Goal: Information Seeking & Learning: Learn about a topic

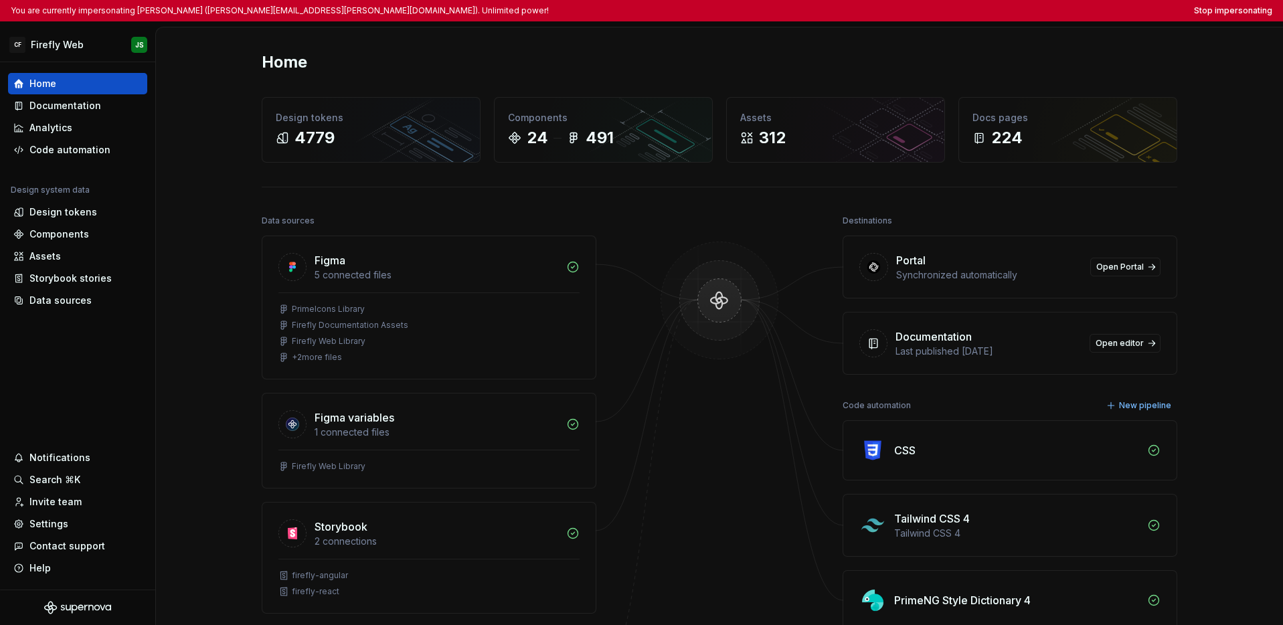
scroll to position [26, 0]
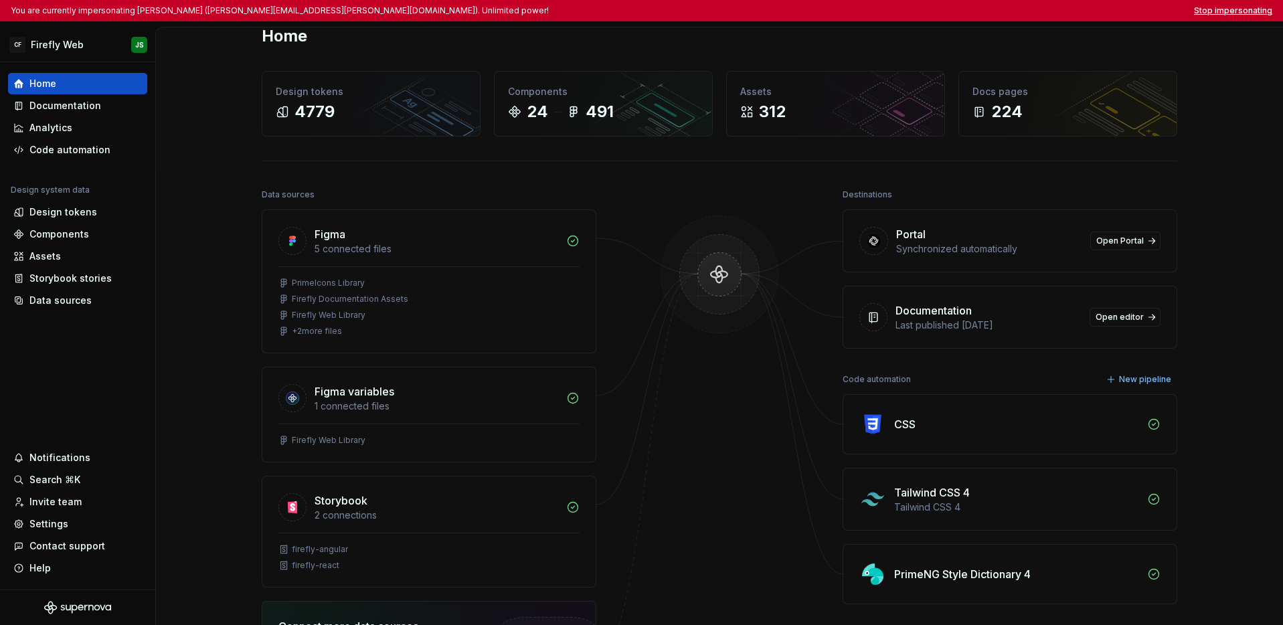
click at [1249, 7] on button "Stop impersonating" at bounding box center [1233, 10] width 78 height 11
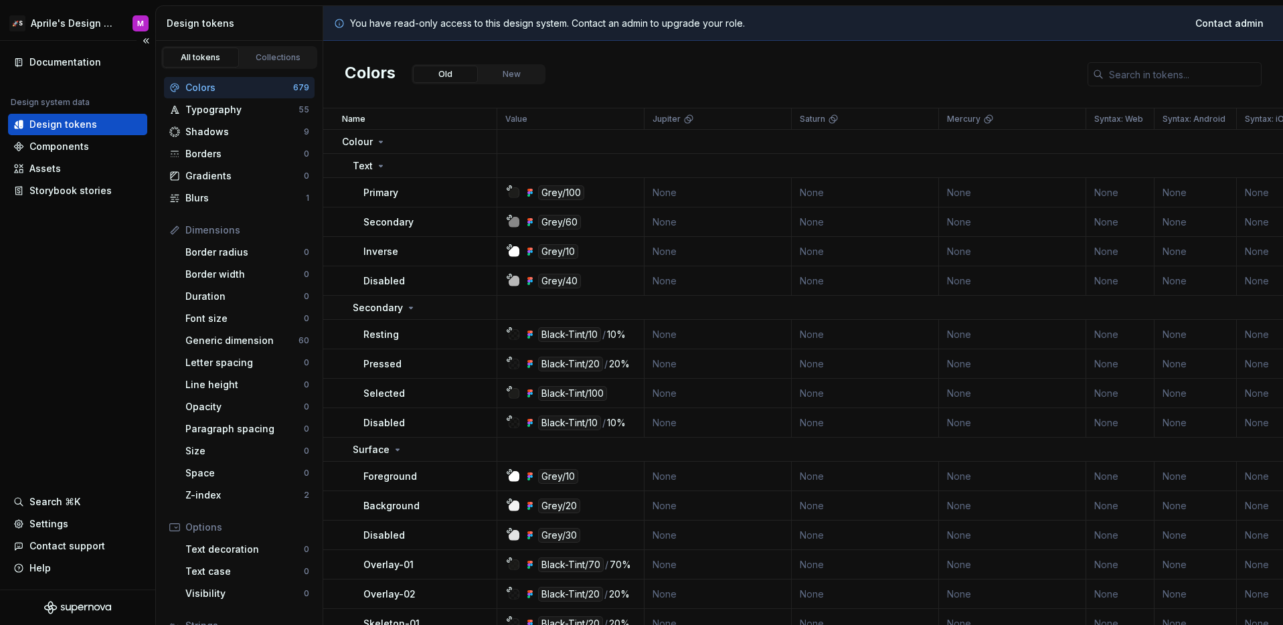
click at [68, 274] on div "Documentation Design system data Design tokens Components Assets Storybook stor…" at bounding box center [77, 315] width 155 height 549
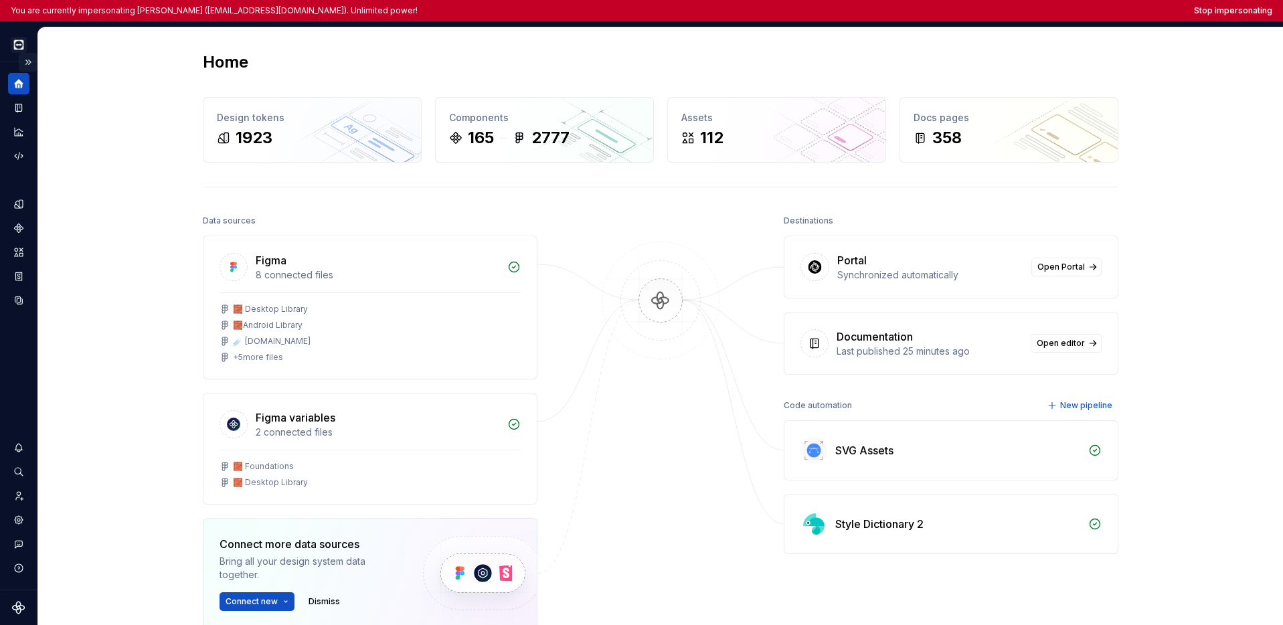
click at [30, 63] on button "Expand sidebar" at bounding box center [28, 62] width 19 height 19
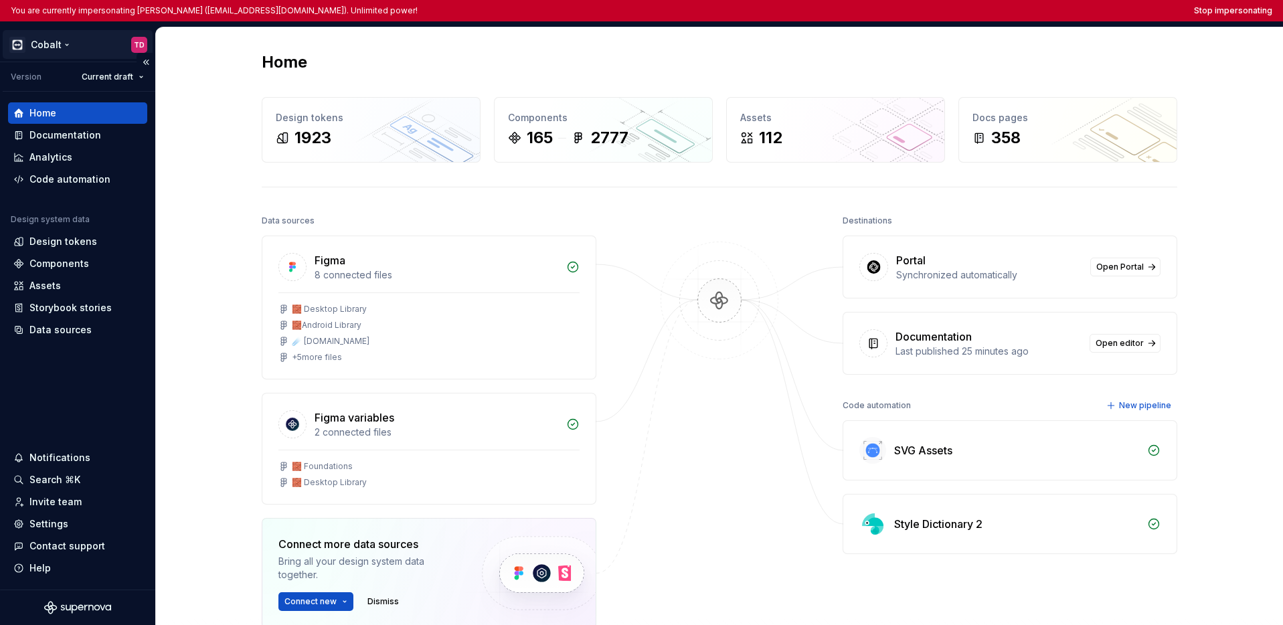
click at [41, 50] on html "You are currently impersonating Tiago Diniz (tiago.diniz@teamviewer.com). Unlim…" at bounding box center [641, 312] width 1283 height 625
click at [64, 374] on html "You are currently impersonating Tiago Diniz (tiago.diniz@teamviewer.com). Unlim…" at bounding box center [641, 312] width 1283 height 625
click at [74, 136] on div "Documentation" at bounding box center [65, 134] width 72 height 13
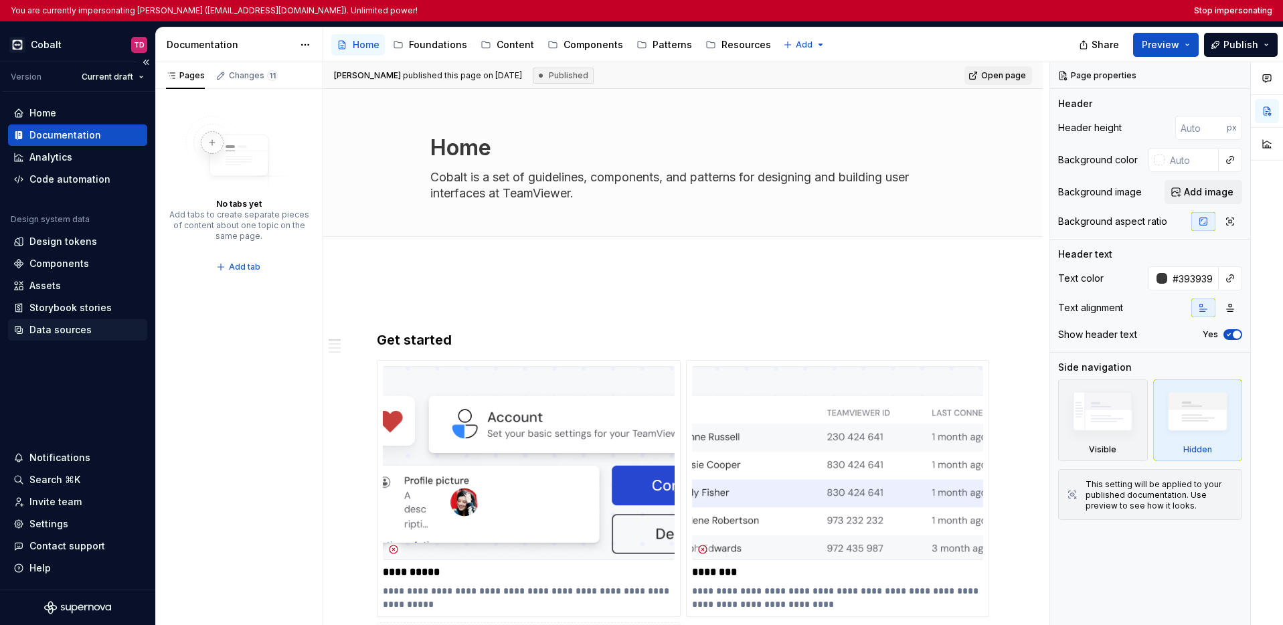
click at [78, 330] on div "Data sources" at bounding box center [60, 329] width 62 height 13
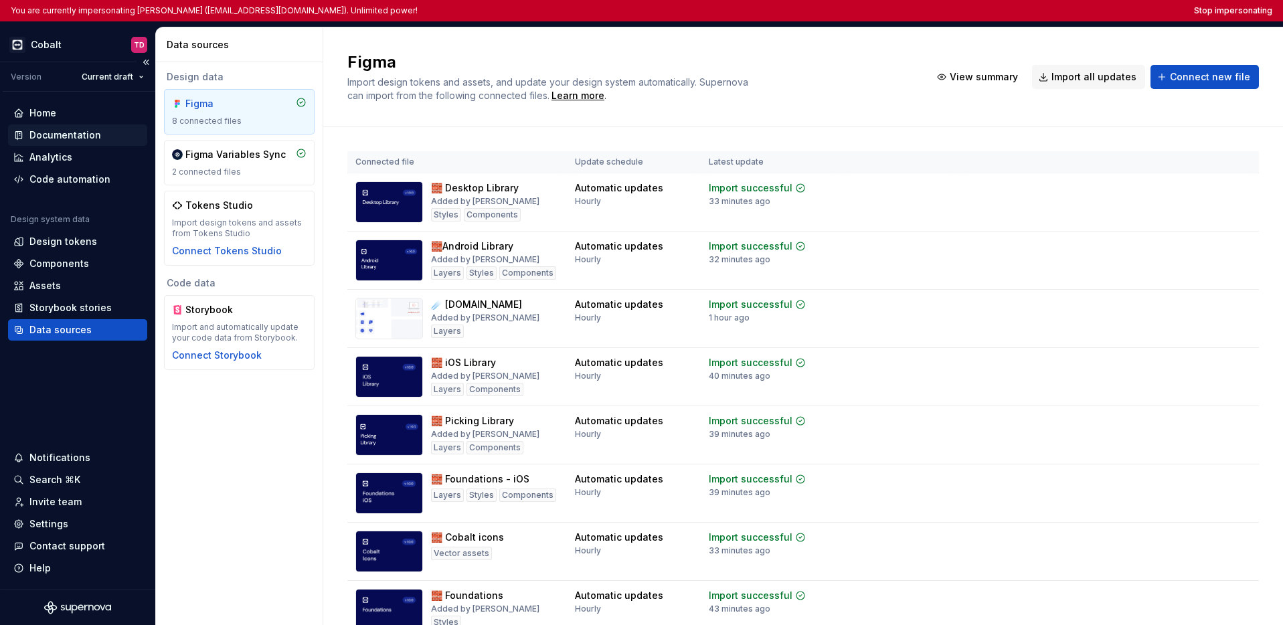
click at [76, 135] on div "Documentation" at bounding box center [65, 134] width 72 height 13
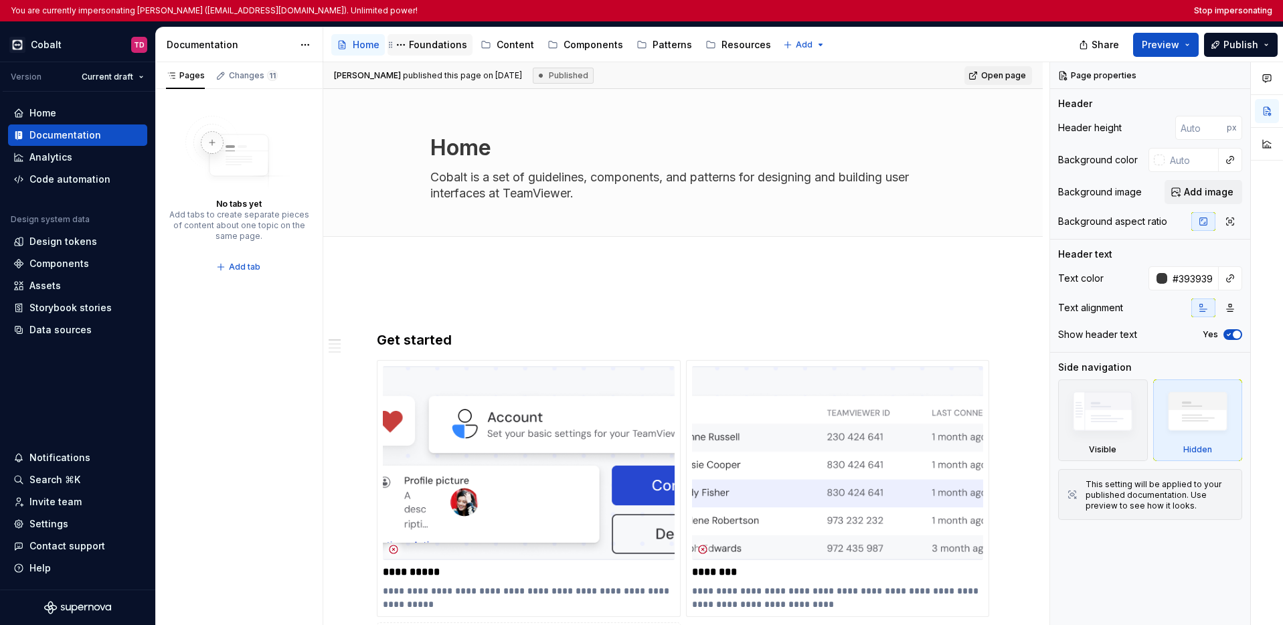
click at [438, 42] on div "Foundations" at bounding box center [438, 44] width 58 height 13
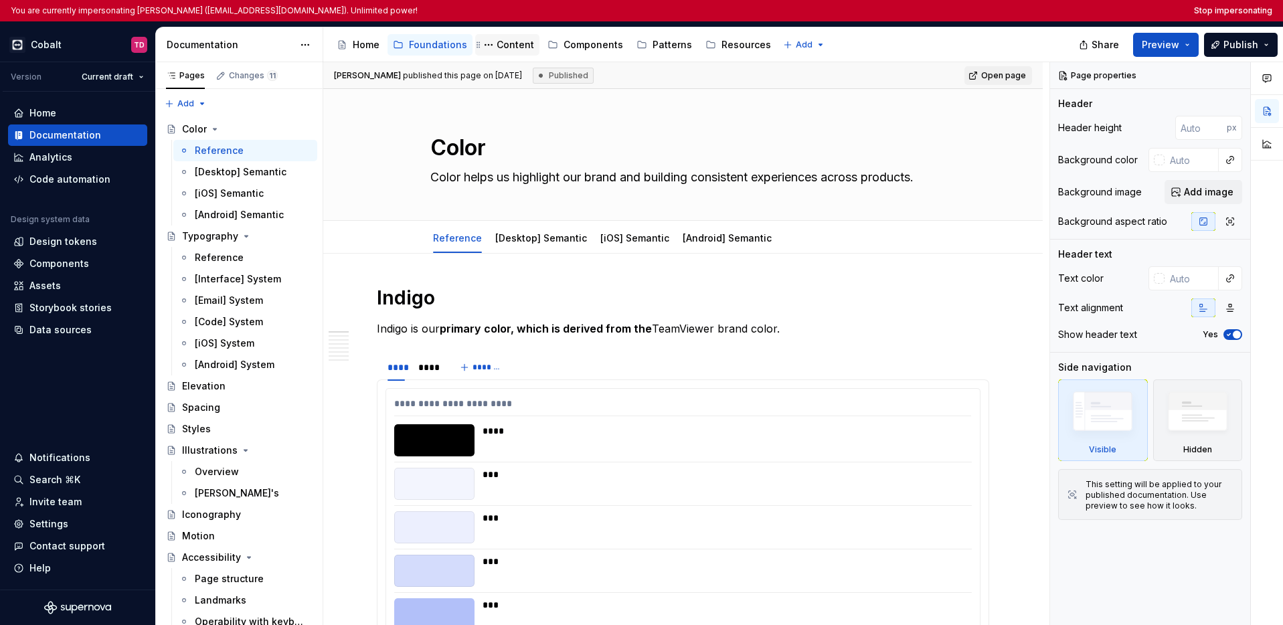
click at [501, 43] on div "Content" at bounding box center [514, 44] width 37 height 13
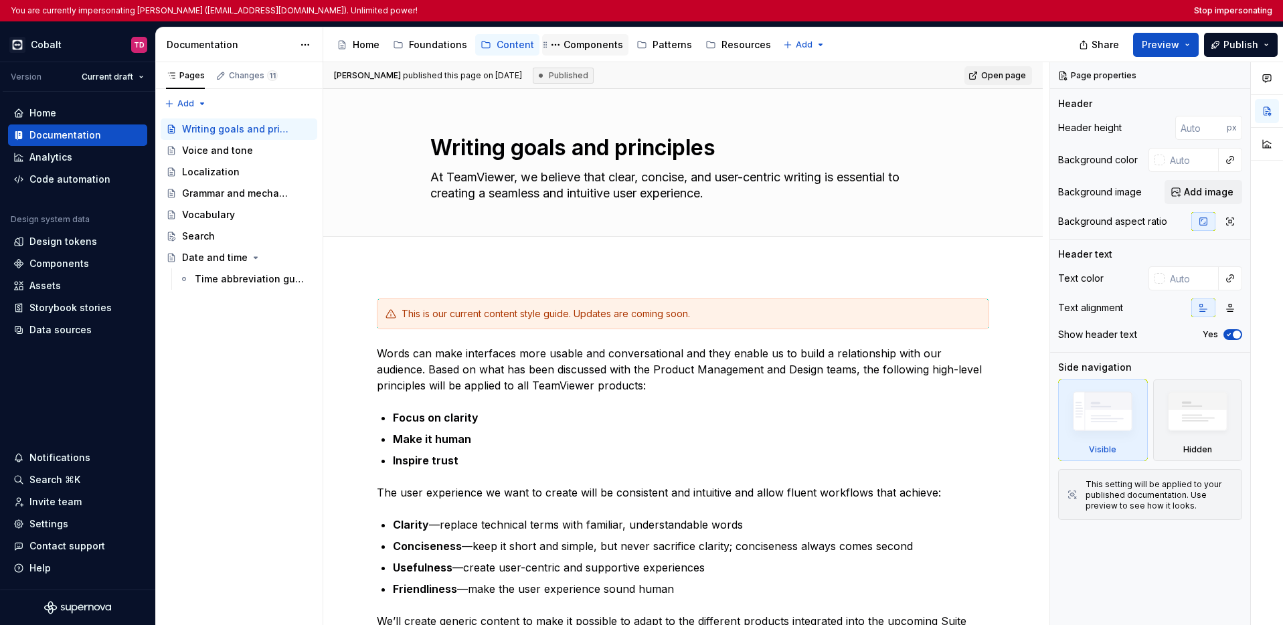
click at [581, 45] on div "Components" at bounding box center [593, 44] width 60 height 13
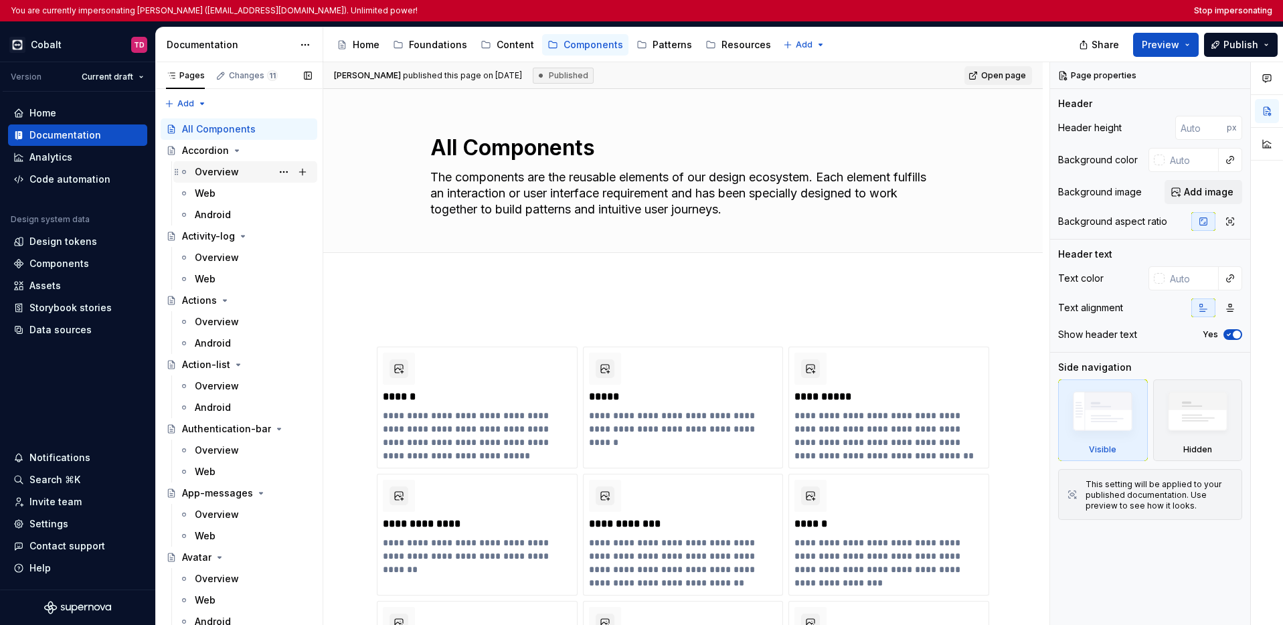
click at [232, 171] on div "Overview" at bounding box center [217, 171] width 44 height 13
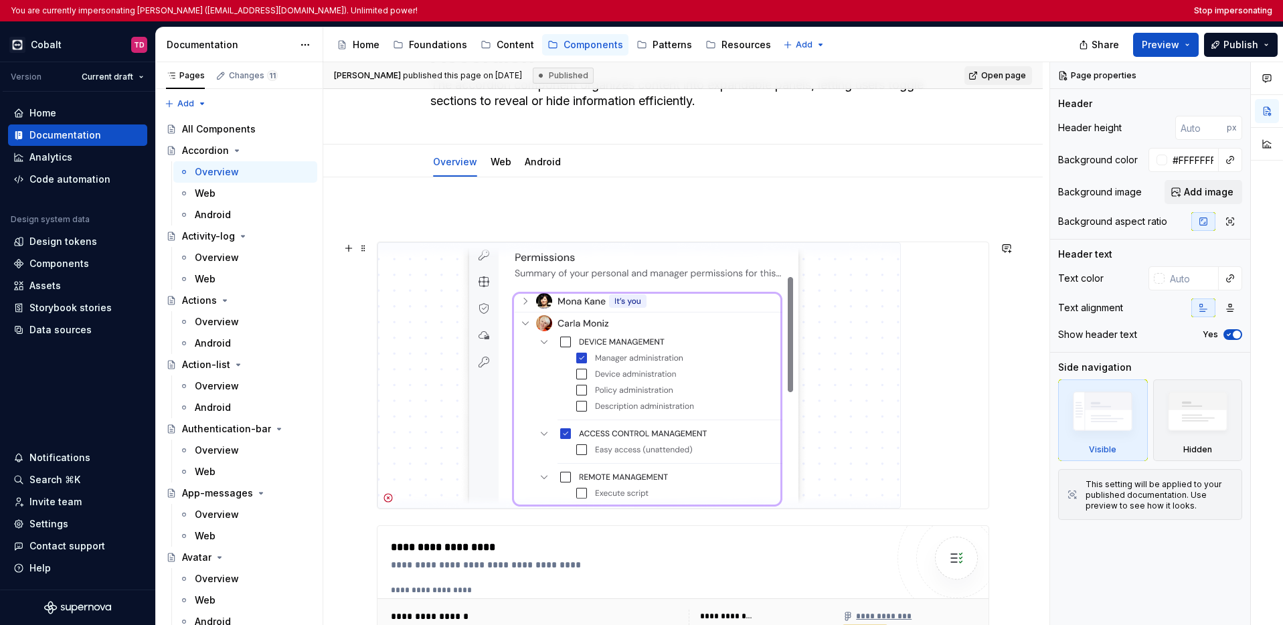
scroll to position [179, 0]
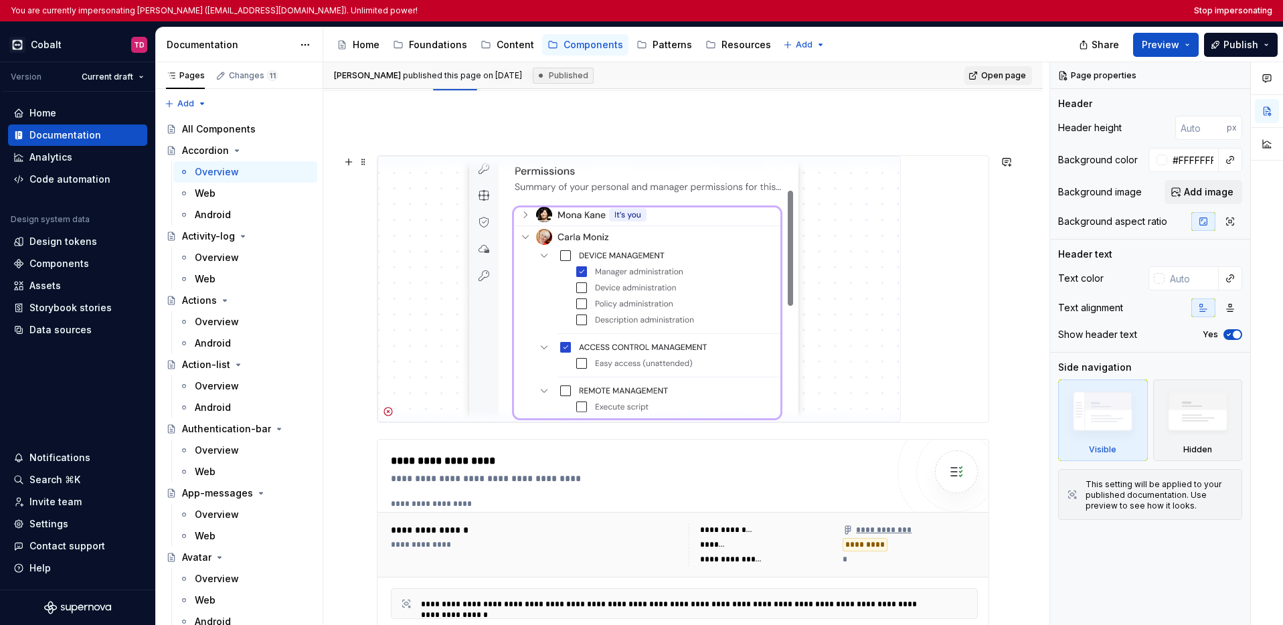
click at [685, 309] on img at bounding box center [638, 289] width 523 height 266
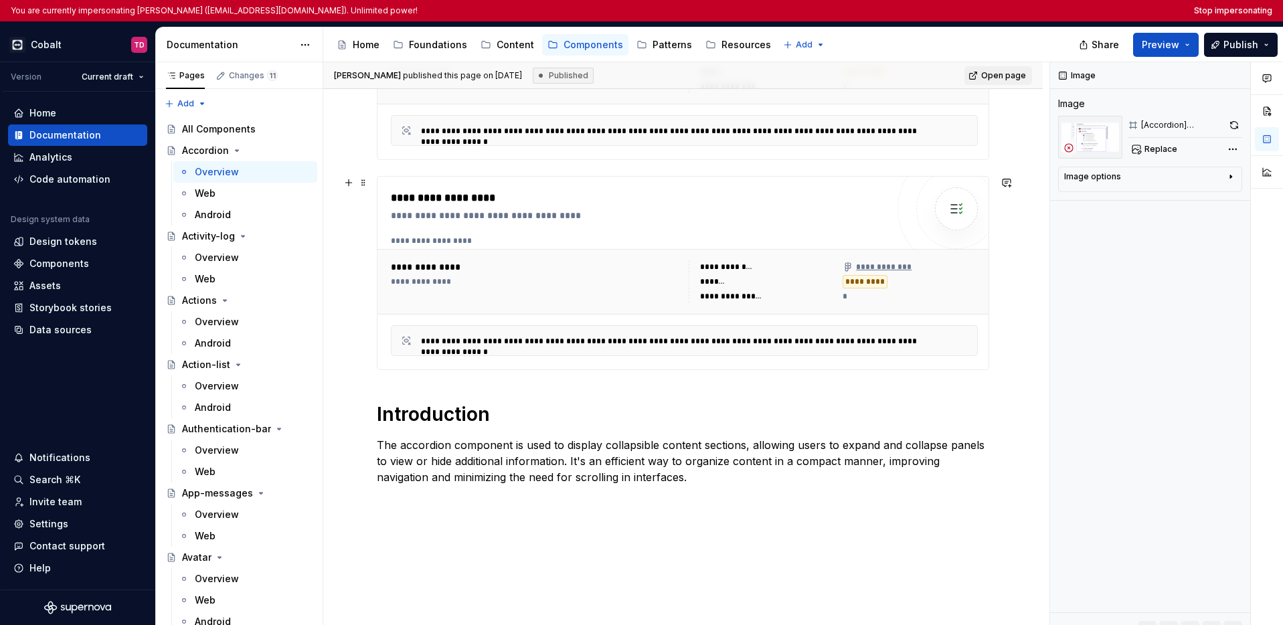
scroll to position [693, 0]
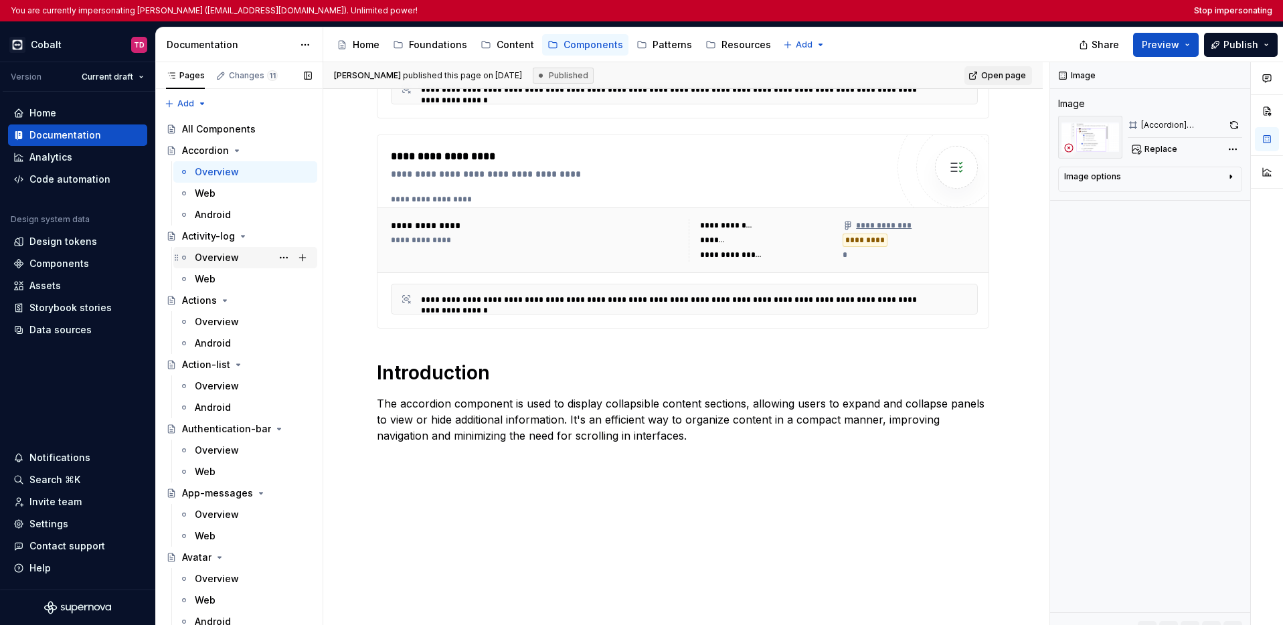
click at [236, 258] on div "Overview" at bounding box center [217, 257] width 44 height 13
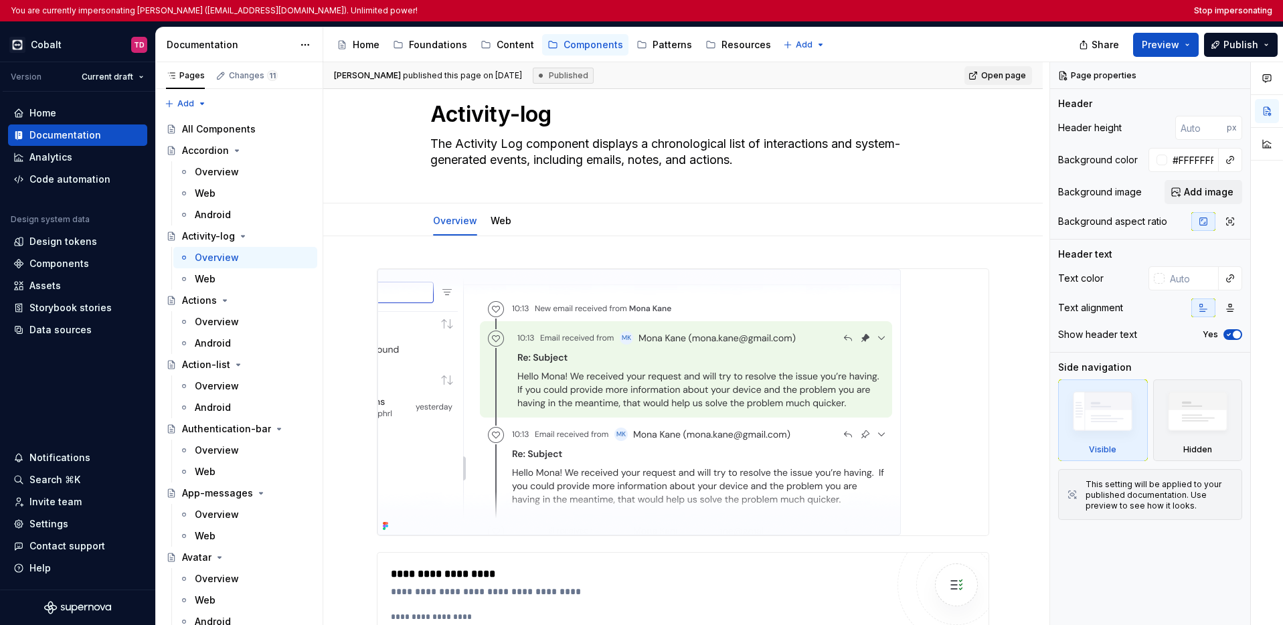
scroll to position [42, 0]
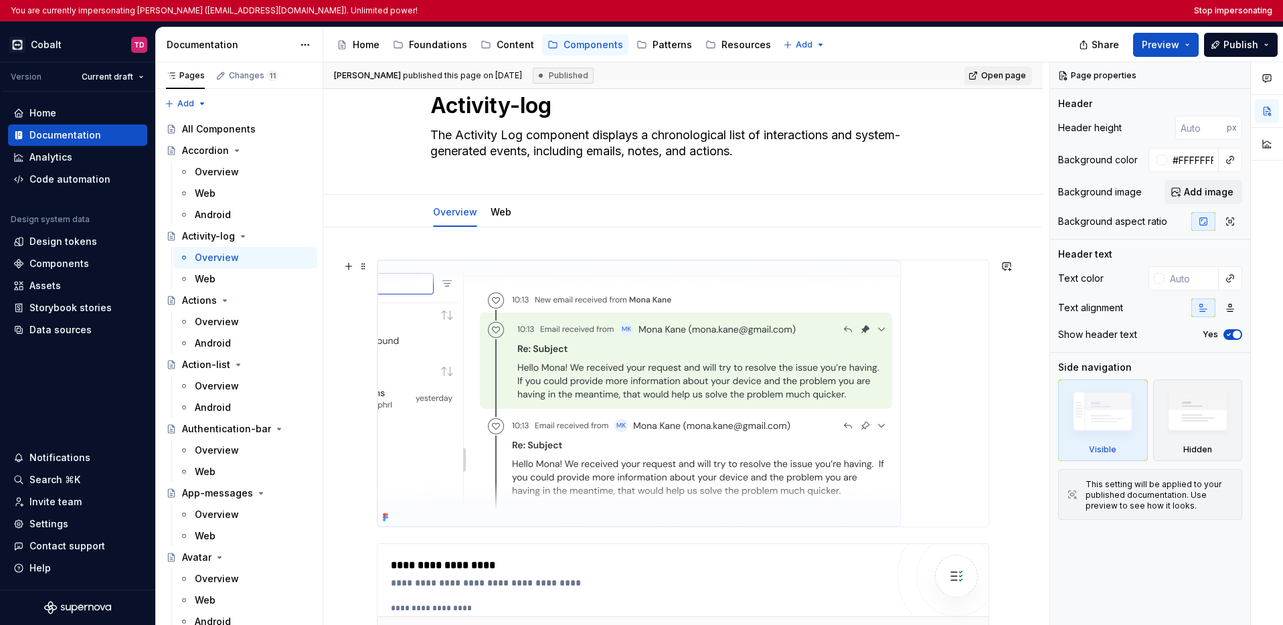
click at [635, 355] on img at bounding box center [638, 393] width 523 height 266
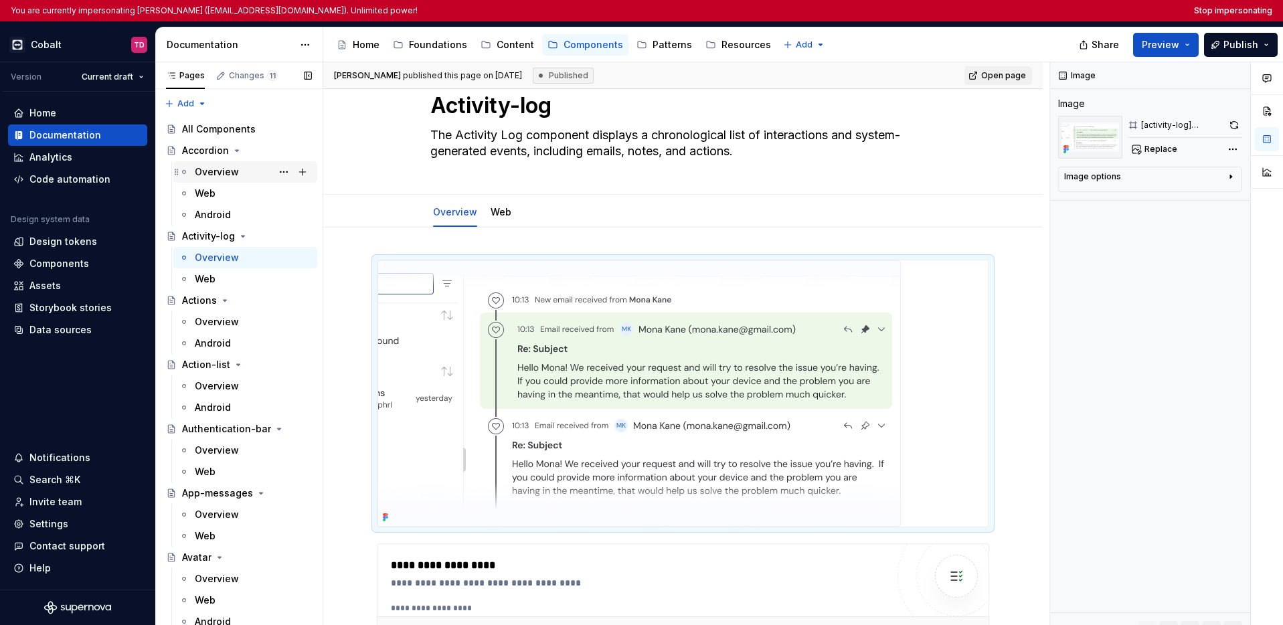
click at [227, 175] on div "Overview" at bounding box center [217, 171] width 44 height 13
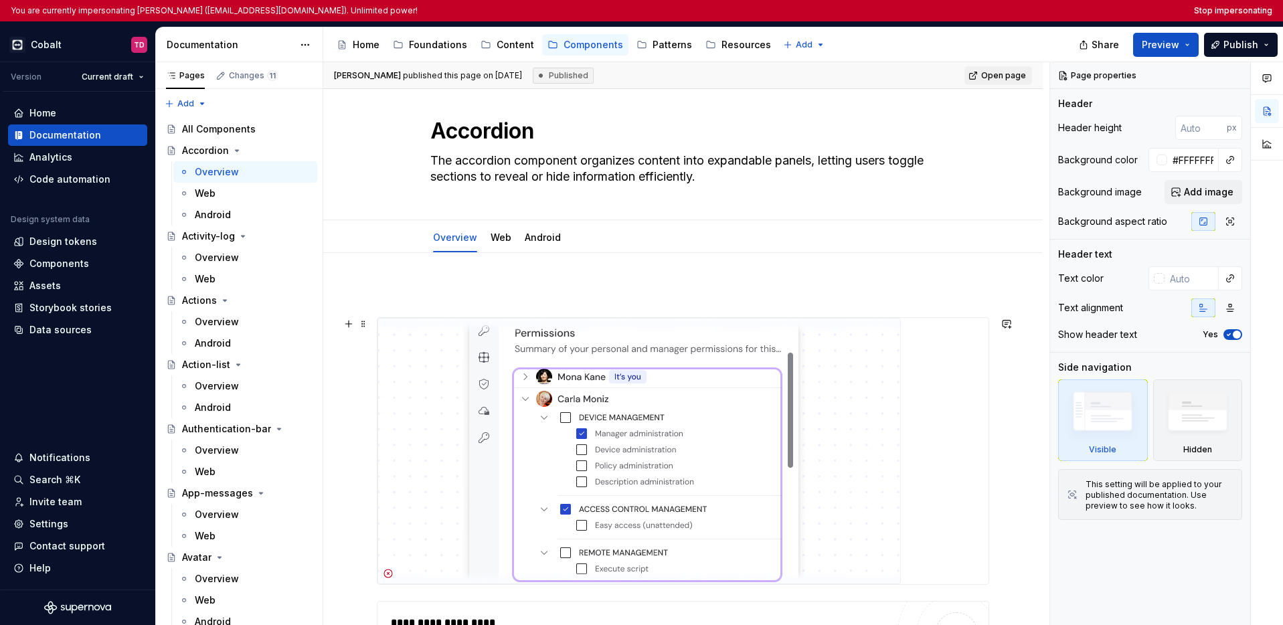
scroll to position [121, 0]
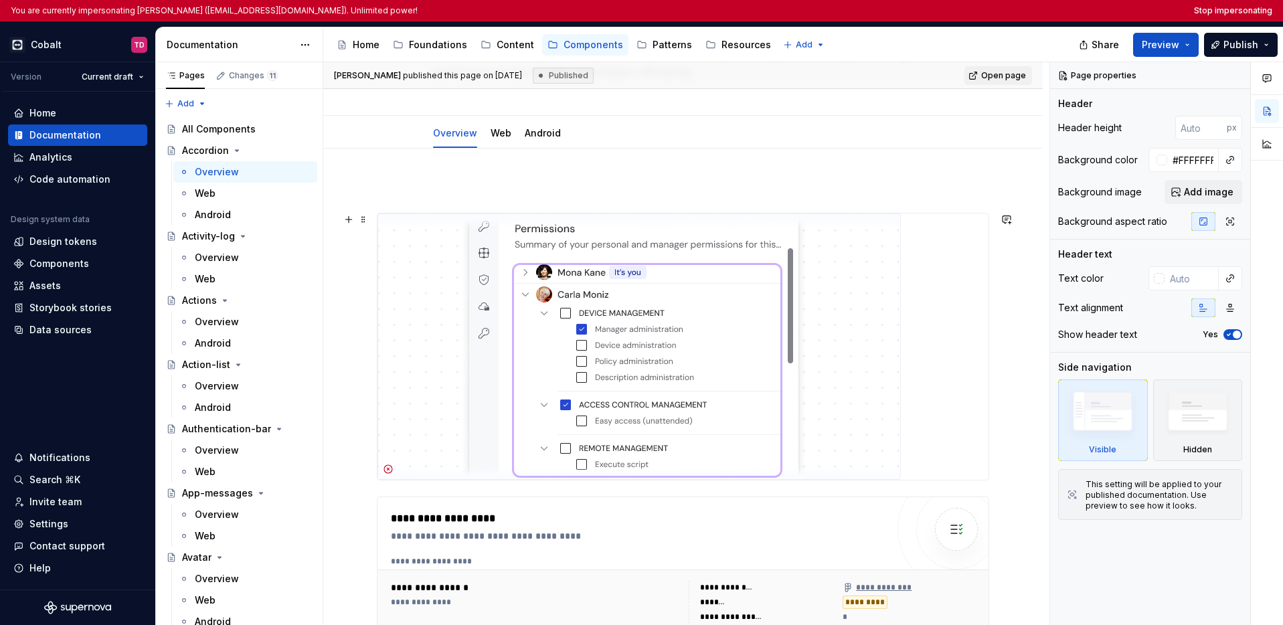
click at [624, 329] on img at bounding box center [638, 346] width 523 height 266
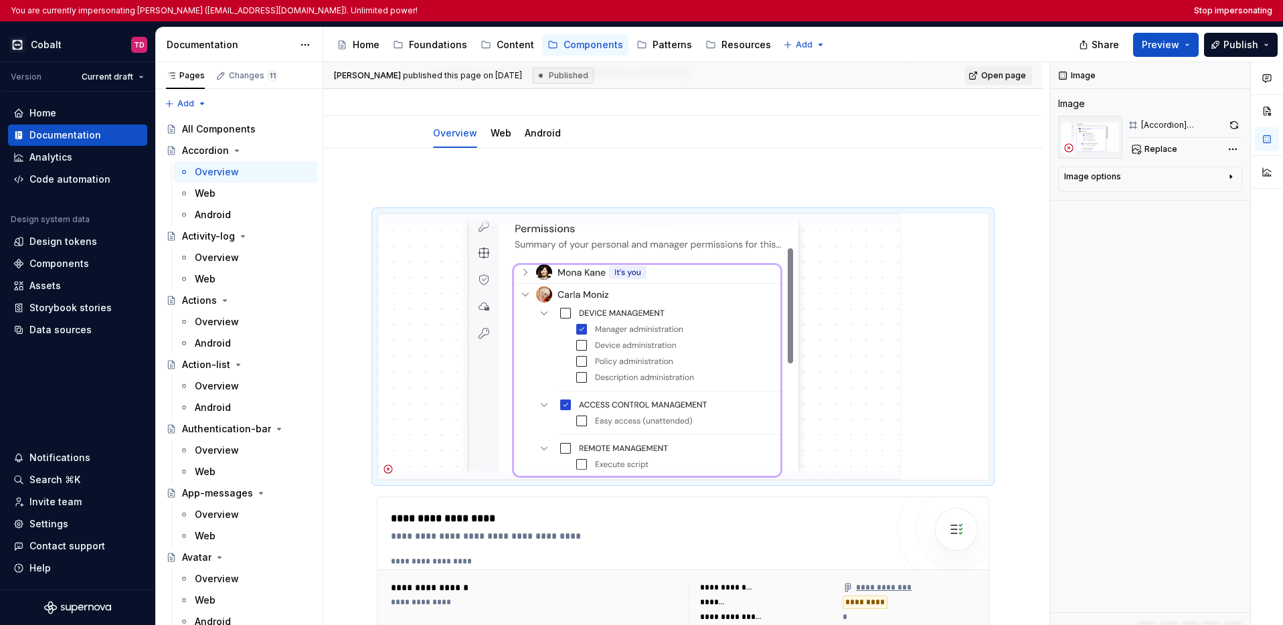
type textarea "*"
click at [59, 332] on div "Data sources" at bounding box center [60, 329] width 62 height 13
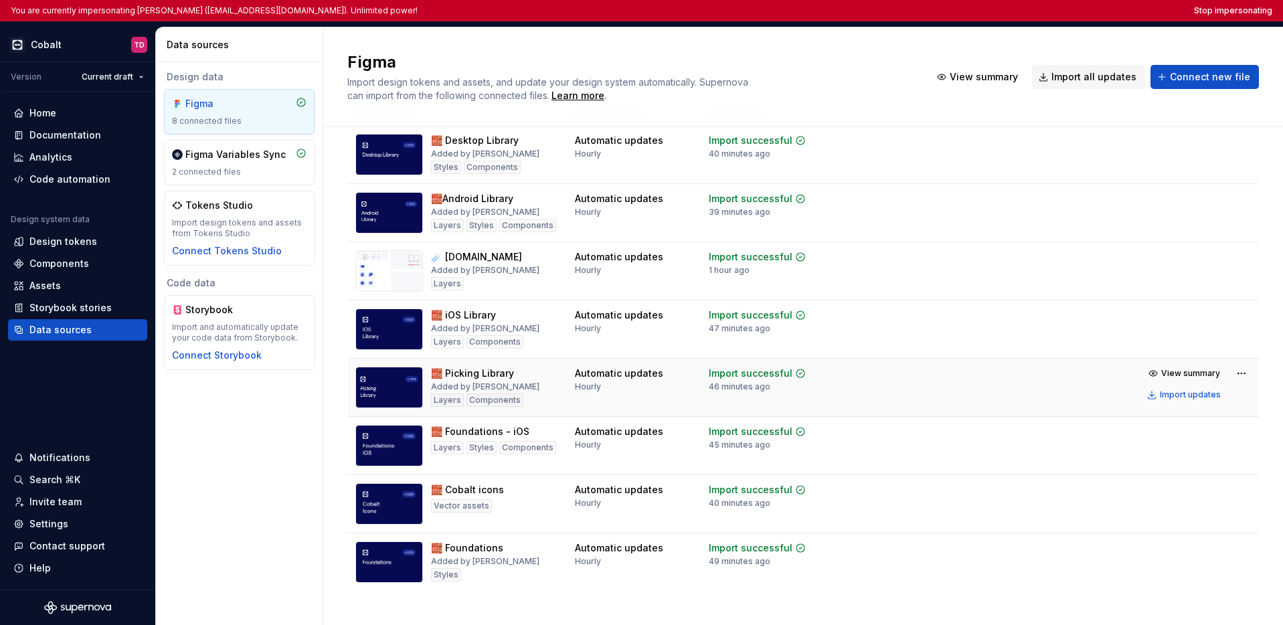
scroll to position [39, 0]
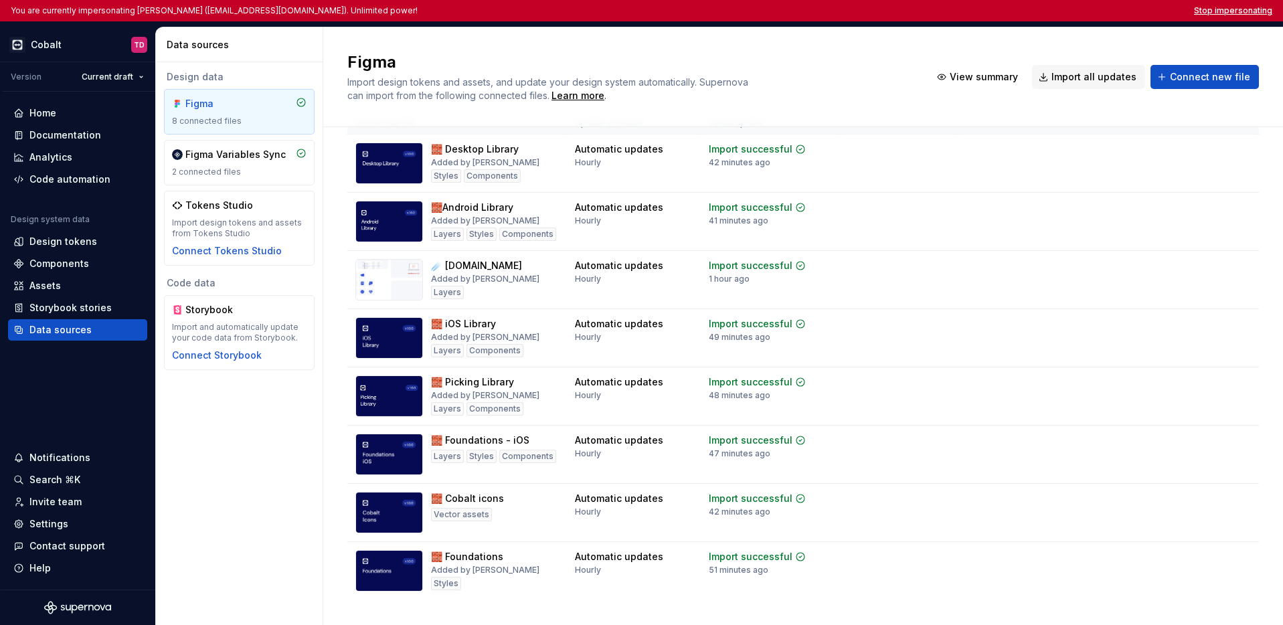
click at [1017, 13] on button "Stop impersonating" at bounding box center [1233, 10] width 78 height 11
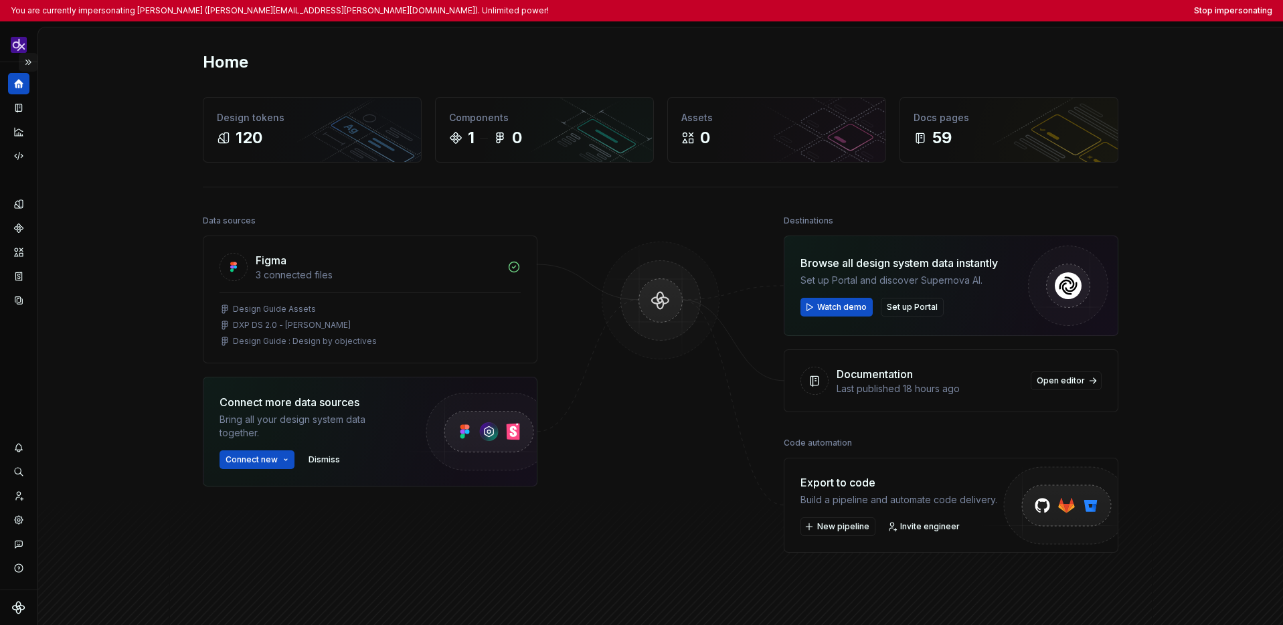
click at [29, 62] on button "Expand sidebar" at bounding box center [28, 62] width 19 height 19
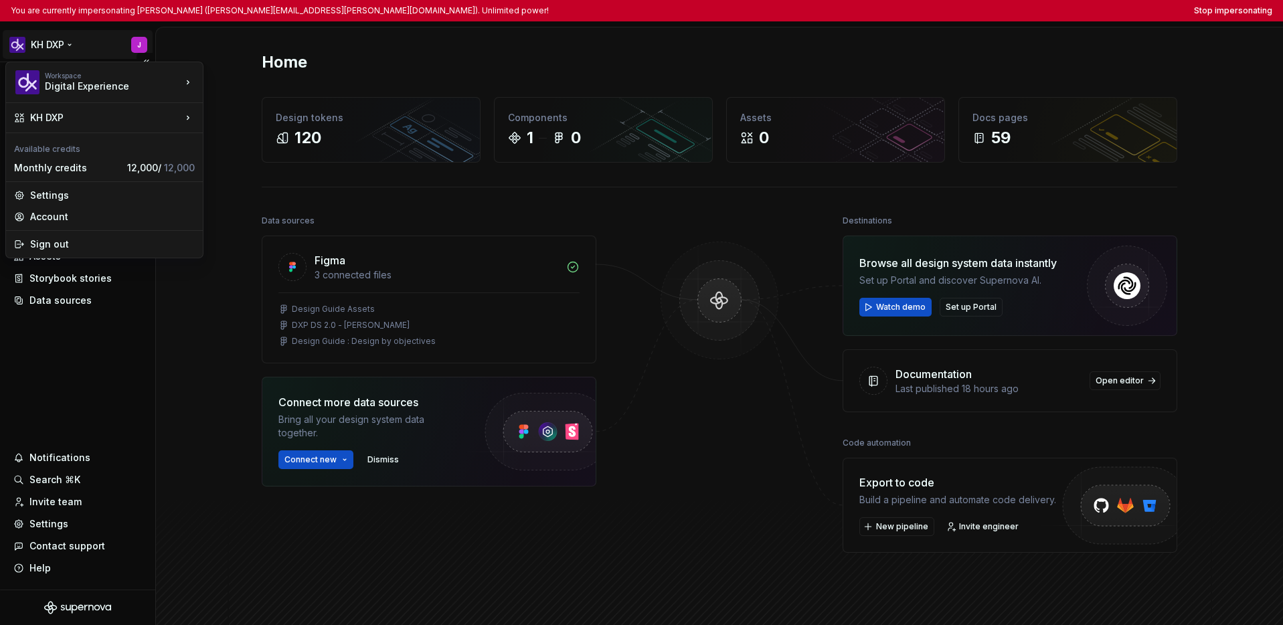
click at [36, 45] on html "You are currently impersonating Josephine (josephine.grant@kraftheinz.com). Unl…" at bounding box center [641, 312] width 1283 height 625
click at [113, 374] on html "You are currently impersonating Josephine (josephine.grant@kraftheinz.com). Unl…" at bounding box center [641, 312] width 1283 height 625
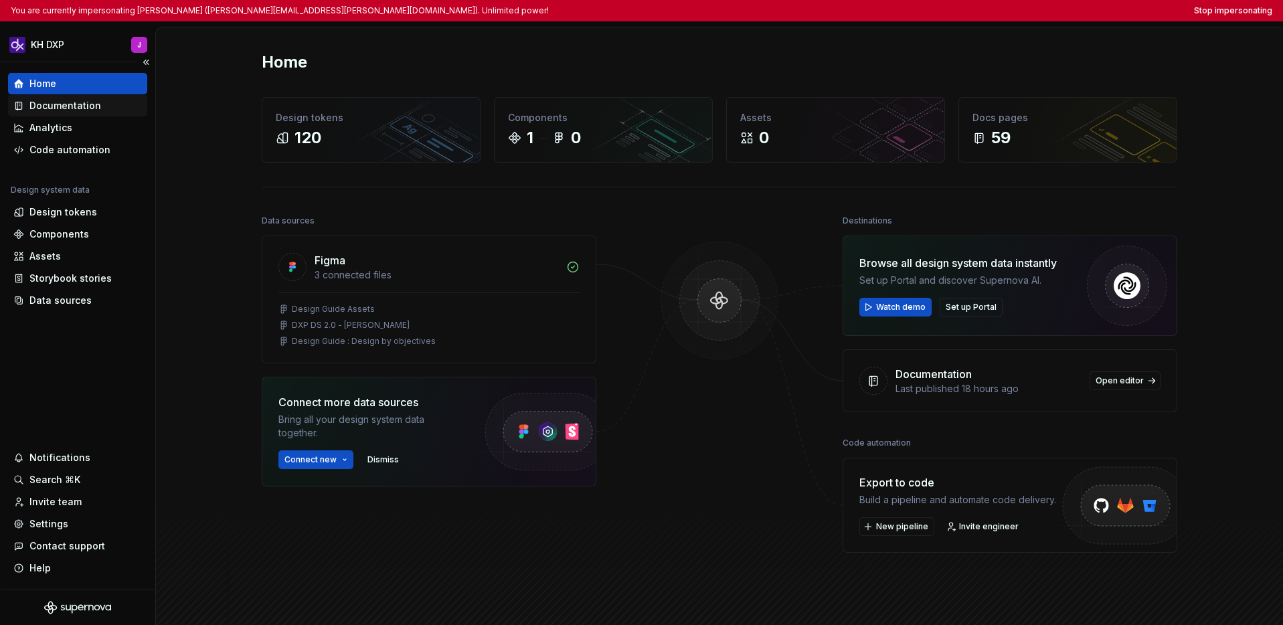
click at [88, 110] on div "Documentation" at bounding box center [65, 105] width 72 height 13
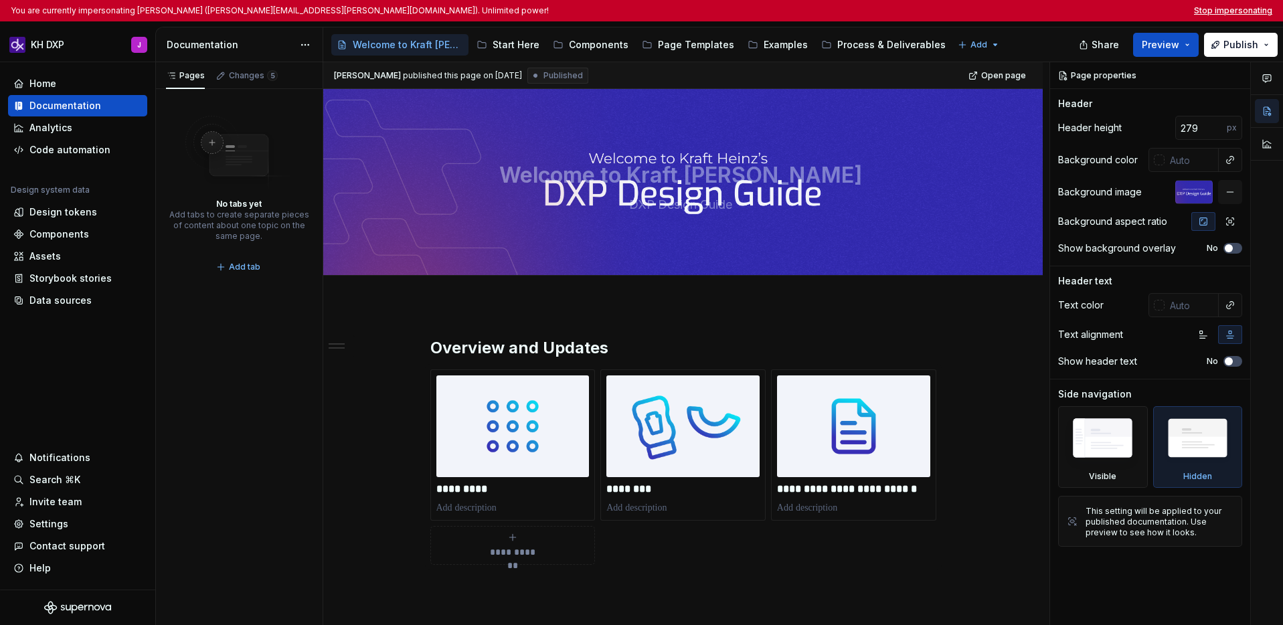
click at [1017, 13] on button "Stop impersonating" at bounding box center [1233, 10] width 78 height 11
type textarea "*"
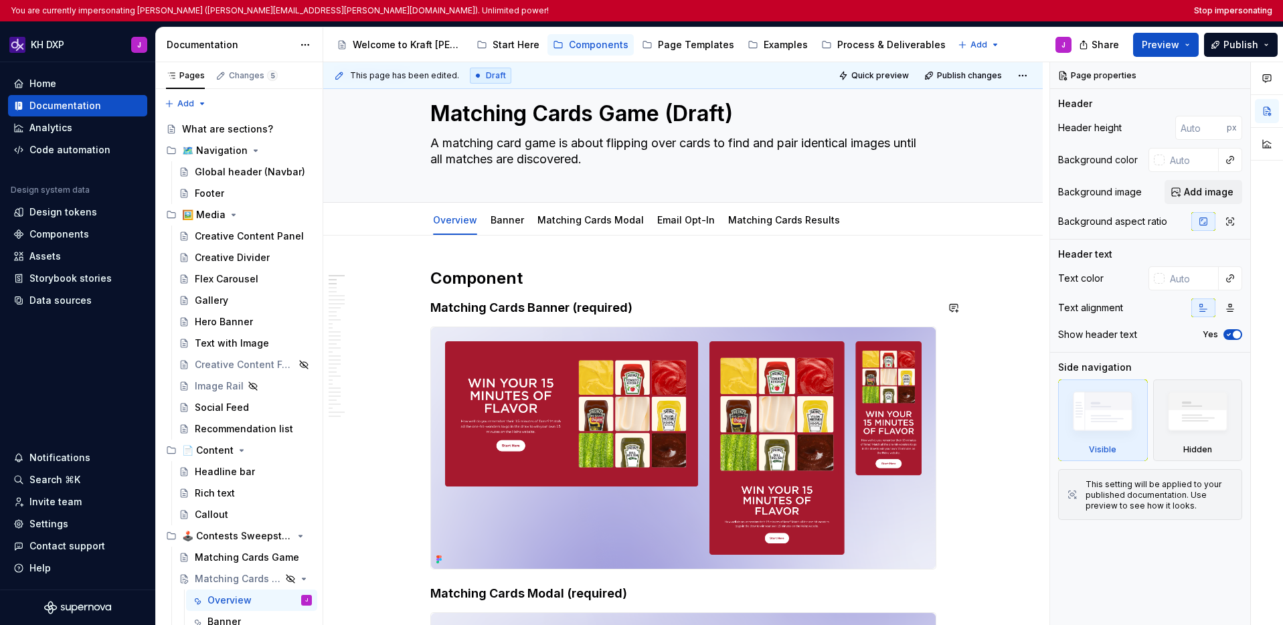
scroll to position [60, 0]
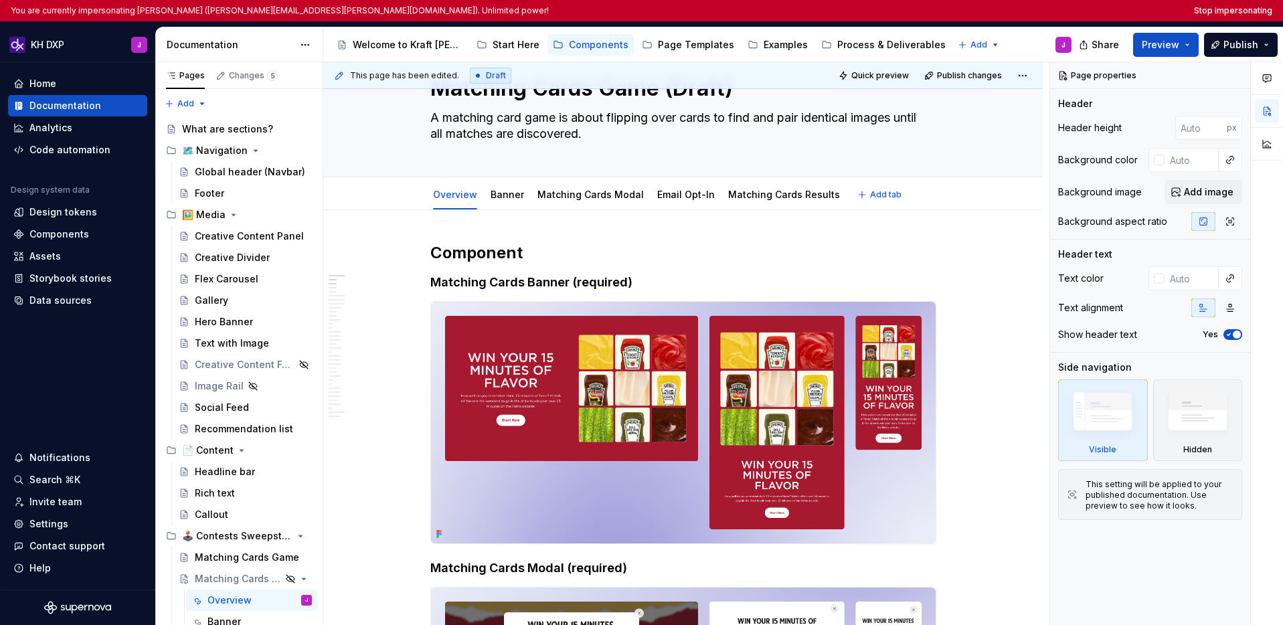
click at [913, 190] on div "Overview Banner Matching Cards Modal Email Opt-In Matching Cards Results Add tab" at bounding box center [683, 194] width 522 height 29
click at [904, 193] on div "Overview Banner Matching Cards Modal Email Opt-In Matching Cards Results Add tab" at bounding box center [683, 194] width 522 height 29
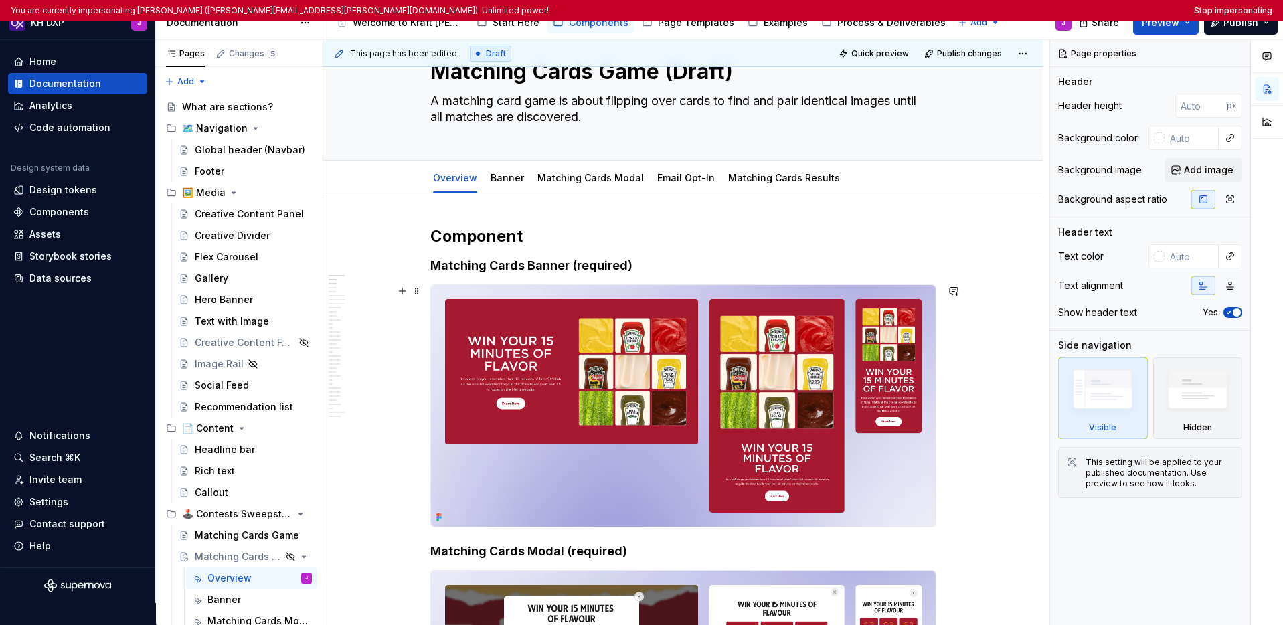
scroll to position [37, 0]
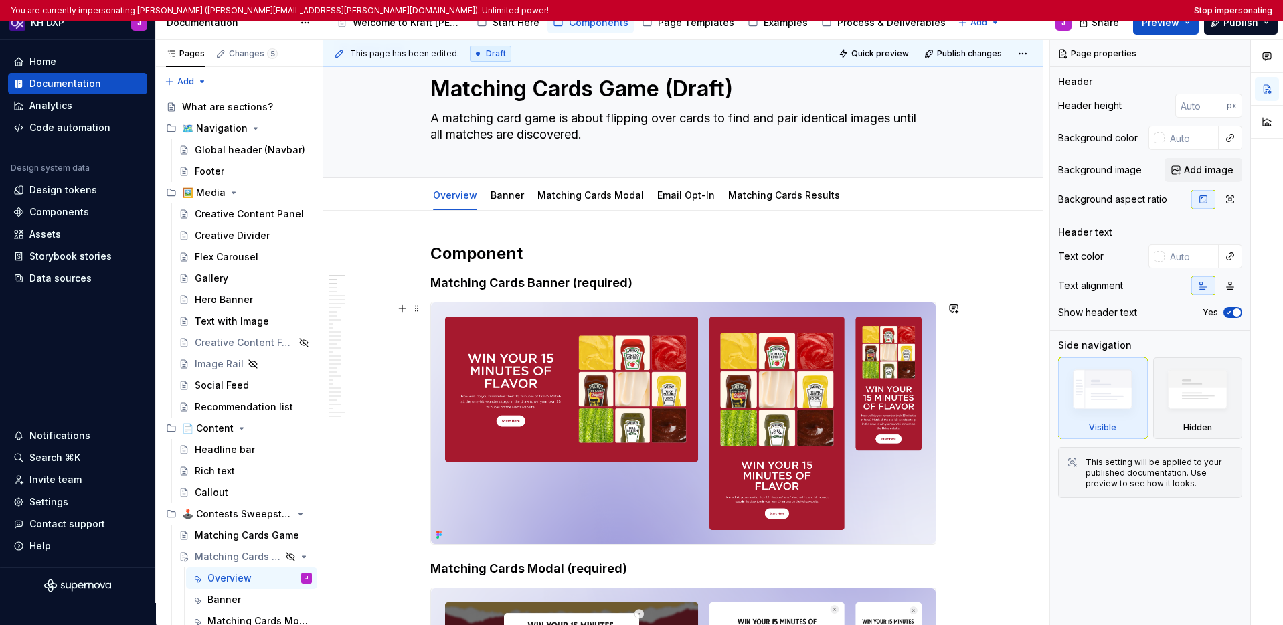
type textarea "*"
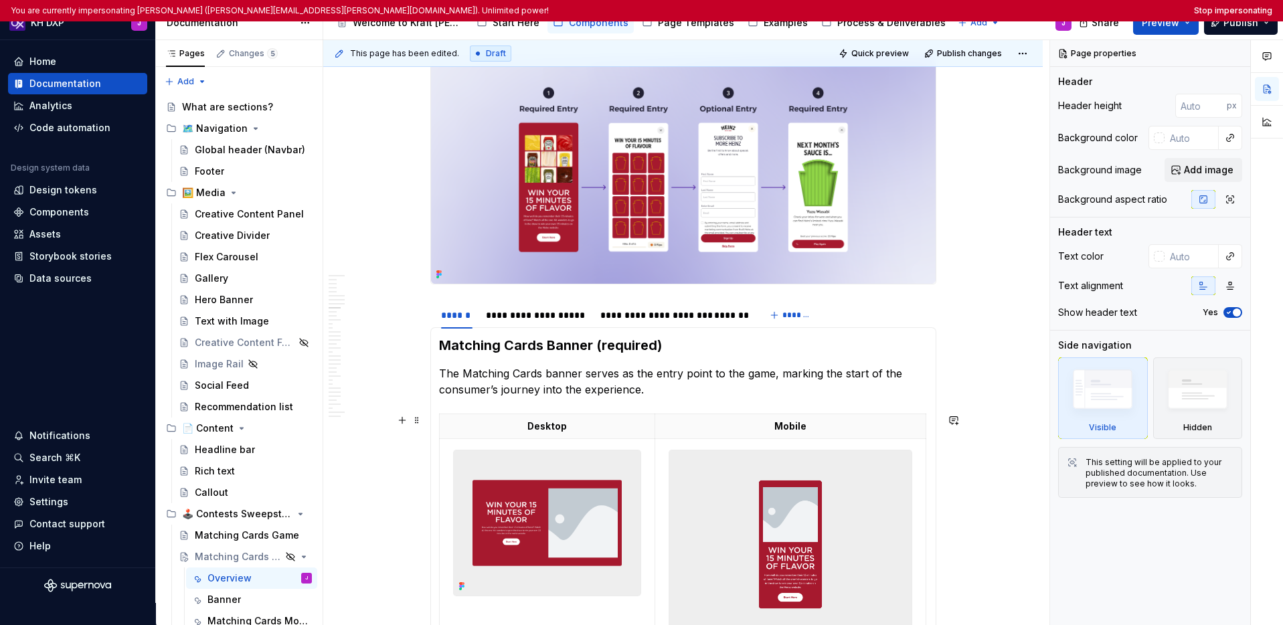
scroll to position [2872, 0]
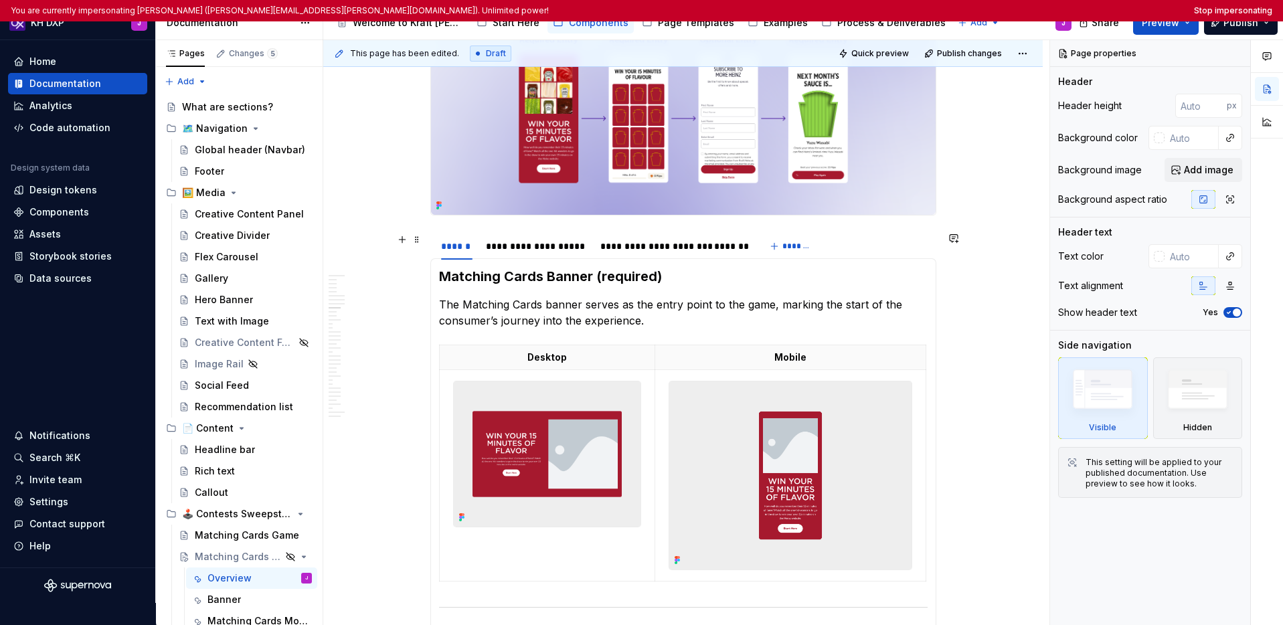
click at [848, 252] on div "**********" at bounding box center [683, 246] width 506 height 27
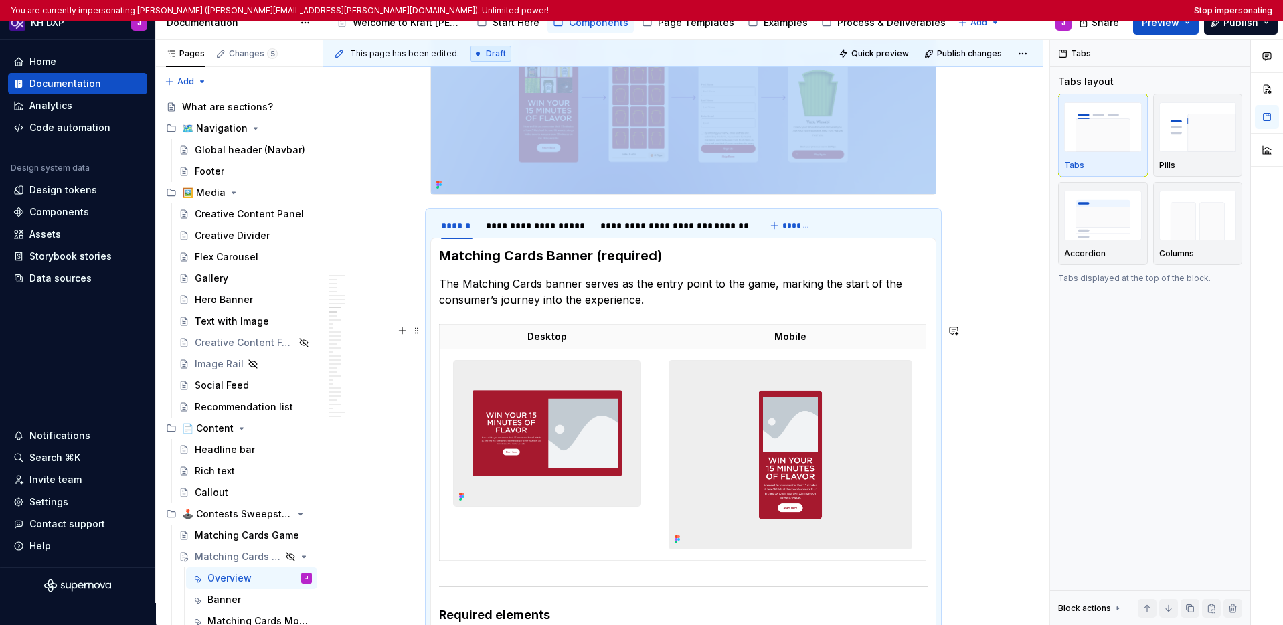
scroll to position [2882, 0]
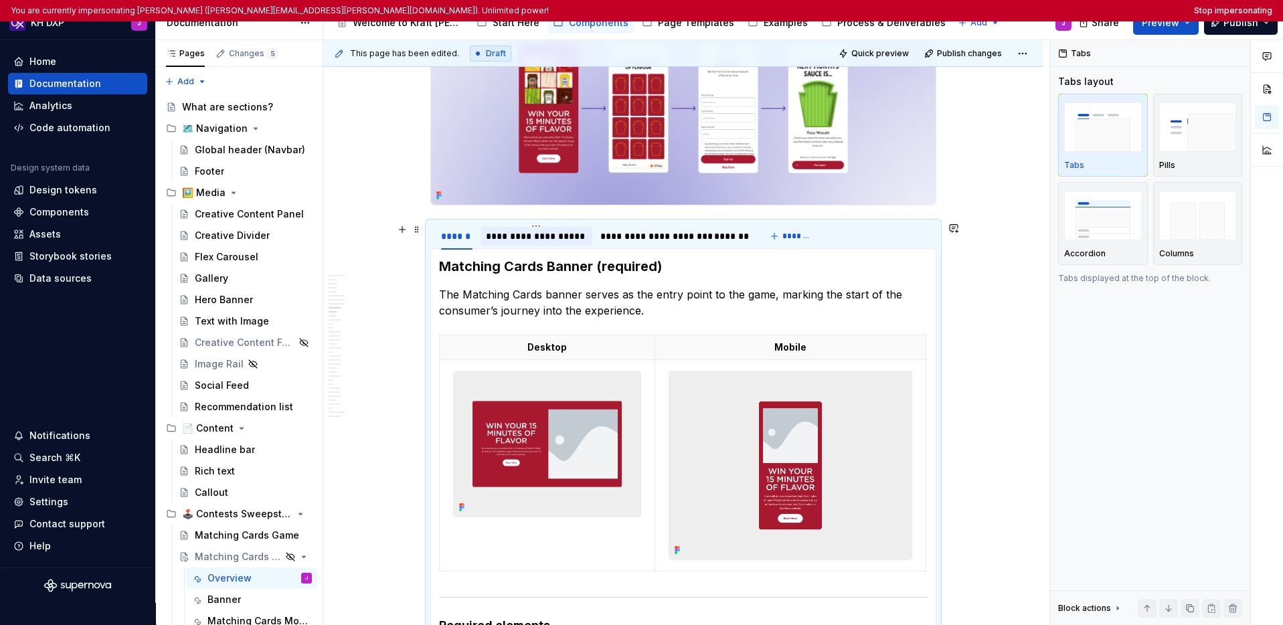
click at [542, 238] on div "**********" at bounding box center [536, 235] width 101 height 13
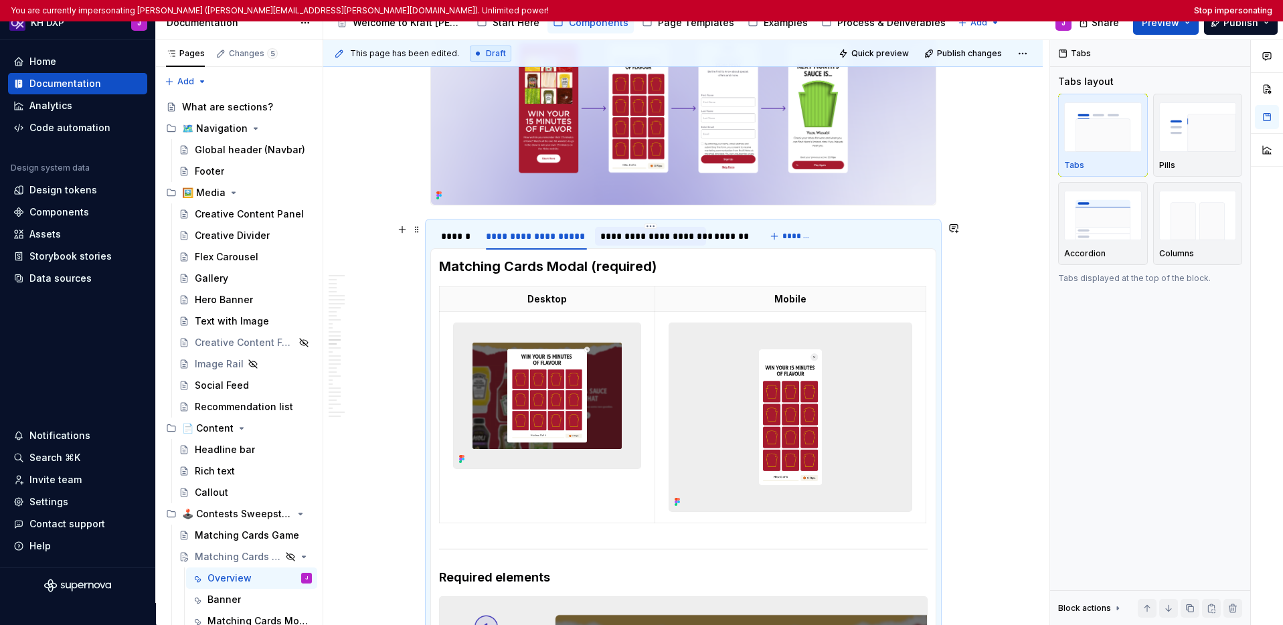
click at [611, 236] on div "**********" at bounding box center [650, 235] width 100 height 13
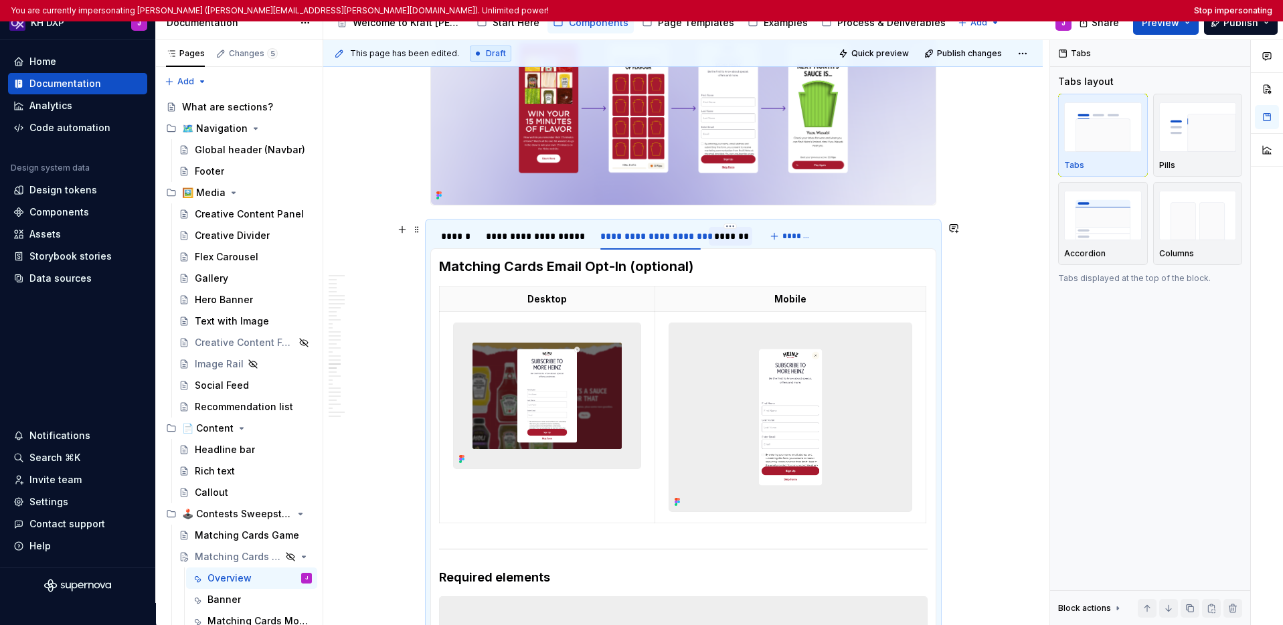
click at [714, 235] on div "*******" at bounding box center [730, 235] width 33 height 13
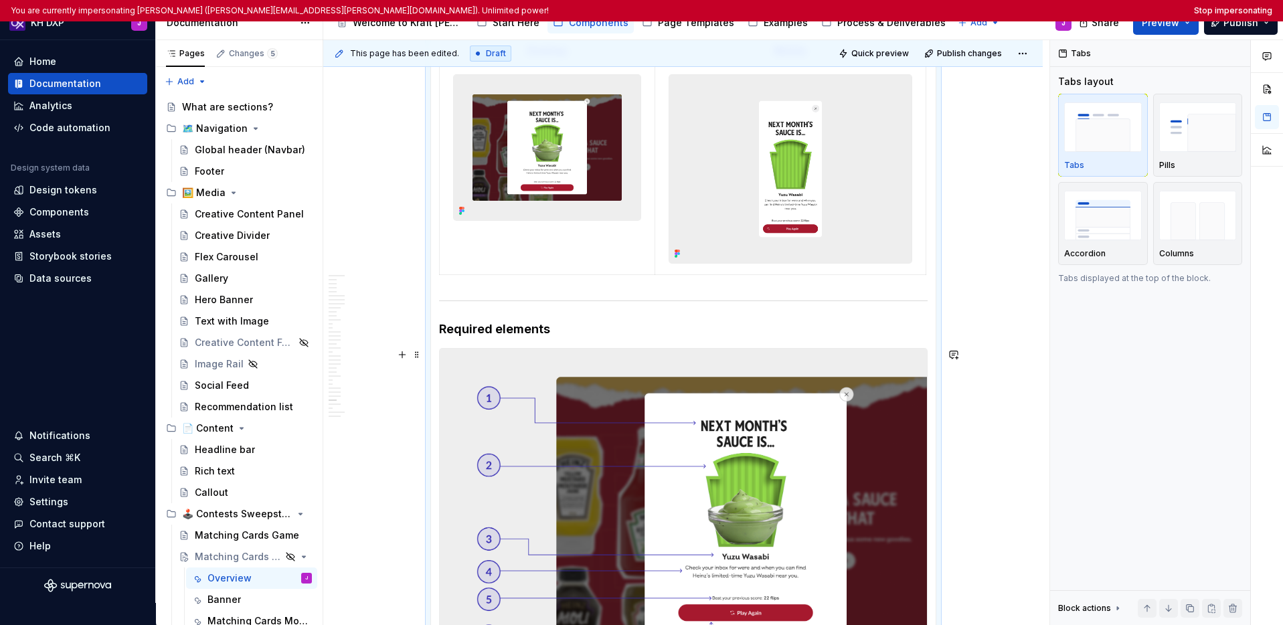
scroll to position [2918, 0]
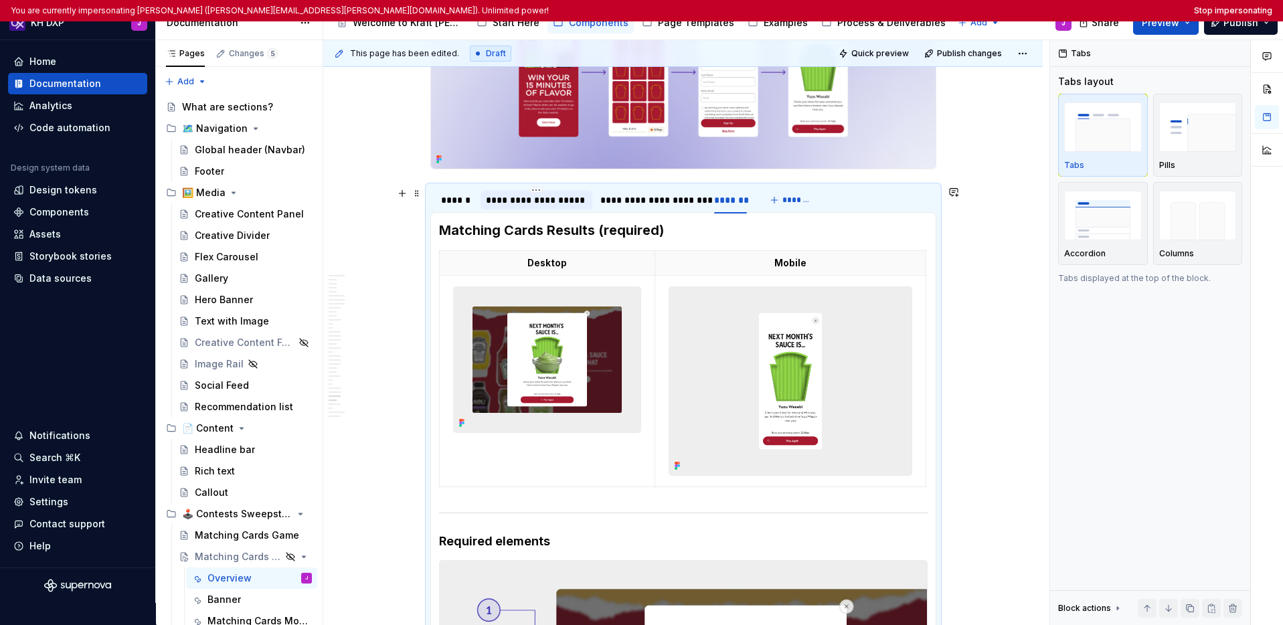
click at [527, 204] on div "**********" at bounding box center [536, 199] width 101 height 13
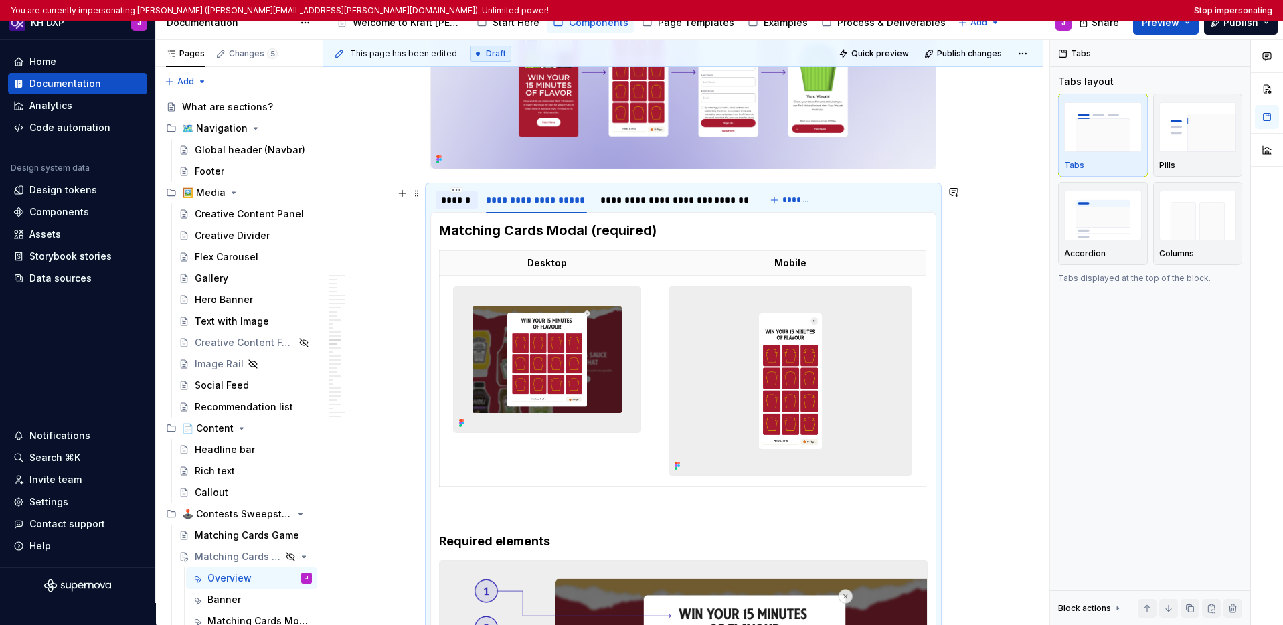
click at [462, 201] on div "******" at bounding box center [457, 199] width 32 height 13
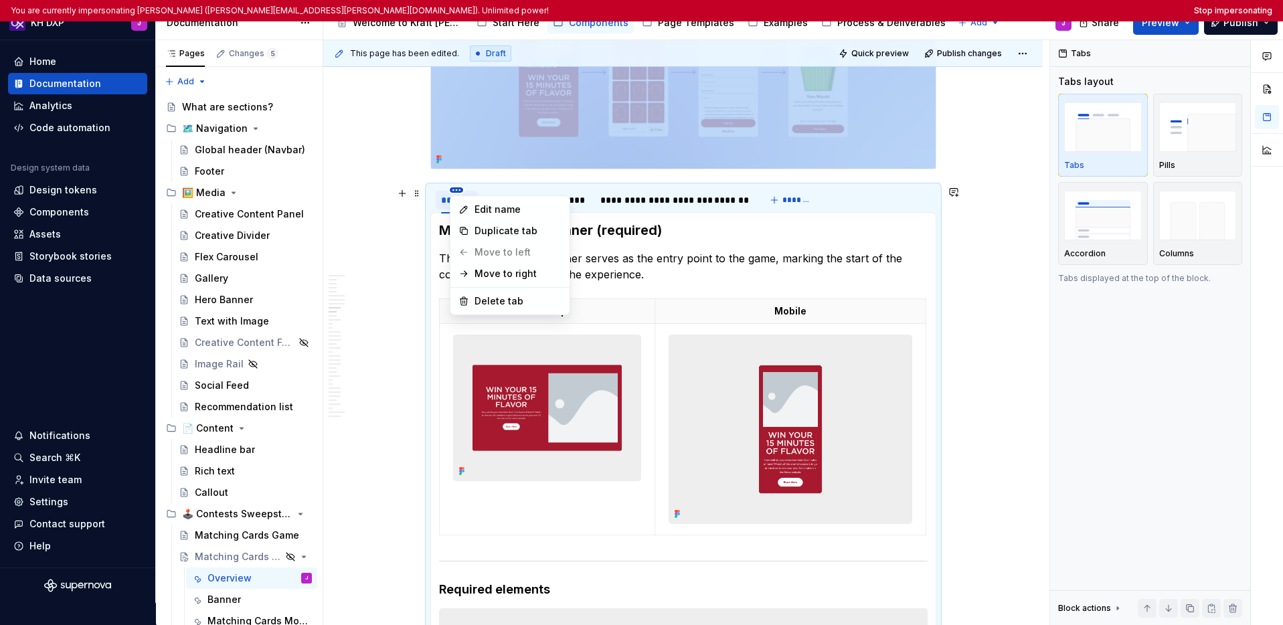
click at [459, 189] on html "You are currently impersonating Josephine (josephine.grant@kraftheinz.com). Unl…" at bounding box center [641, 312] width 1283 height 625
click at [850, 201] on html "You are currently impersonating Josephine (josephine.grant@kraftheinz.com). Unl…" at bounding box center [641, 312] width 1283 height 625
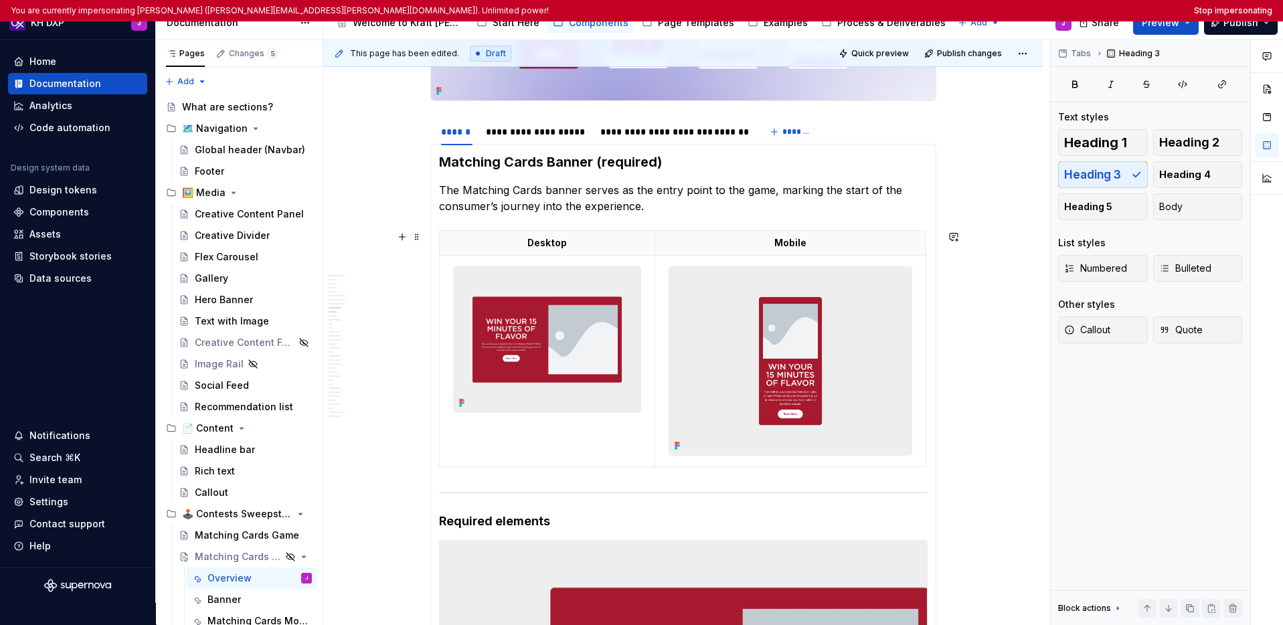
scroll to position [2923, 0]
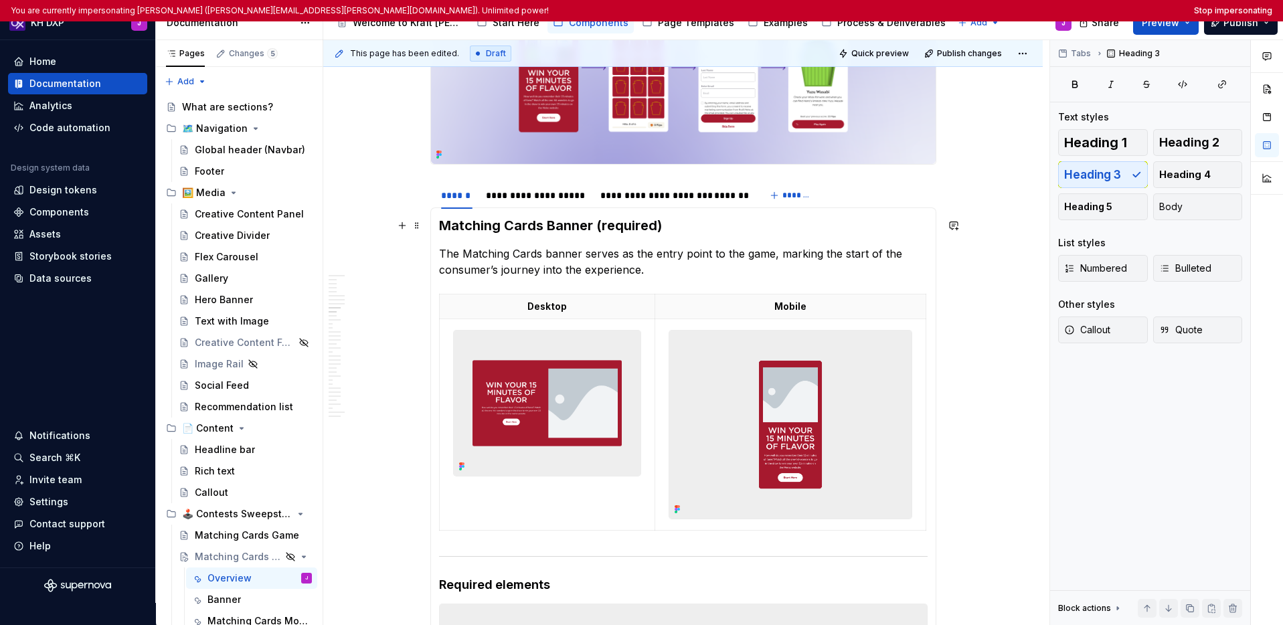
click at [796, 231] on h3 "Matching Cards Banner (required)" at bounding box center [683, 225] width 488 height 19
click at [837, 197] on div "**********" at bounding box center [683, 195] width 506 height 27
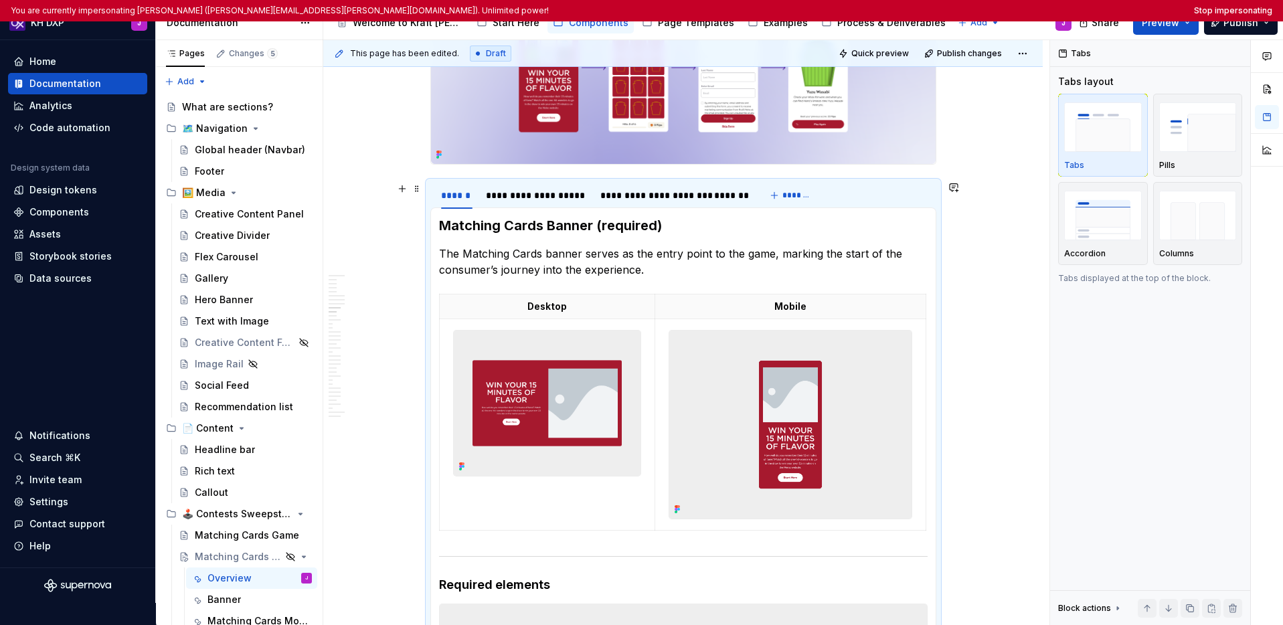
click at [872, 195] on div "**********" at bounding box center [683, 195] width 506 height 27
click at [870, 199] on div "**********" at bounding box center [683, 195] width 506 height 27
click at [1224, 9] on button "Stop impersonating" at bounding box center [1233, 10] width 78 height 11
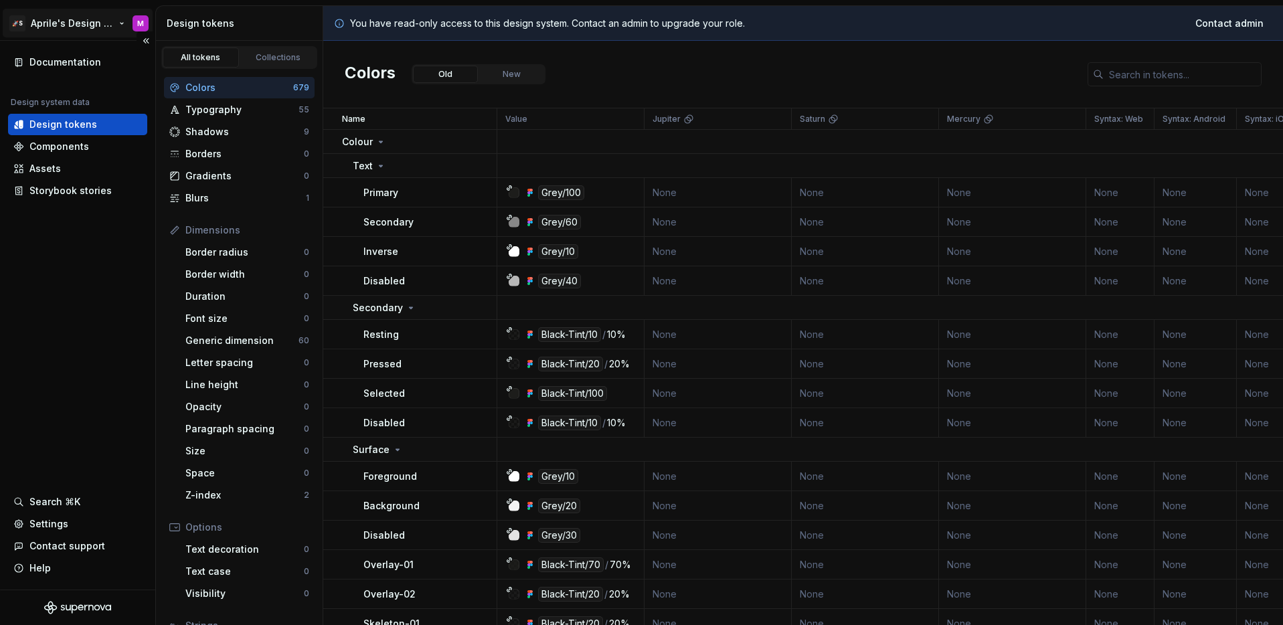
click at [74, 14] on html "🚀S Aprile's Design System M Documentation Design system data Design tokens Comp…" at bounding box center [641, 312] width 1283 height 625
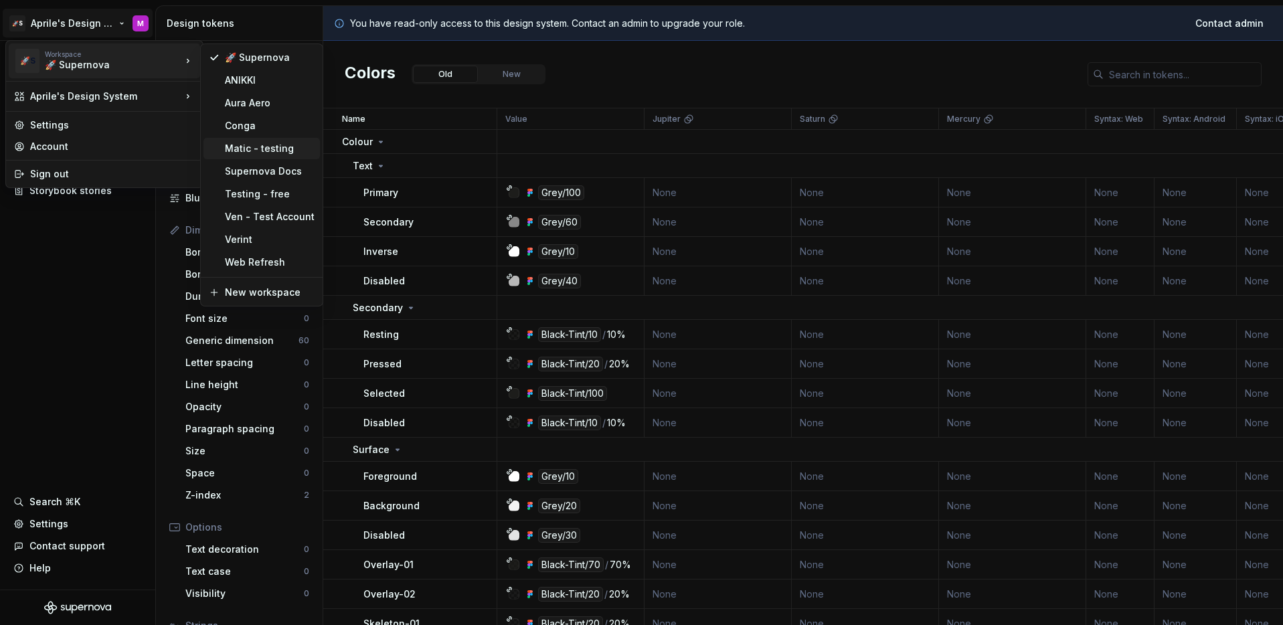
click at [255, 151] on div "Matic - testing" at bounding box center [270, 148] width 90 height 13
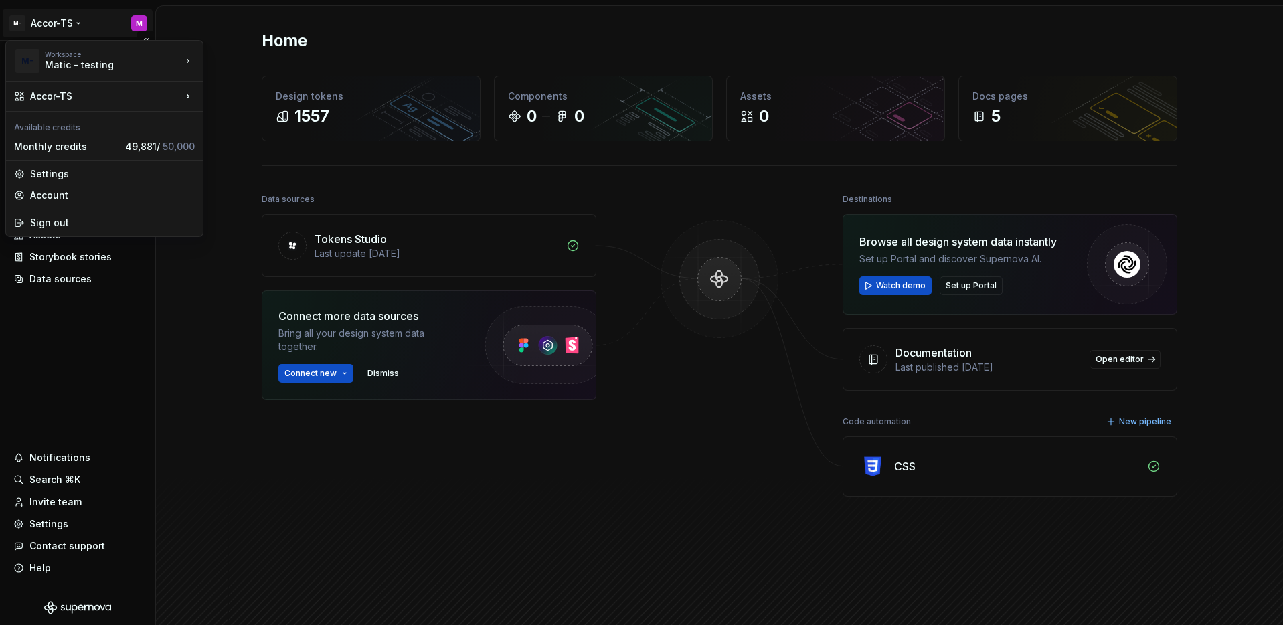
click at [48, 21] on html "M- Accor-TS M Home Documentation Analytics Code automation Design system data D…" at bounding box center [641, 312] width 1283 height 625
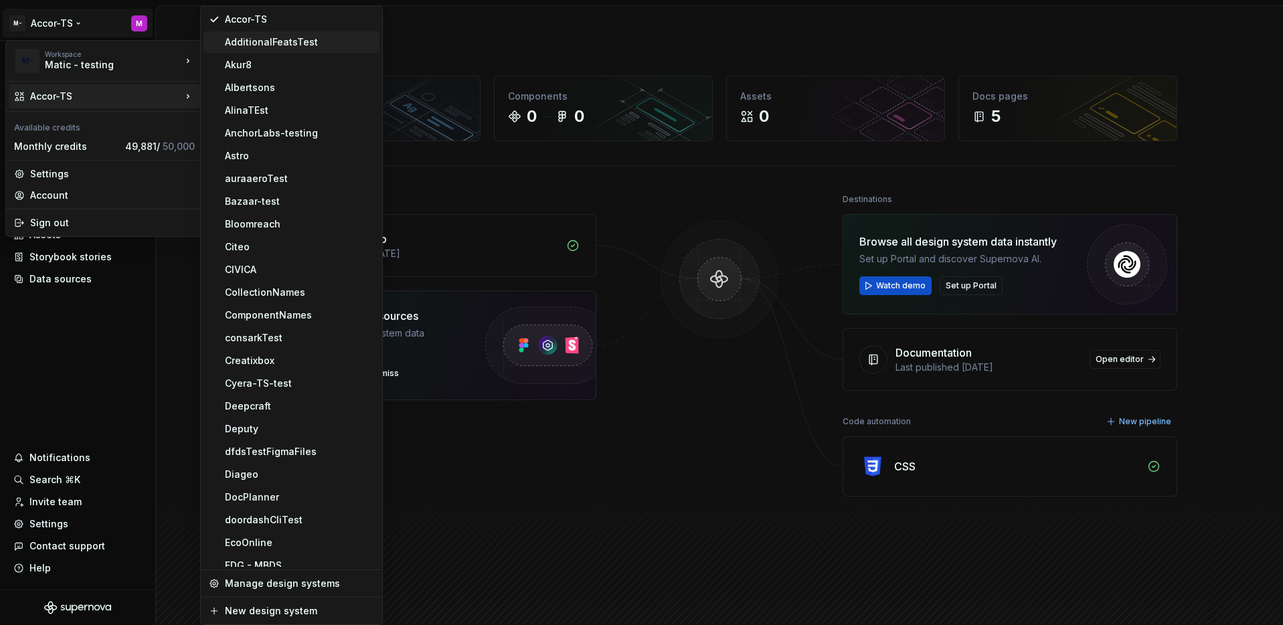
click at [308, 50] on div "AdditionalFeatsTest" at bounding box center [291, 41] width 176 height 21
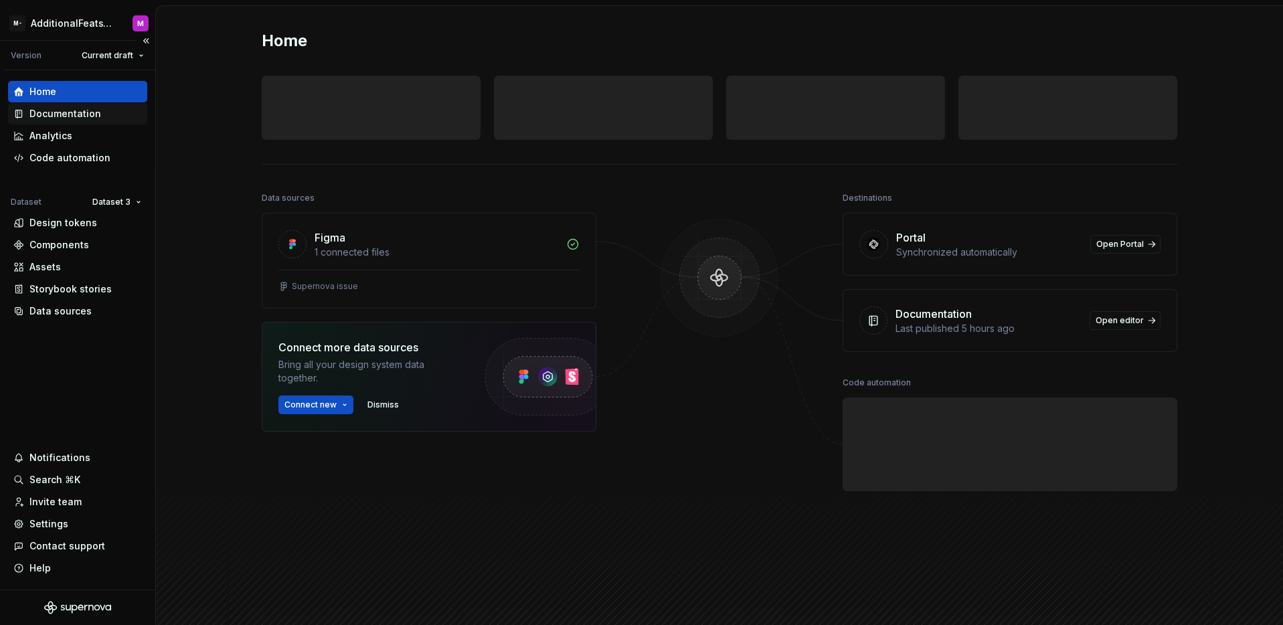
click at [71, 118] on div "Documentation" at bounding box center [65, 113] width 72 height 13
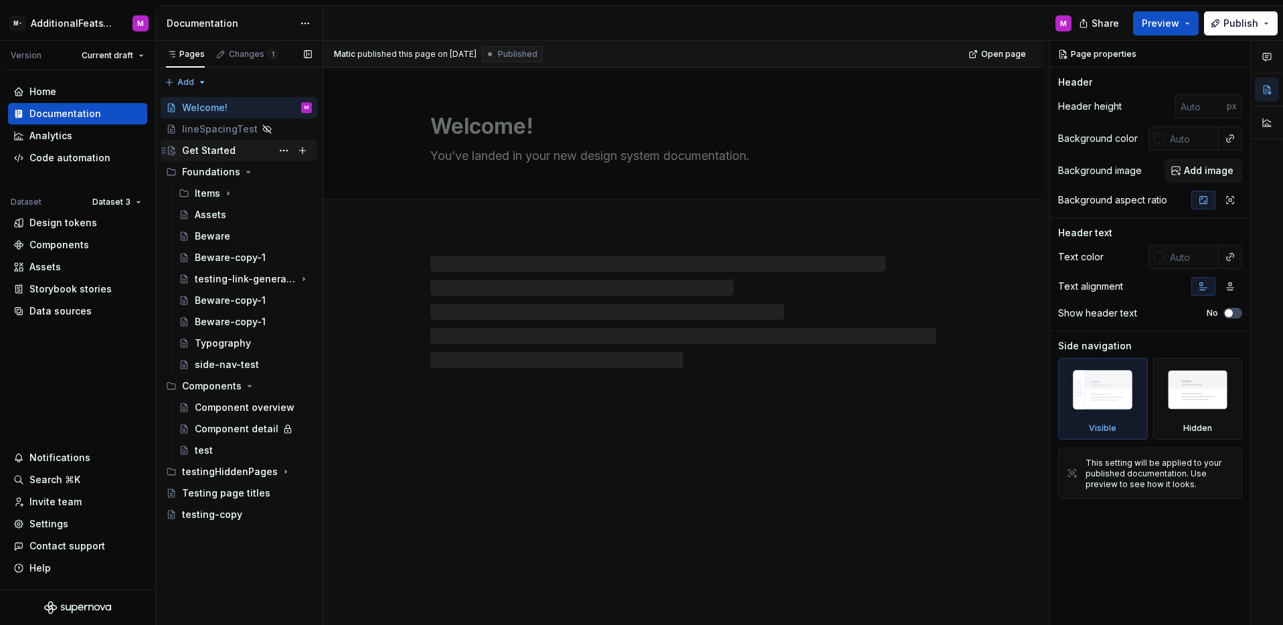
click at [207, 157] on div "Get Started" at bounding box center [247, 150] width 130 height 19
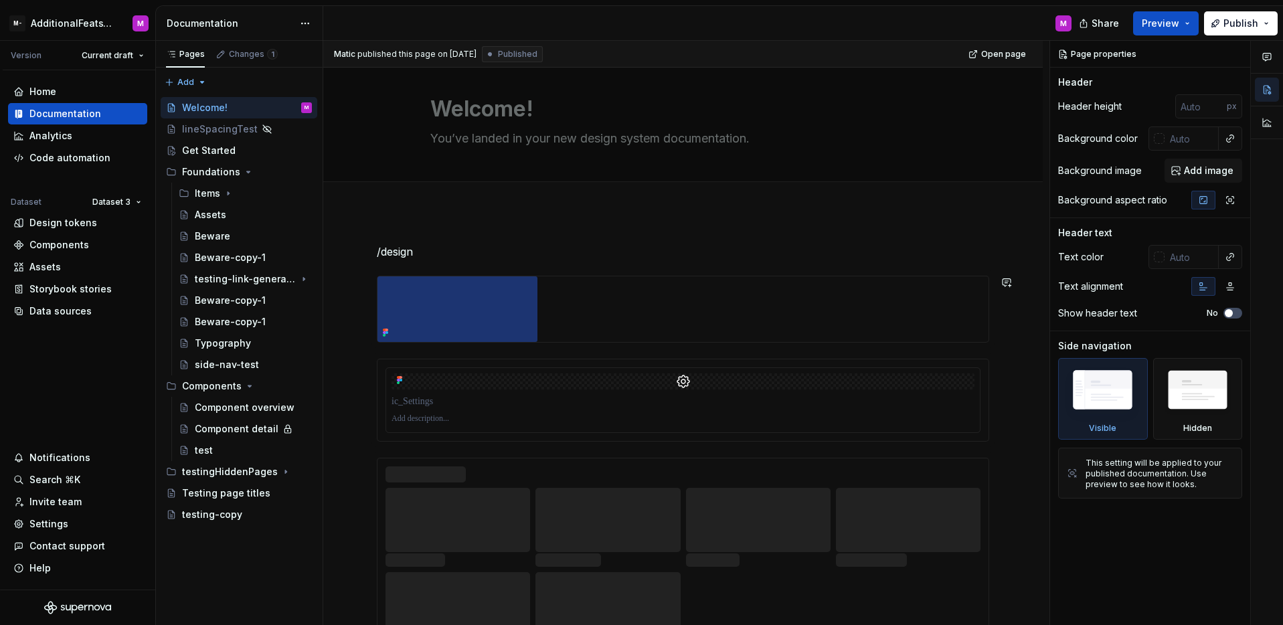
scroll to position [35, 0]
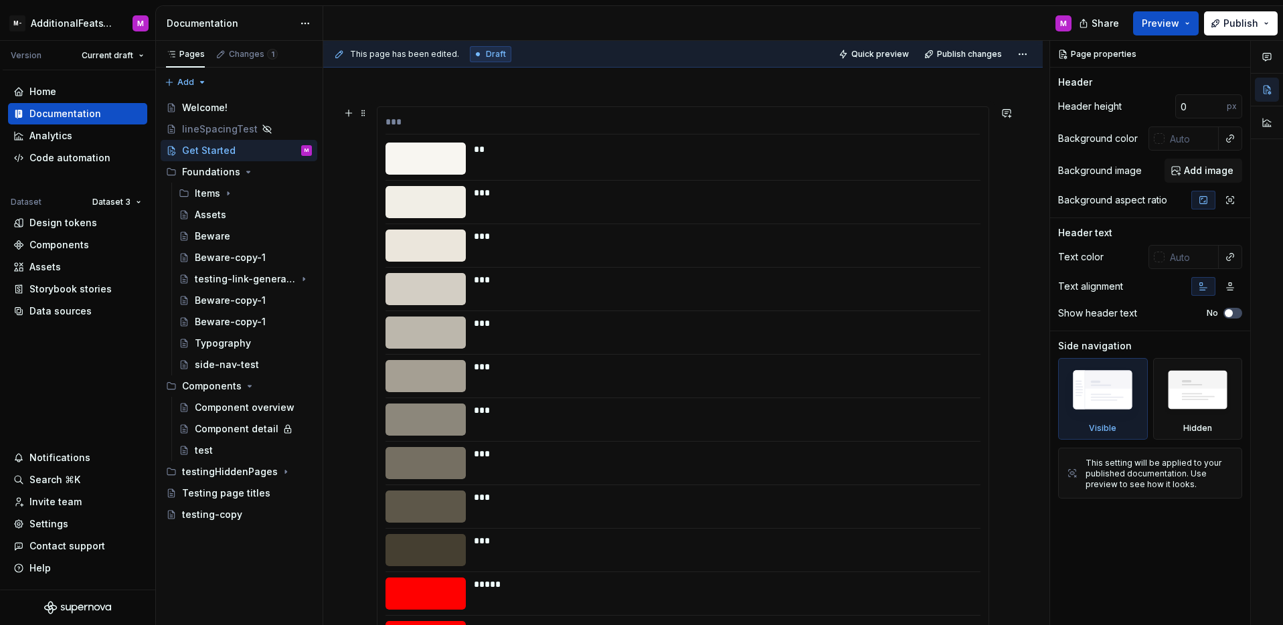
scroll to position [481, 0]
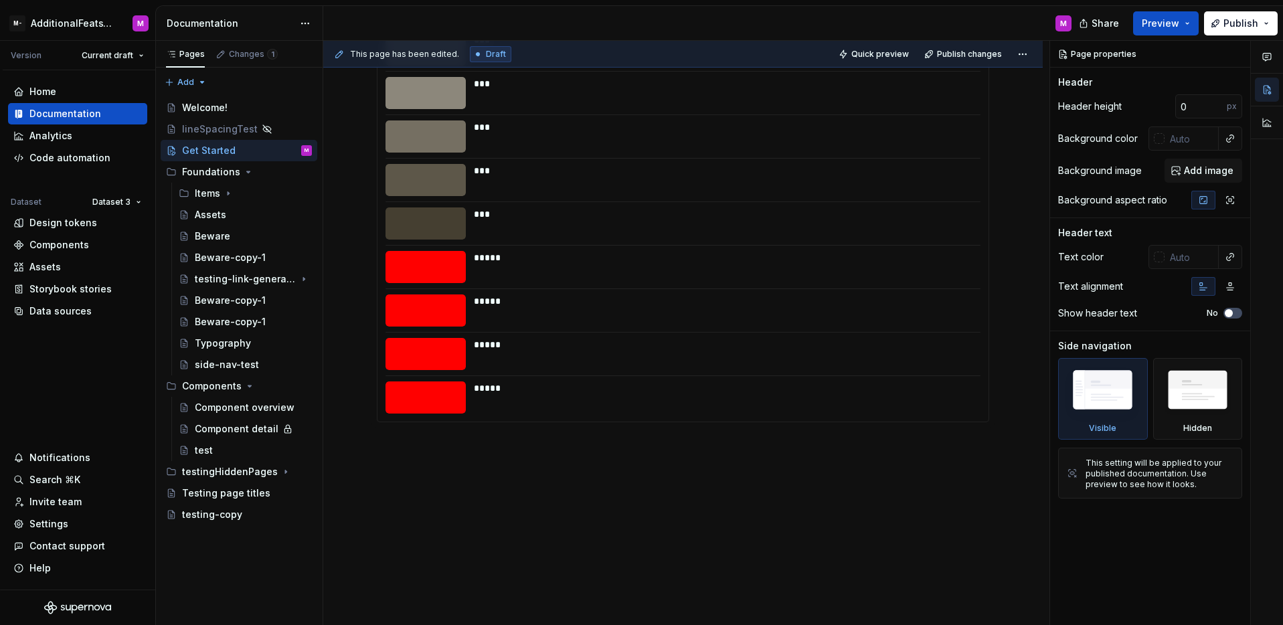
type textarea "*"
click at [474, 450] on div "*** ** *** *** *** *** *** *** *** *** *** ***** ***** ***** *****" at bounding box center [682, 187] width 719 height 878
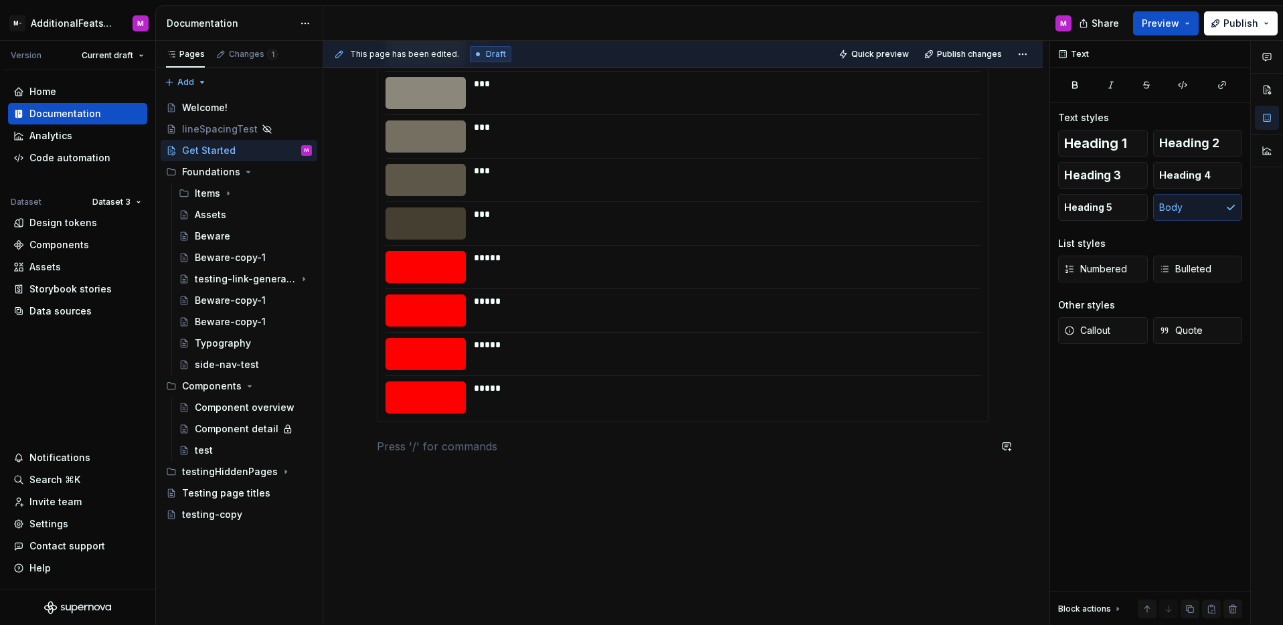
paste div
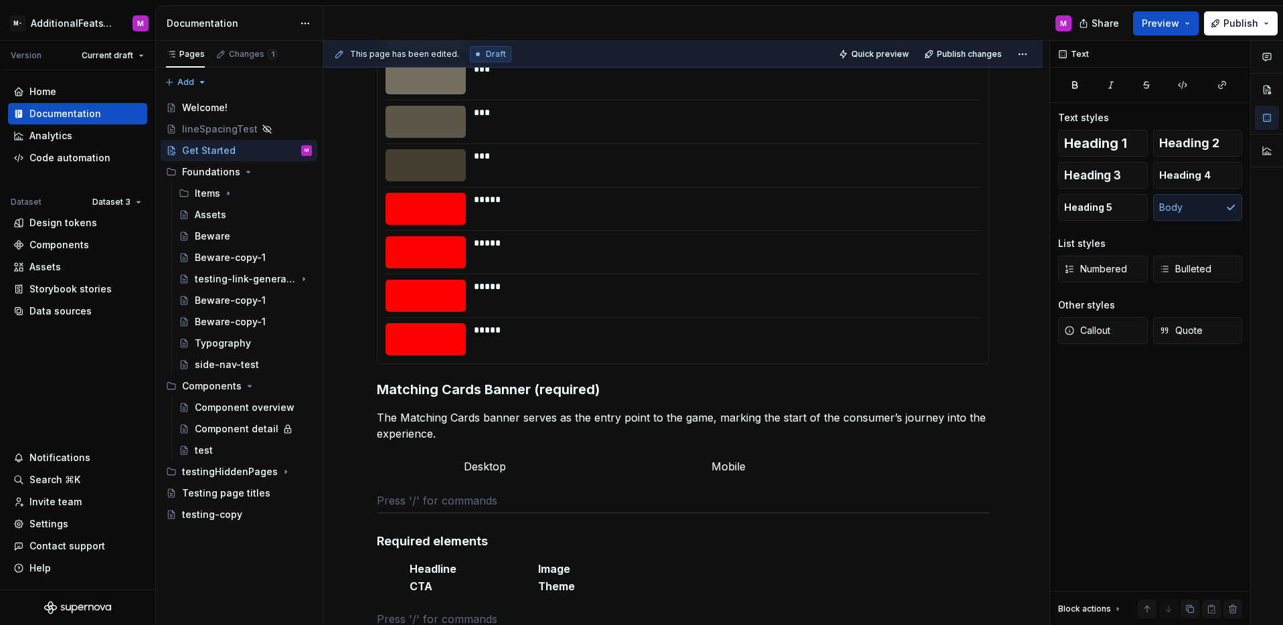
scroll to position [513, 0]
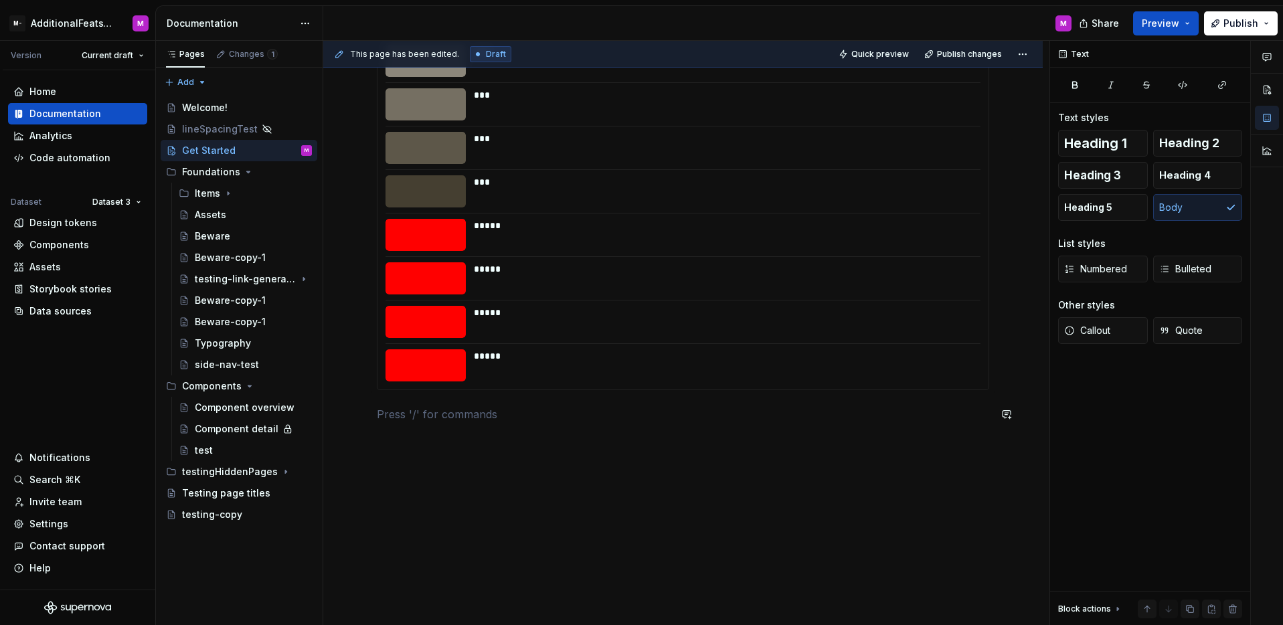
click at [545, 423] on div "*** ** *** *** *** *** *** *** *** *** *** ***** ***** ***** *****" at bounding box center [683, 93] width 612 height 690
click at [537, 413] on p at bounding box center [683, 414] width 612 height 16
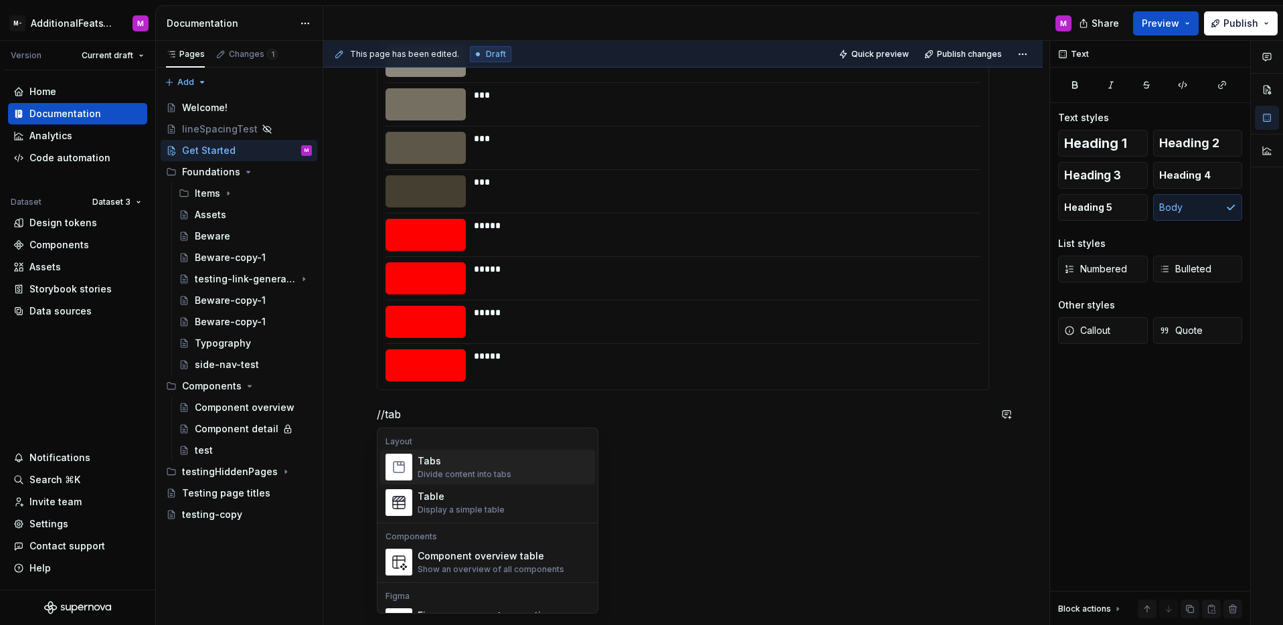
click at [447, 469] on div "Divide content into tabs" at bounding box center [464, 474] width 94 height 11
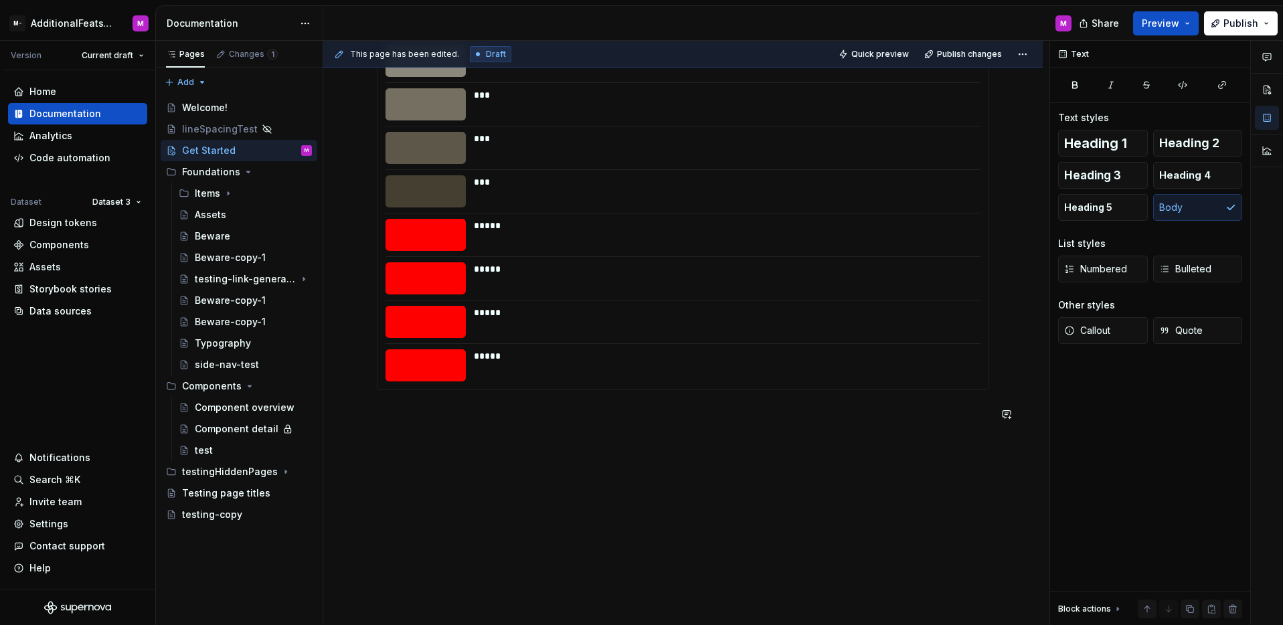
click at [399, 434] on div "*** ** *** *** *** *** *** *** *** *** *** ***** ***** ***** *****" at bounding box center [683, 93] width 612 height 690
click at [418, 410] on p at bounding box center [683, 414] width 612 height 16
click at [486, 410] on p at bounding box center [683, 414] width 612 height 16
click at [515, 419] on p at bounding box center [683, 414] width 612 height 16
click at [515, 418] on p at bounding box center [683, 414] width 612 height 16
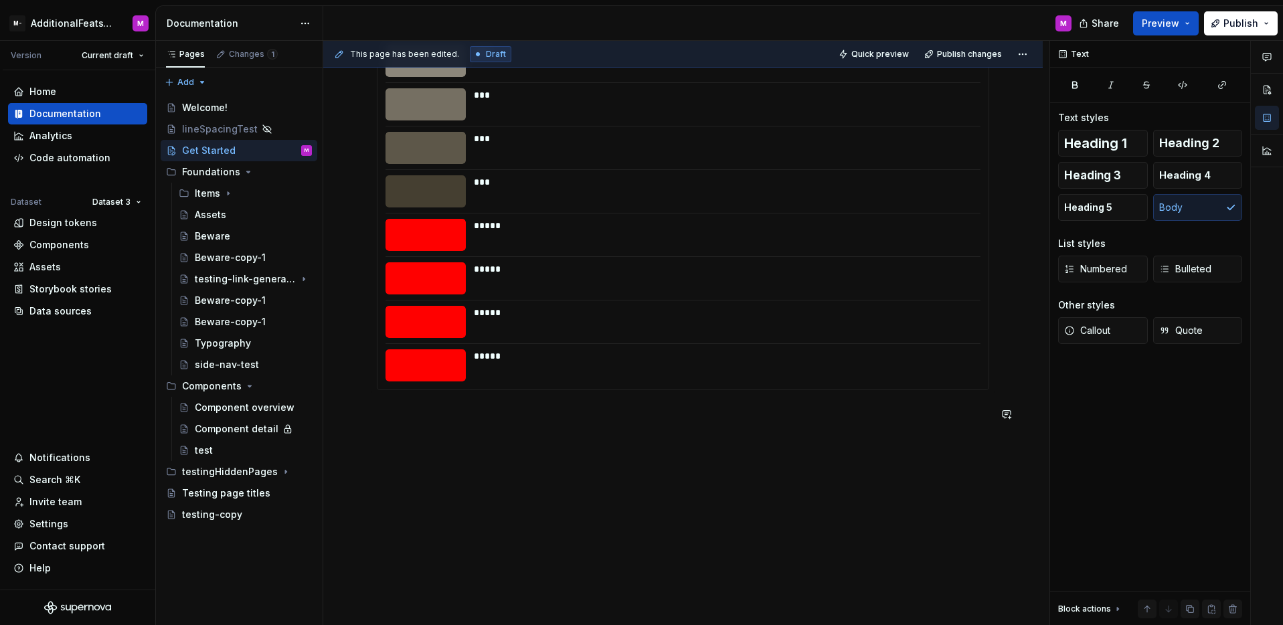
click at [501, 448] on div "*** ** *** *** *** *** *** *** *** *** *** ***** ***** ***** *****" at bounding box center [682, 171] width 719 height 910
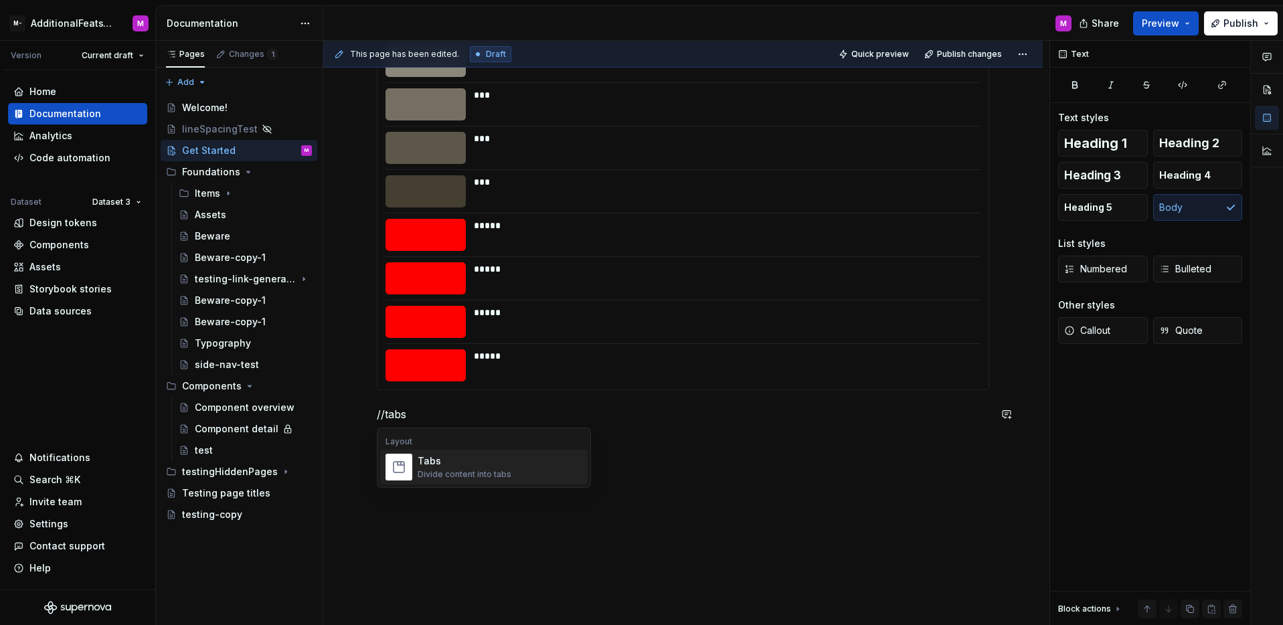
click at [475, 464] on div "Tabs" at bounding box center [464, 460] width 94 height 13
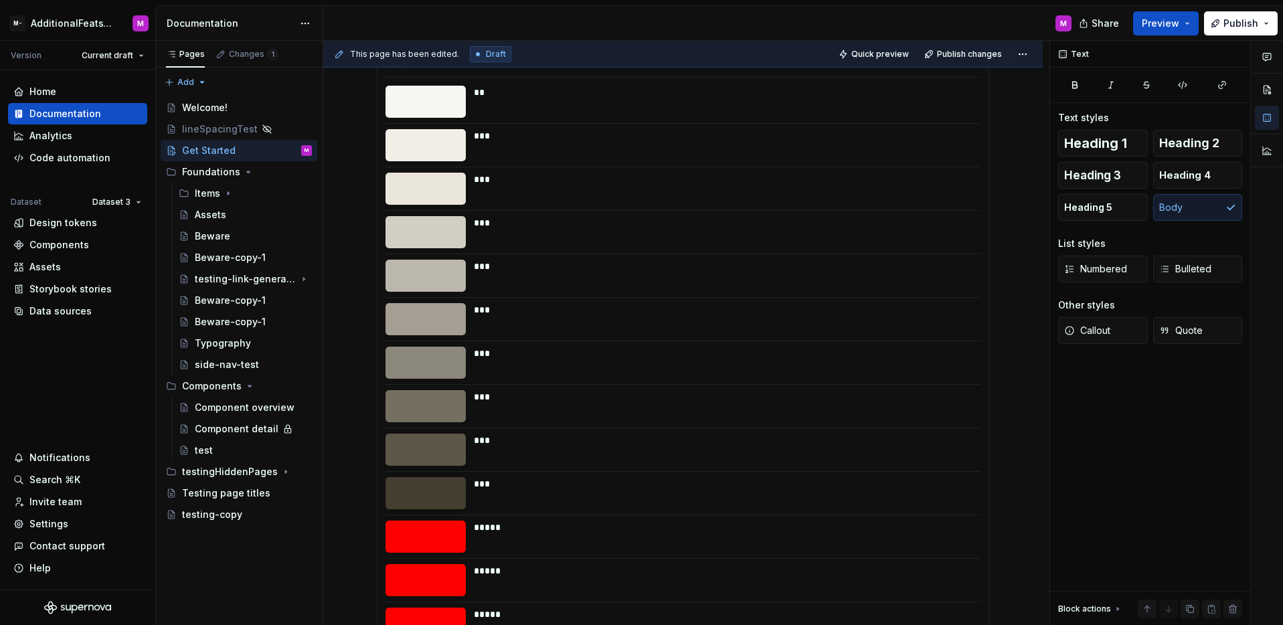
scroll to position [0, 0]
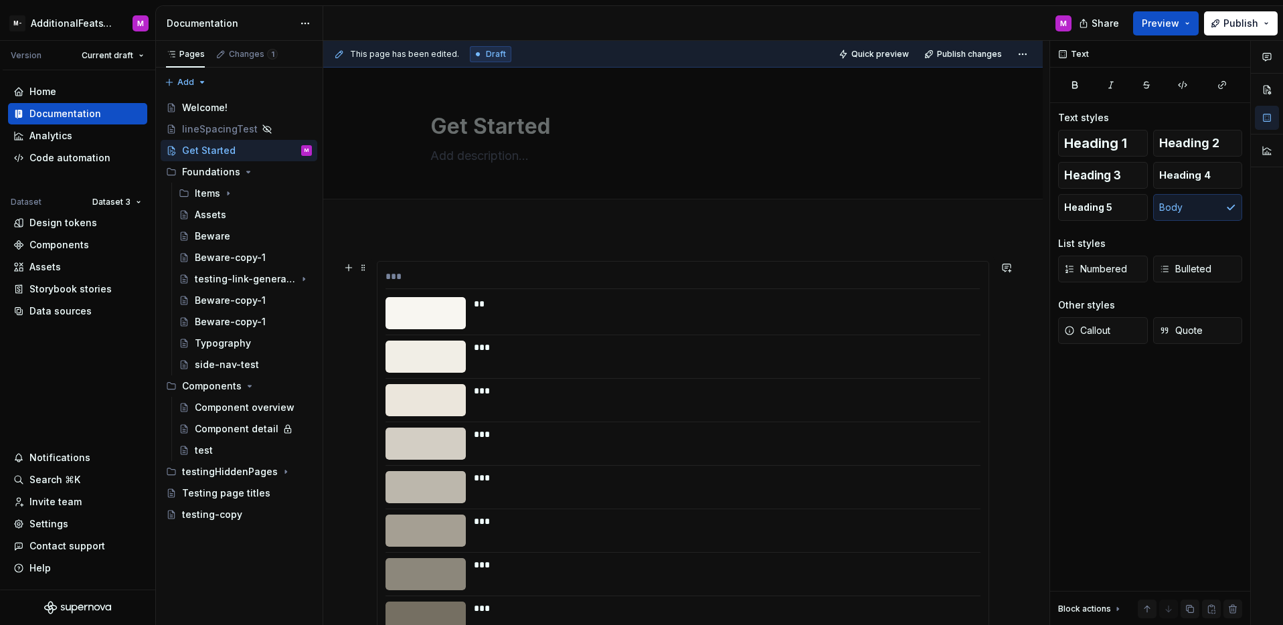
click at [511, 378] on div at bounding box center [682, 378] width 595 height 1
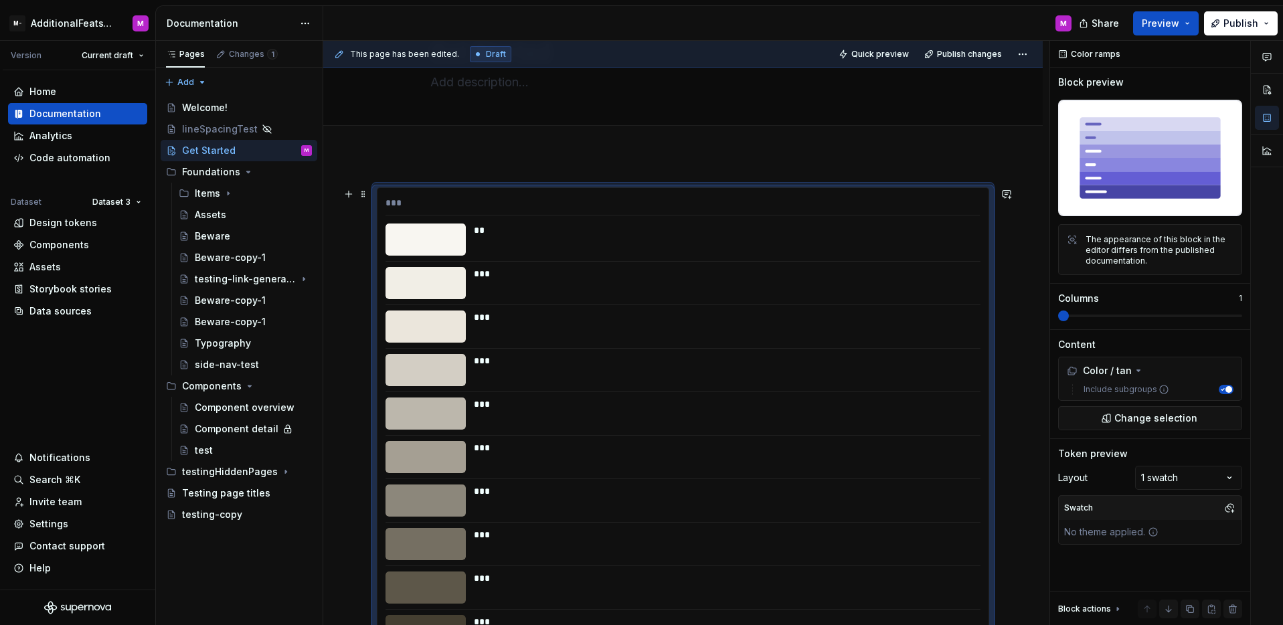
scroll to position [513, 0]
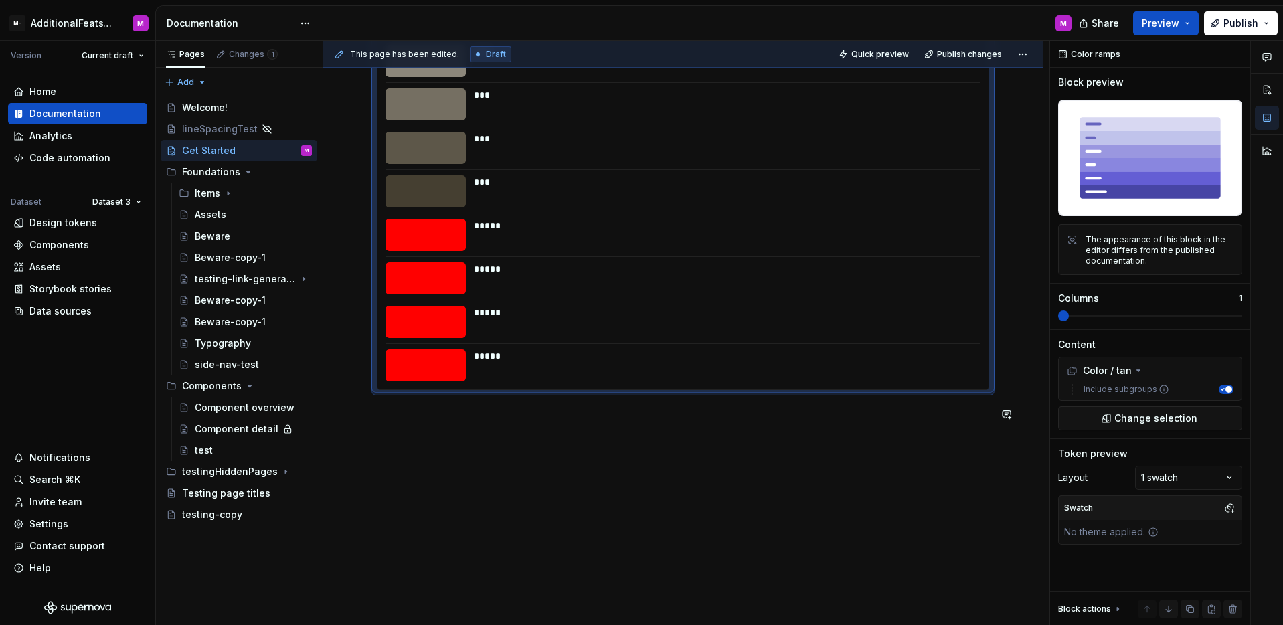
click at [431, 474] on div "*** ** *** *** *** *** *** *** *** *** *** ***** ***** ***** *****" at bounding box center [682, 171] width 719 height 910
click at [454, 442] on div "*** ** *** *** *** *** *** *** *** *** *** ***** ***** ***** *****" at bounding box center [682, 171] width 719 height 910
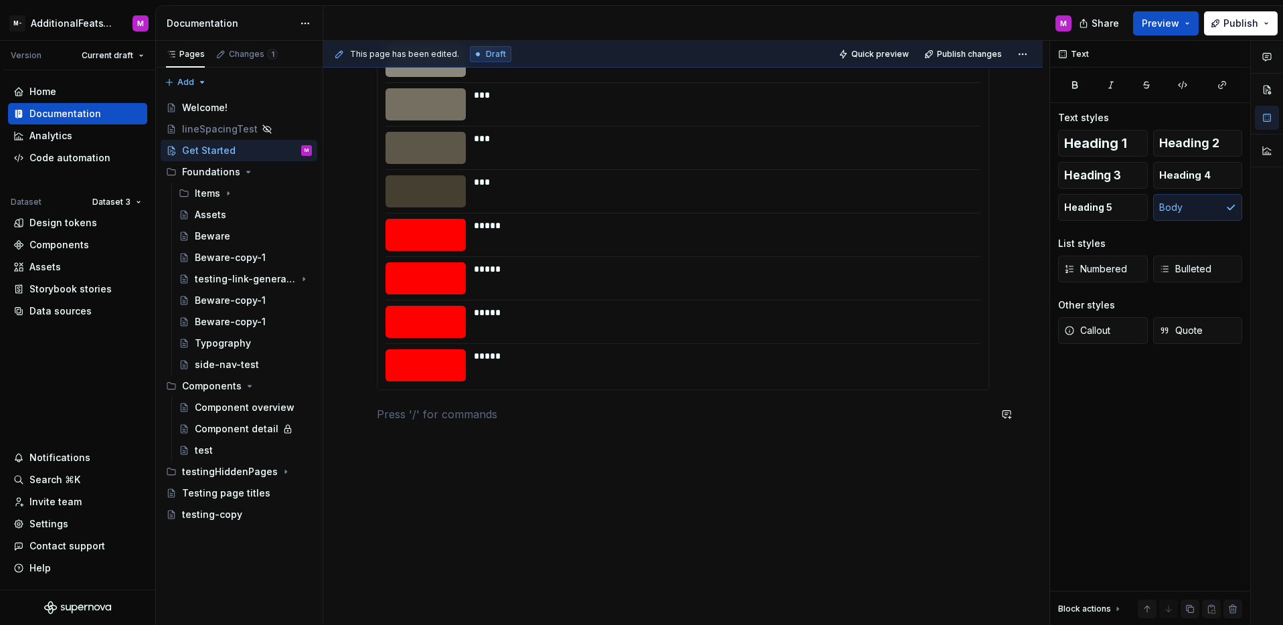
click at [458, 424] on div "*** ** *** *** *** *** *** *** *** *** *** ***** ***** ***** *****" at bounding box center [683, 93] width 612 height 690
click at [426, 417] on p at bounding box center [683, 414] width 612 height 16
click at [360, 420] on span at bounding box center [363, 414] width 11 height 19
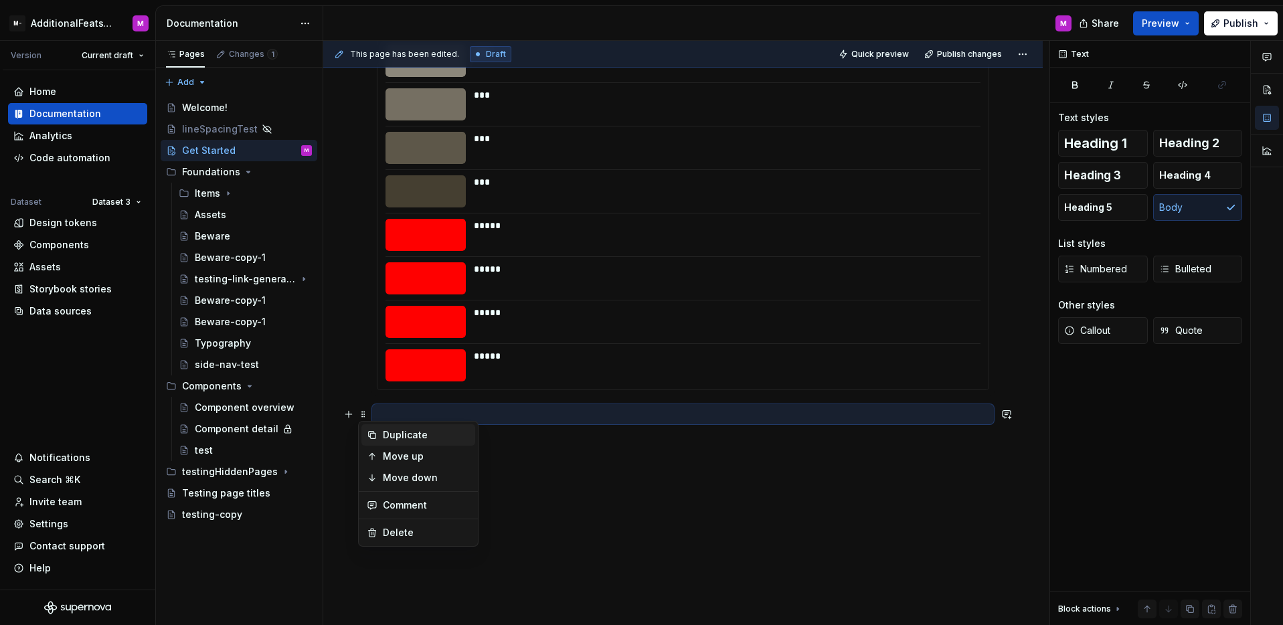
click at [418, 436] on div "Duplicate" at bounding box center [426, 434] width 87 height 13
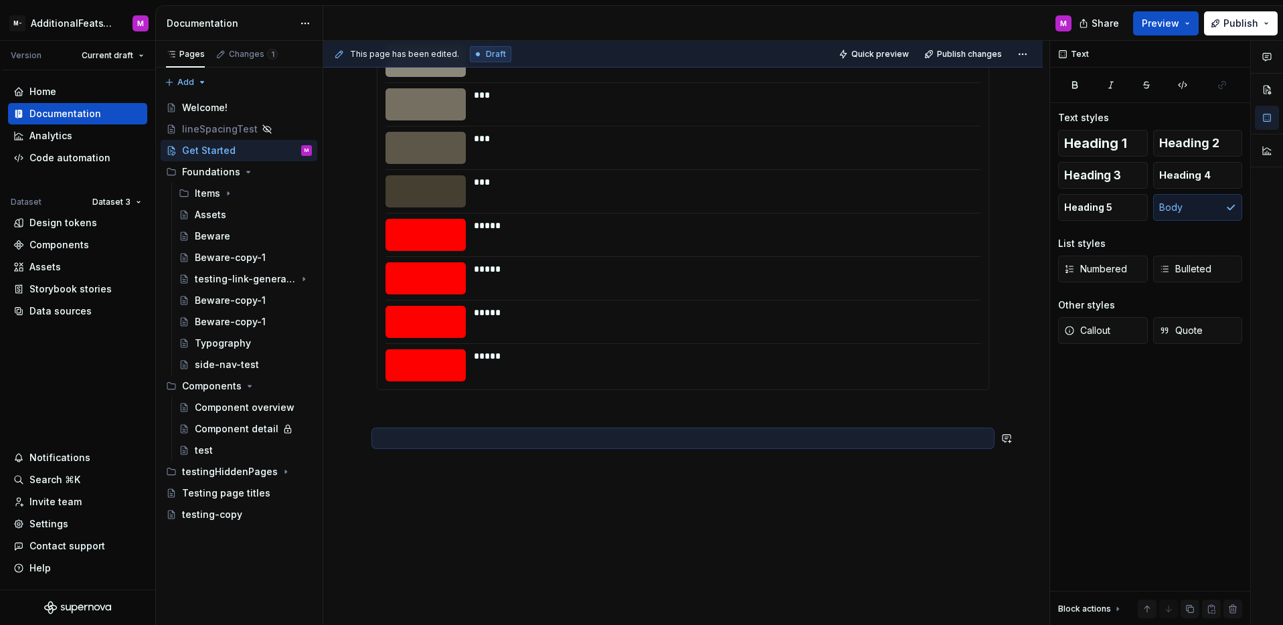
click at [430, 418] on p at bounding box center [683, 414] width 612 height 16
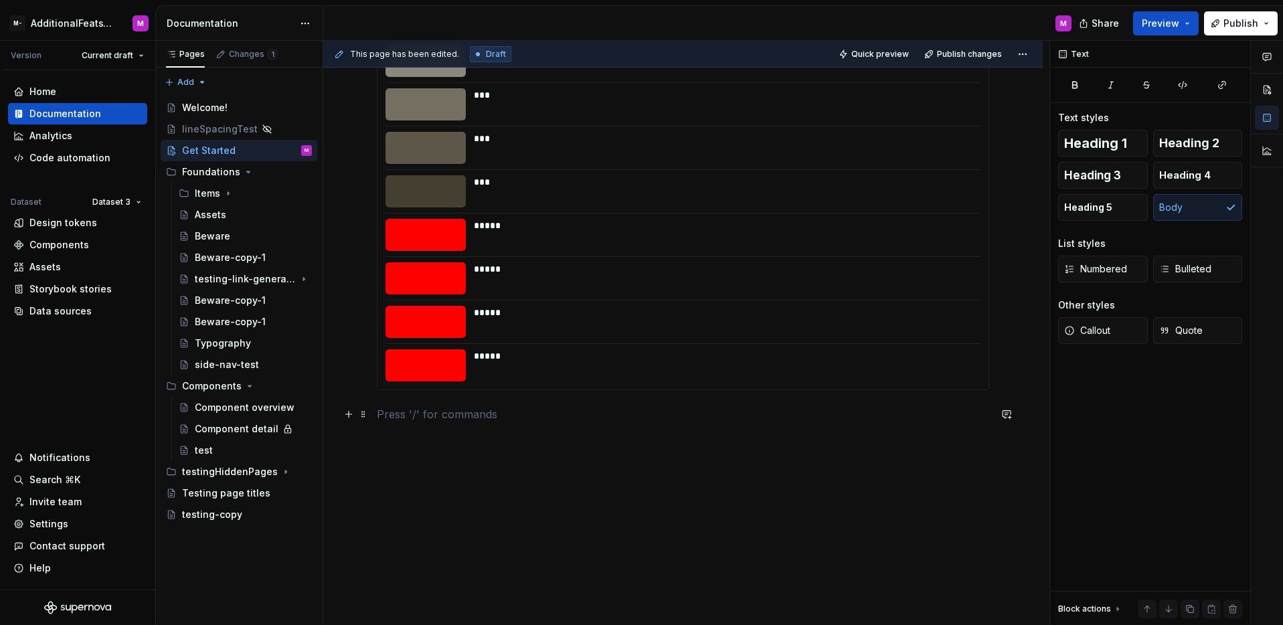
click at [435, 417] on p at bounding box center [683, 414] width 612 height 16
click at [367, 419] on span at bounding box center [363, 414] width 11 height 19
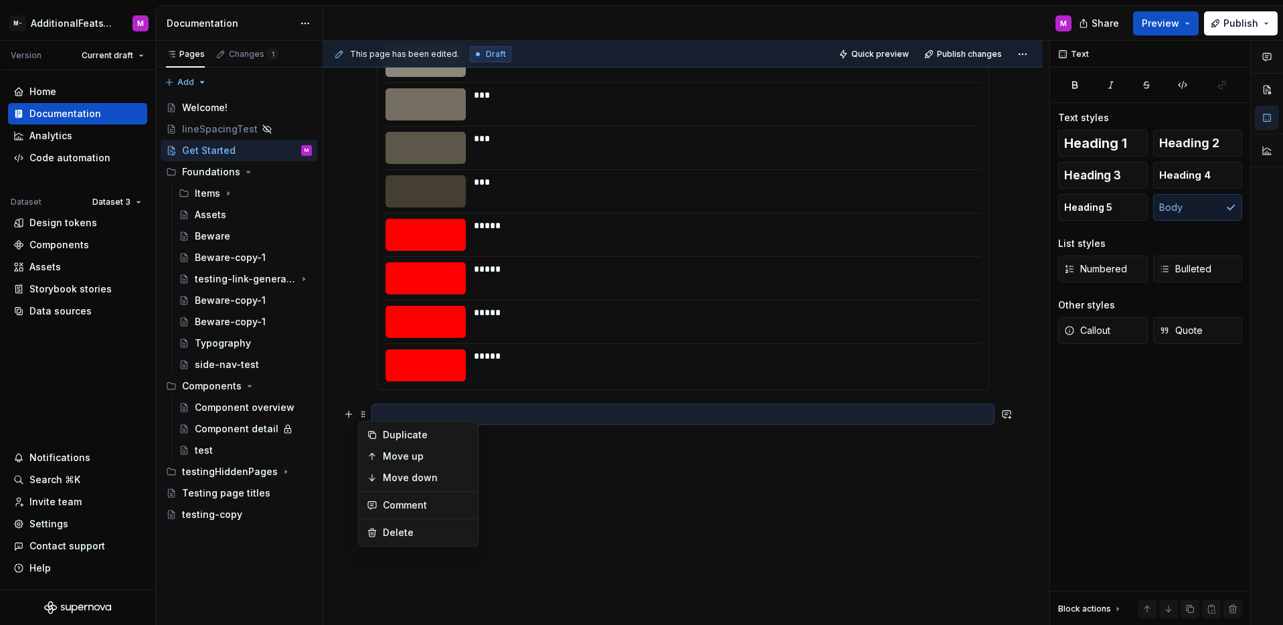
click at [507, 422] on p at bounding box center [683, 414] width 612 height 16
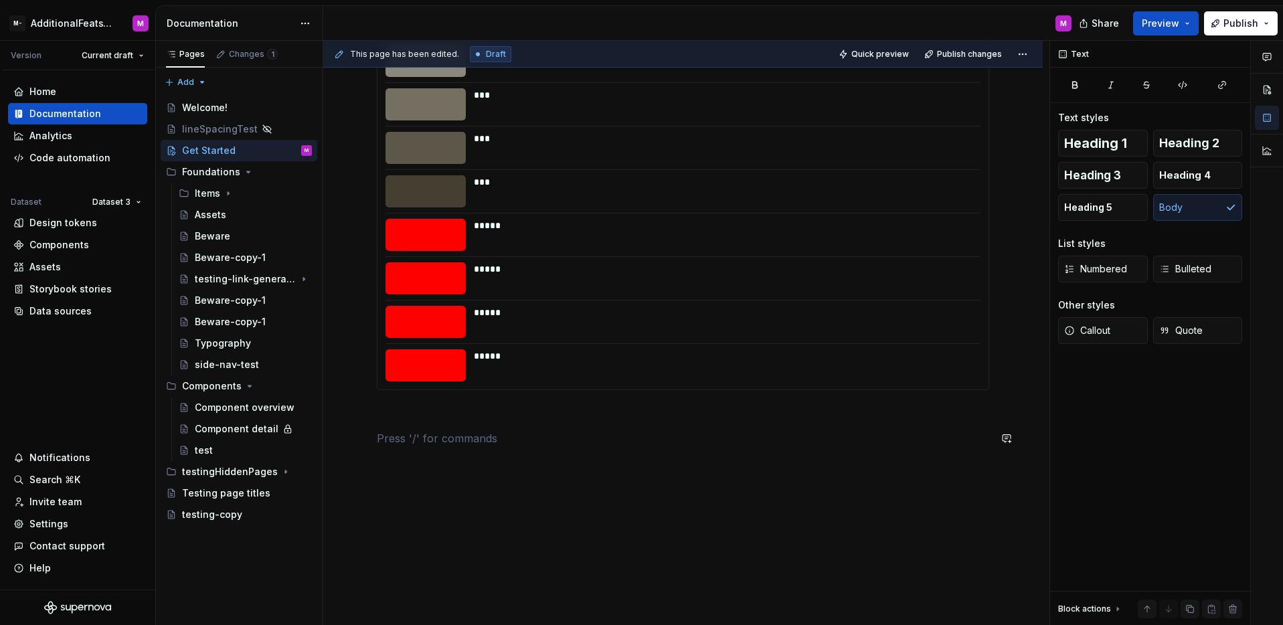
click at [504, 455] on div "*** ** *** *** *** *** *** *** *** *** *** ***** ***** ***** *****" at bounding box center [683, 105] width 612 height 715
click at [506, 446] on p at bounding box center [683, 438] width 612 height 16
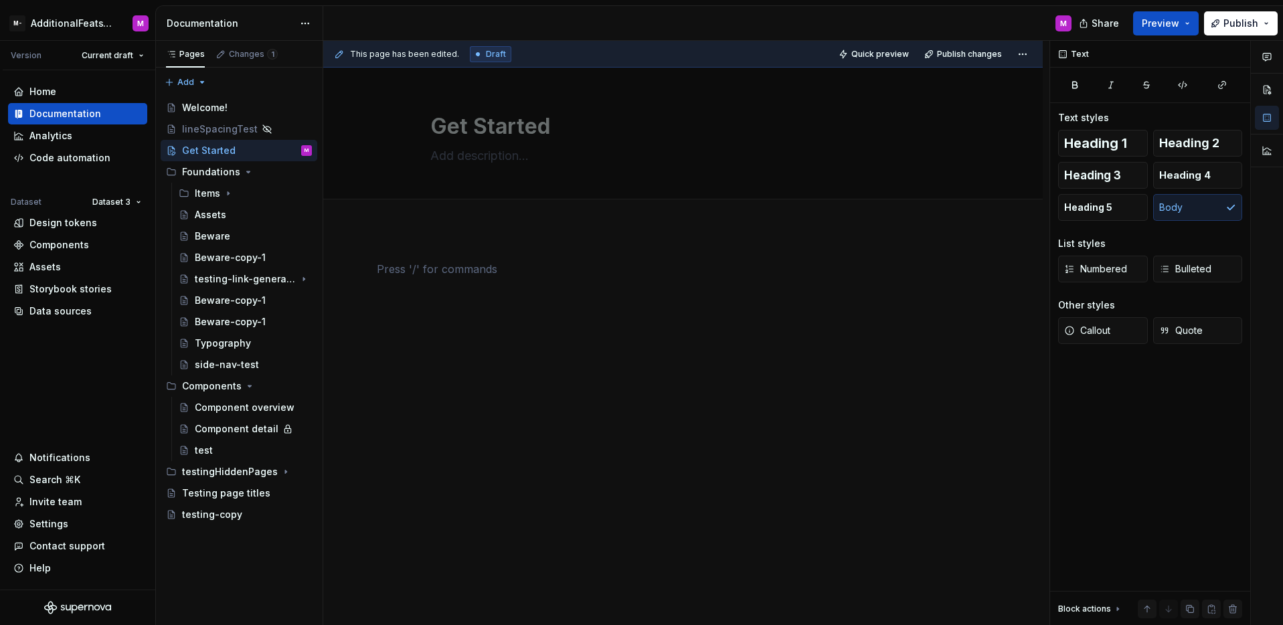
scroll to position [0, 0]
click at [641, 431] on div "This page has been edited. Draft Quick preview Publish changes Get Started Edit…" at bounding box center [686, 333] width 726 height 585
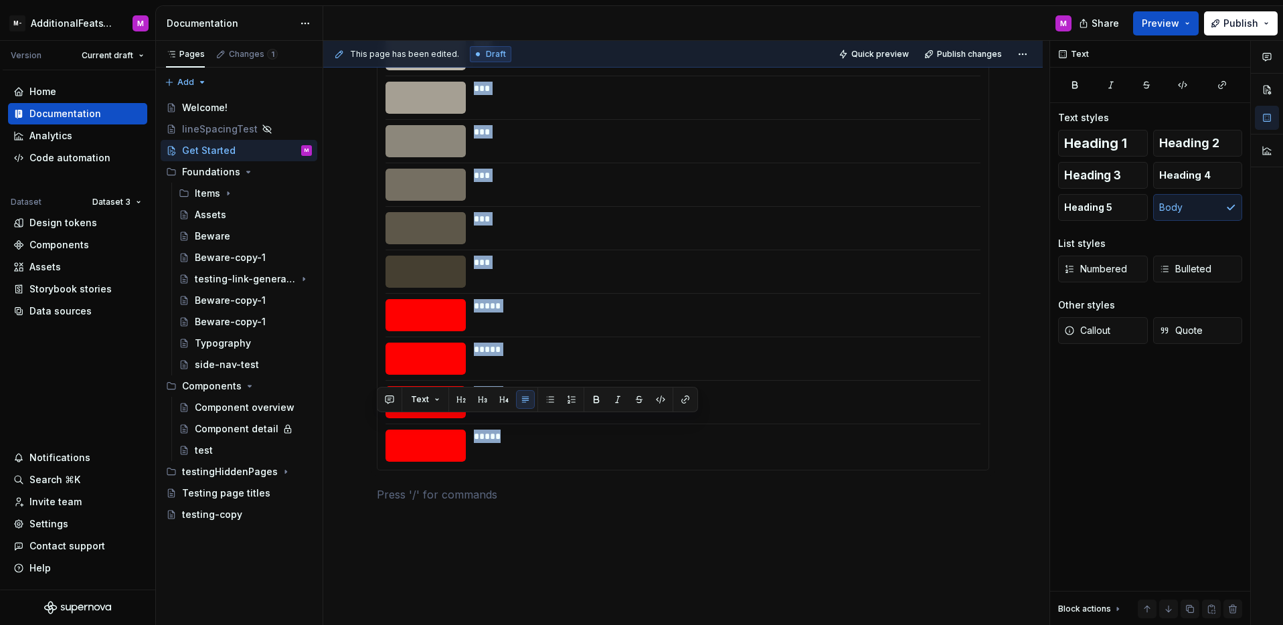
scroll to position [502, 0]
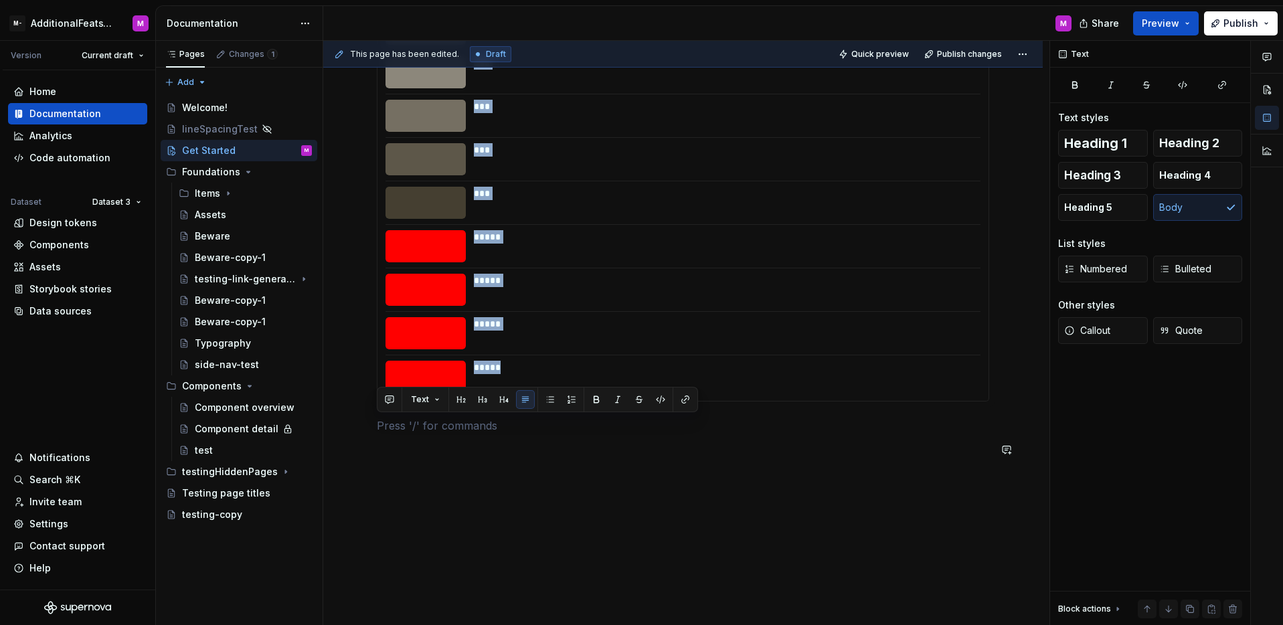
click at [543, 474] on div "*** ** *** *** *** *** *** *** *** *** *** ***** ***** ***** *****" at bounding box center [682, 194] width 719 height 934
click at [527, 450] on p at bounding box center [683, 450] width 612 height 16
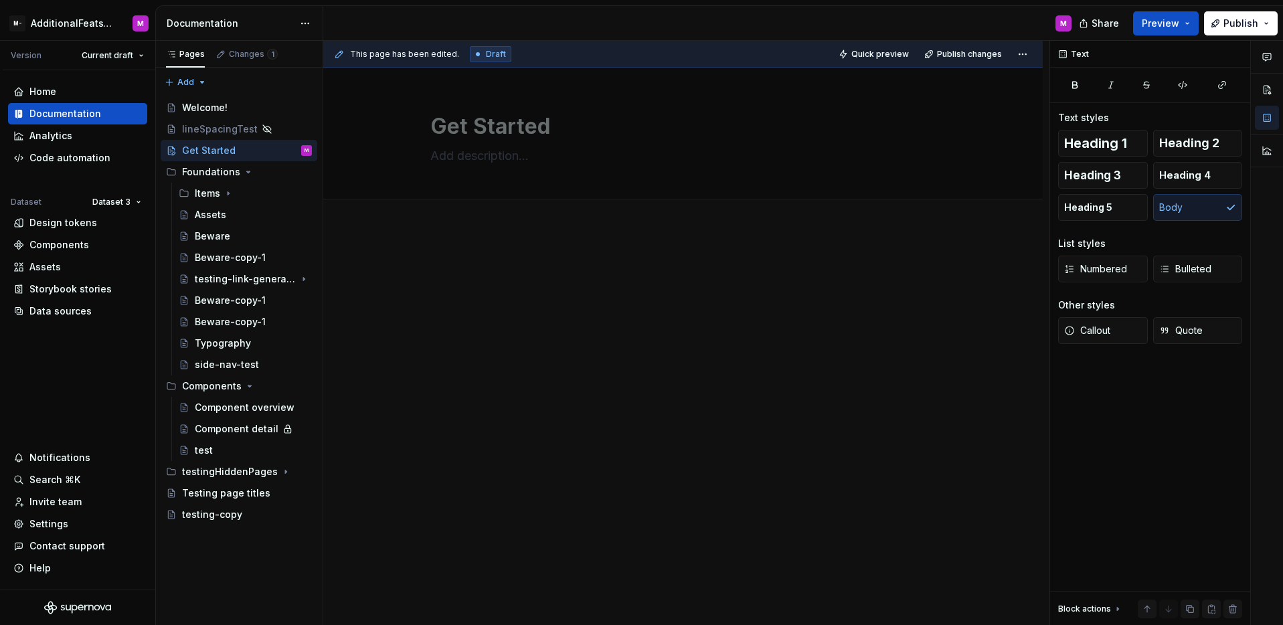
click at [559, 424] on div at bounding box center [682, 372] width 719 height 286
click at [527, 278] on div at bounding box center [683, 286] width 612 height 51
click at [559, 246] on div at bounding box center [682, 372] width 719 height 286
drag, startPoint x: 532, startPoint y: 221, endPoint x: 436, endPoint y: 233, distance: 97.1
click at [438, 230] on div "Get Started Edit header Add tab" at bounding box center [682, 347] width 719 height 558
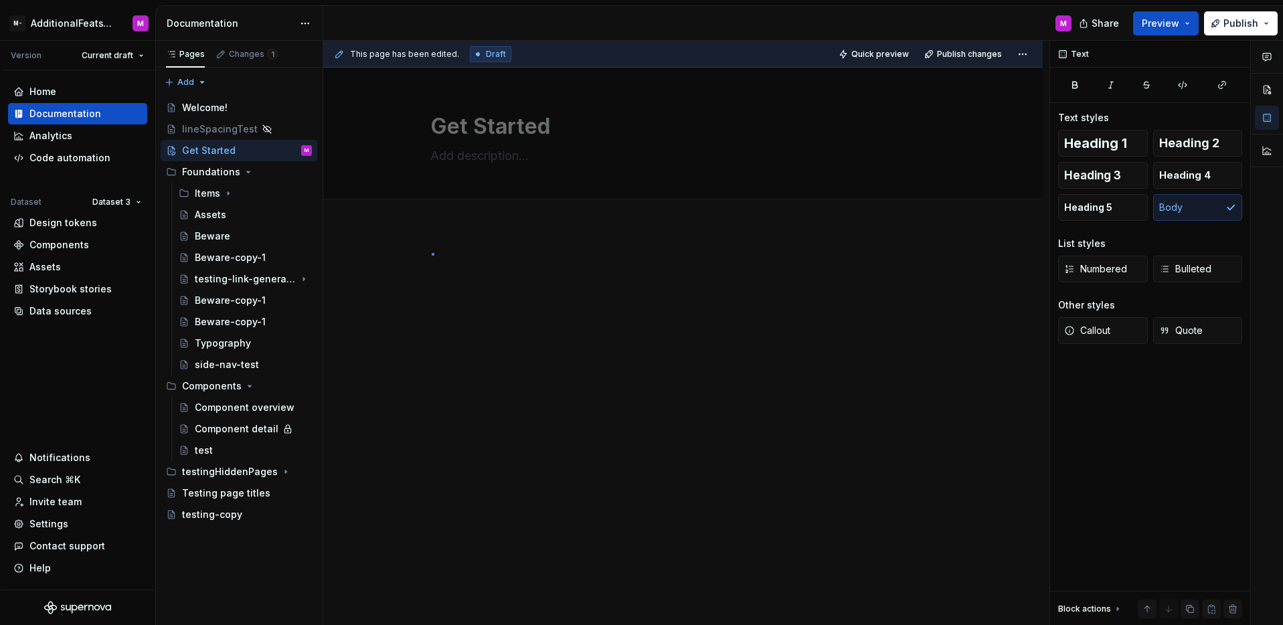
click at [432, 254] on div "This page has been edited. Draft Quick preview Publish changes Get Started Edit…" at bounding box center [686, 333] width 726 height 585
click at [524, 209] on div "Add tab" at bounding box center [683, 214] width 506 height 19
click at [460, 217] on span "Add tab" at bounding box center [462, 214] width 31 height 11
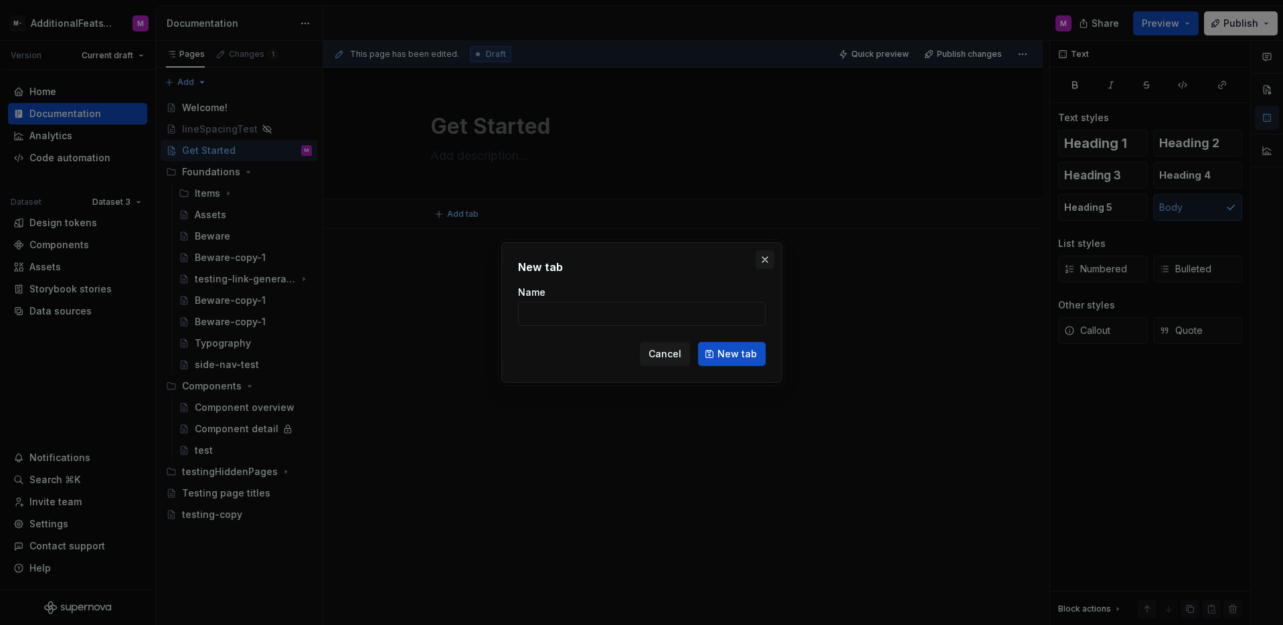
click at [765, 258] on button "button" at bounding box center [764, 259] width 19 height 19
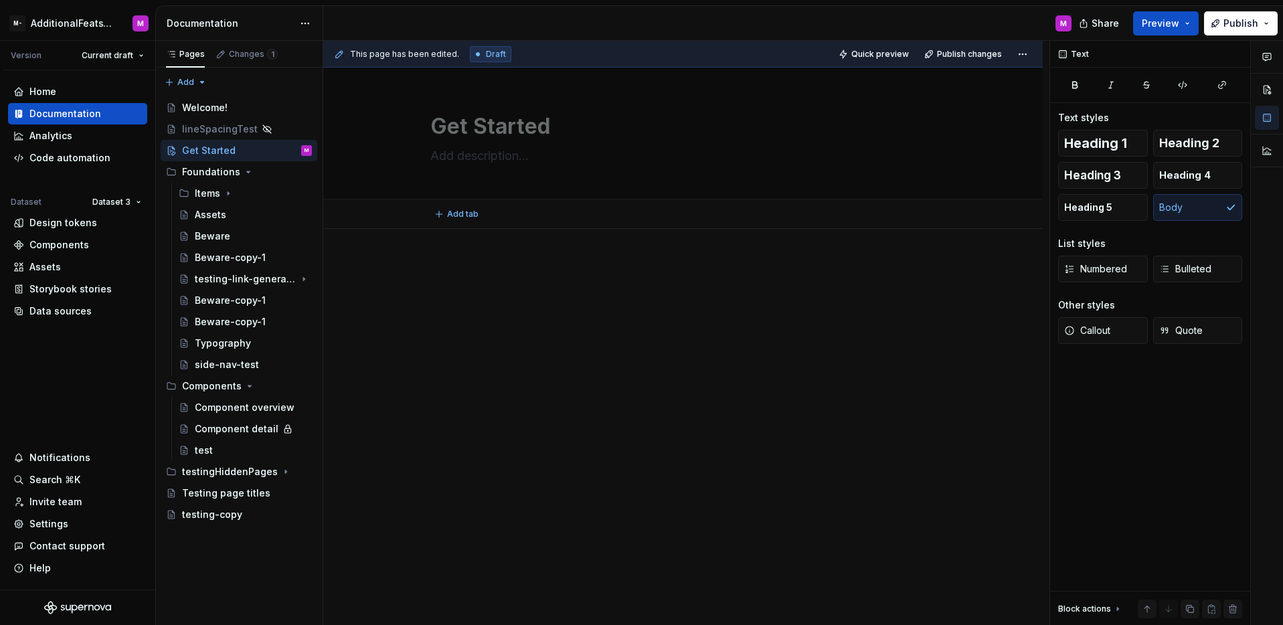
drag, startPoint x: 541, startPoint y: 257, endPoint x: 442, endPoint y: 248, distance: 98.7
click at [541, 257] on div at bounding box center [682, 372] width 719 height 286
click at [441, 264] on p at bounding box center [683, 269] width 612 height 16
drag, startPoint x: 562, startPoint y: 424, endPoint x: 573, endPoint y: 401, distance: 25.4
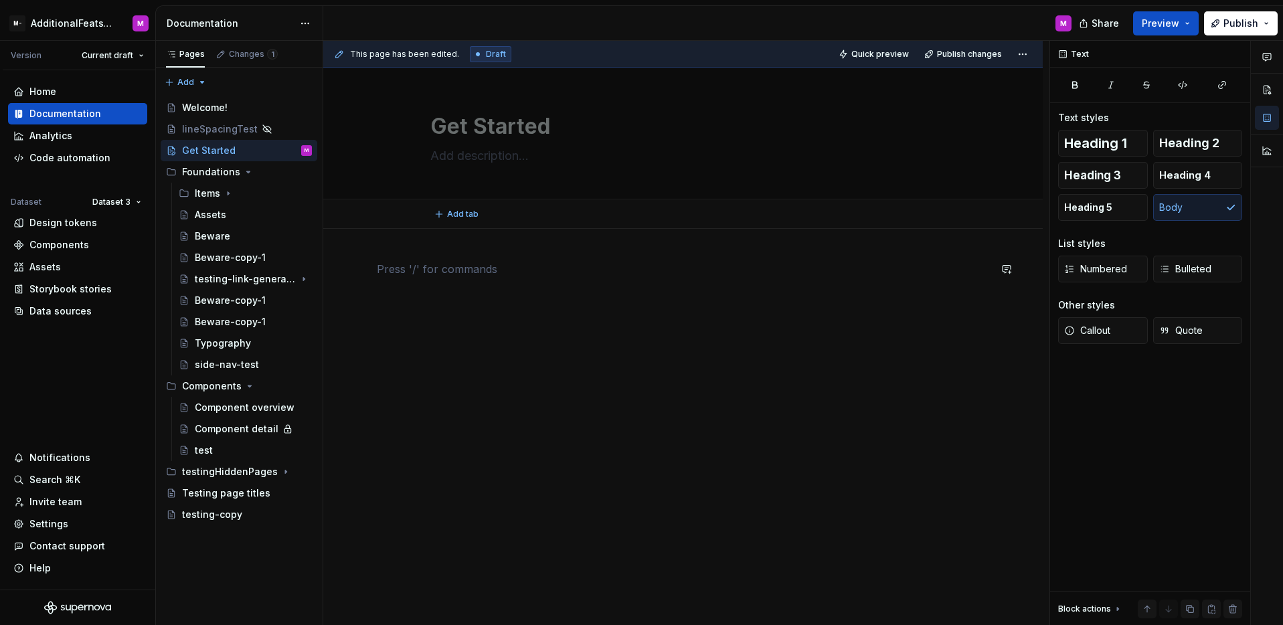
click at [563, 423] on div at bounding box center [682, 372] width 719 height 286
click at [595, 372] on div at bounding box center [682, 372] width 719 height 286
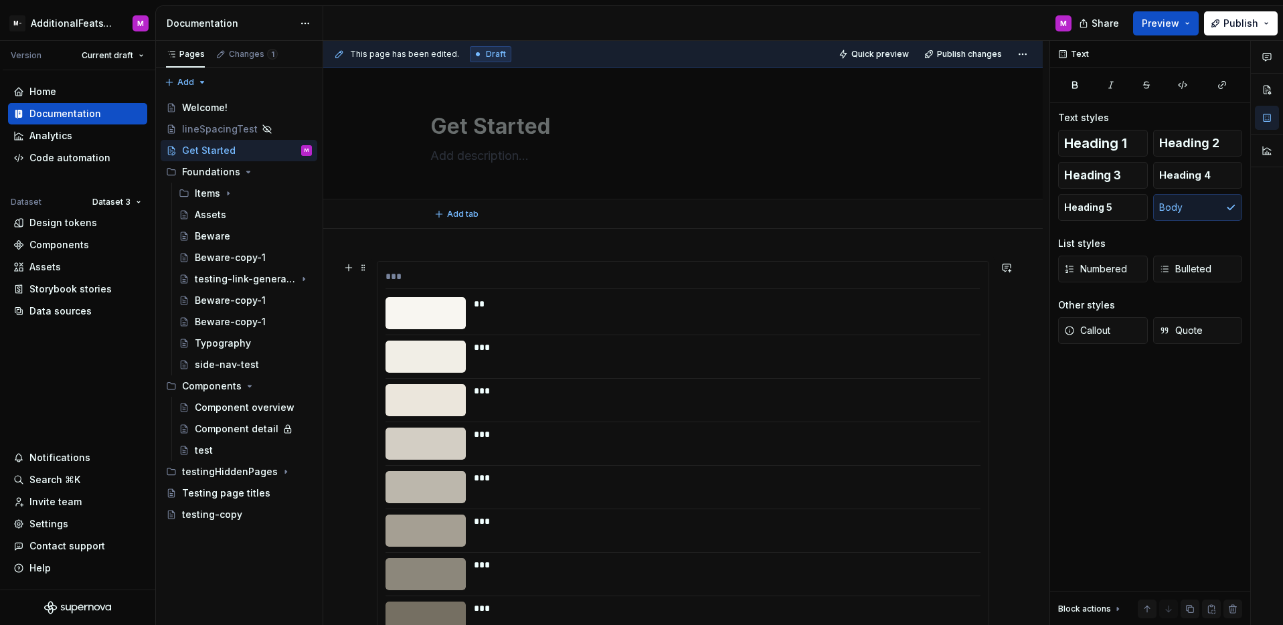
click at [937, 367] on div "***" at bounding box center [723, 357] width 498 height 32
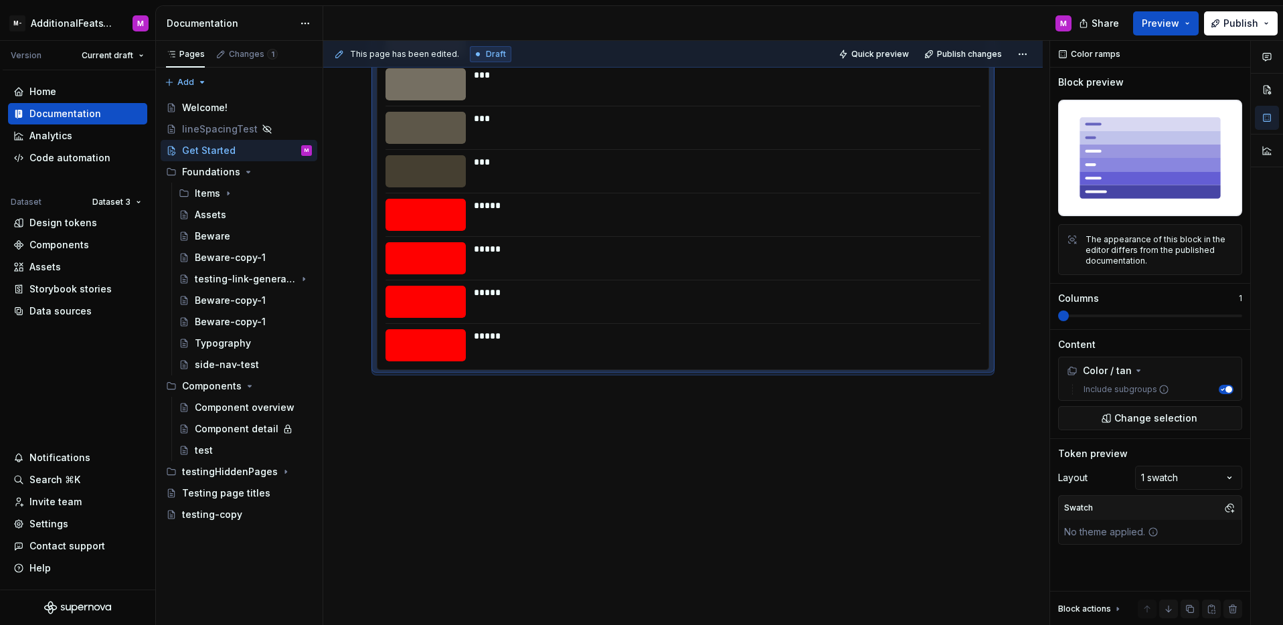
scroll to position [537, 0]
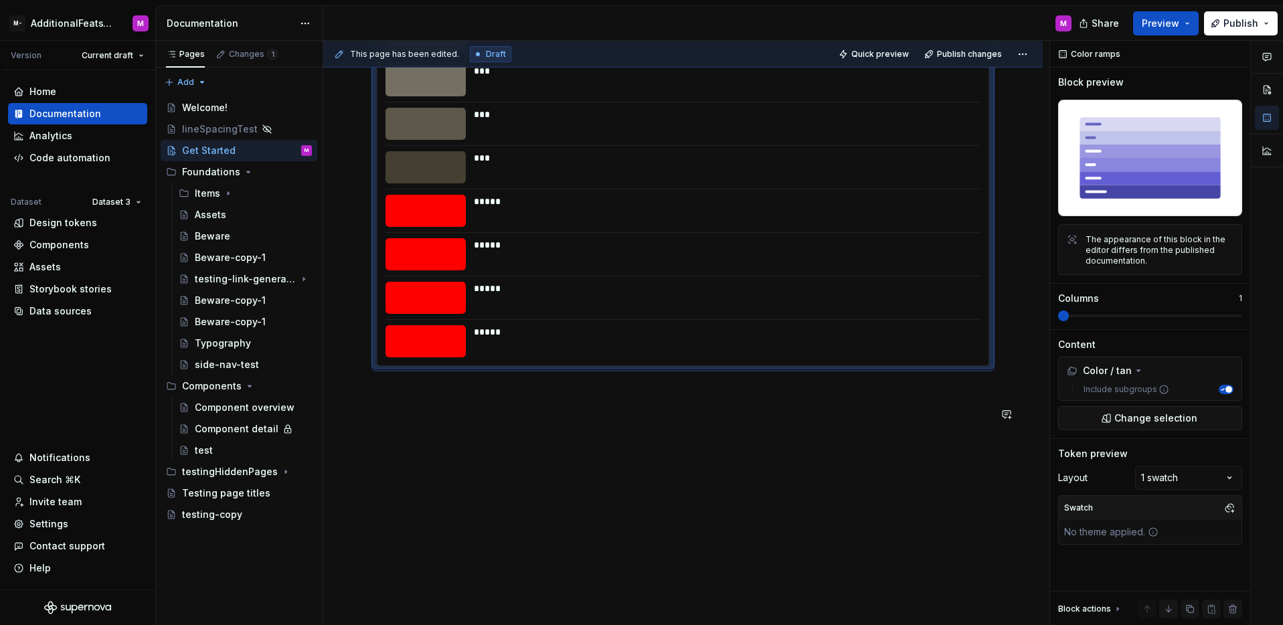
click at [527, 513] on div "*** ** *** *** *** *** *** *** *** *** *** ***** ***** ***** *****" at bounding box center [682, 159] width 719 height 934
click at [506, 455] on div "*** ** *** *** *** *** *** *** *** *** *** ***** ***** ***** *****" at bounding box center [682, 159] width 719 height 934
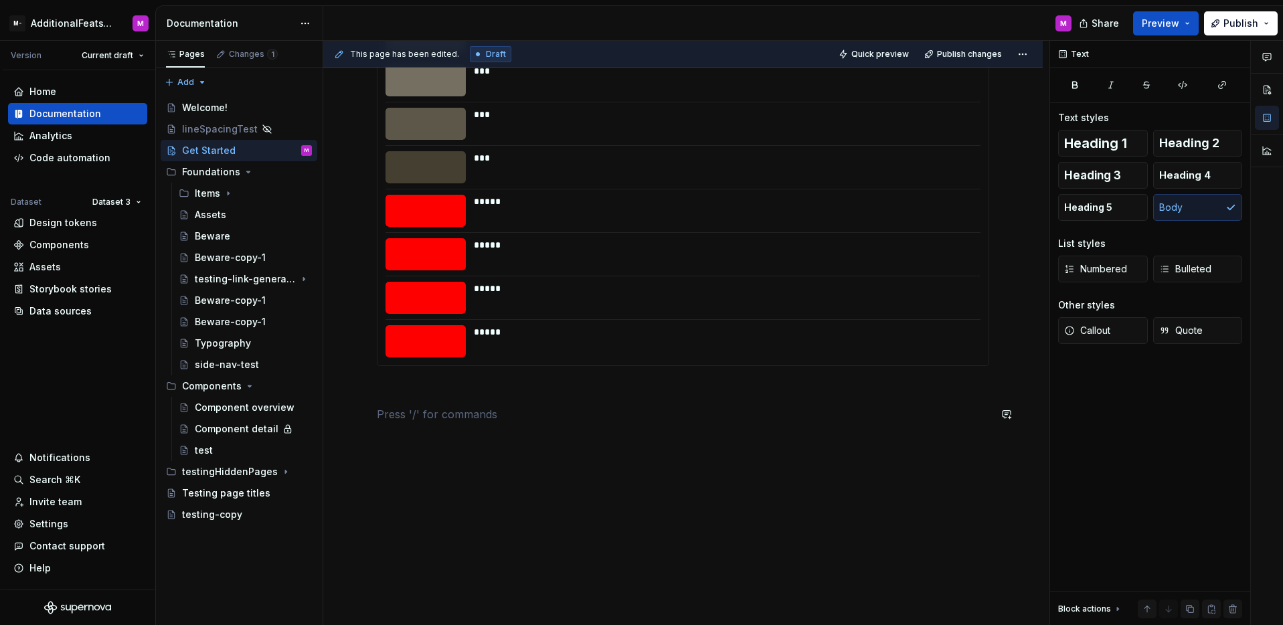
click at [470, 411] on p at bounding box center [683, 414] width 612 height 16
click at [426, 460] on p at bounding box center [683, 462] width 612 height 16
drag, startPoint x: 478, startPoint y: 468, endPoint x: 350, endPoint y: 470, distance: 127.8
click at [377, 470] on div "*** ** *** *** *** *** *** *** *** *** *** ***** ***** ***** ***** asdasda" at bounding box center [683, 105] width 612 height 763
click at [482, 461] on p at bounding box center [683, 462] width 612 height 16
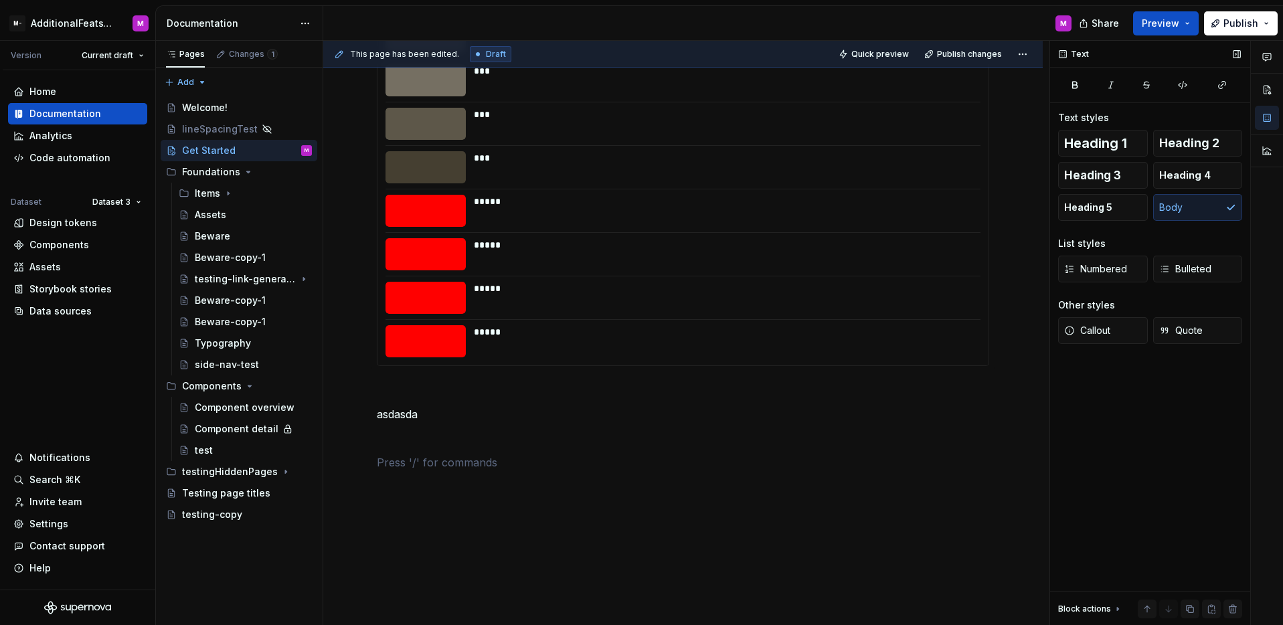
click at [1157, 500] on div "Text Text styles Heading 1 Heading 2 Heading 3 Heading 4 Heading 5 Body List st…" at bounding box center [1150, 333] width 200 height 585
click at [1234, 606] on button "button" at bounding box center [1232, 608] width 19 height 19
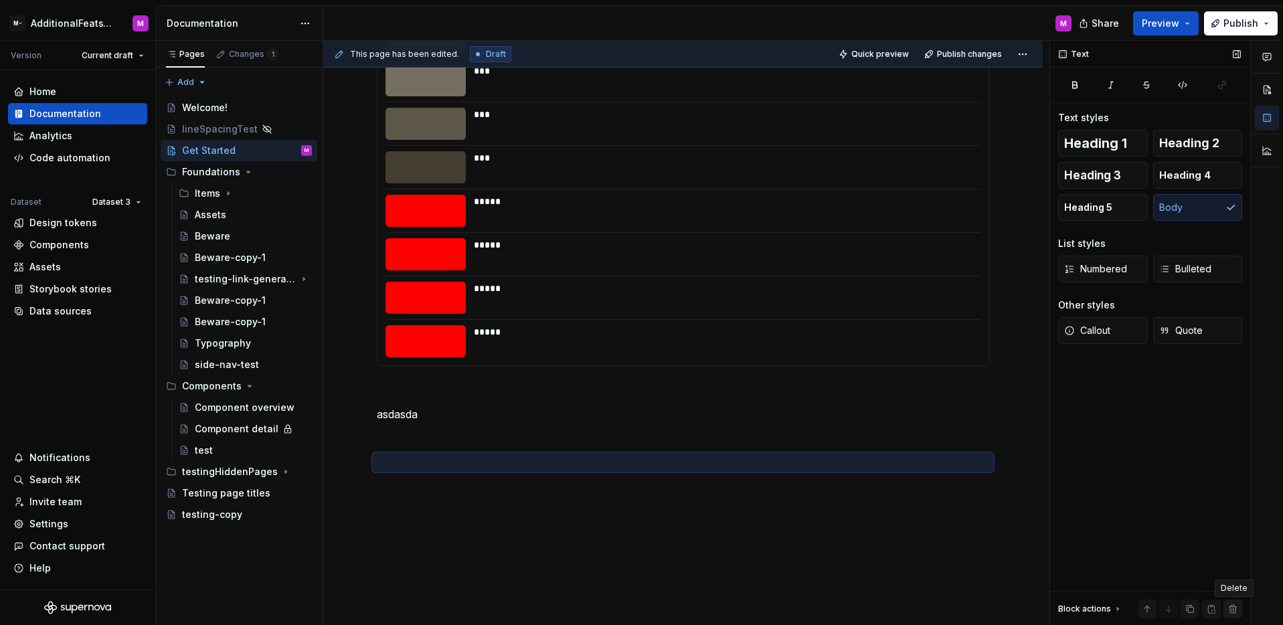
click at [1234, 606] on button "button" at bounding box center [1232, 608] width 19 height 19
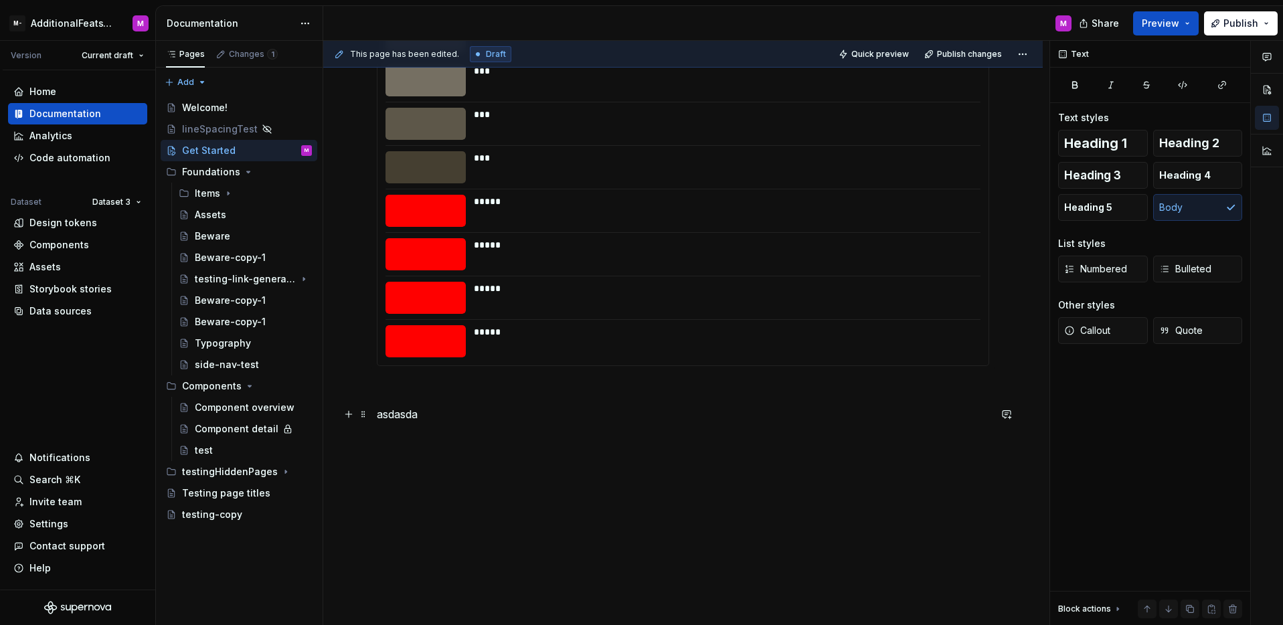
click at [468, 413] on p "asdasda" at bounding box center [683, 414] width 612 height 16
click at [404, 430] on p at bounding box center [683, 438] width 612 height 16
drag, startPoint x: 416, startPoint y: 417, endPoint x: 372, endPoint y: 409, distance: 44.8
click at [372, 409] on div "*** ** *** *** *** *** *** *** *** *** *** ***** ***** ***** ***** asdasda" at bounding box center [682, 171] width 719 height 958
click at [398, 444] on p at bounding box center [683, 438] width 612 height 16
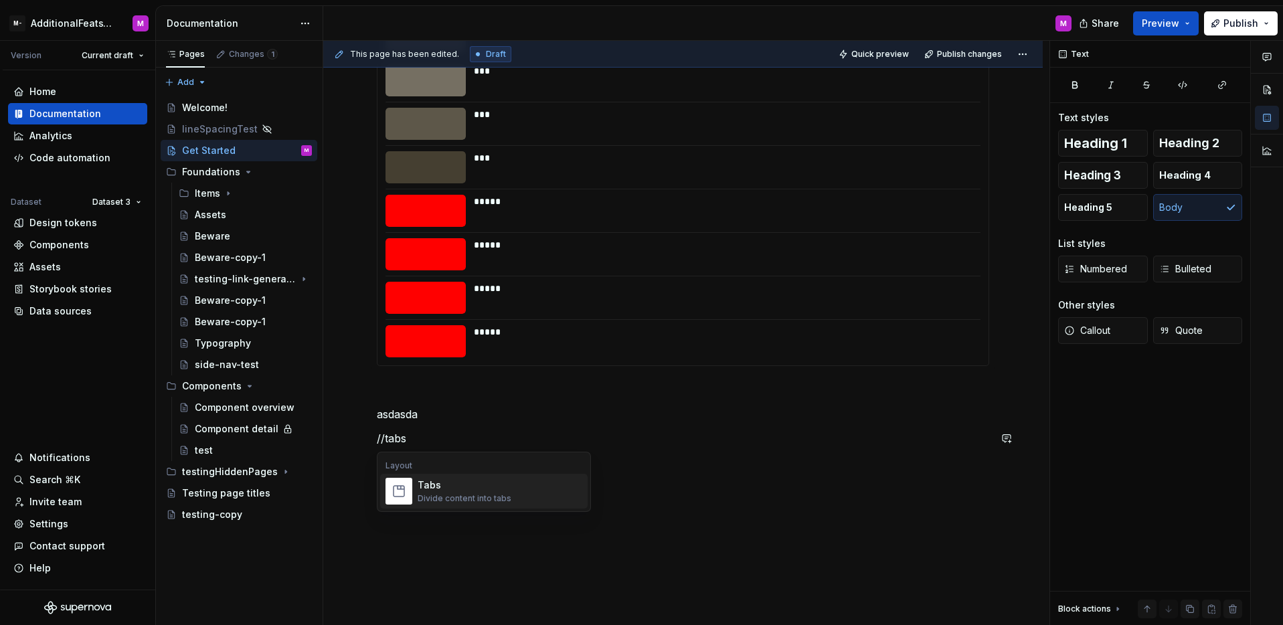
click at [455, 485] on div "Tabs" at bounding box center [464, 484] width 94 height 13
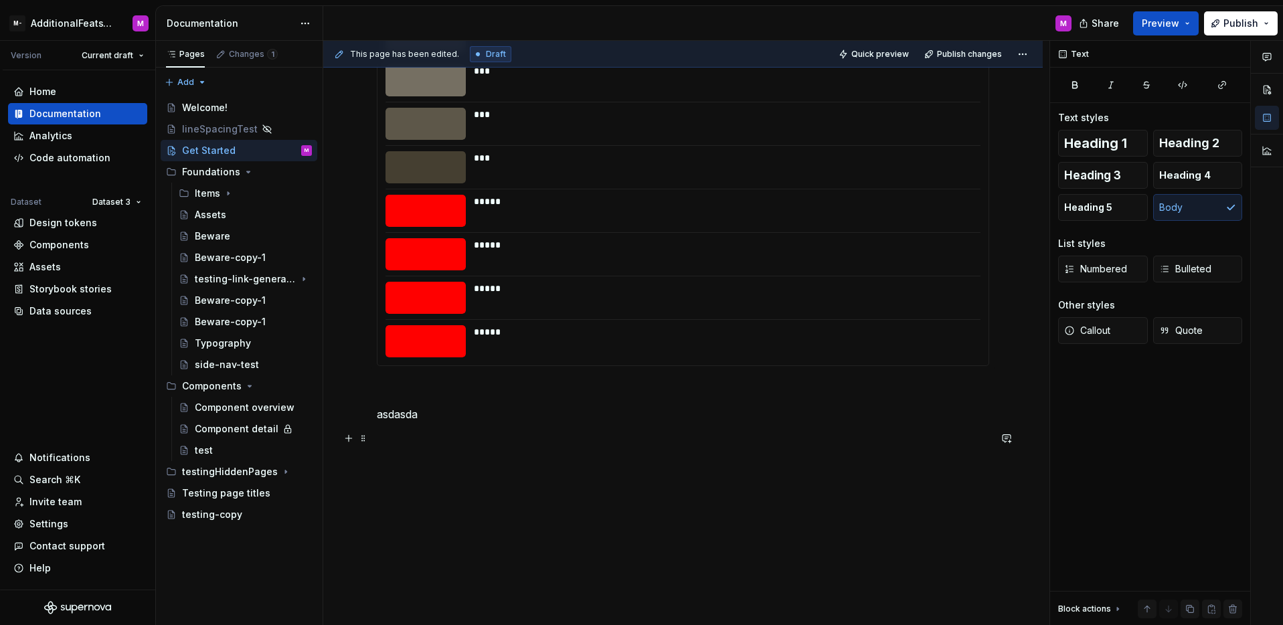
click at [388, 433] on p at bounding box center [683, 438] width 612 height 16
click at [402, 439] on p at bounding box center [683, 438] width 612 height 16
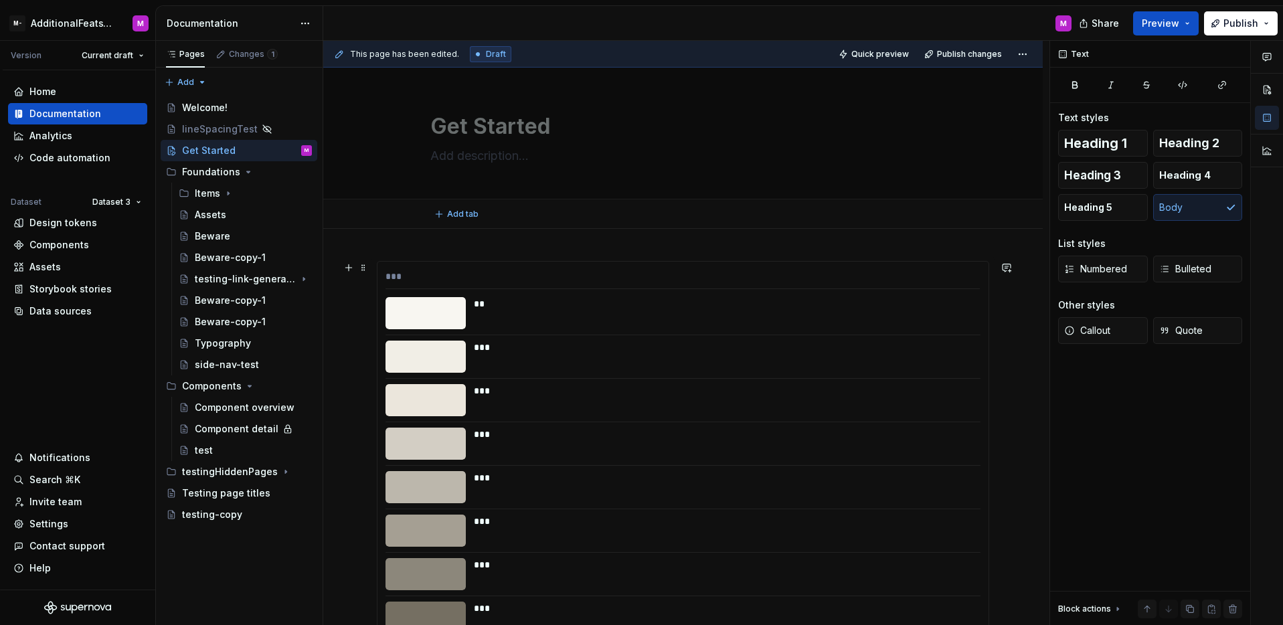
scroll to position [561, 0]
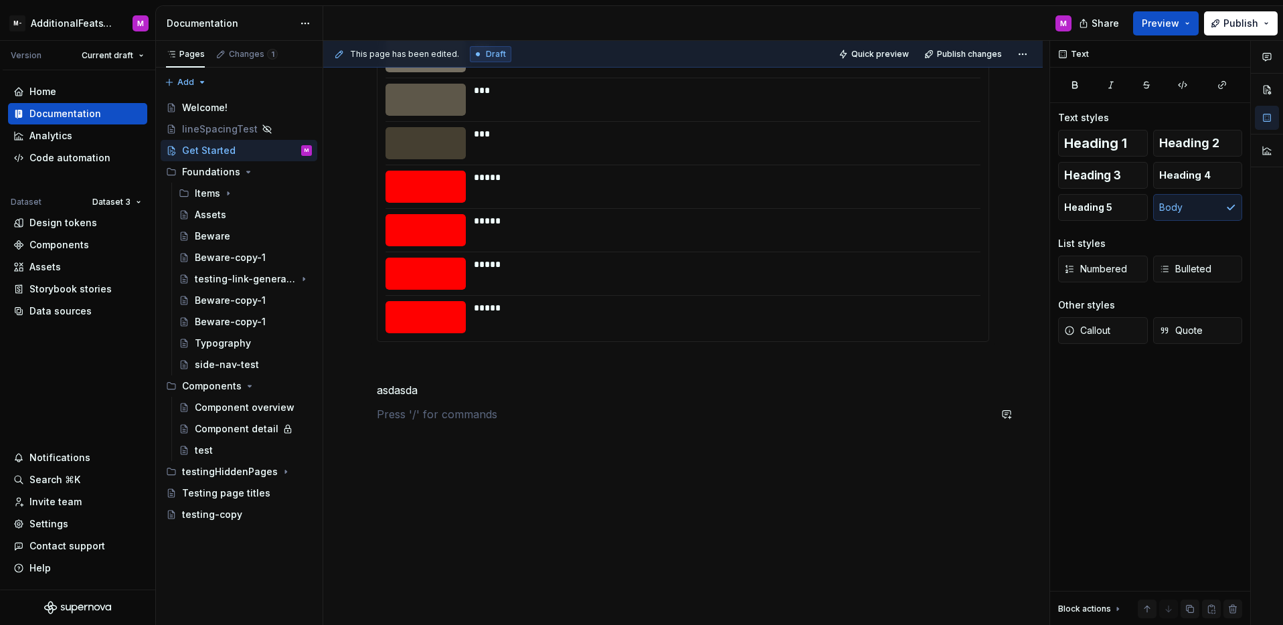
click at [427, 442] on div "*** ** *** *** *** *** *** *** *** *** *** ***** ***** ***** ***** asdasda" at bounding box center [682, 146] width 719 height 958
click at [411, 428] on div "*** ** *** *** *** *** *** *** *** *** *** ***** ***** ***** ***** asdasda" at bounding box center [683, 69] width 612 height 739
click at [77, 20] on html "M- AdditionalFeatsTest M Version Current draft Home Documentation Analytics Cod…" at bounding box center [641, 312] width 1283 height 625
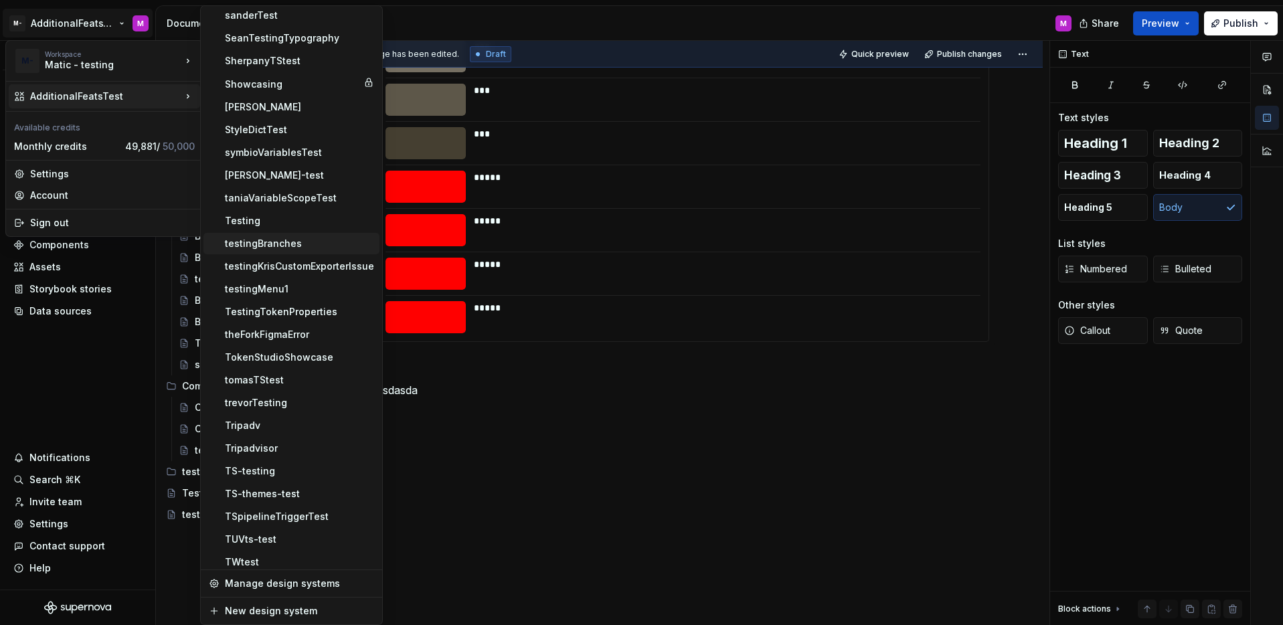
scroll to position [1292, 0]
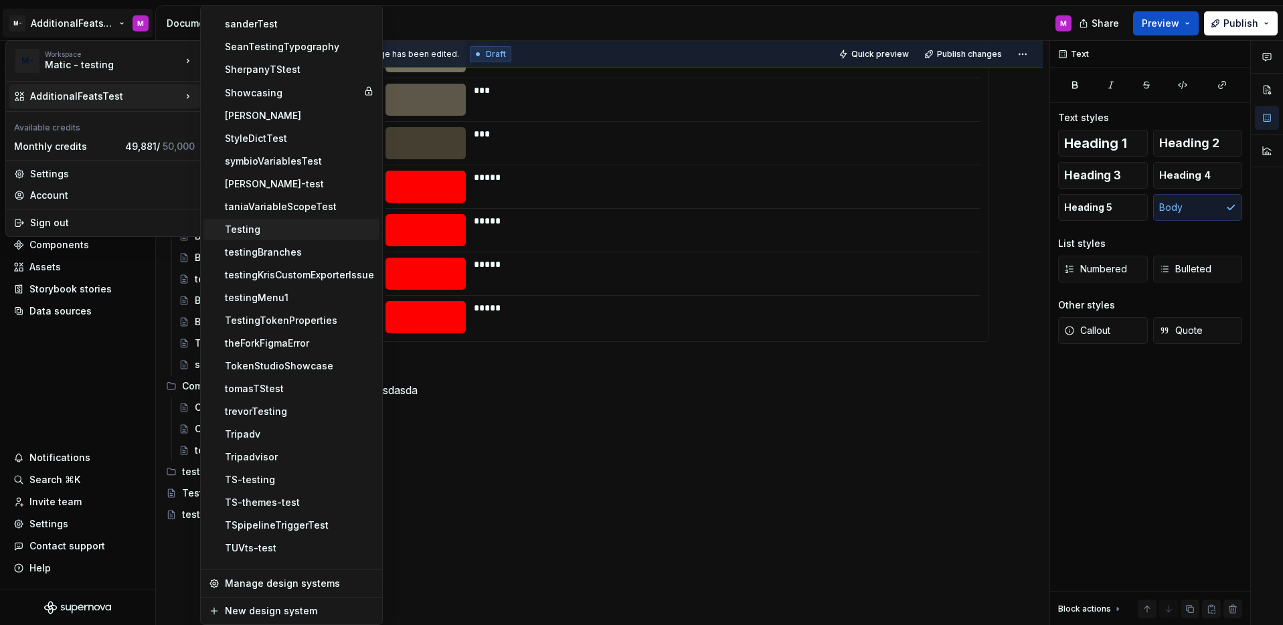
click at [272, 234] on div "Testing" at bounding box center [299, 229] width 149 height 13
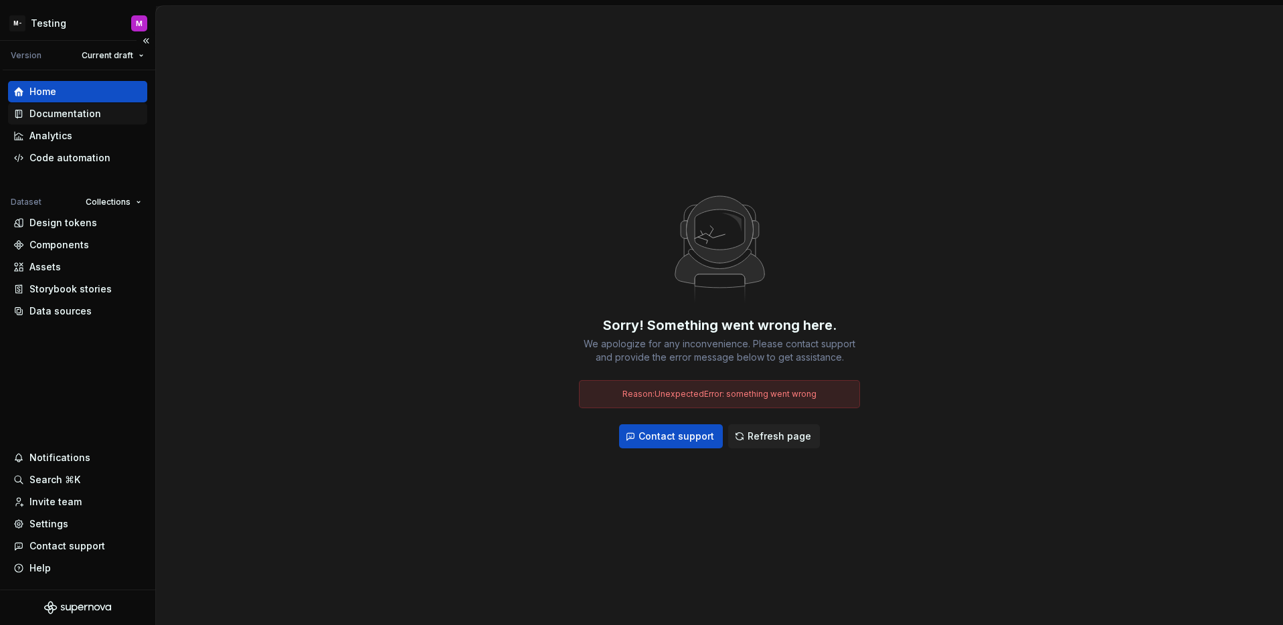
drag, startPoint x: 68, startPoint y: 106, endPoint x: 69, endPoint y: 113, distance: 7.4
click at [68, 106] on div "Documentation" at bounding box center [77, 113] width 139 height 21
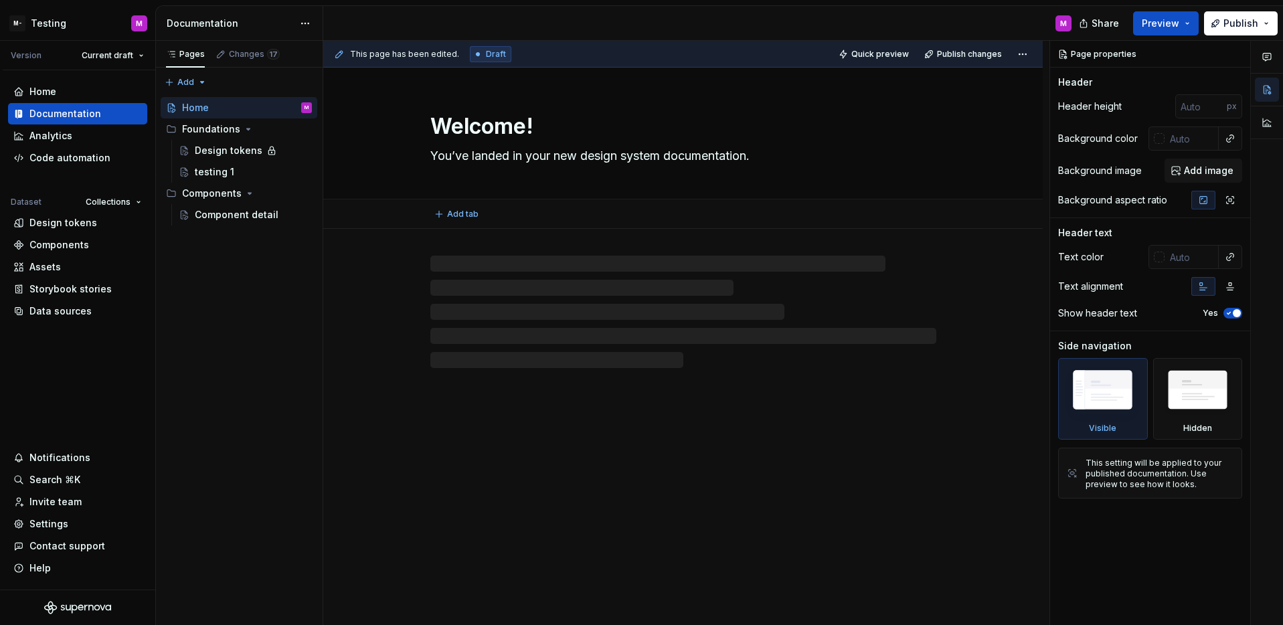
type textarea "*"
type textarea "Home"
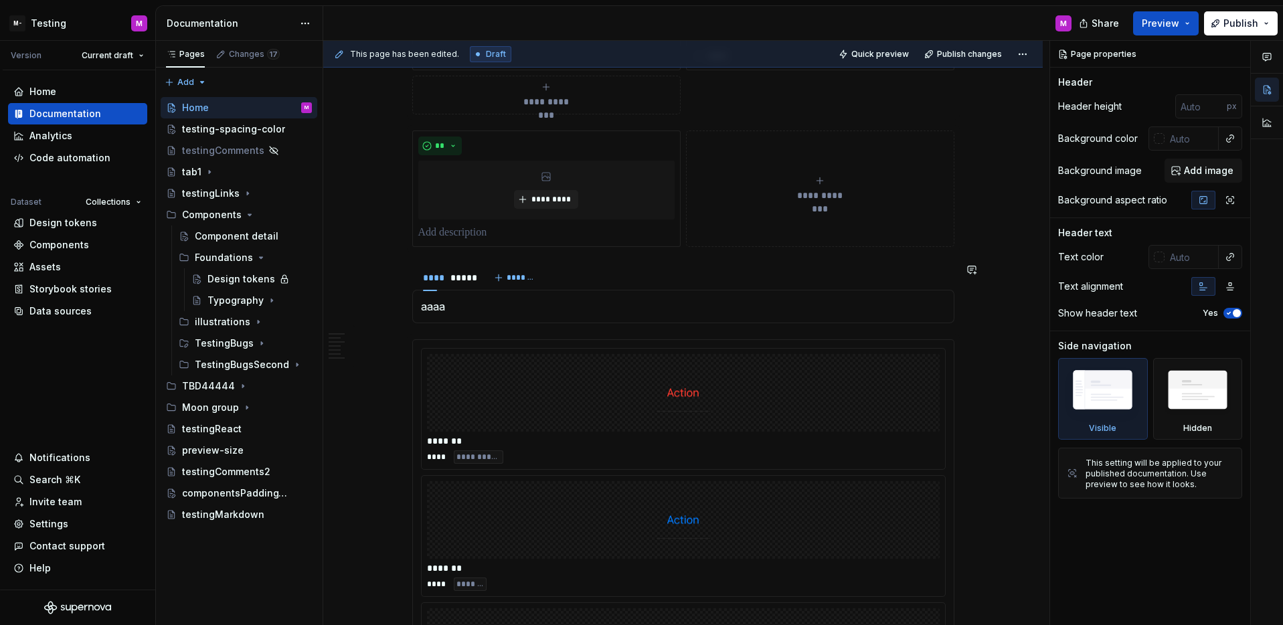
scroll to position [10295, 0]
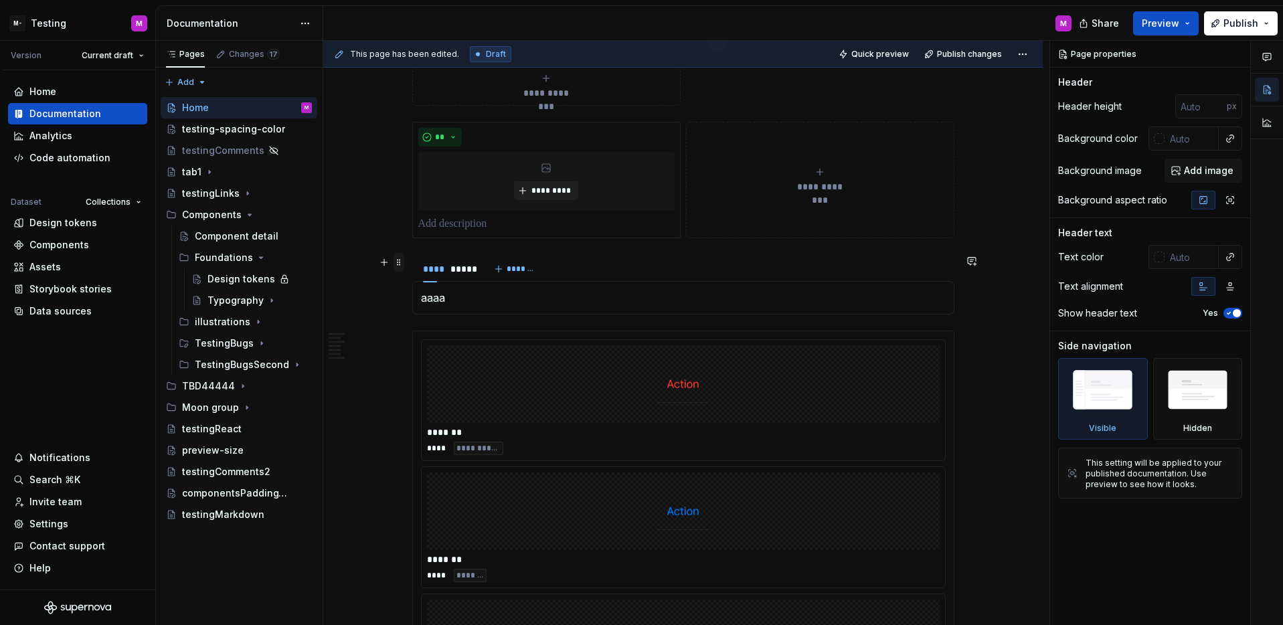
click at [394, 267] on span at bounding box center [398, 262] width 11 height 19
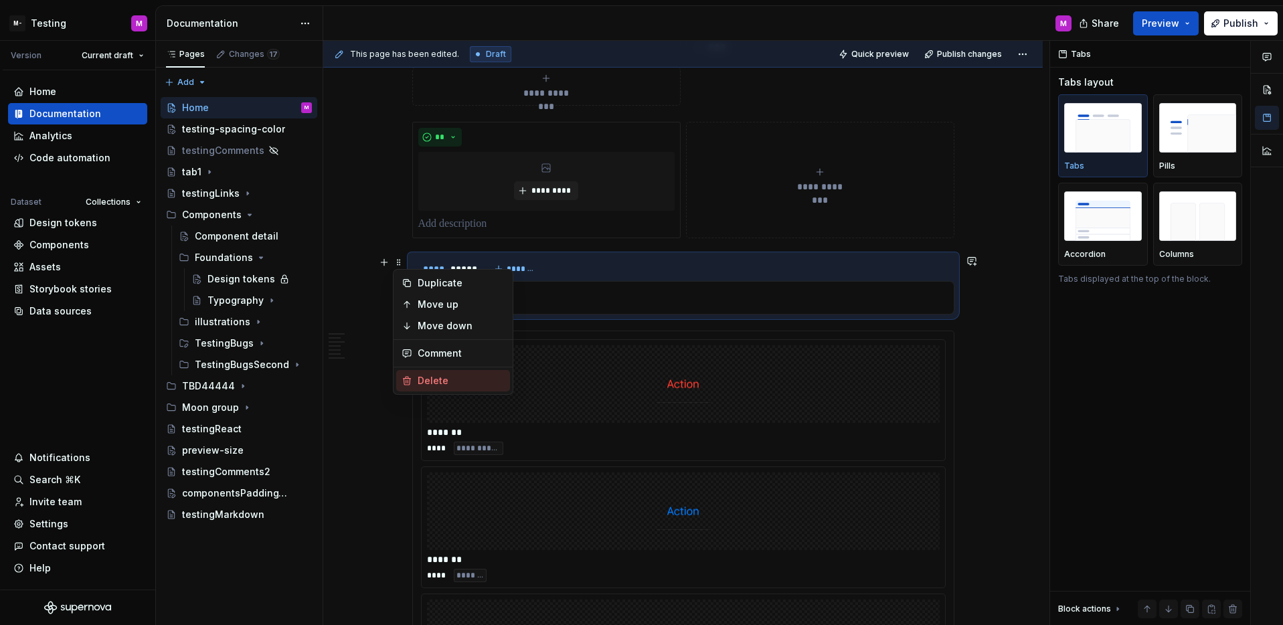
click at [435, 385] on div "Delete" at bounding box center [460, 380] width 87 height 13
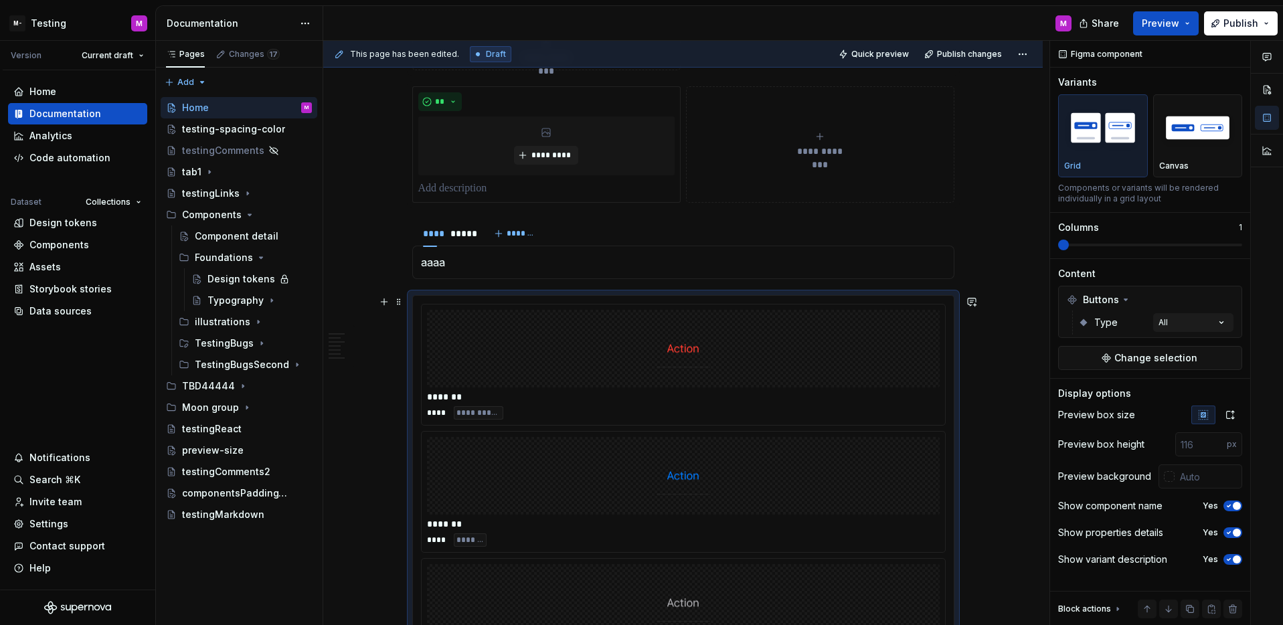
scroll to position [10322, 0]
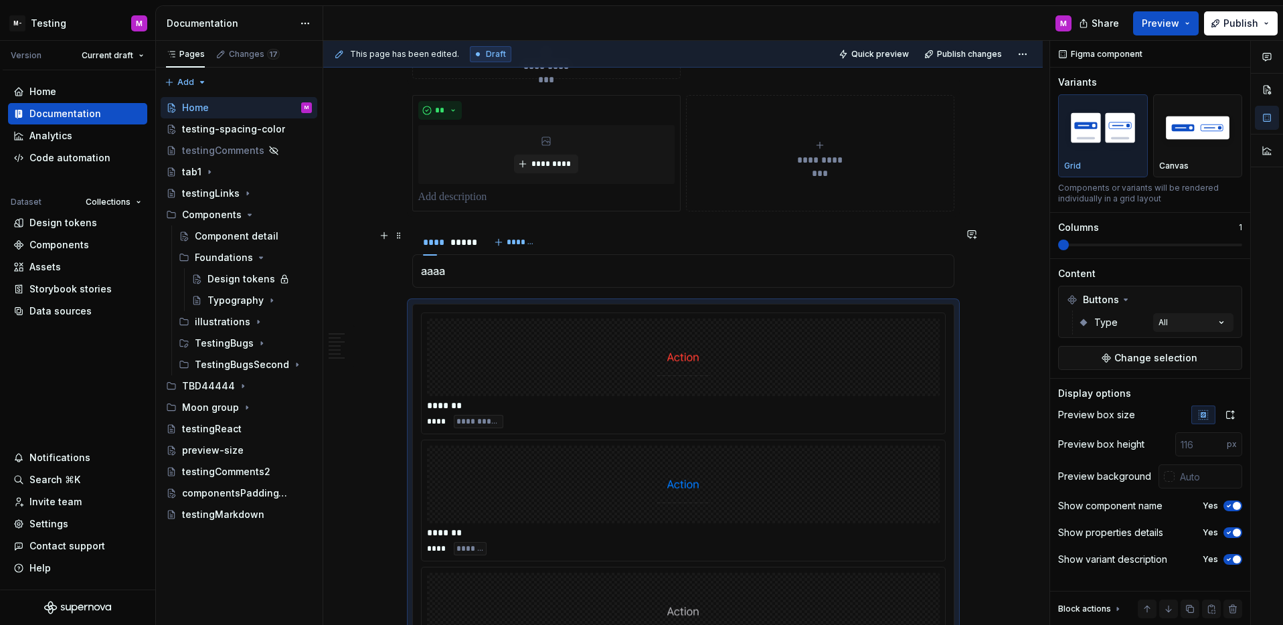
click at [638, 240] on div "**** ***** *******" at bounding box center [683, 242] width 542 height 27
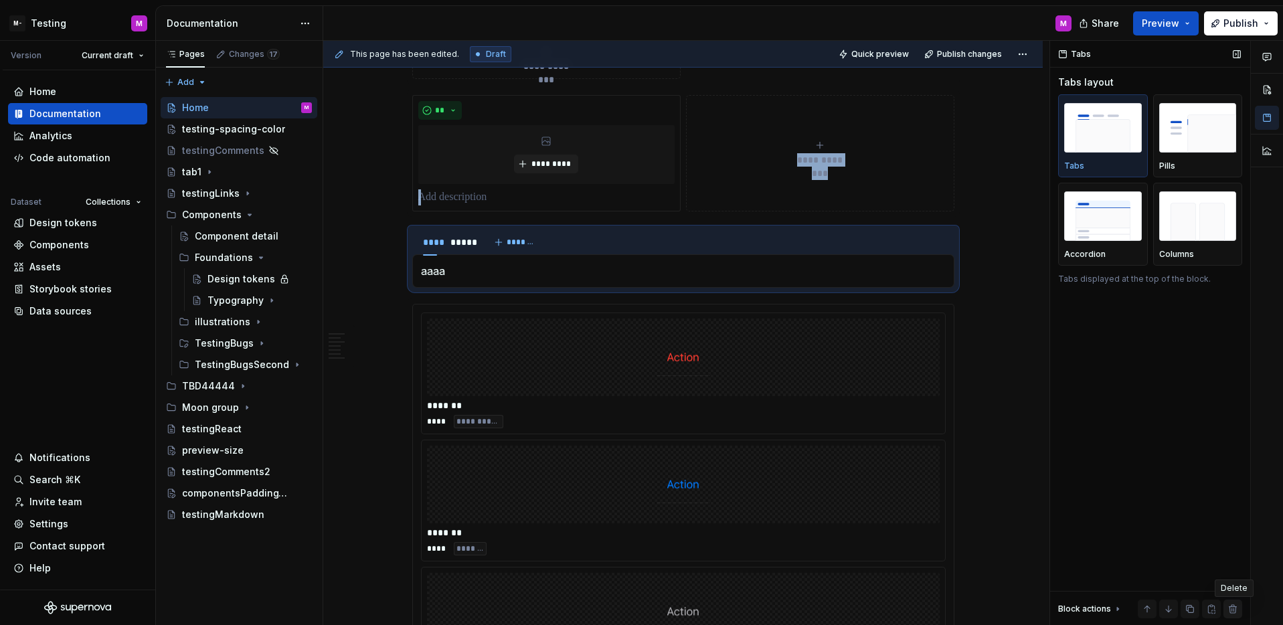
click at [1234, 608] on button "button" at bounding box center [1232, 608] width 19 height 19
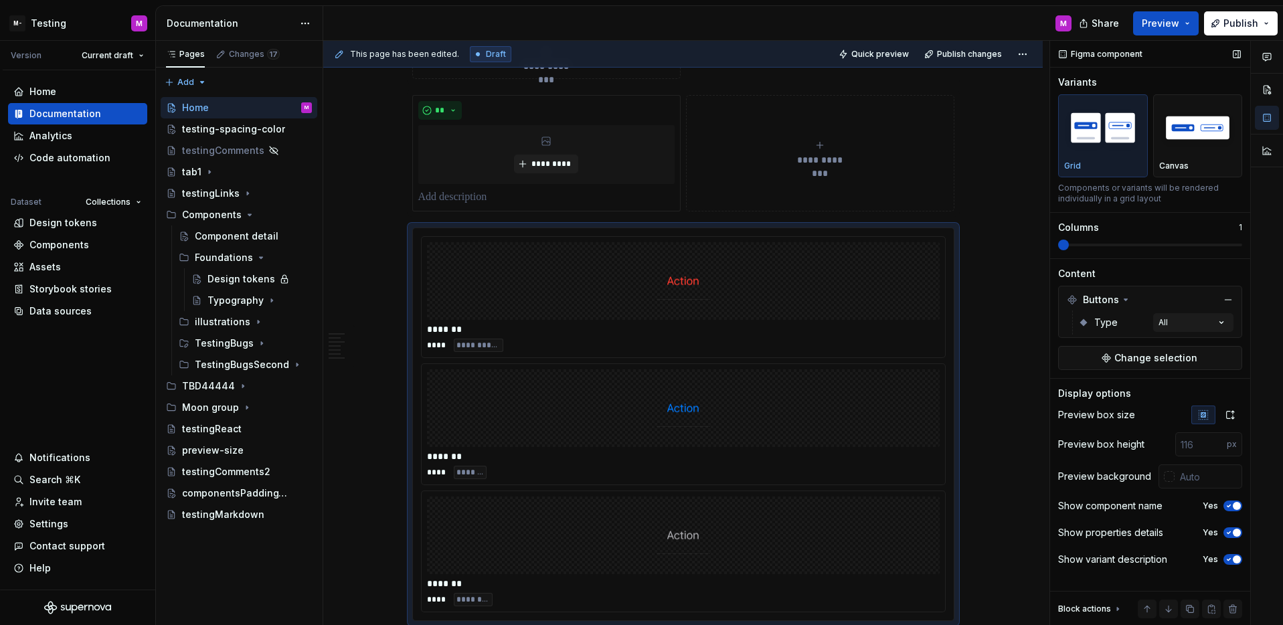
type textarea "*"
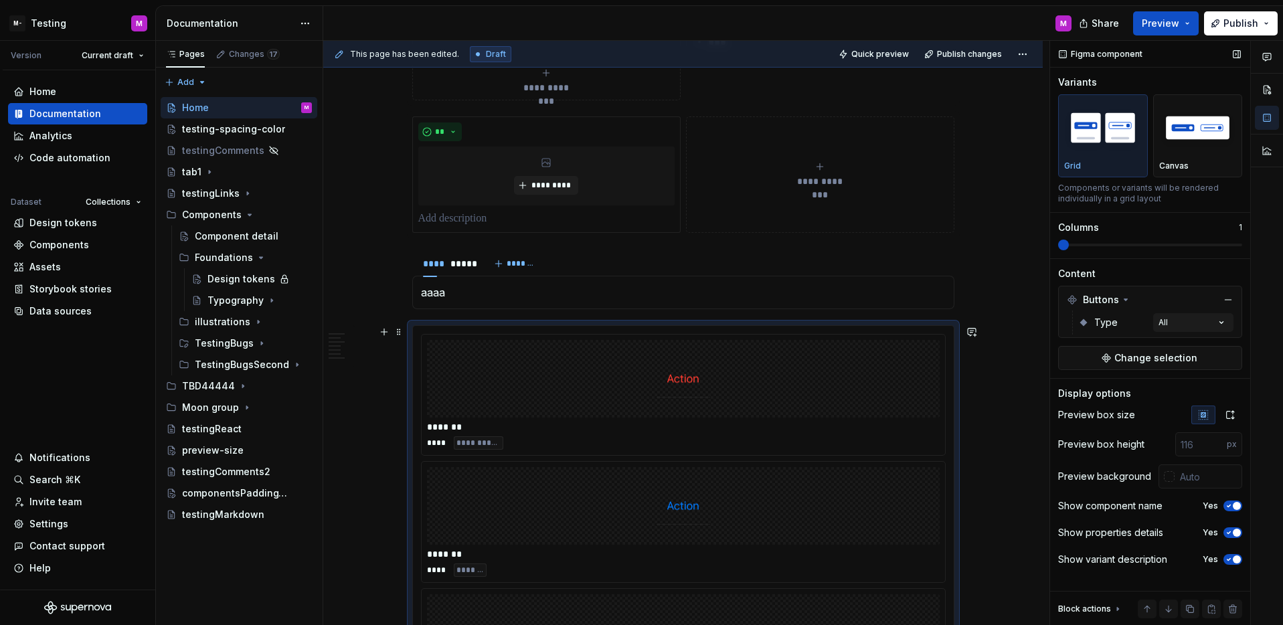
scroll to position [10283, 0]
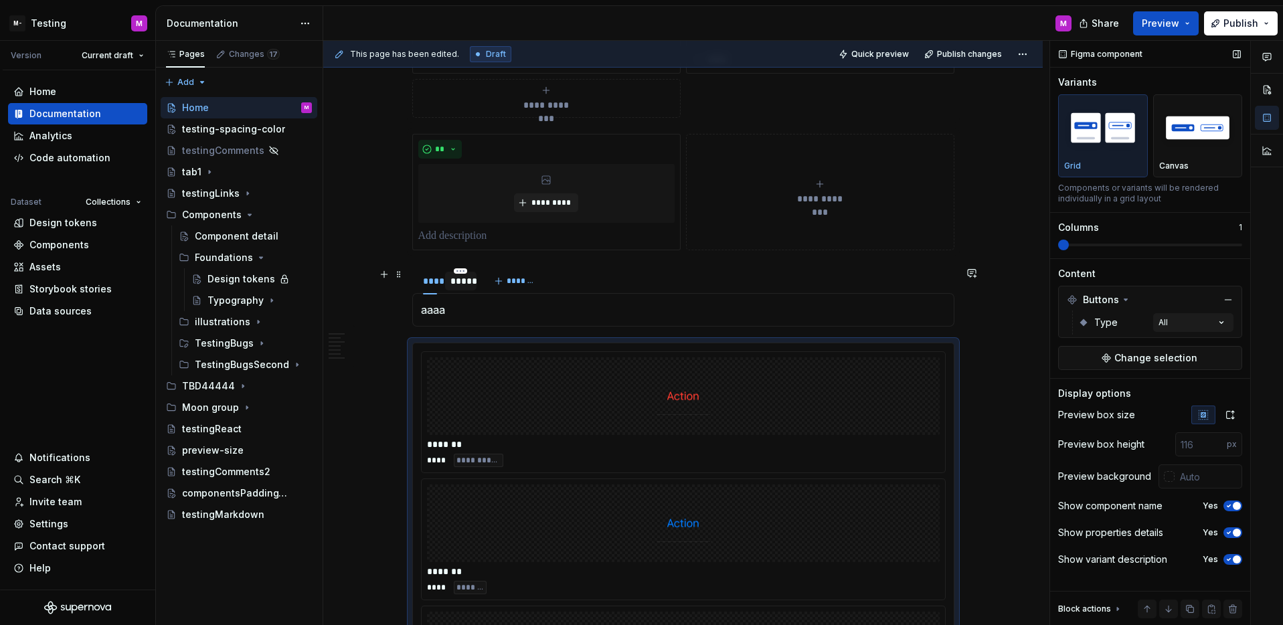
click at [467, 282] on div "*****" at bounding box center [460, 280] width 21 height 13
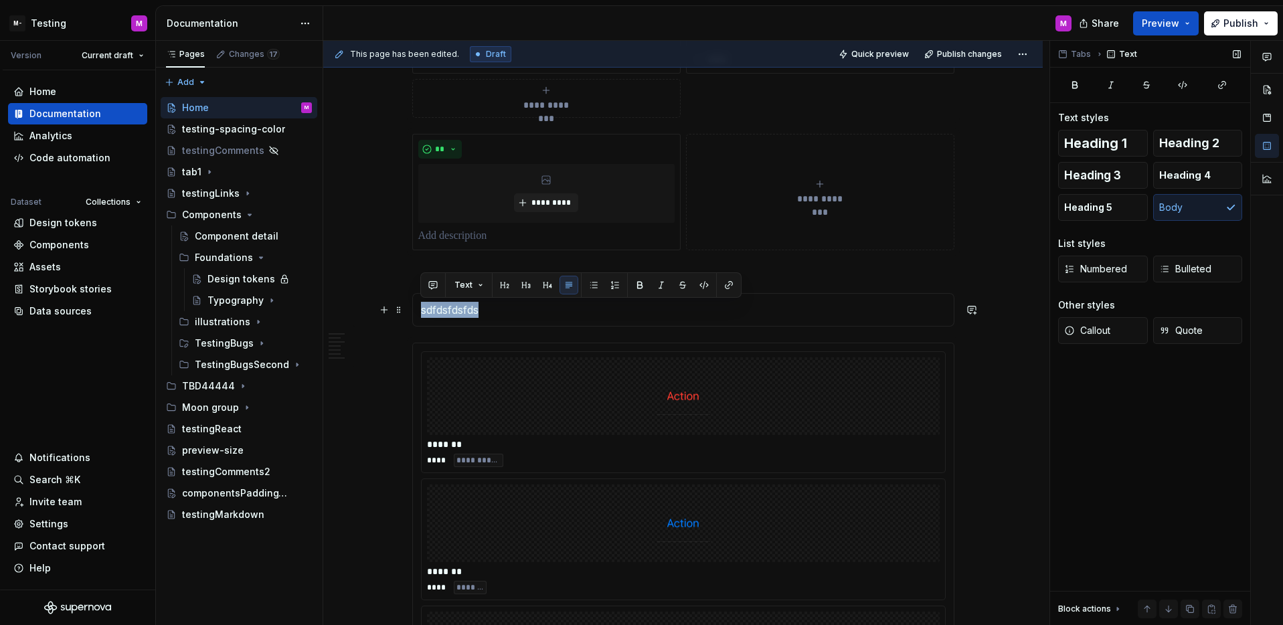
drag, startPoint x: 432, startPoint y: 308, endPoint x: 405, endPoint y: 305, distance: 26.3
click at [412, 305] on section "**** ***** ******* aaaa sdfdsfdsfds" at bounding box center [683, 296] width 542 height 60
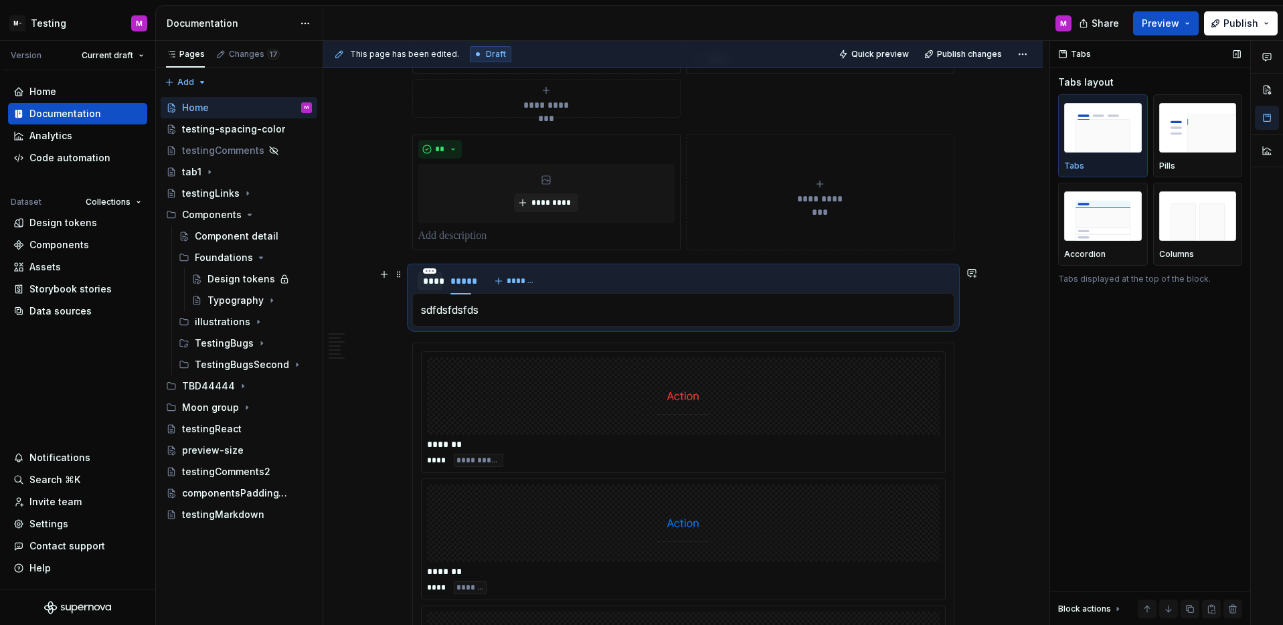
click at [428, 282] on div "****" at bounding box center [430, 280] width 14 height 13
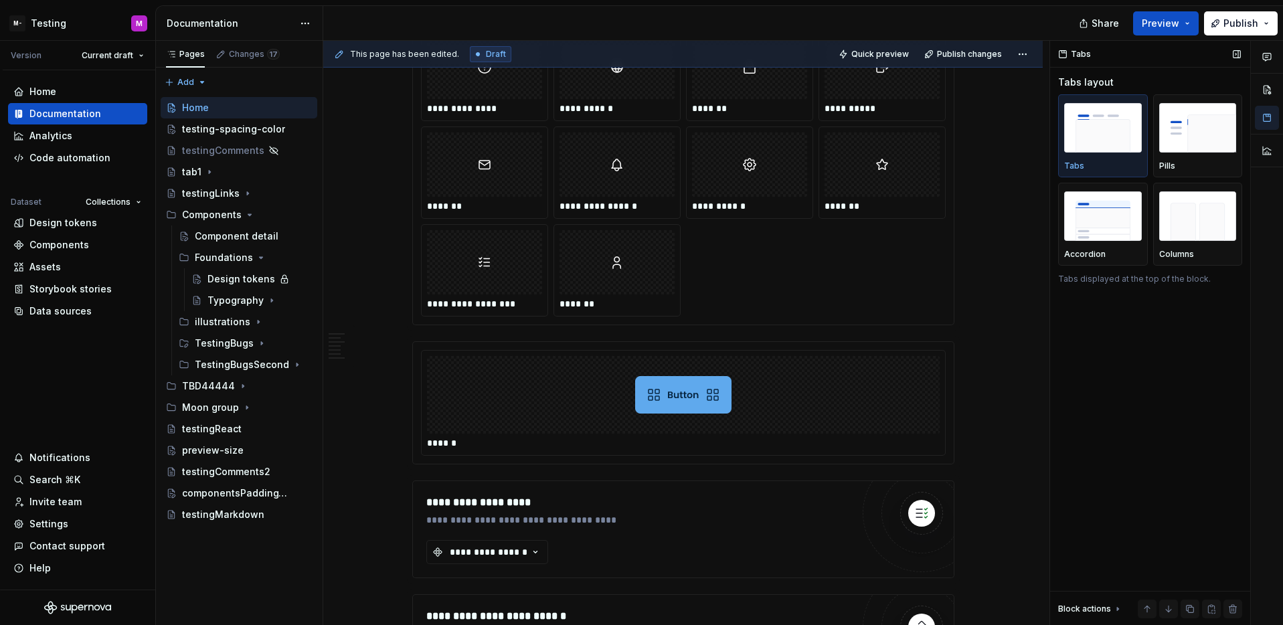
scroll to position [18207, 0]
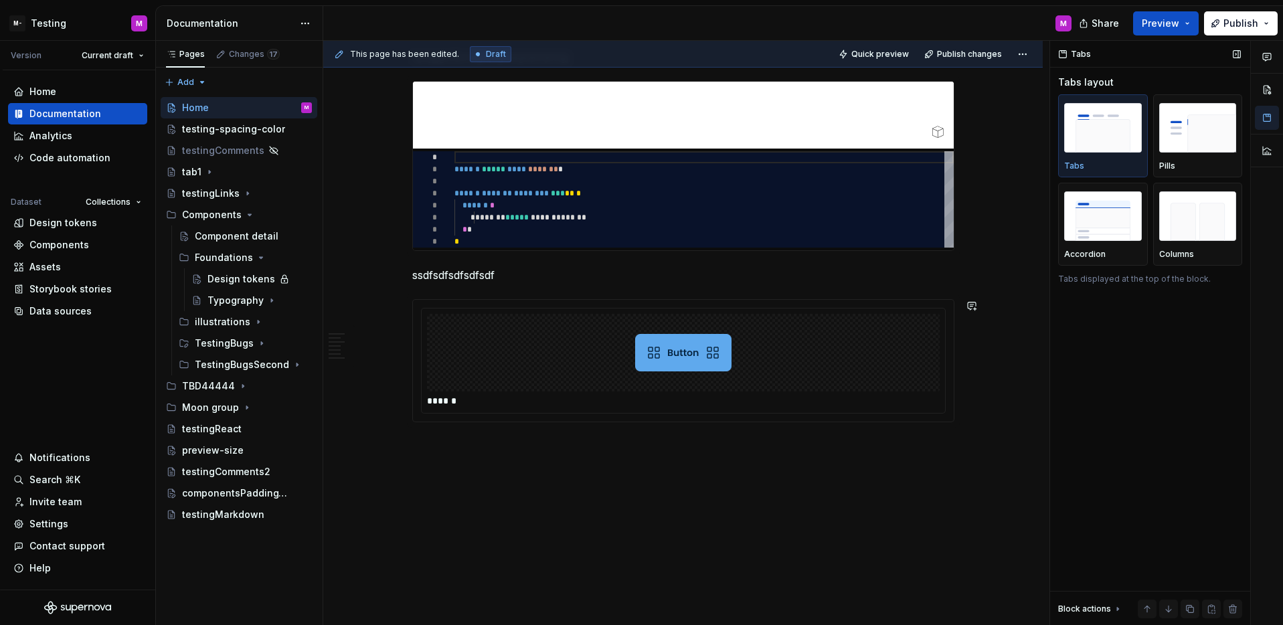
click at [569, 446] on div "**********" at bounding box center [686, 333] width 726 height 585
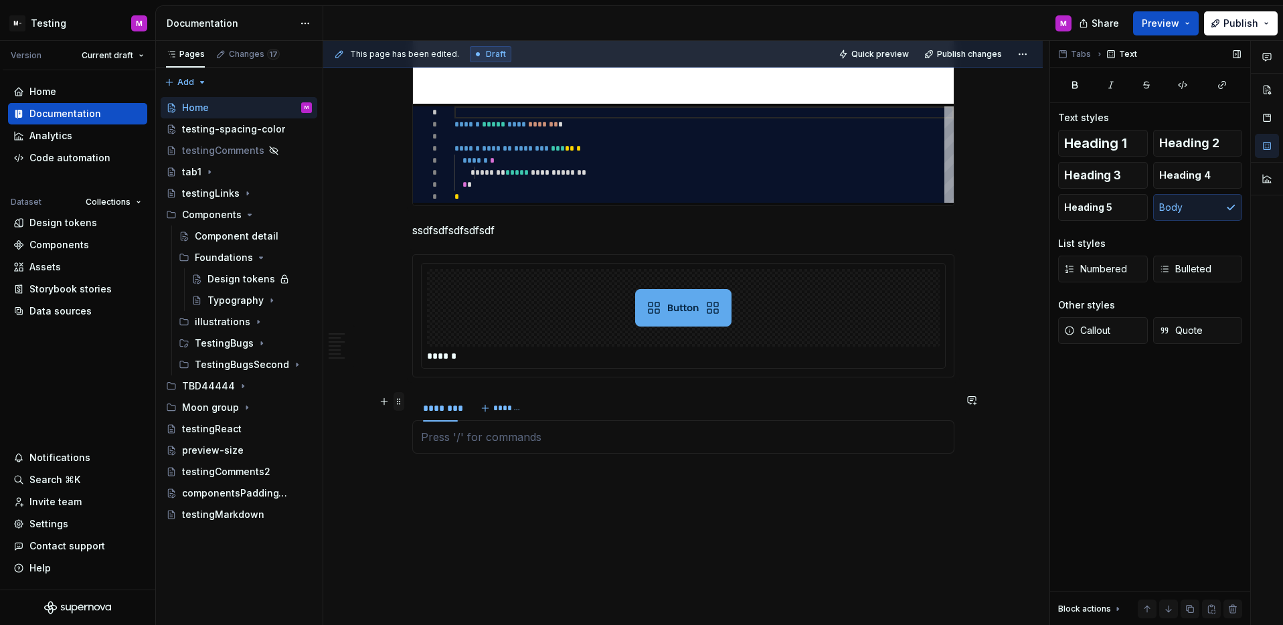
click at [399, 401] on span at bounding box center [398, 401] width 11 height 19
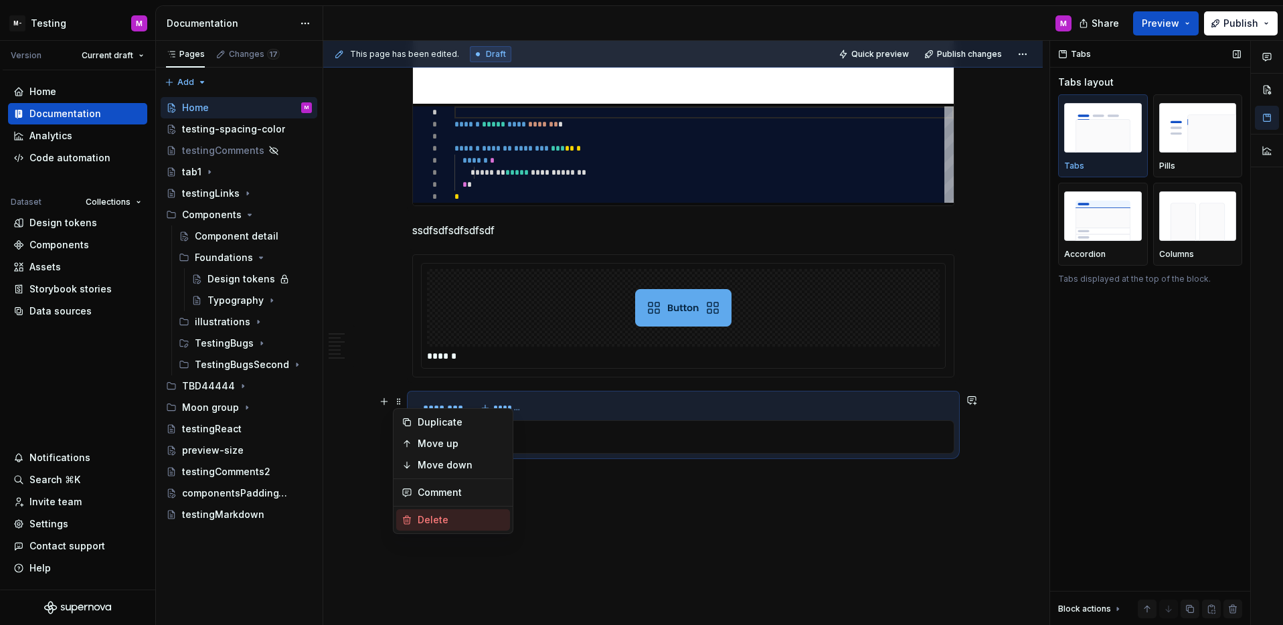
click at [426, 514] on div "Delete" at bounding box center [460, 519] width 87 height 13
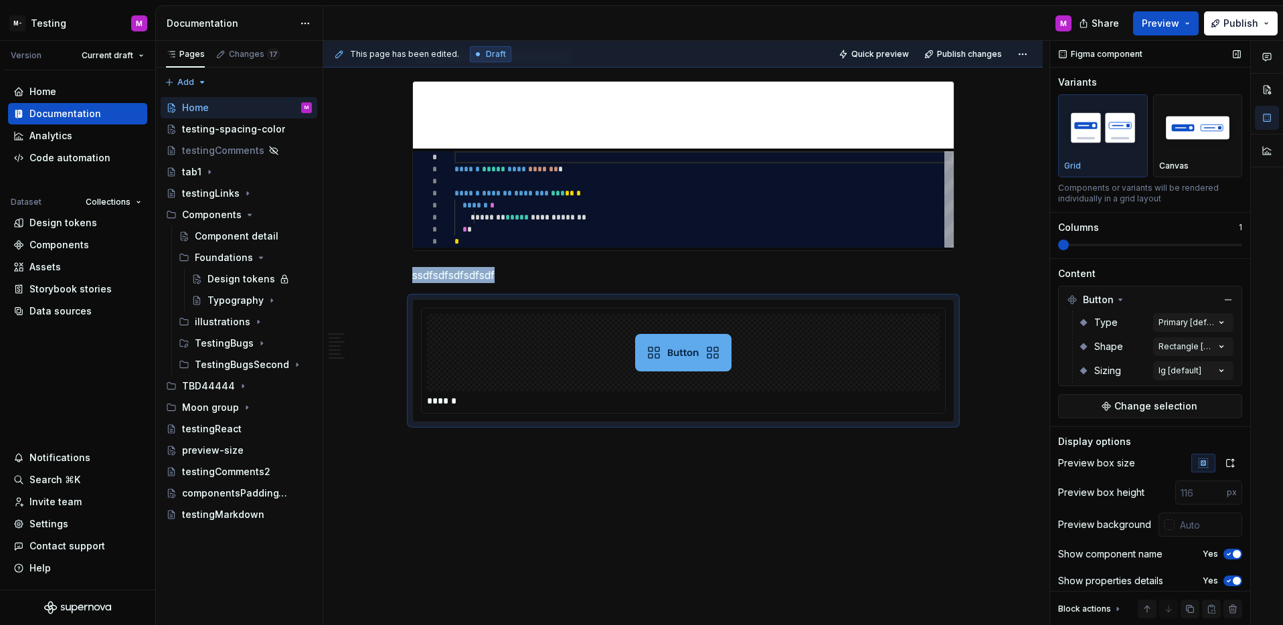
scroll to position [18207, 0]
click at [60, 32] on html "M- Testing M Version Current draft Home Documentation Analytics Code automation…" at bounding box center [641, 312] width 1283 height 625
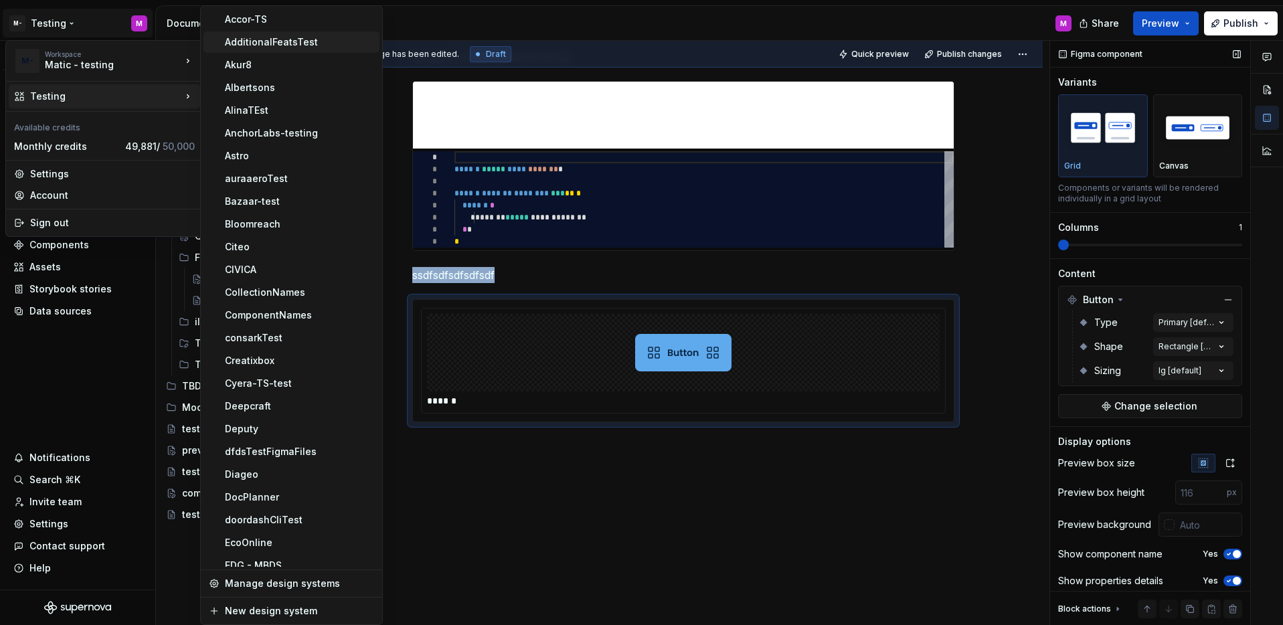
click at [253, 49] on div "AdditionalFeatsTest" at bounding box center [291, 41] width 176 height 21
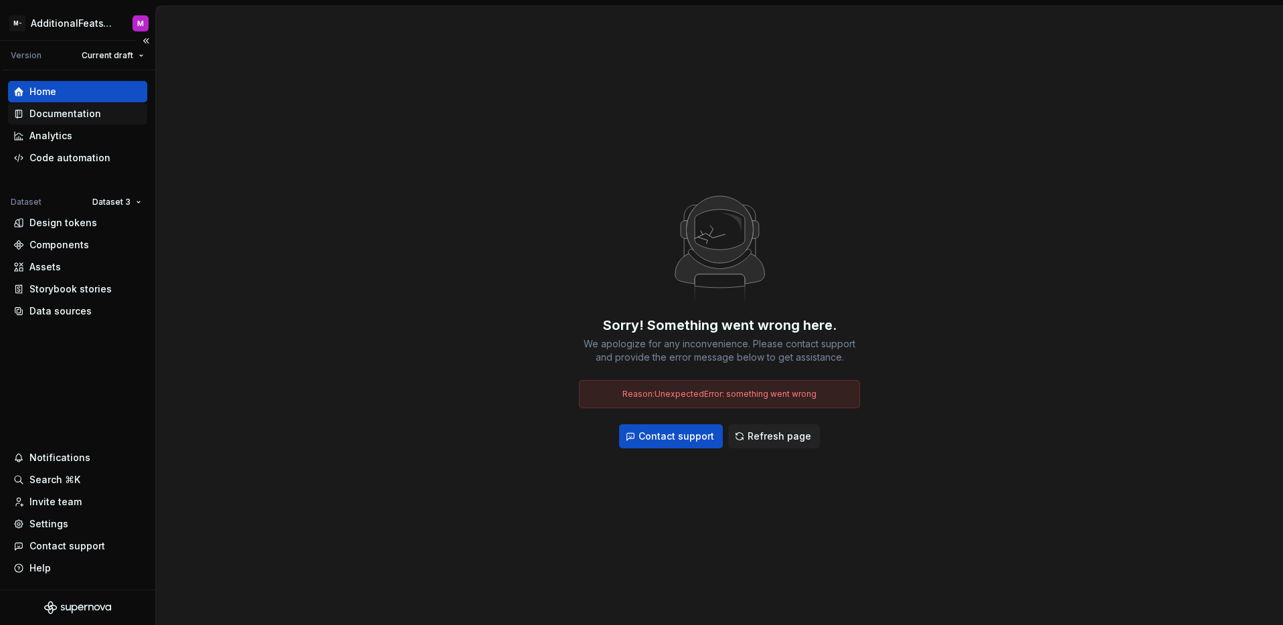
click at [80, 114] on div "Documentation" at bounding box center [65, 113] width 72 height 13
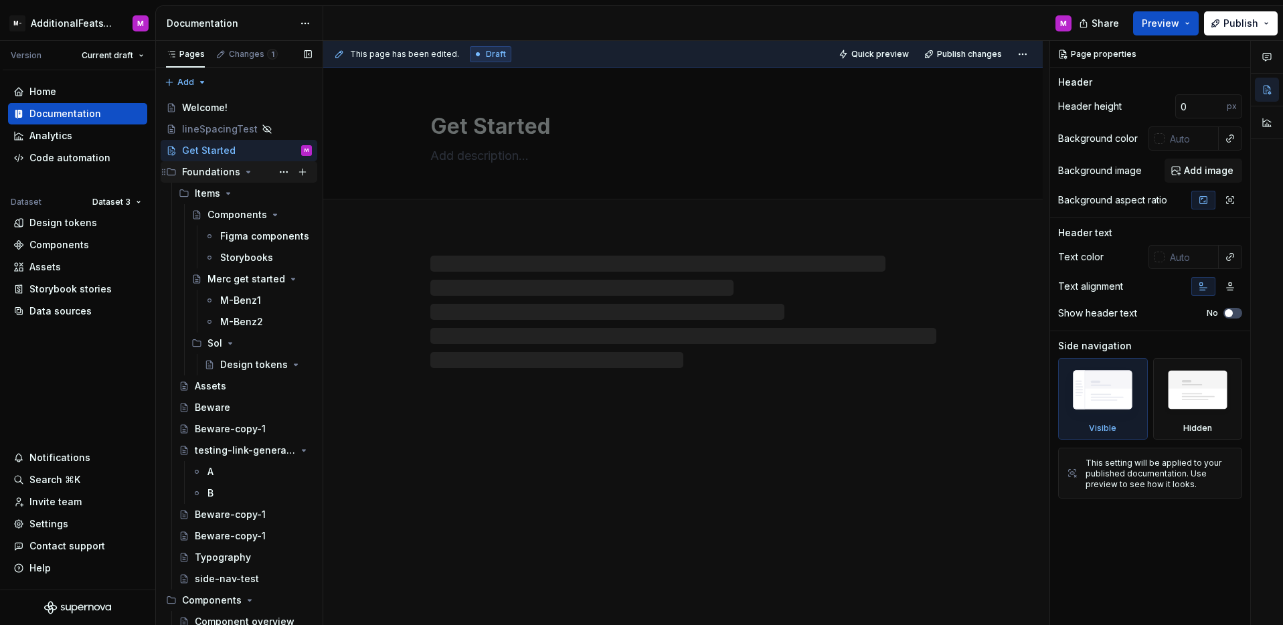
type textarea "*"
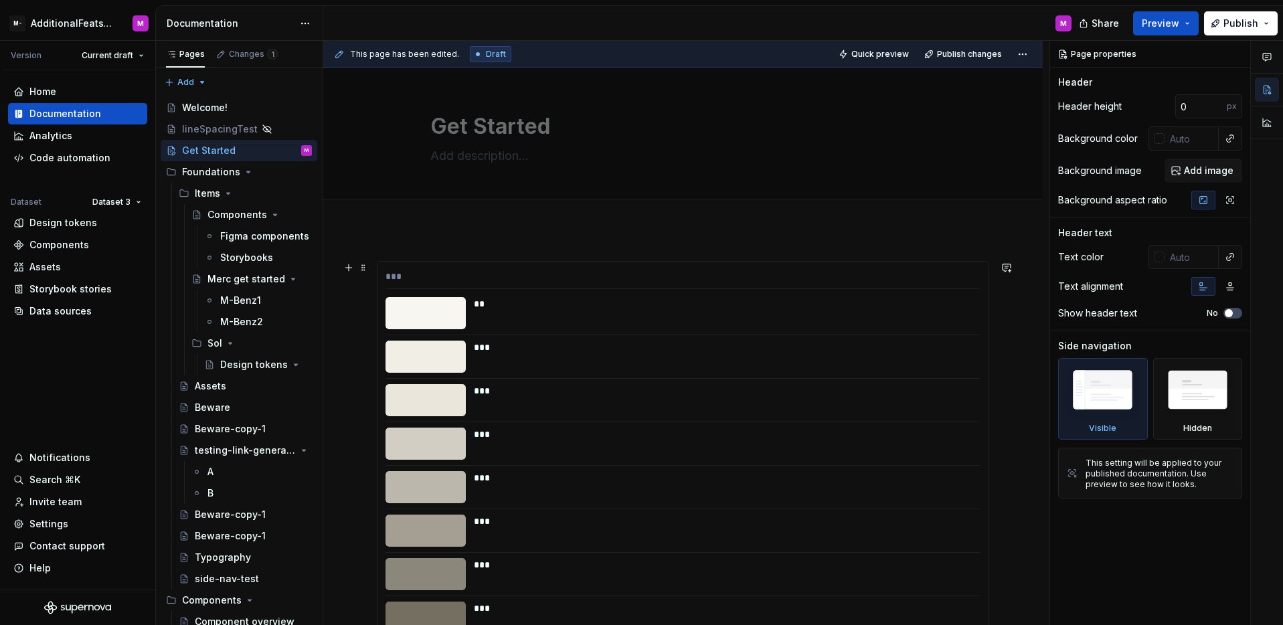
scroll to position [561, 0]
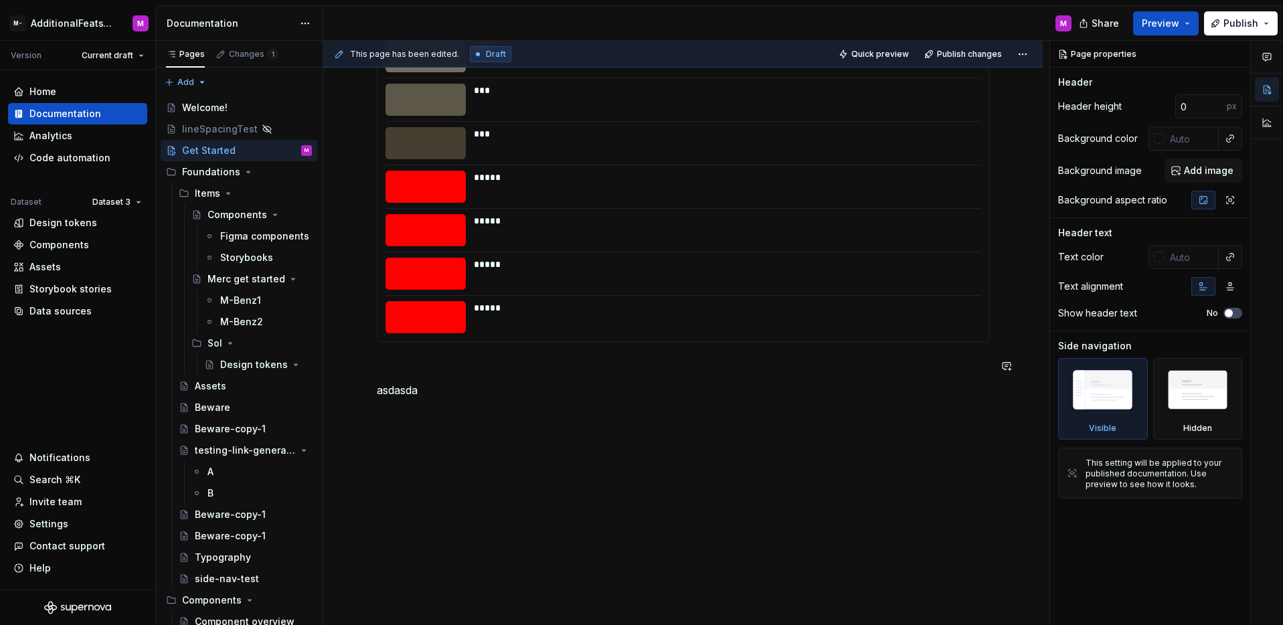
drag, startPoint x: 537, startPoint y: 390, endPoint x: 464, endPoint y: 407, distance: 74.3
click at [535, 391] on p "asdasda" at bounding box center [683, 390] width 612 height 16
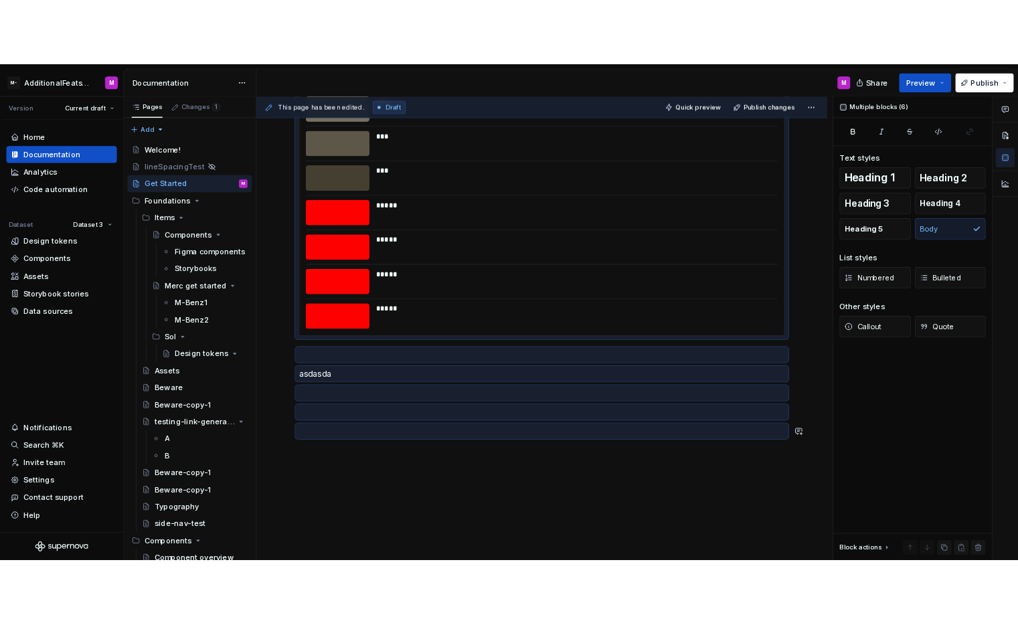
scroll to position [0, 0]
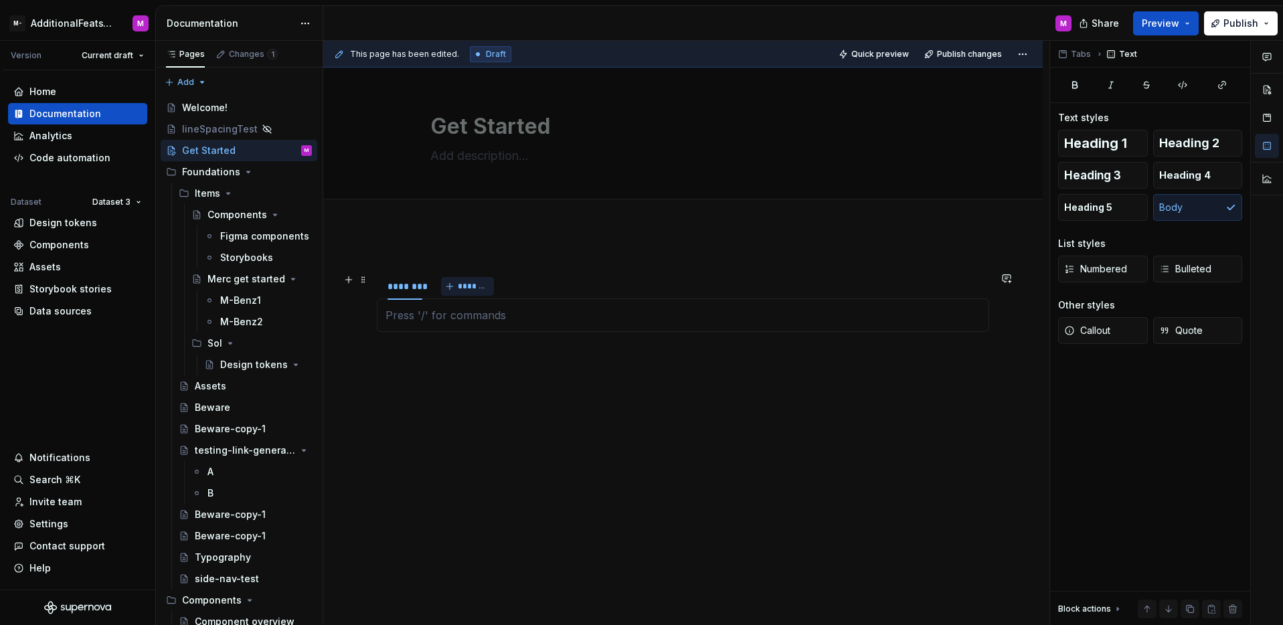
type textarea "*"
click at [460, 295] on button "*******" at bounding box center [467, 286] width 53 height 19
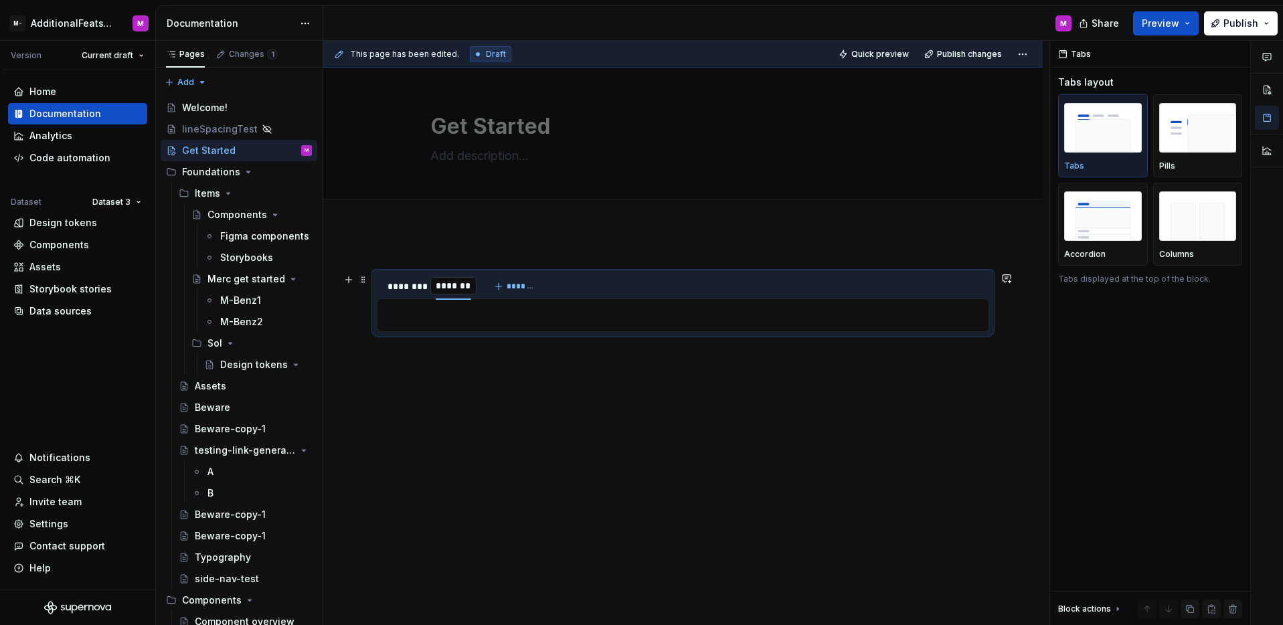
type input "*"
click at [479, 285] on span "*******" at bounding box center [492, 286] width 30 height 11
type input "*"
click at [405, 288] on div "********" at bounding box center [404, 286] width 35 height 13
click at [417, 287] on div "********" at bounding box center [404, 286] width 35 height 13
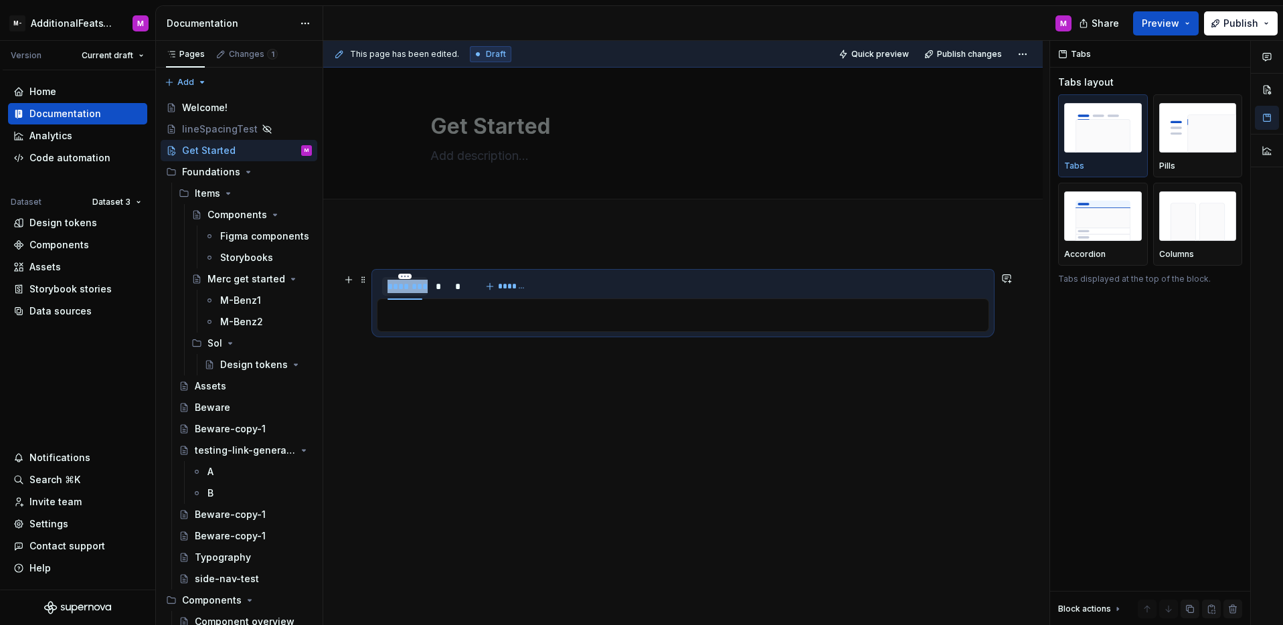
click at [417, 287] on div "********" at bounding box center [404, 286] width 35 height 13
type input "*"
click at [474, 288] on span "*******" at bounding box center [485, 286] width 30 height 11
type input "*"
click at [391, 290] on div "*" at bounding box center [390, 286] width 7 height 13
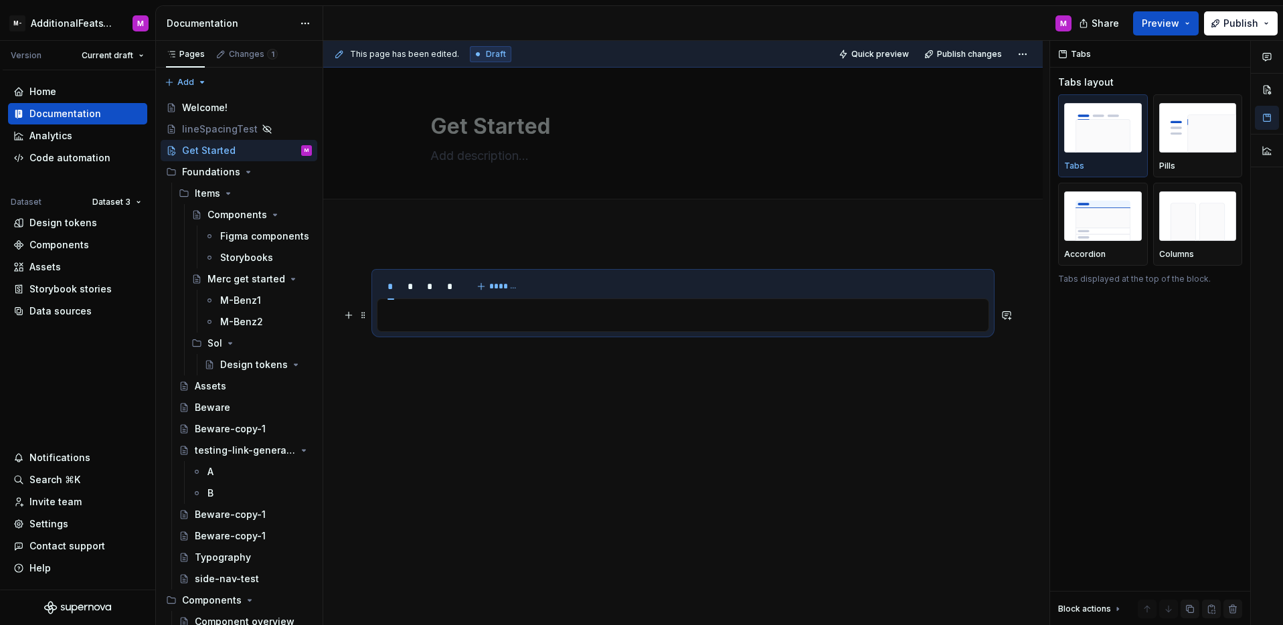
click at [422, 312] on p at bounding box center [682, 315] width 595 height 16
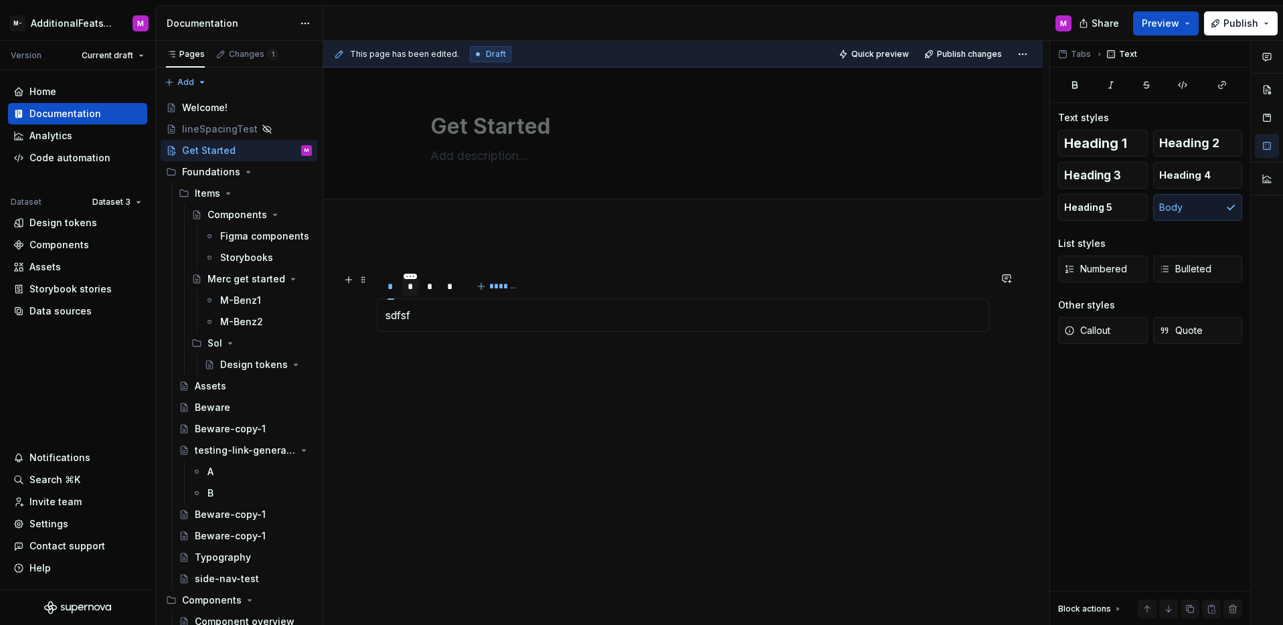
click at [412, 294] on div "*" at bounding box center [410, 286] width 17 height 19
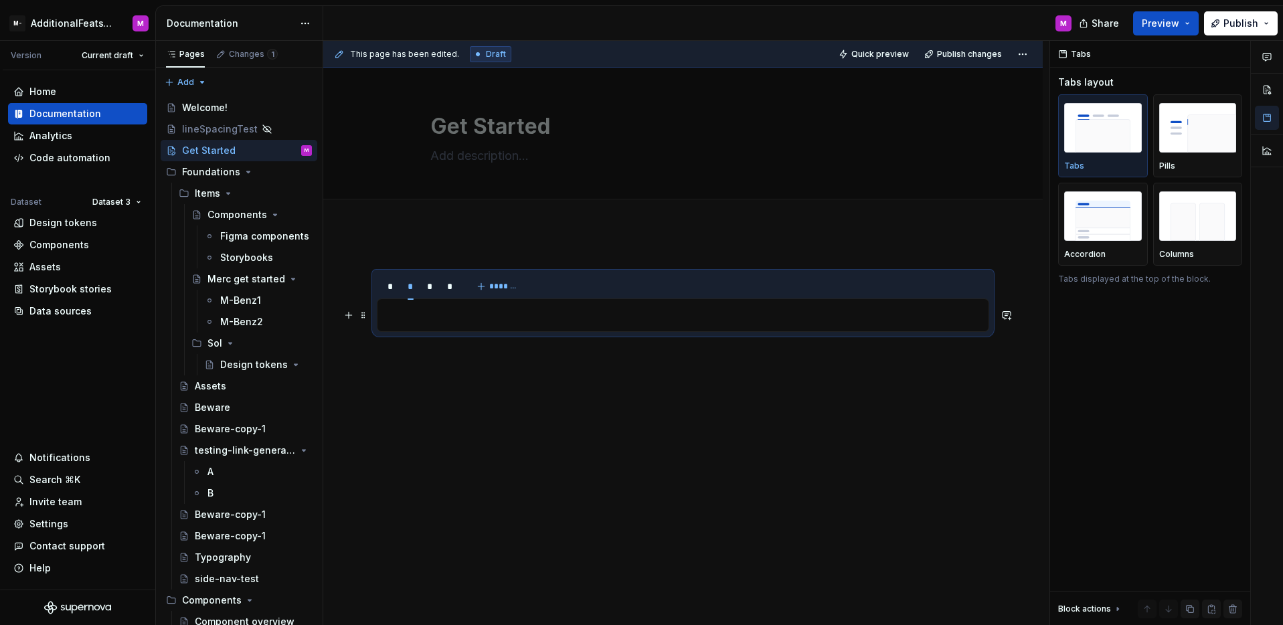
click at [454, 317] on p at bounding box center [682, 315] width 595 height 16
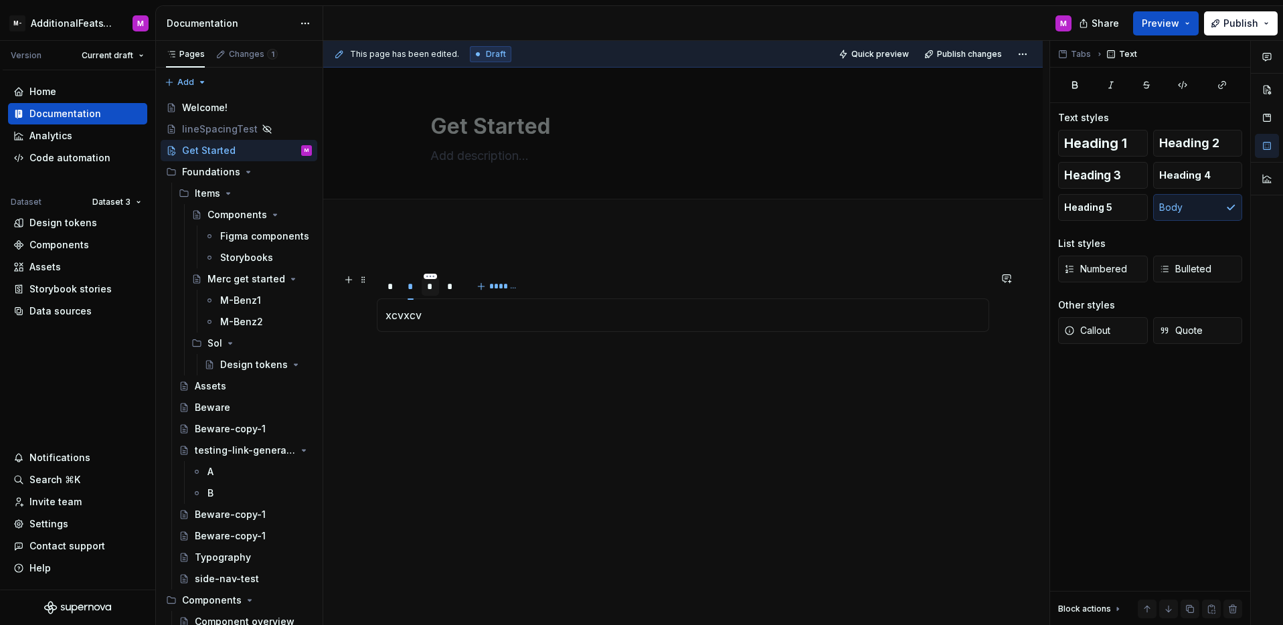
click at [430, 288] on div "*" at bounding box center [430, 286] width 7 height 13
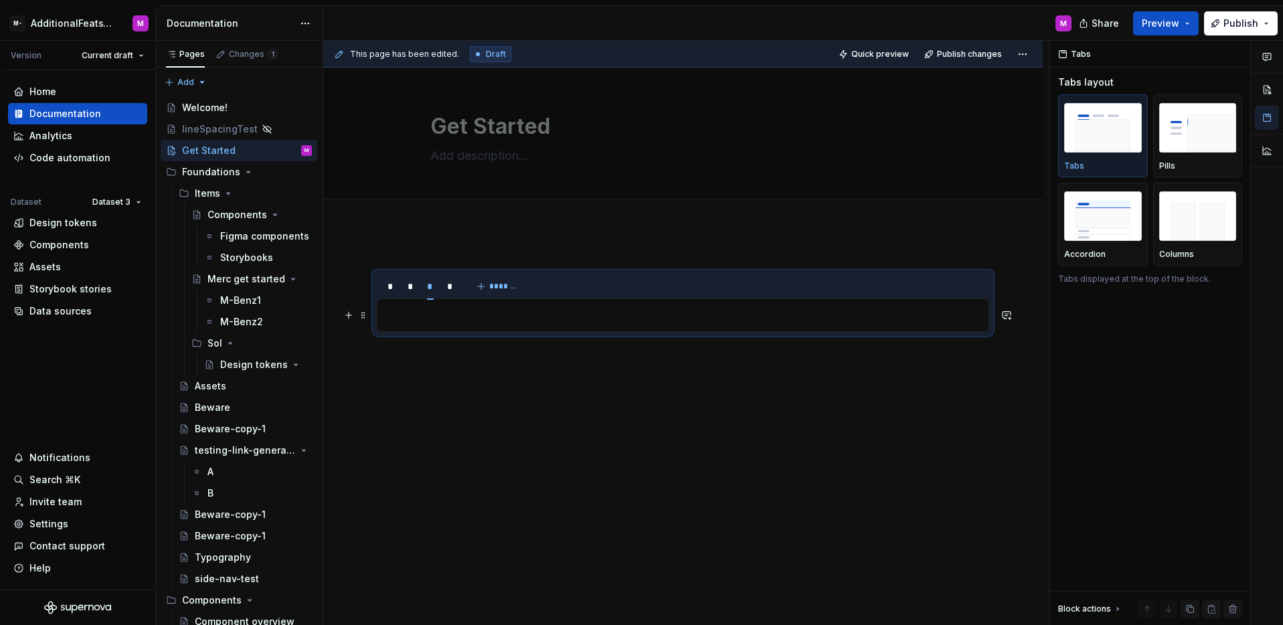
click at [447, 316] on p at bounding box center [682, 315] width 595 height 16
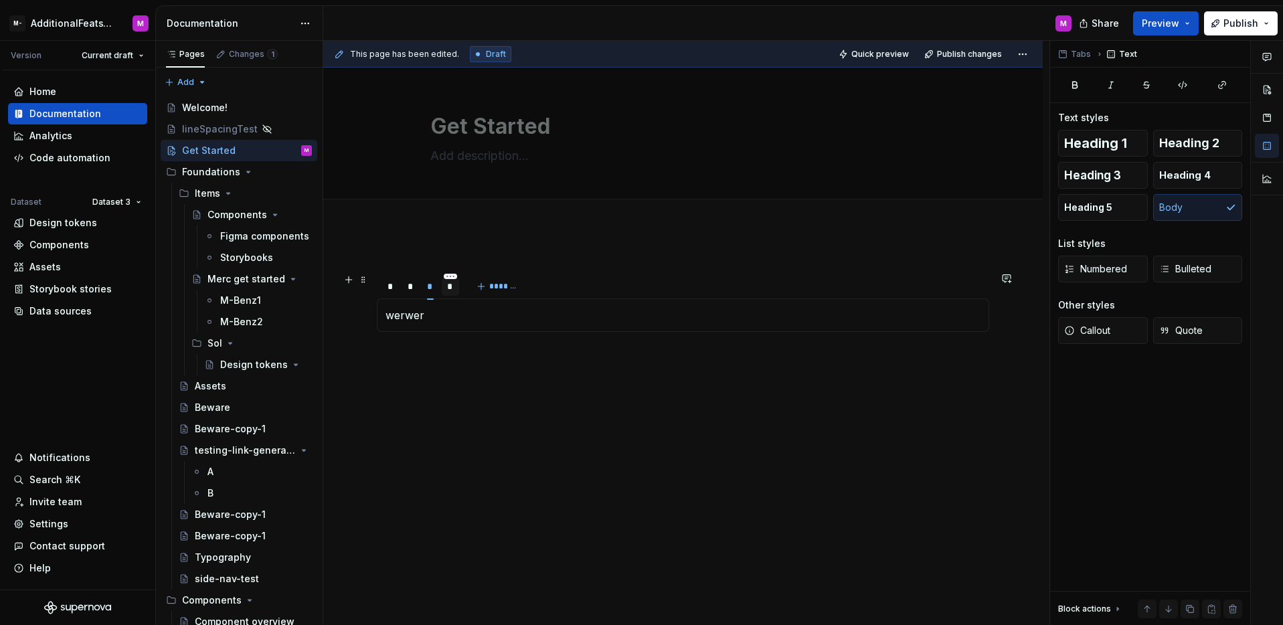
click at [452, 290] on div "*" at bounding box center [450, 286] width 7 height 13
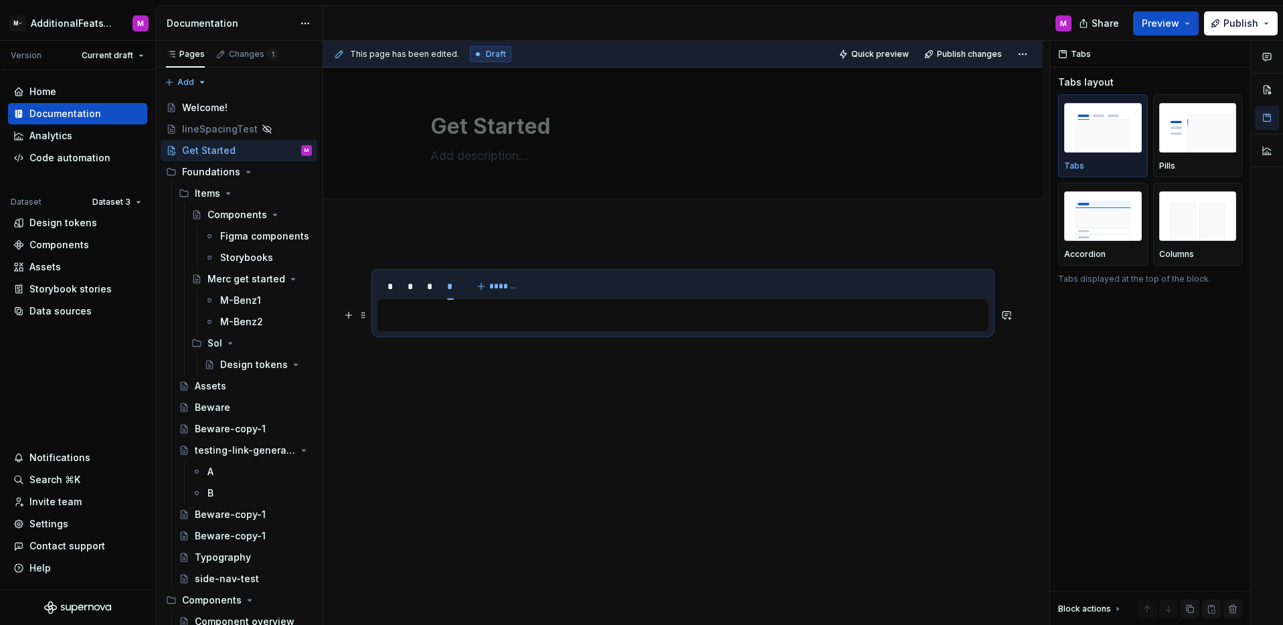
click at [503, 322] on p at bounding box center [682, 315] width 595 height 16
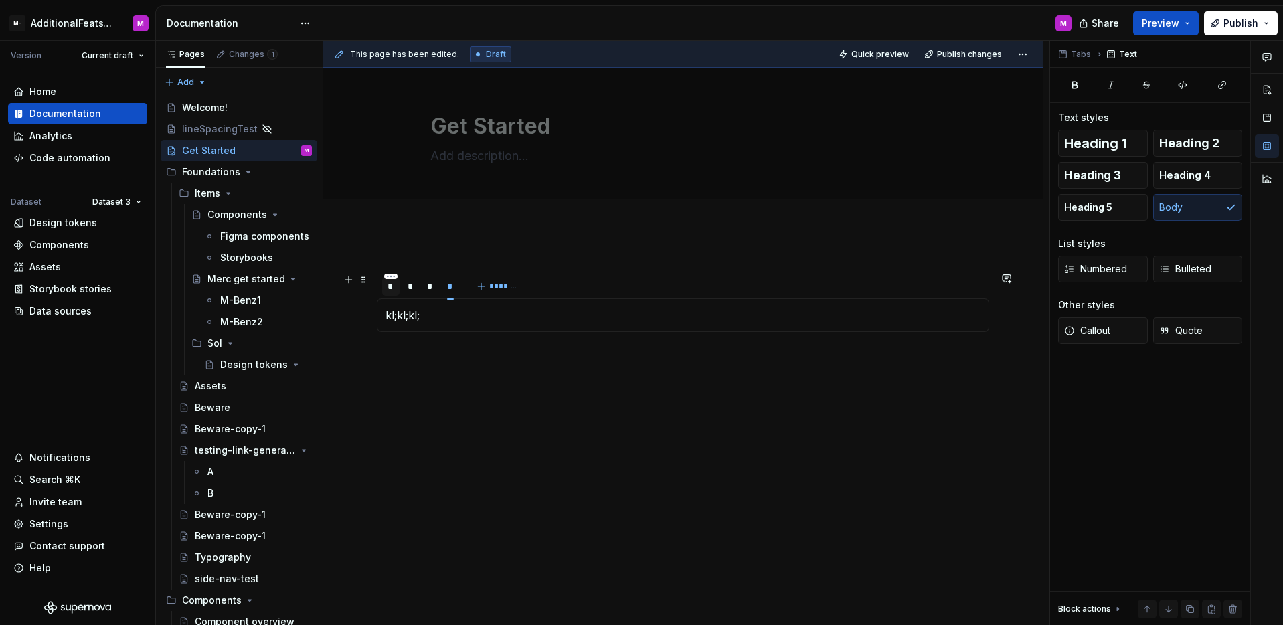
click at [385, 290] on div "*" at bounding box center [390, 286] width 17 height 19
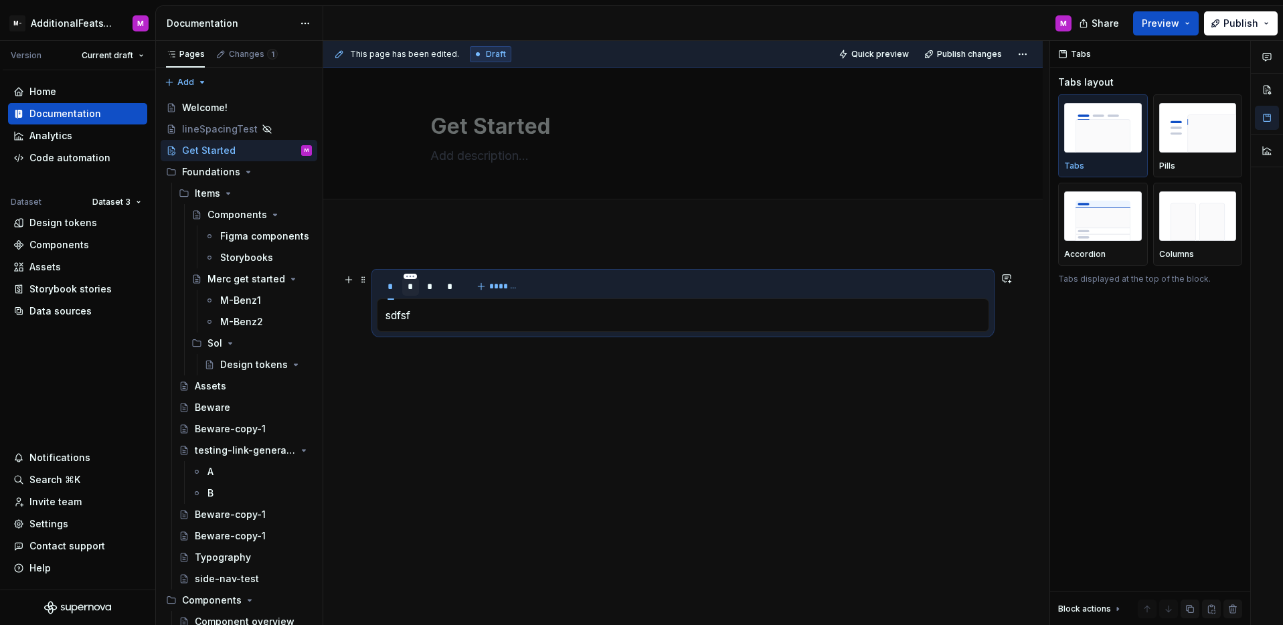
click at [413, 287] on div "*" at bounding box center [410, 286] width 17 height 19
click at [428, 285] on div "*" at bounding box center [430, 286] width 7 height 13
click at [452, 285] on div "*" at bounding box center [450, 286] width 7 height 13
click at [389, 288] on div "*" at bounding box center [390, 286] width 7 height 13
click at [405, 288] on div "*" at bounding box center [410, 286] width 17 height 19
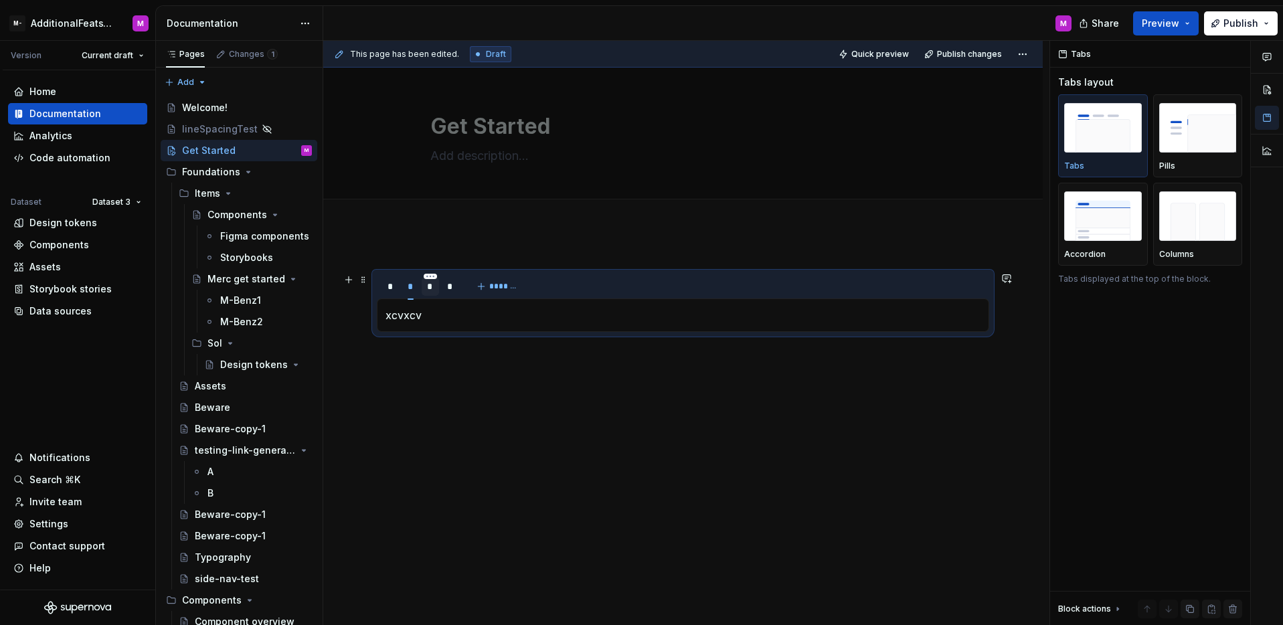
click at [430, 287] on div "*" at bounding box center [430, 286] width 7 height 13
click at [452, 287] on div "*" at bounding box center [450, 286] width 7 height 13
click at [605, 380] on div "This page has been edited. Draft Quick preview Publish changes Get Started Edit…" at bounding box center [686, 333] width 726 height 585
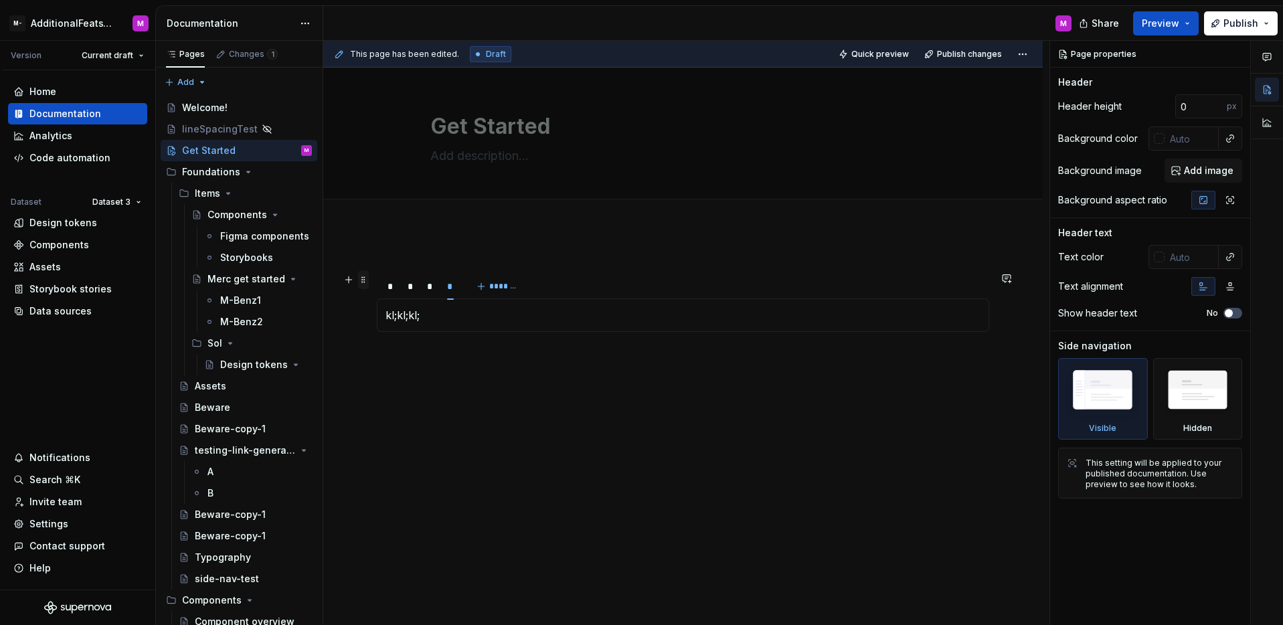
click at [363, 284] on span at bounding box center [363, 279] width 11 height 19
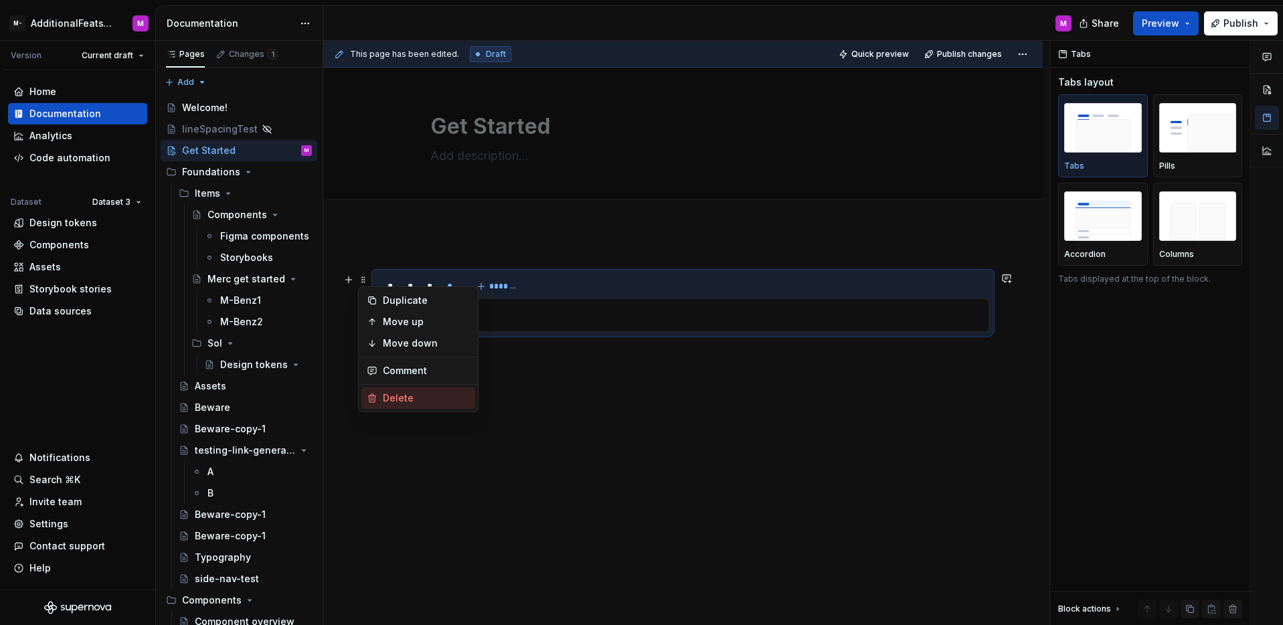
click at [400, 399] on div "Delete" at bounding box center [426, 397] width 87 height 13
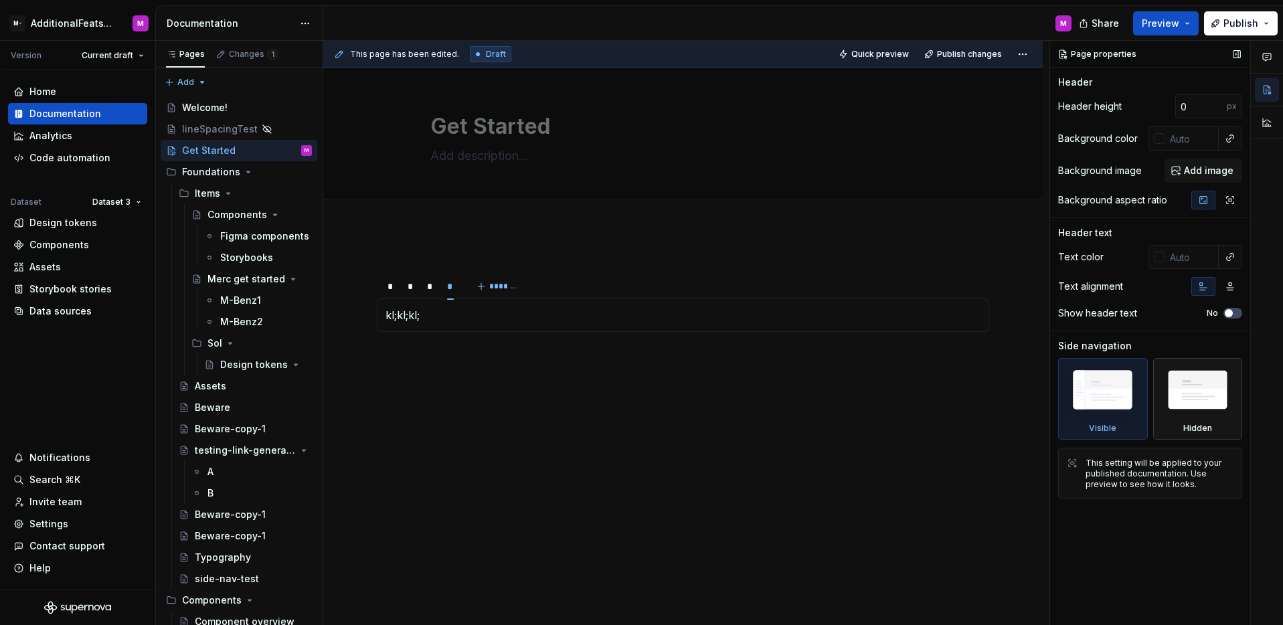
click at [1175, 403] on img at bounding box center [1197, 393] width 77 height 59
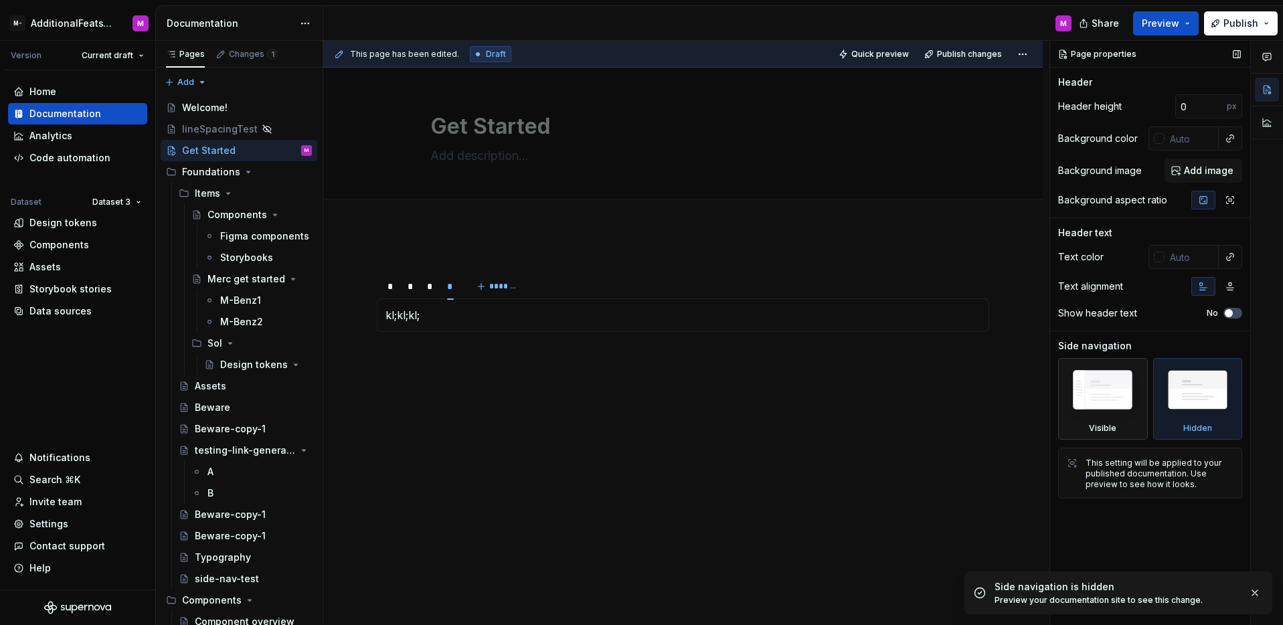
click at [1125, 403] on img at bounding box center [1102, 393] width 77 height 58
click at [1198, 401] on img at bounding box center [1197, 393] width 77 height 59
click at [1128, 410] on img at bounding box center [1102, 393] width 77 height 58
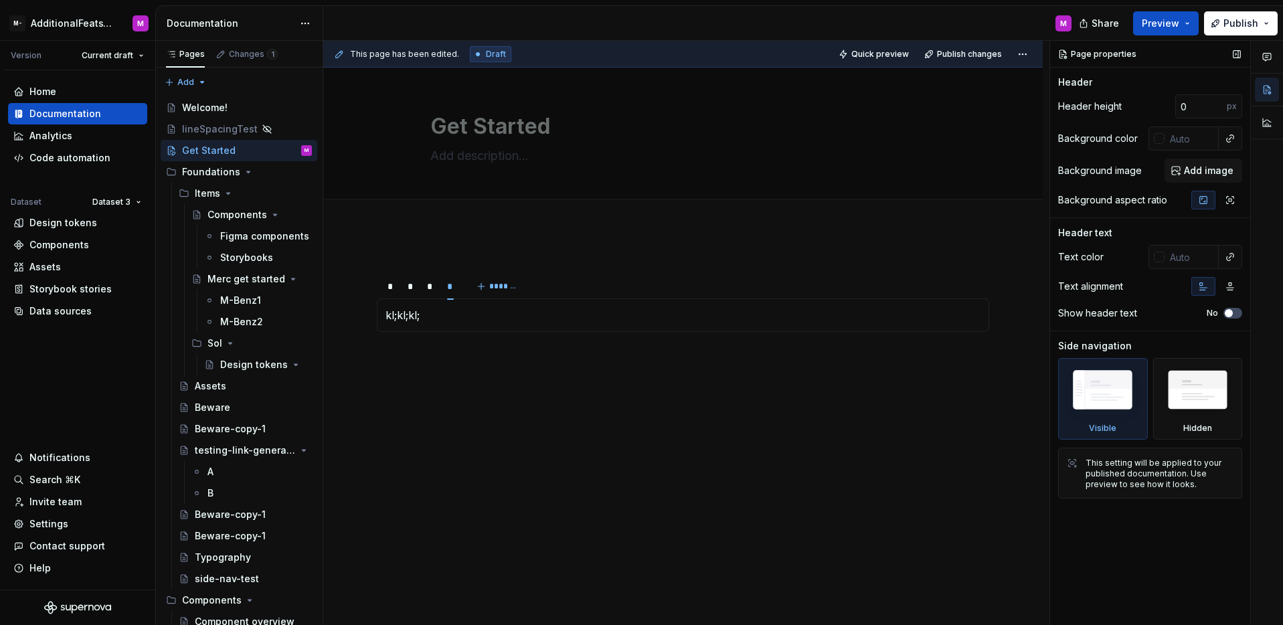
type textarea "*"
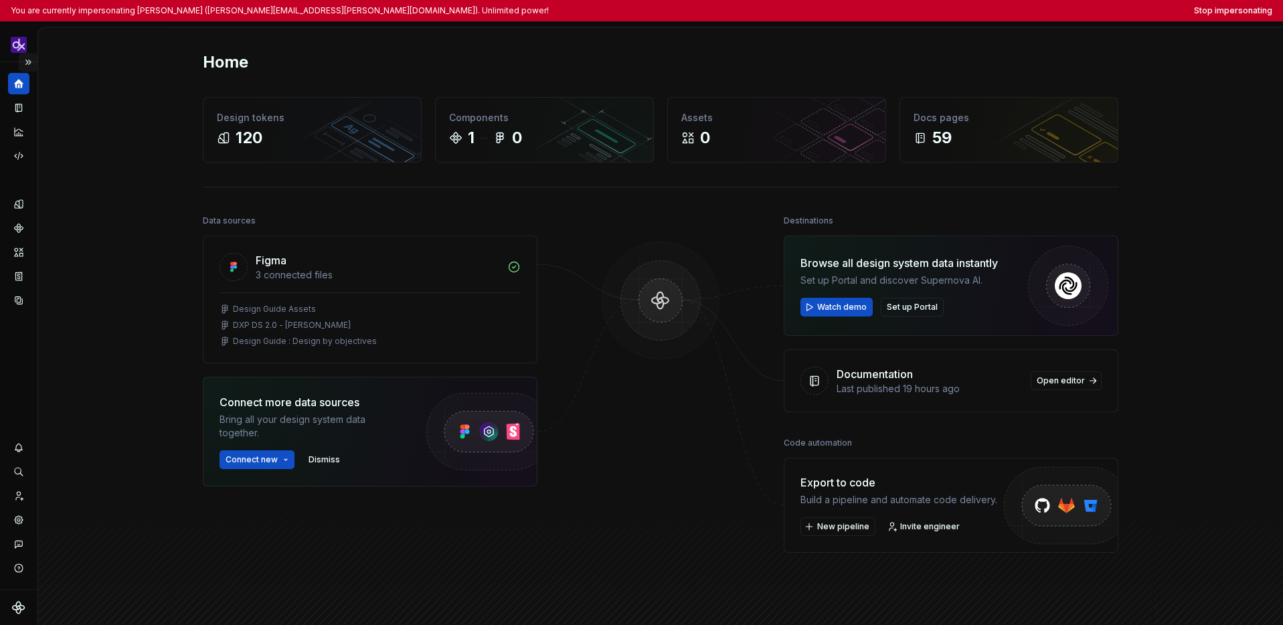
click at [25, 65] on button "Expand sidebar" at bounding box center [28, 62] width 19 height 19
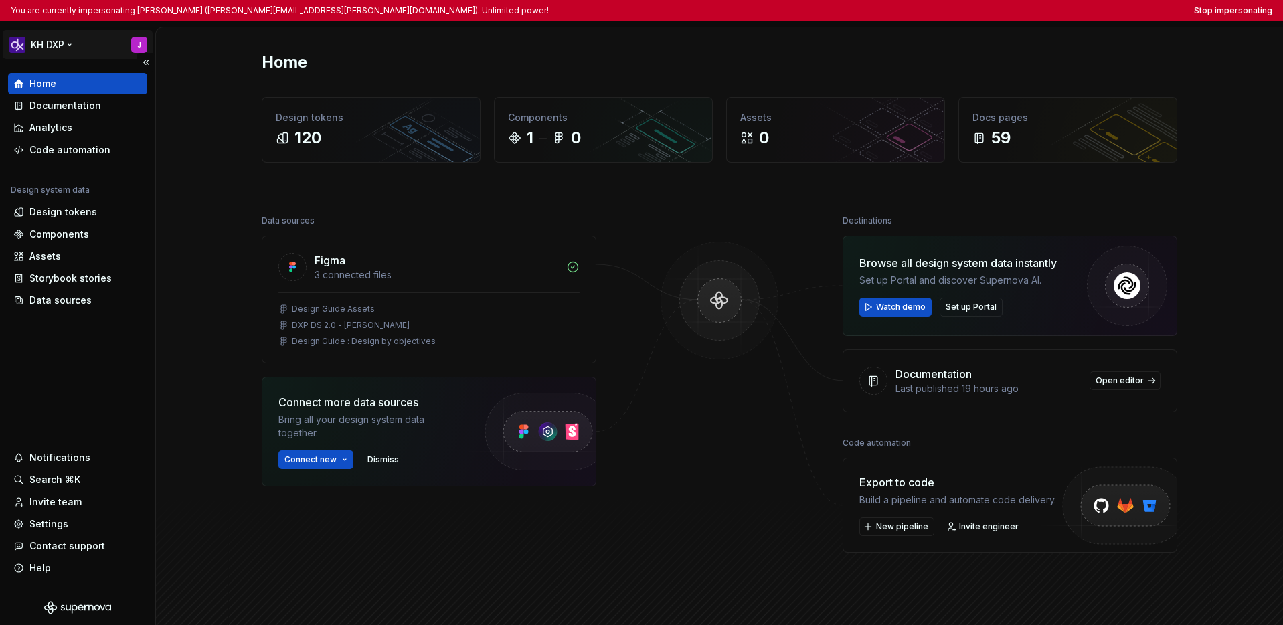
click at [48, 48] on html "You are currently impersonating [PERSON_NAME] ([PERSON_NAME][EMAIL_ADDRESS][PER…" at bounding box center [641, 312] width 1283 height 625
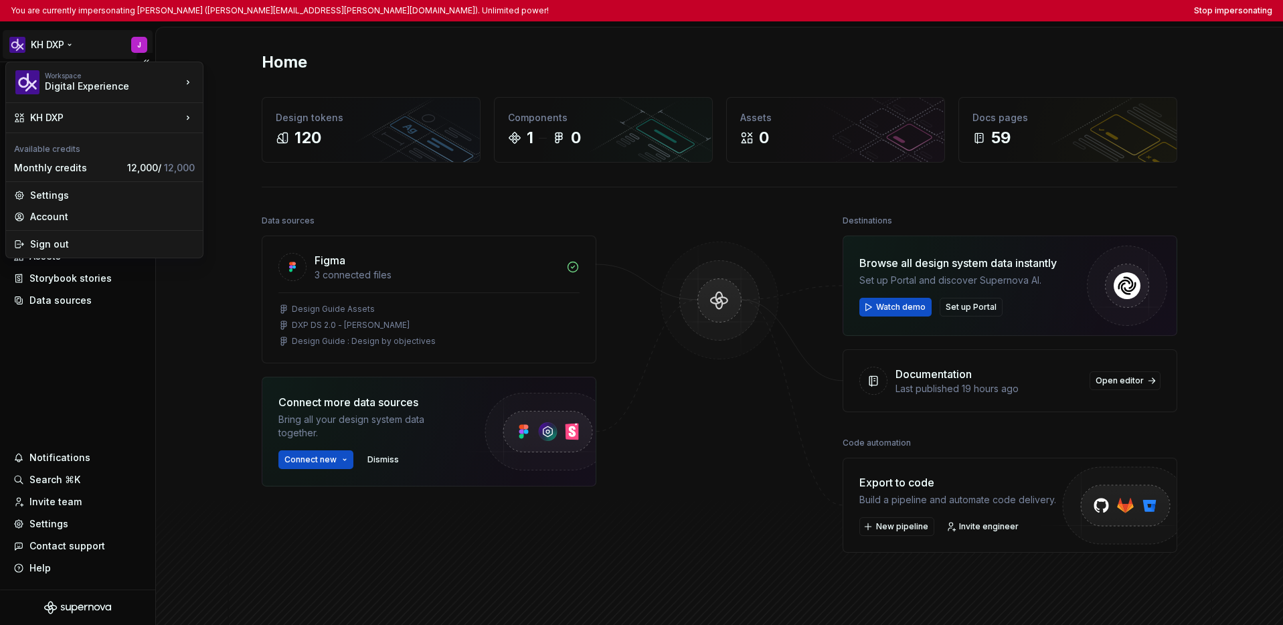
click at [57, 379] on html "You are currently impersonating [PERSON_NAME] ([PERSON_NAME][EMAIL_ADDRESS][PER…" at bounding box center [641, 312] width 1283 height 625
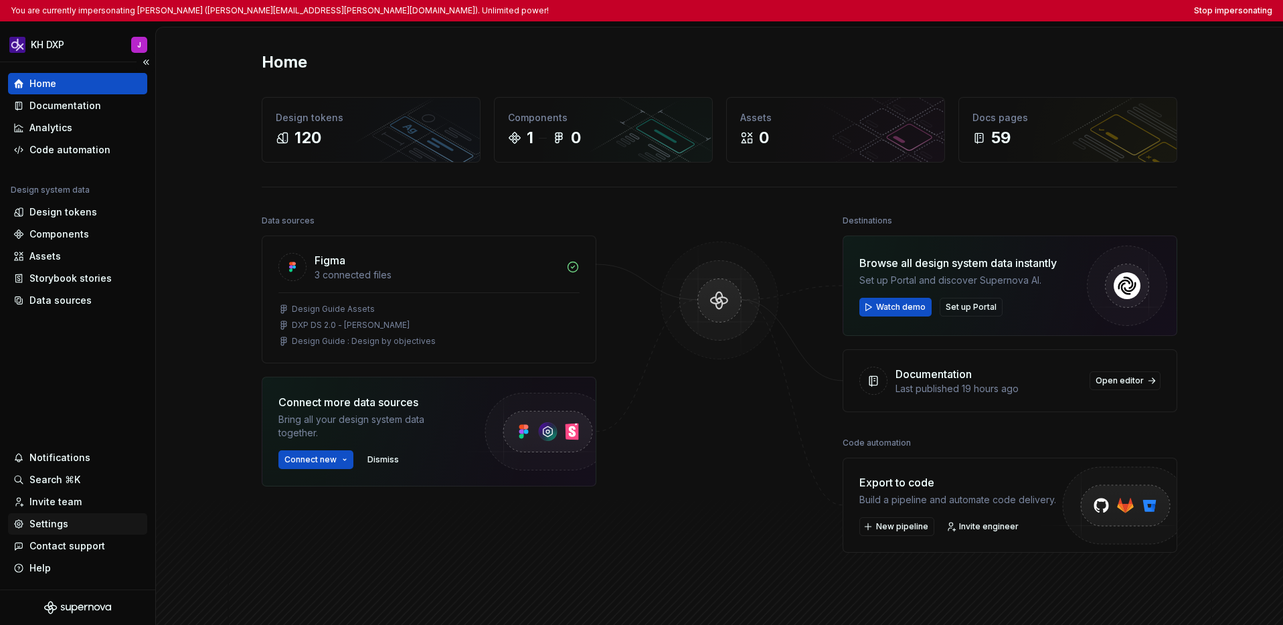
click at [43, 520] on div "Settings" at bounding box center [48, 523] width 39 height 13
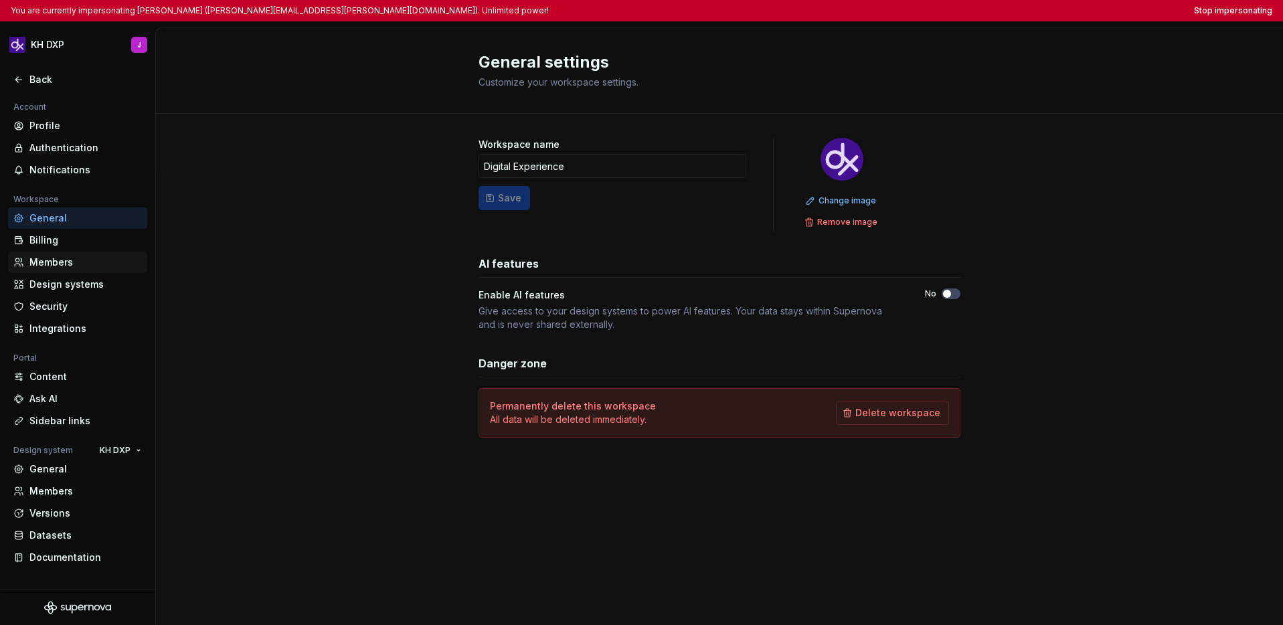
click at [68, 257] on div "Members" at bounding box center [85, 262] width 112 height 13
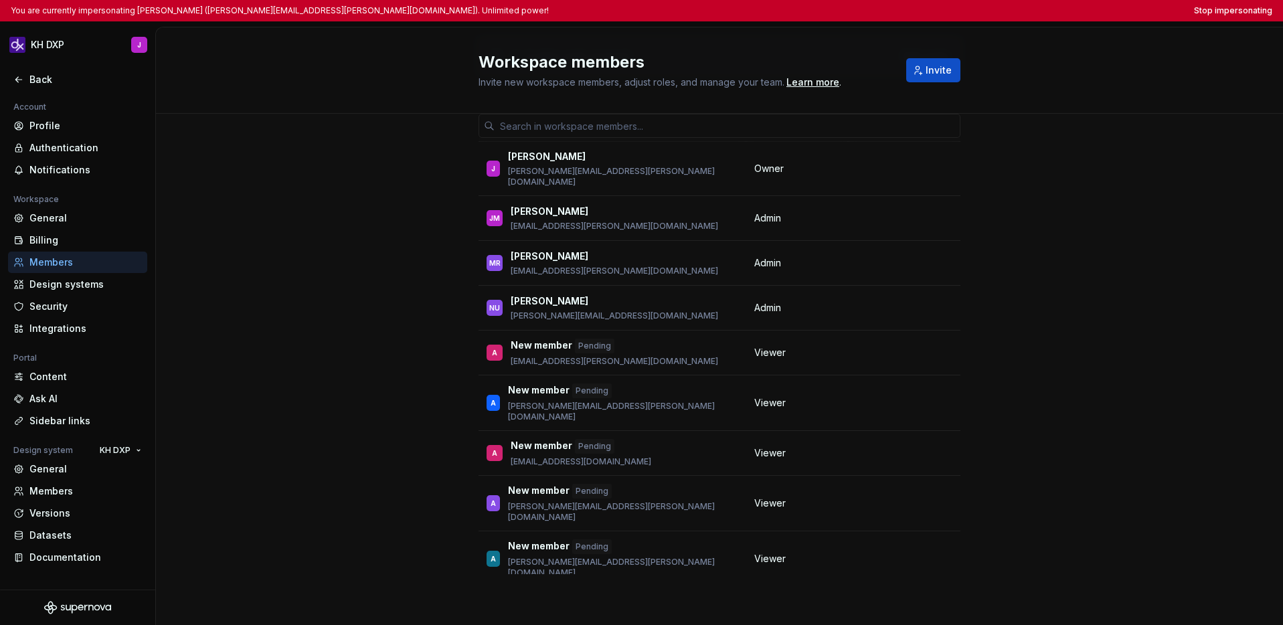
scroll to position [68, 0]
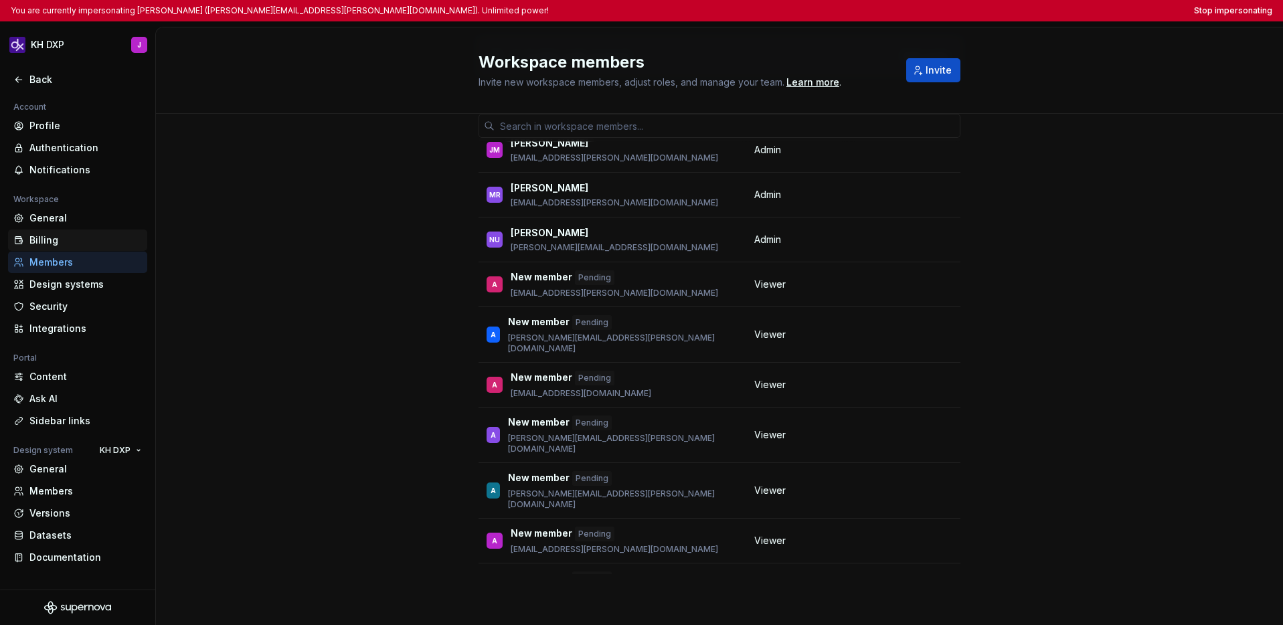
click at [60, 247] on div "Billing" at bounding box center [77, 239] width 139 height 21
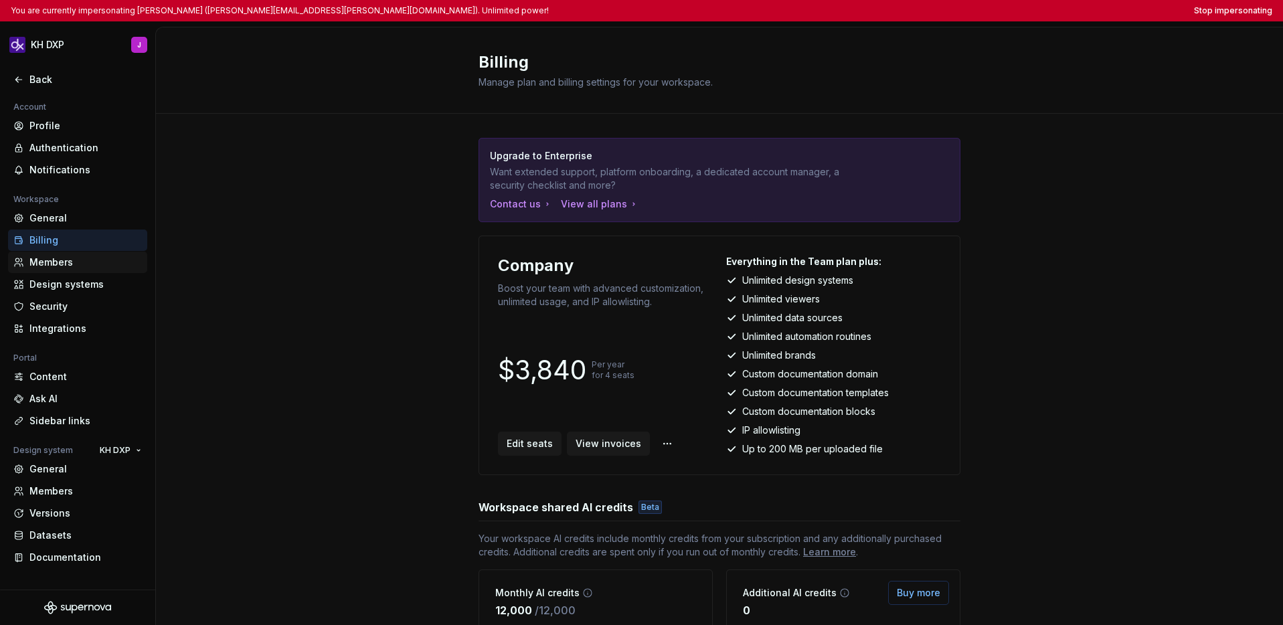
click at [69, 266] on div "Members" at bounding box center [85, 262] width 112 height 13
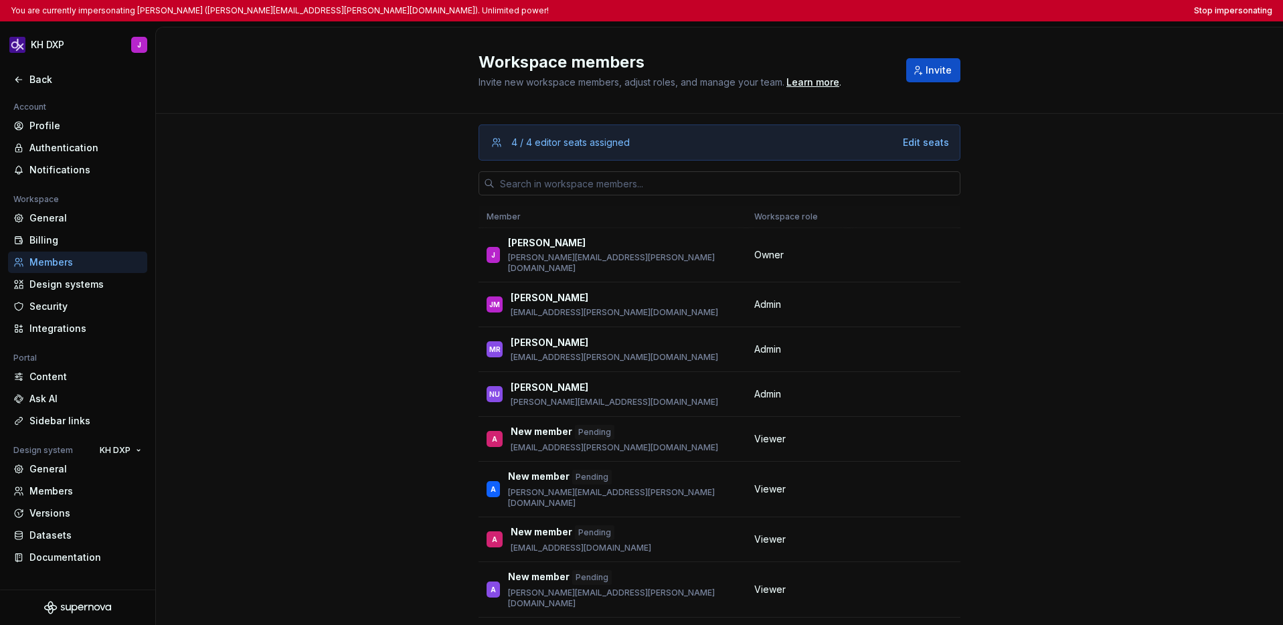
click at [565, 185] on input "text" at bounding box center [727, 183] width 466 height 24
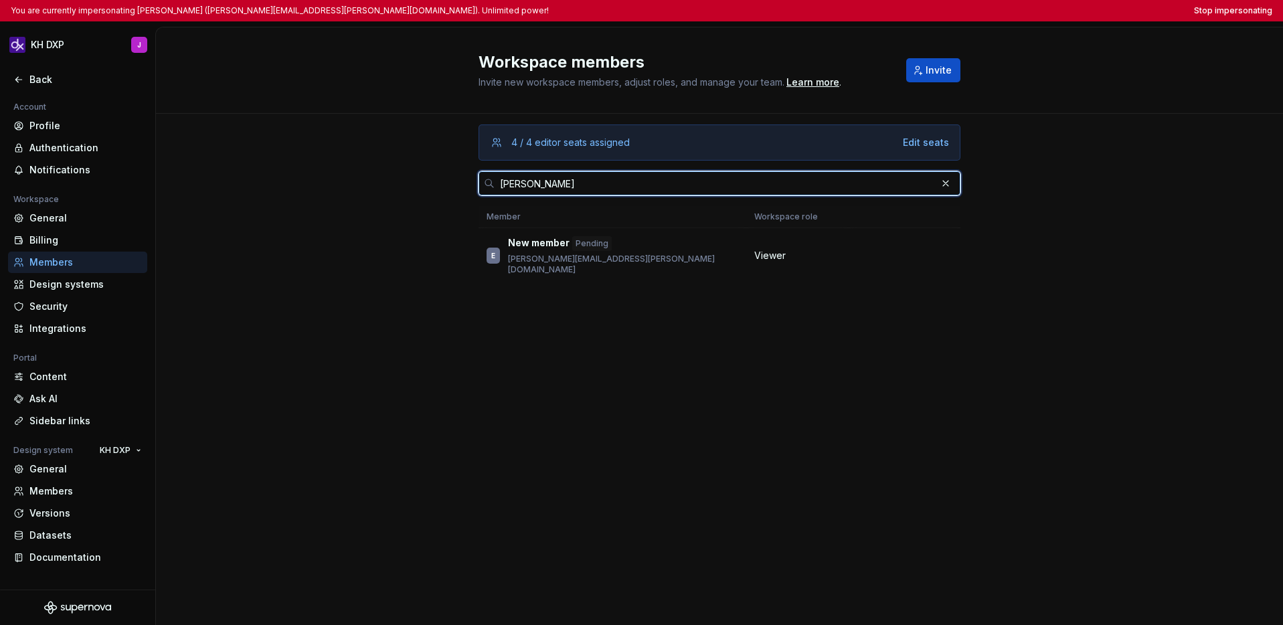
type input "[PERSON_NAME]"
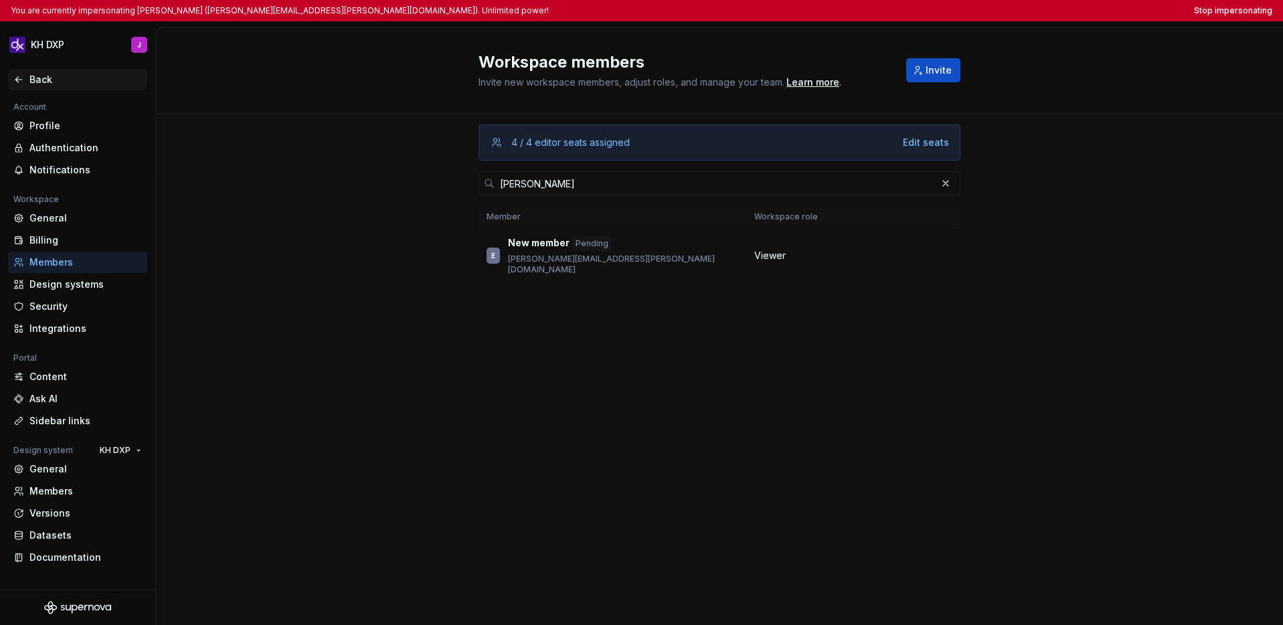
click at [26, 82] on div "Back" at bounding box center [77, 79] width 128 height 13
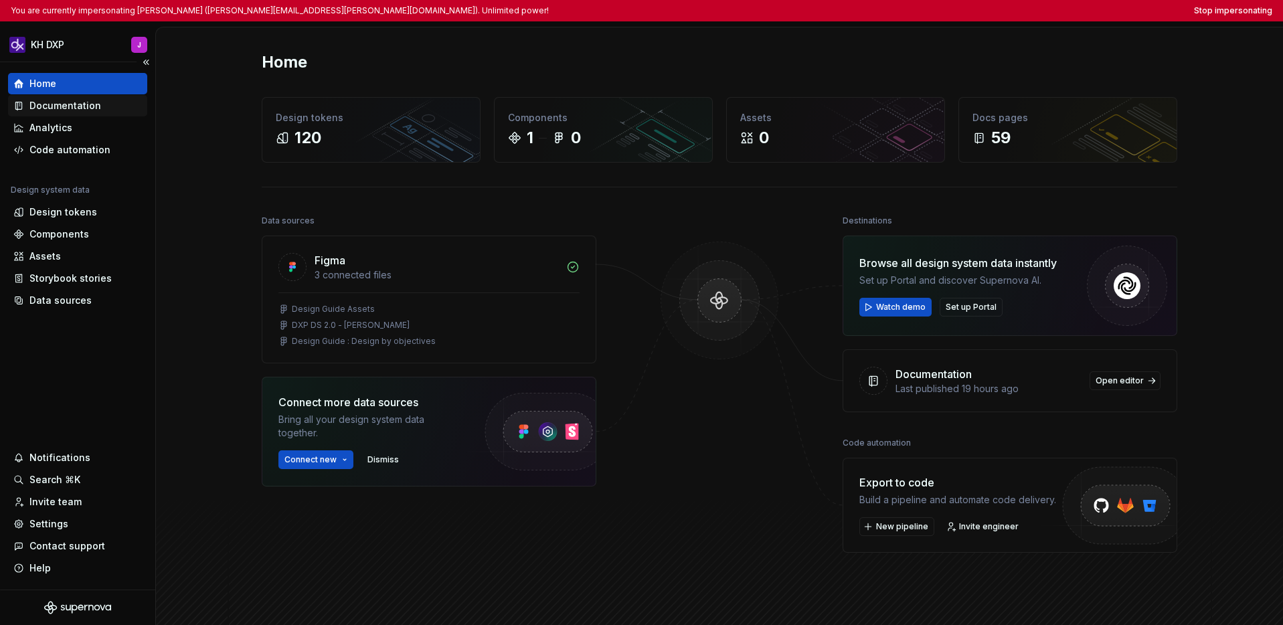
click at [56, 105] on div "Documentation" at bounding box center [65, 105] width 72 height 13
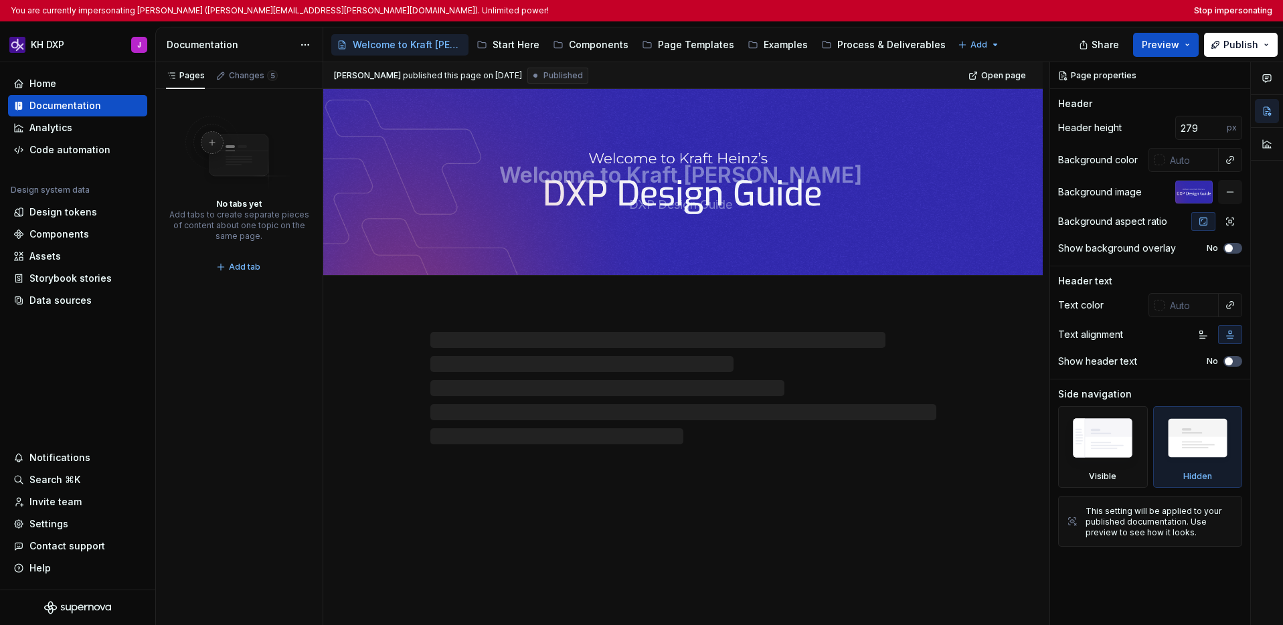
type textarea "*"
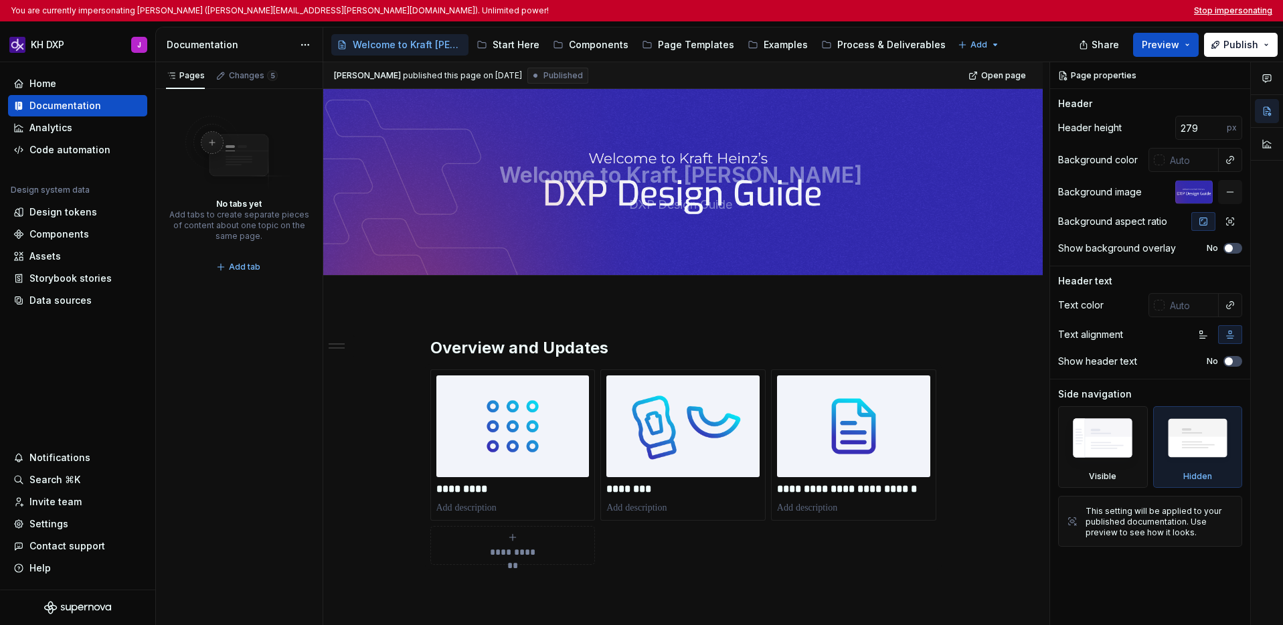
click at [1017, 10] on button "Stop impersonating" at bounding box center [1233, 10] width 78 height 11
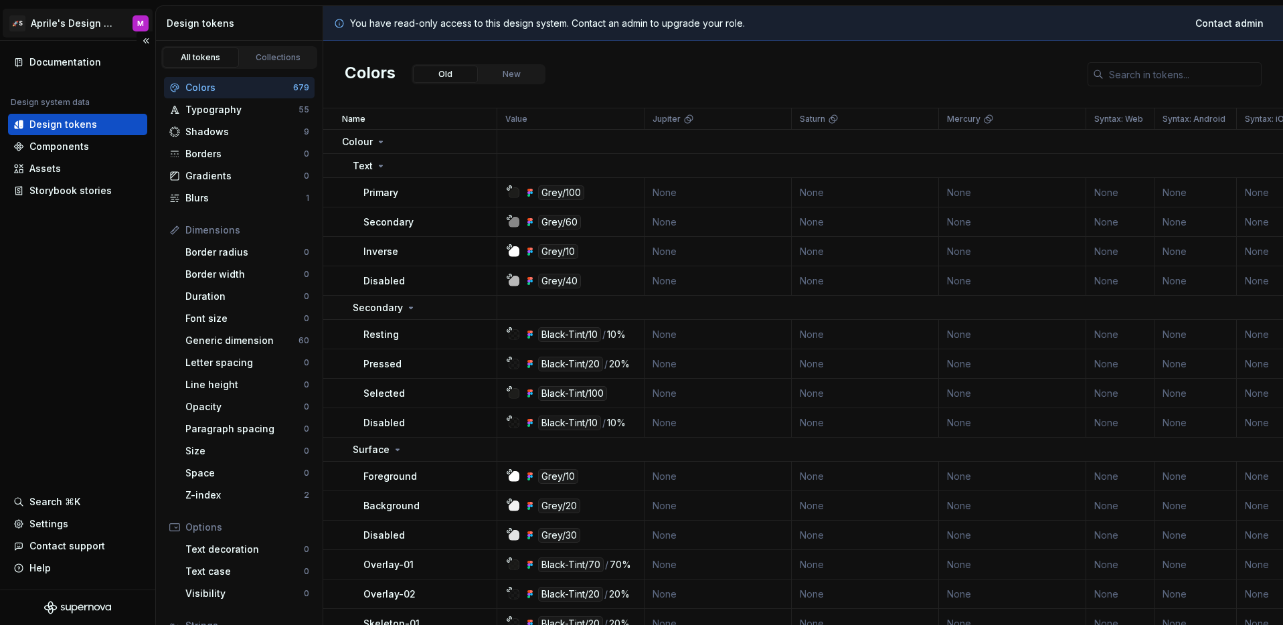
click at [84, 25] on html "🚀S Aprile's Design System M Documentation Design system data Design tokens Comp…" at bounding box center [641, 312] width 1283 height 625
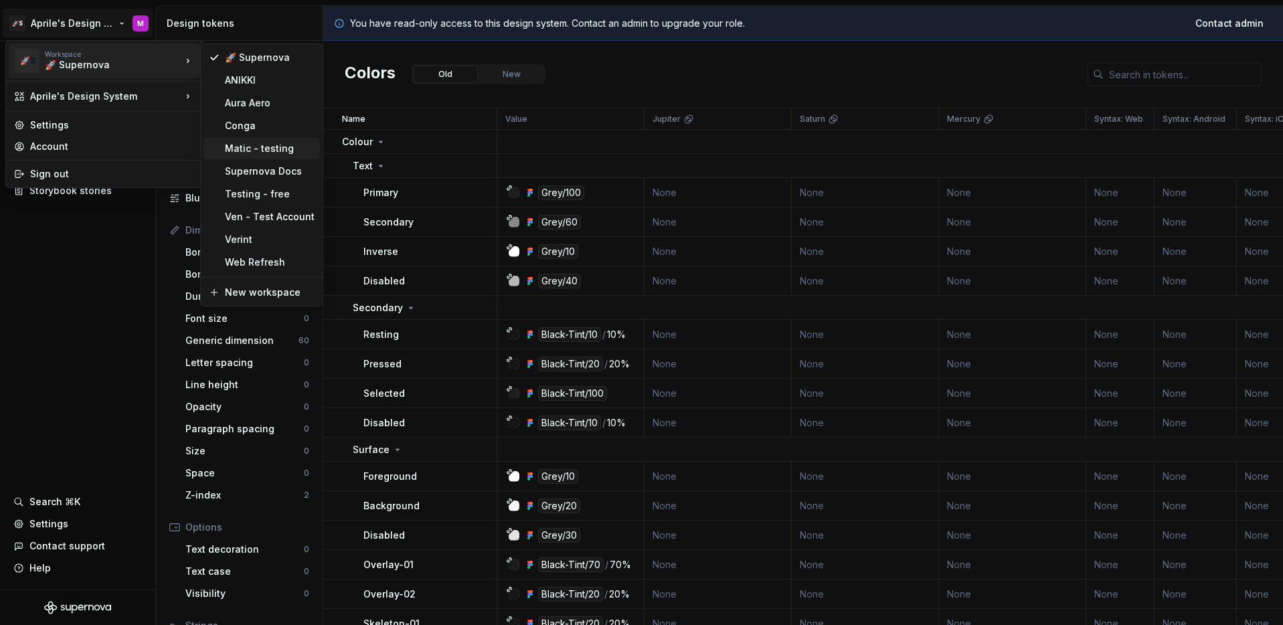
click at [241, 151] on div "Matic - testing" at bounding box center [270, 148] width 90 height 13
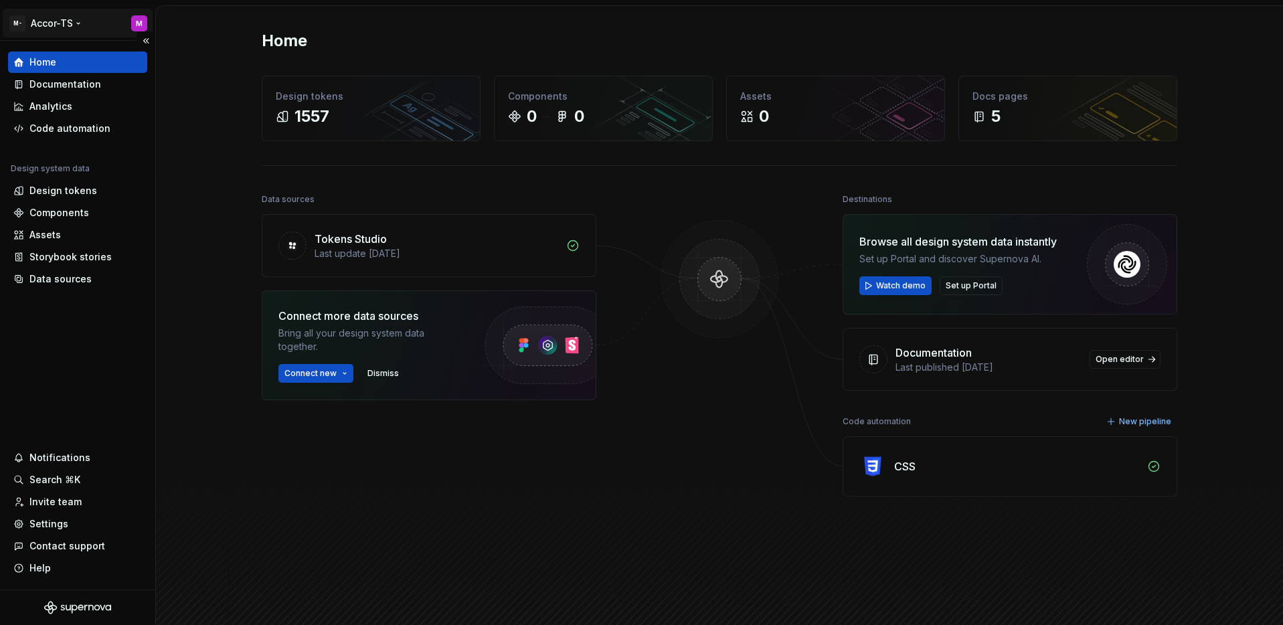
click at [54, 24] on html "M- Accor-TS M Home Documentation Analytics Code automation Design system data D…" at bounding box center [641, 312] width 1283 height 625
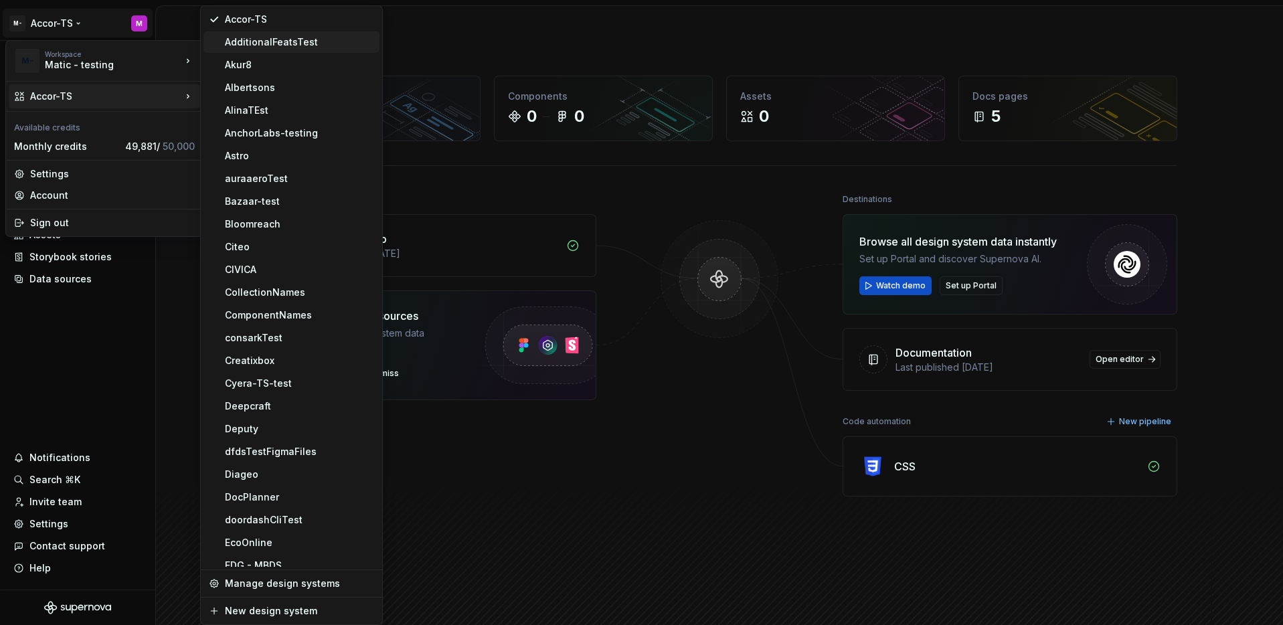
click at [252, 45] on div "AdditionalFeatsTest" at bounding box center [299, 41] width 149 height 13
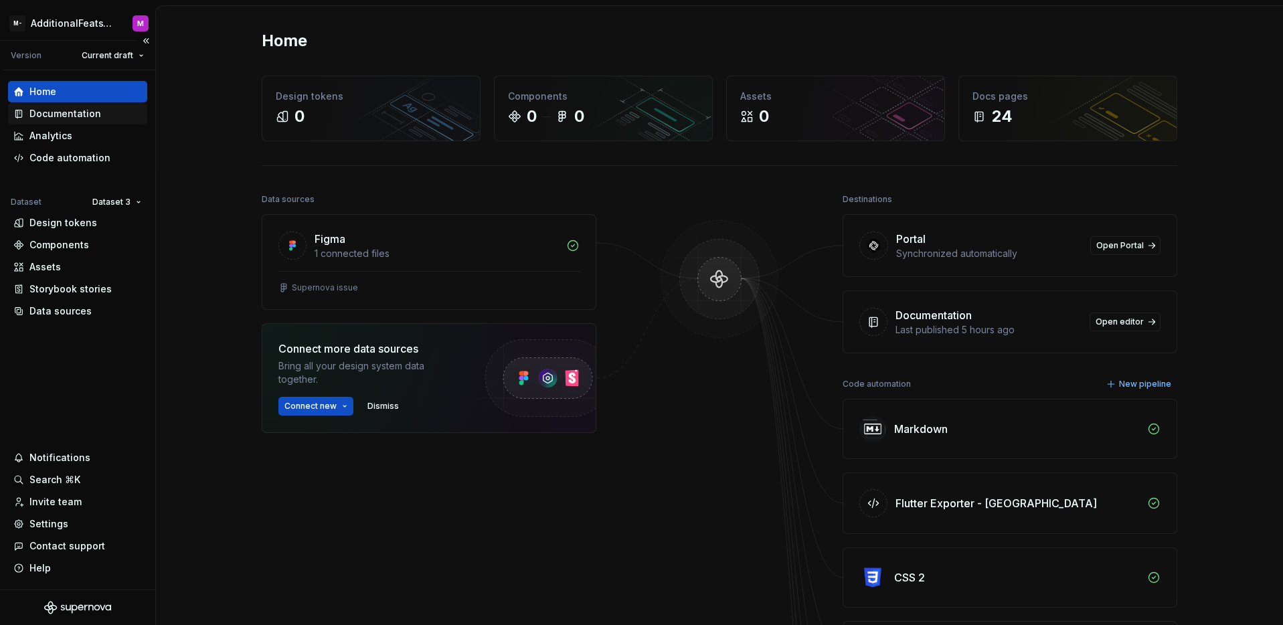
click at [76, 115] on div "Documentation" at bounding box center [65, 113] width 72 height 13
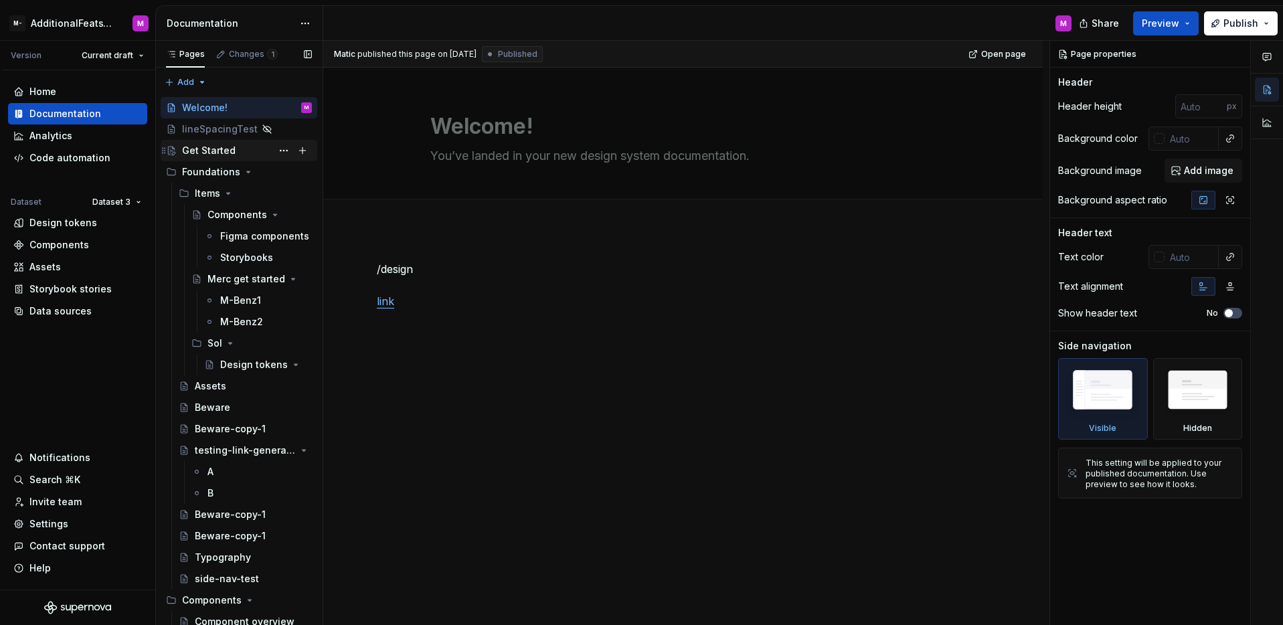
click at [256, 148] on div "Get Started" at bounding box center [247, 150] width 130 height 19
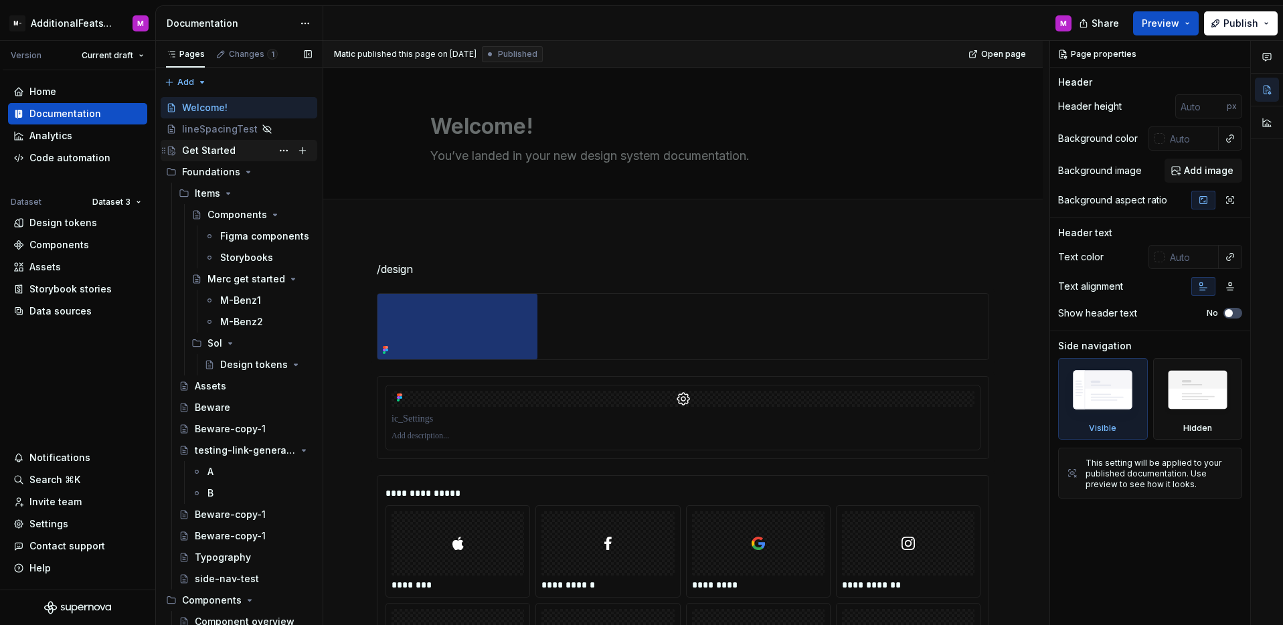
click at [210, 148] on div "Get Started" at bounding box center [209, 150] width 54 height 13
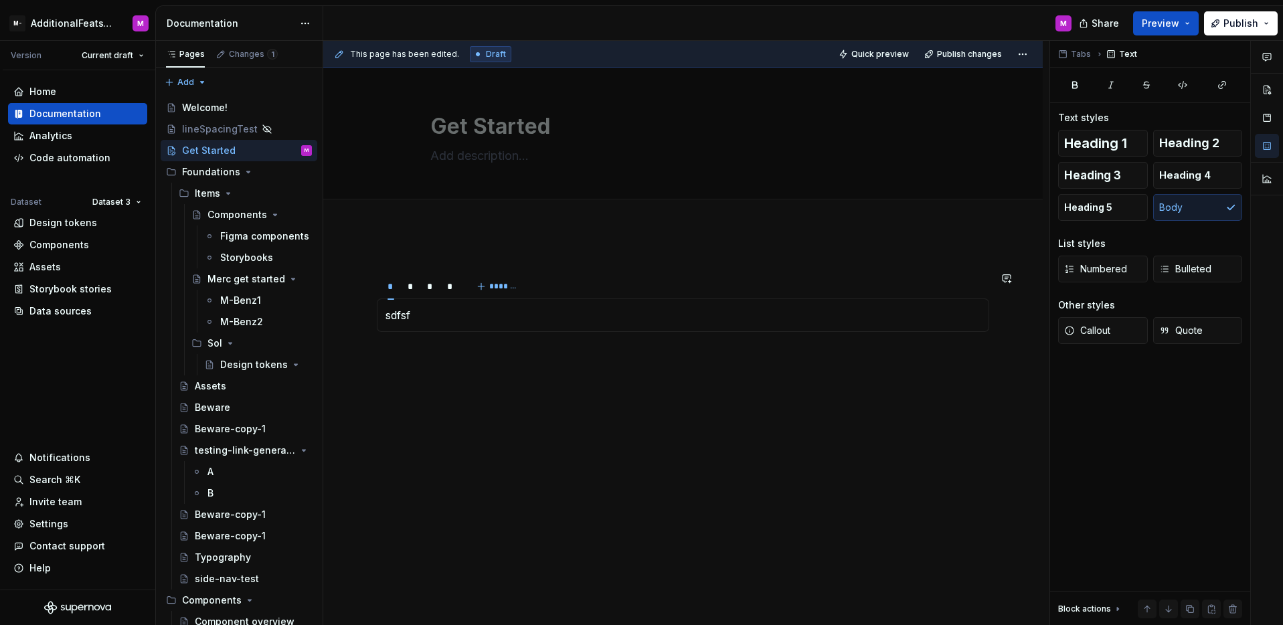
click at [566, 303] on div "sdfsf xcvxcv werwer kl;kl;kl;" at bounding box center [683, 314] width 612 height 33
click at [560, 278] on div "* * * * *******" at bounding box center [683, 286] width 612 height 27
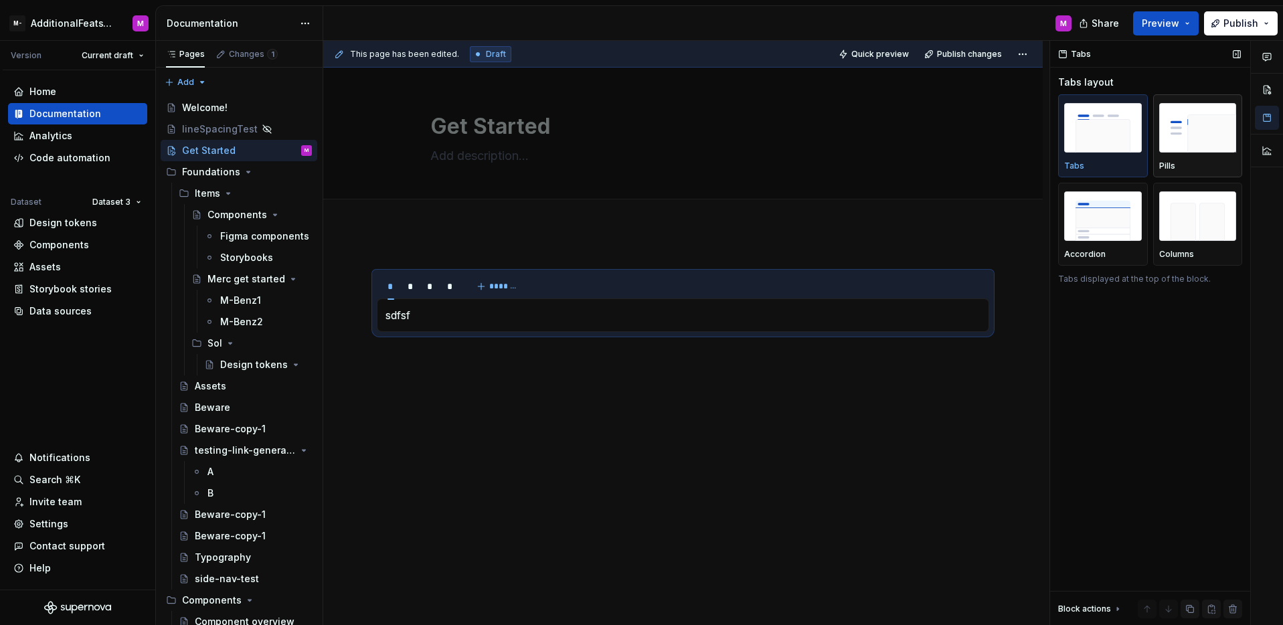
click at [1187, 155] on div "Pills" at bounding box center [1198, 135] width 78 height 71
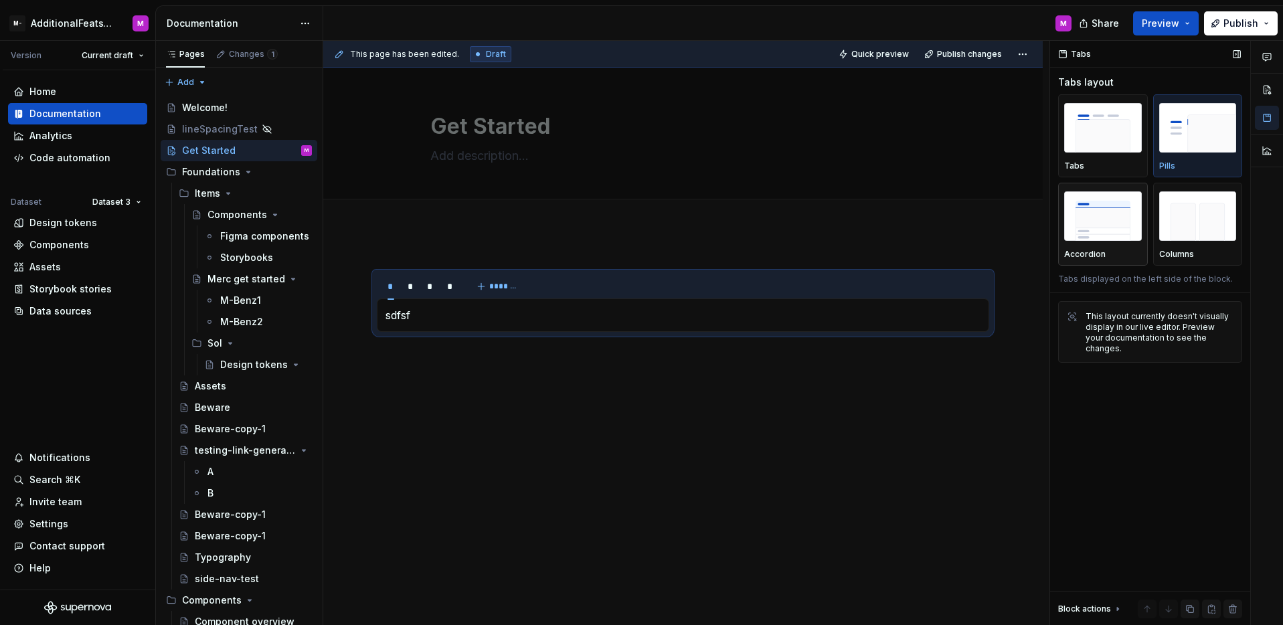
click at [1119, 210] on img "button" at bounding box center [1103, 215] width 78 height 49
click at [1174, 223] on img "button" at bounding box center [1198, 215] width 78 height 49
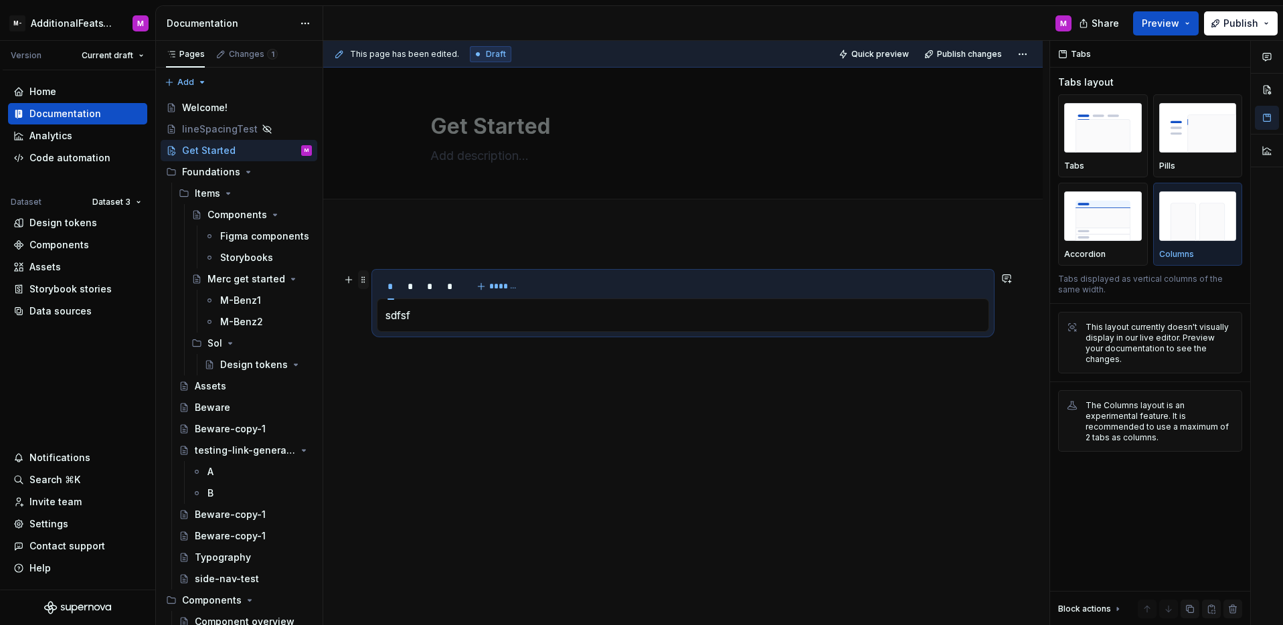
click at [364, 282] on span at bounding box center [363, 279] width 11 height 19
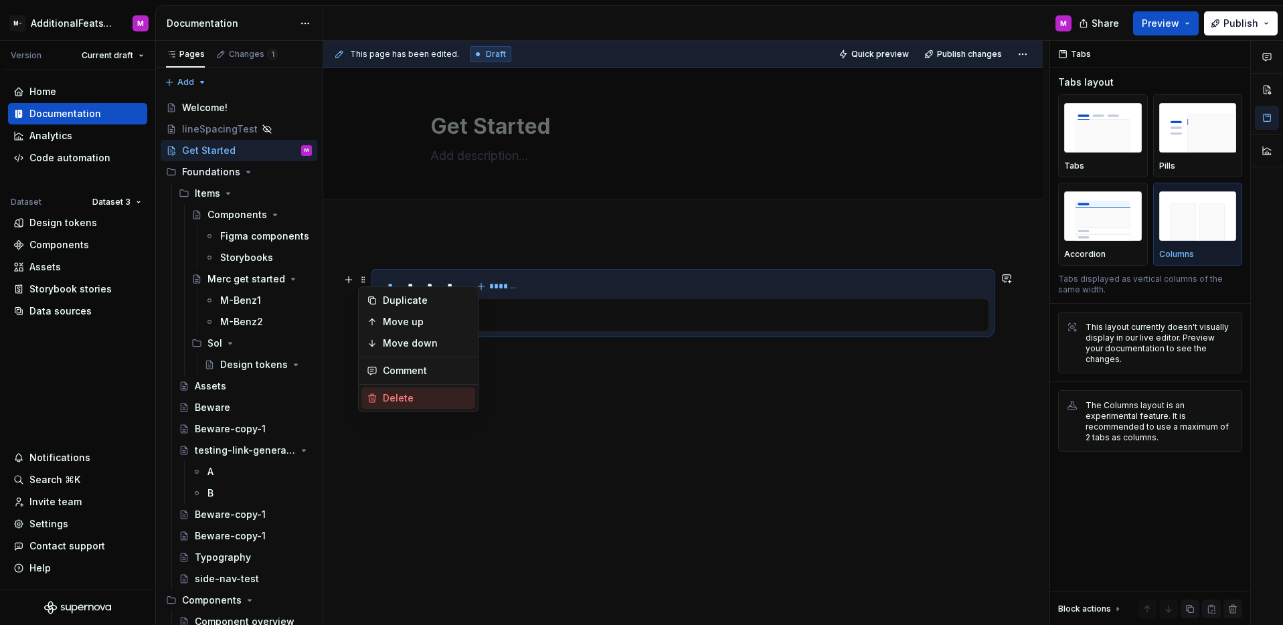
click at [402, 399] on div "Delete" at bounding box center [426, 397] width 87 height 13
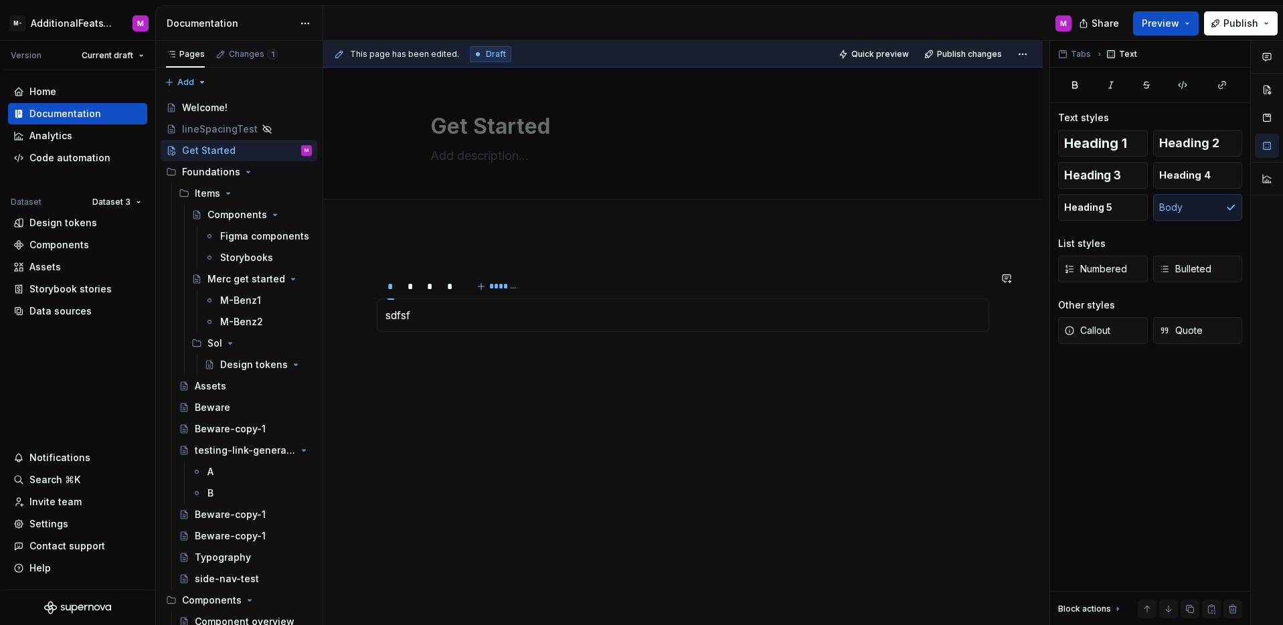
click at [708, 302] on div "sdfsf xcvxcv werwer kl;kl;kl;" at bounding box center [683, 314] width 612 height 33
click at [727, 281] on div "* * * * *******" at bounding box center [683, 286] width 612 height 27
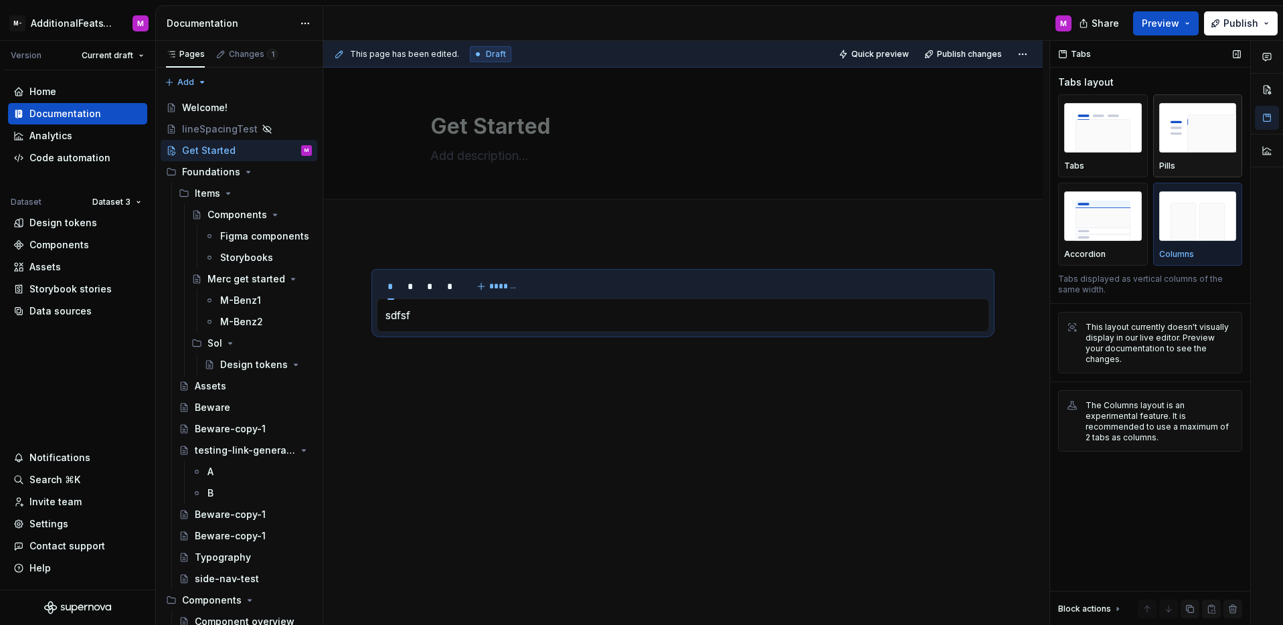
click at [1188, 143] on img "button" at bounding box center [1198, 127] width 78 height 49
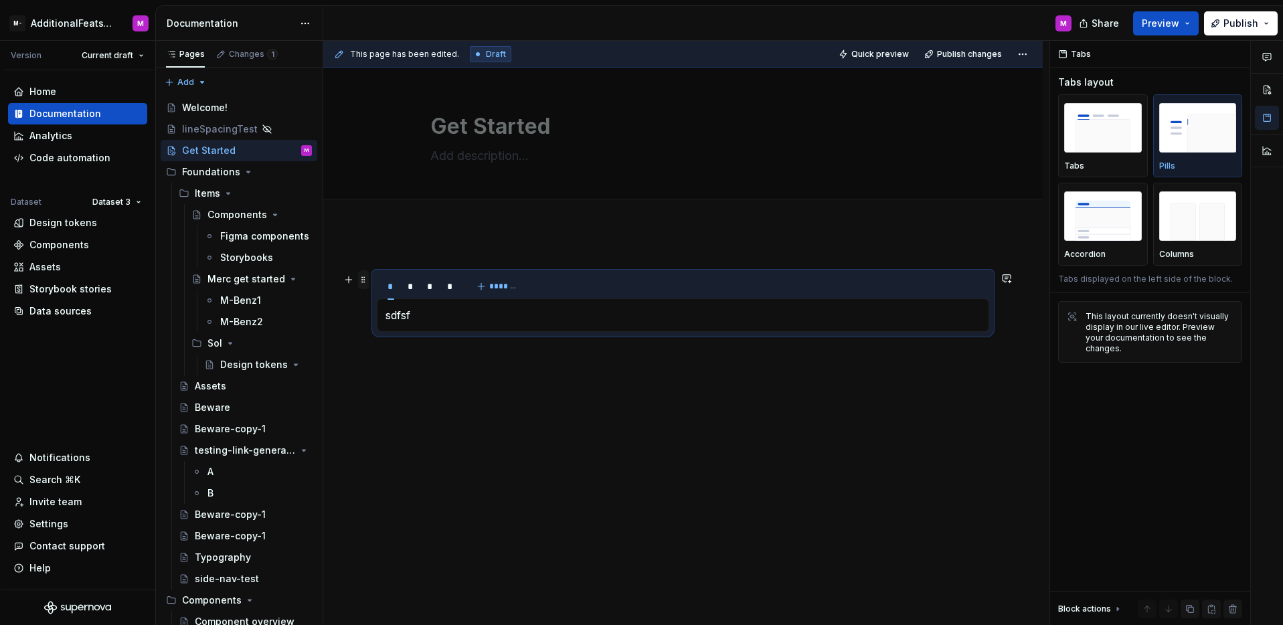
click at [367, 276] on span at bounding box center [363, 279] width 11 height 19
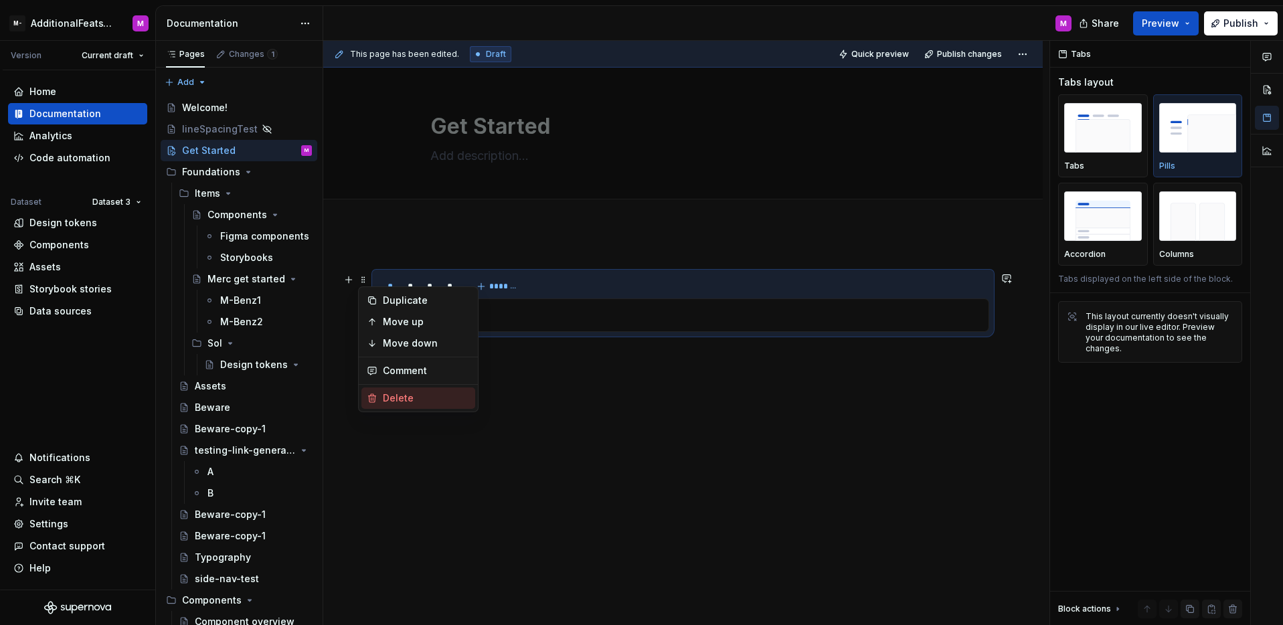
click at [387, 397] on div "Delete" at bounding box center [426, 397] width 87 height 13
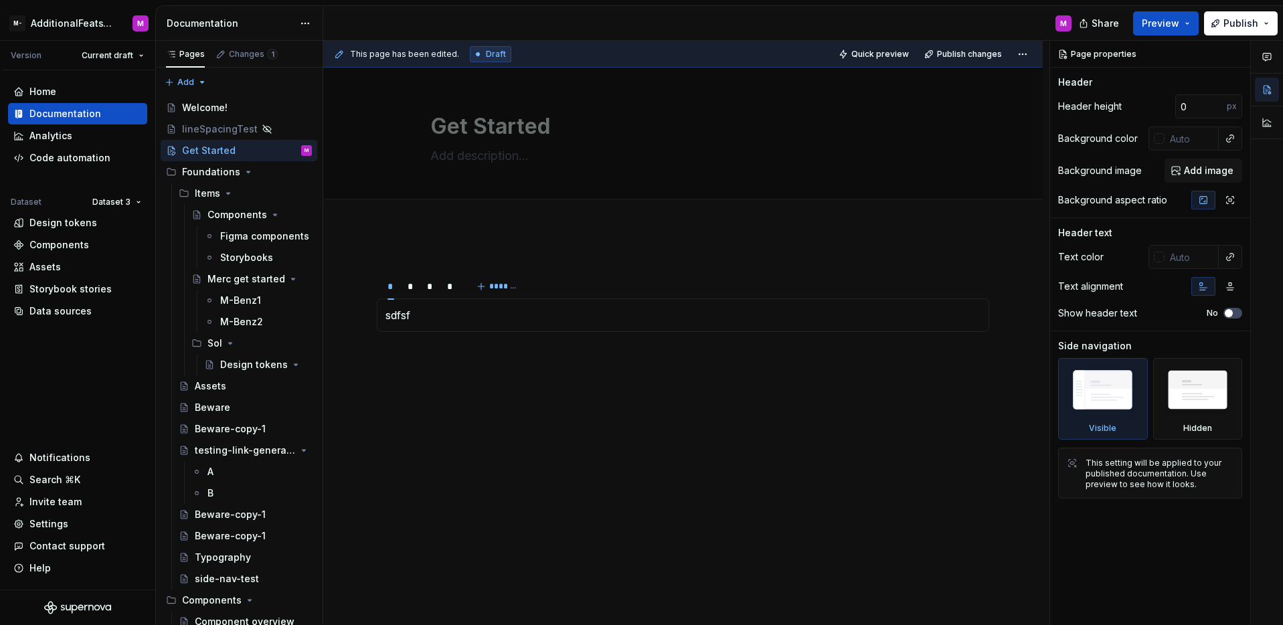
click at [929, 257] on div "* * * * ******* sdfsf xcvxcv werwer kl;kl;kl;" at bounding box center [682, 387] width 719 height 317
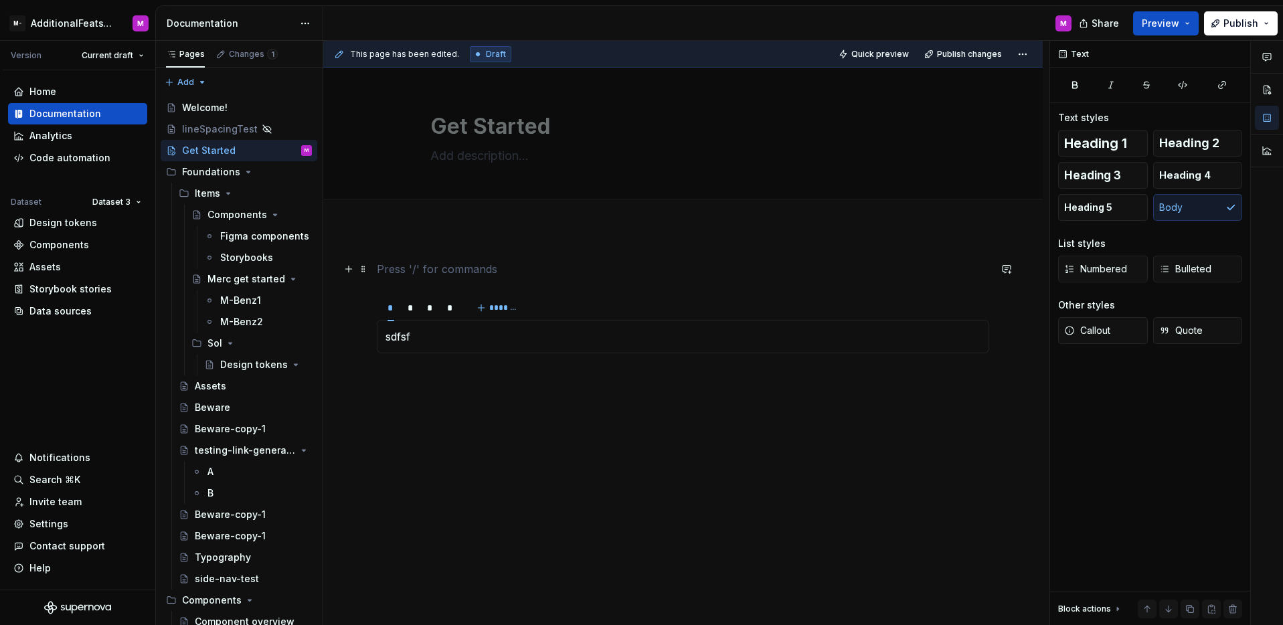
click at [883, 293] on section "* * * * ******* sdfsf xcvxcv werwer kl;kl;kl;" at bounding box center [683, 323] width 612 height 60
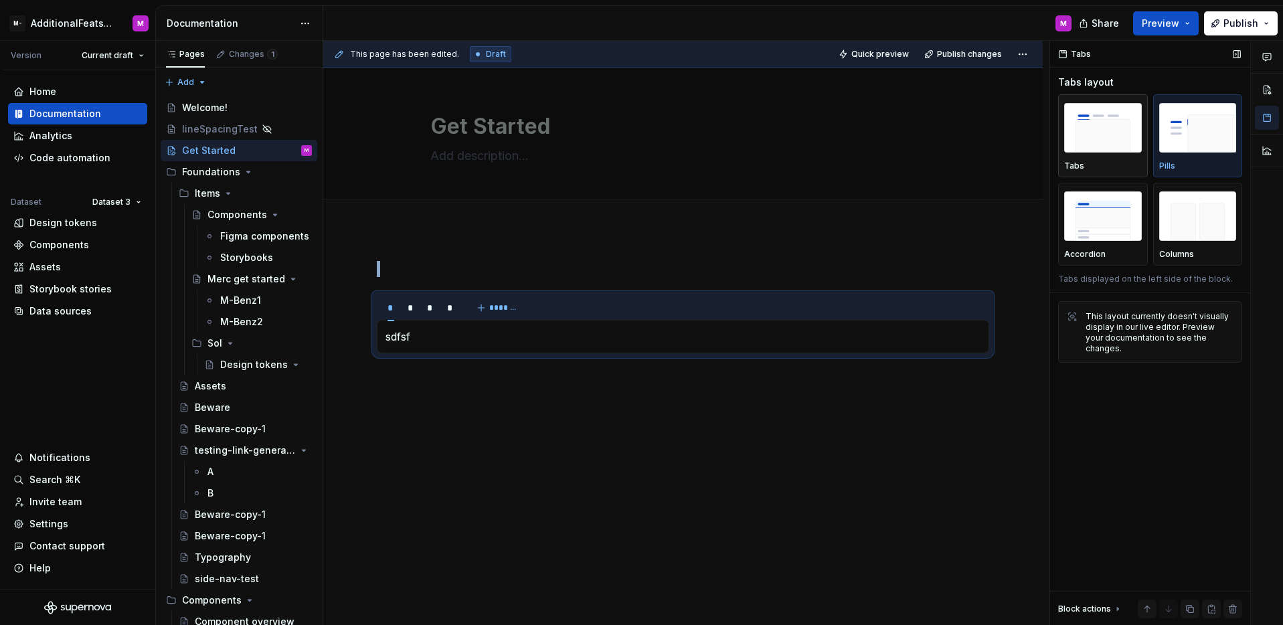
click at [1109, 134] on img "button" at bounding box center [1103, 127] width 78 height 49
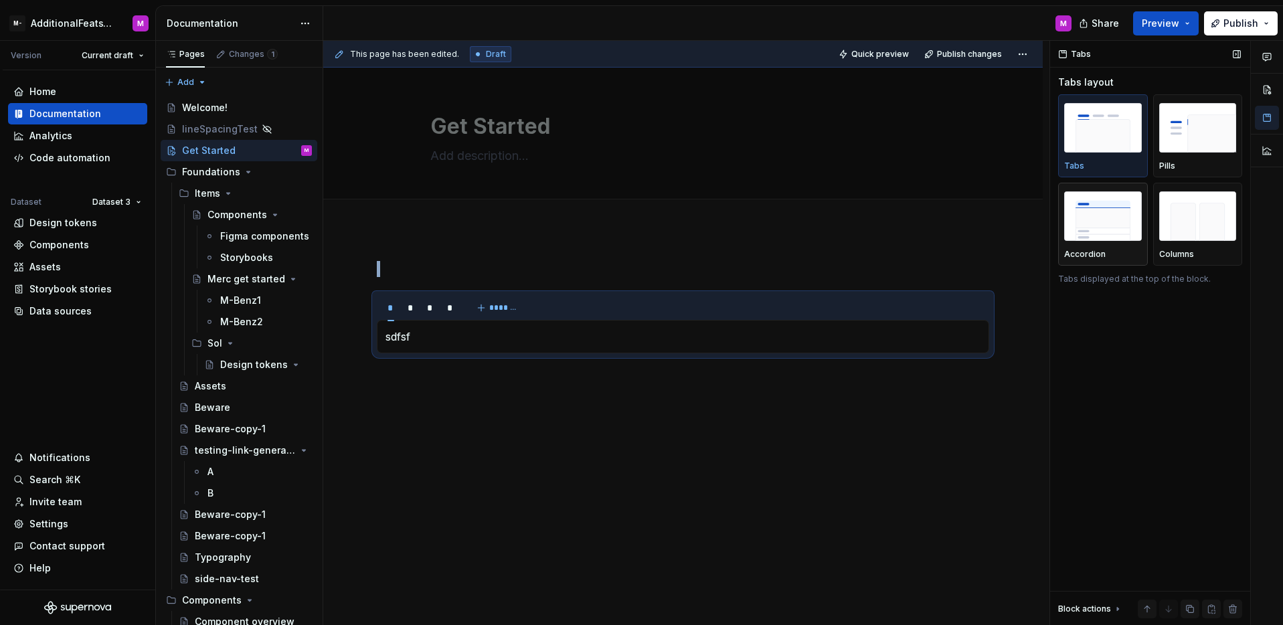
click at [1085, 216] on img "button" at bounding box center [1103, 215] width 78 height 49
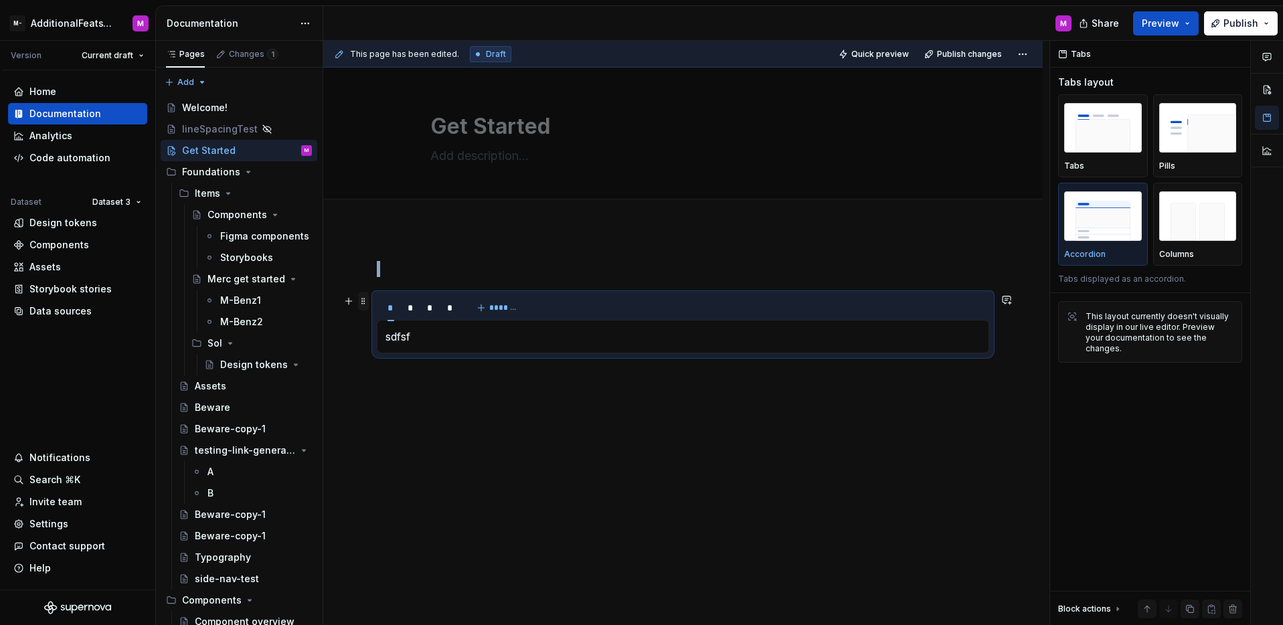
click at [361, 300] on span at bounding box center [363, 301] width 11 height 19
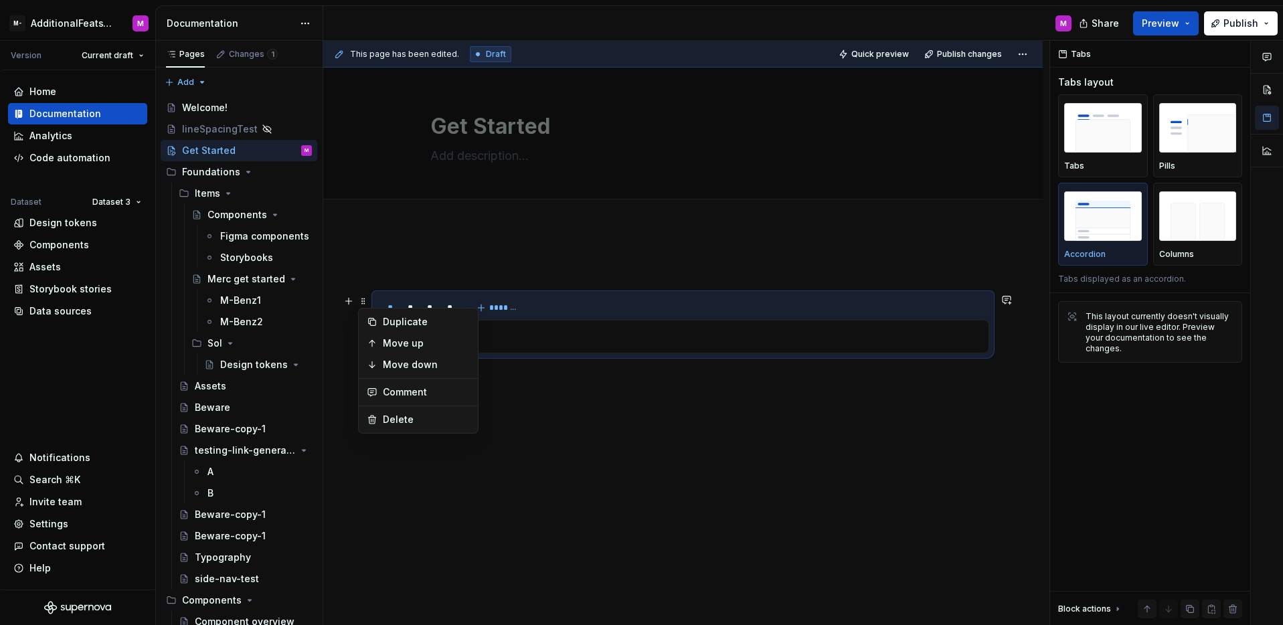
click at [387, 406] on div "Duplicate Move up Move down Comment Delete" at bounding box center [418, 371] width 120 height 126
click at [389, 409] on div "Delete" at bounding box center [418, 419] width 114 height 21
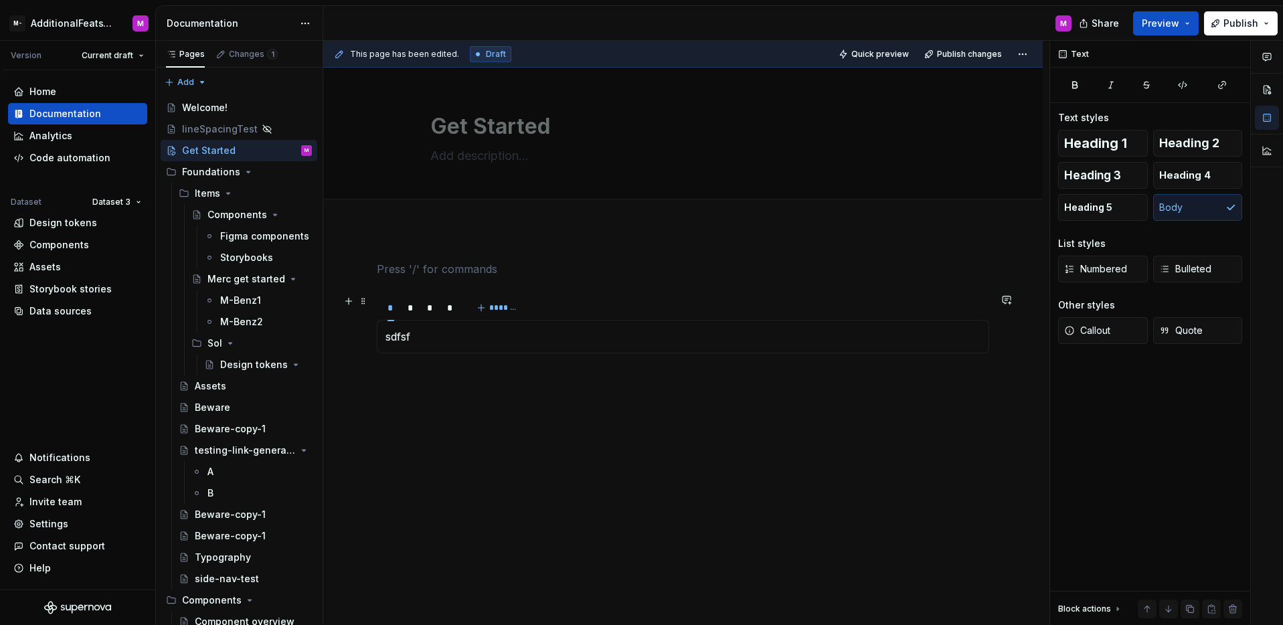
click at [577, 313] on div "* * * * *******" at bounding box center [683, 307] width 612 height 27
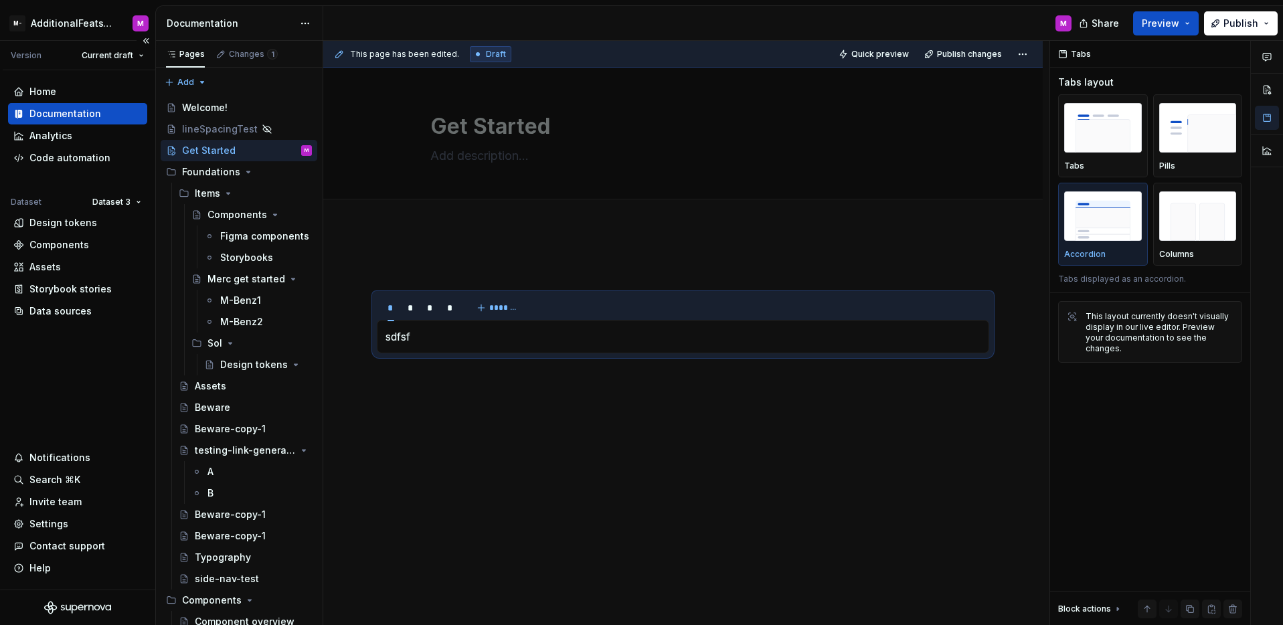
type textarea "*"
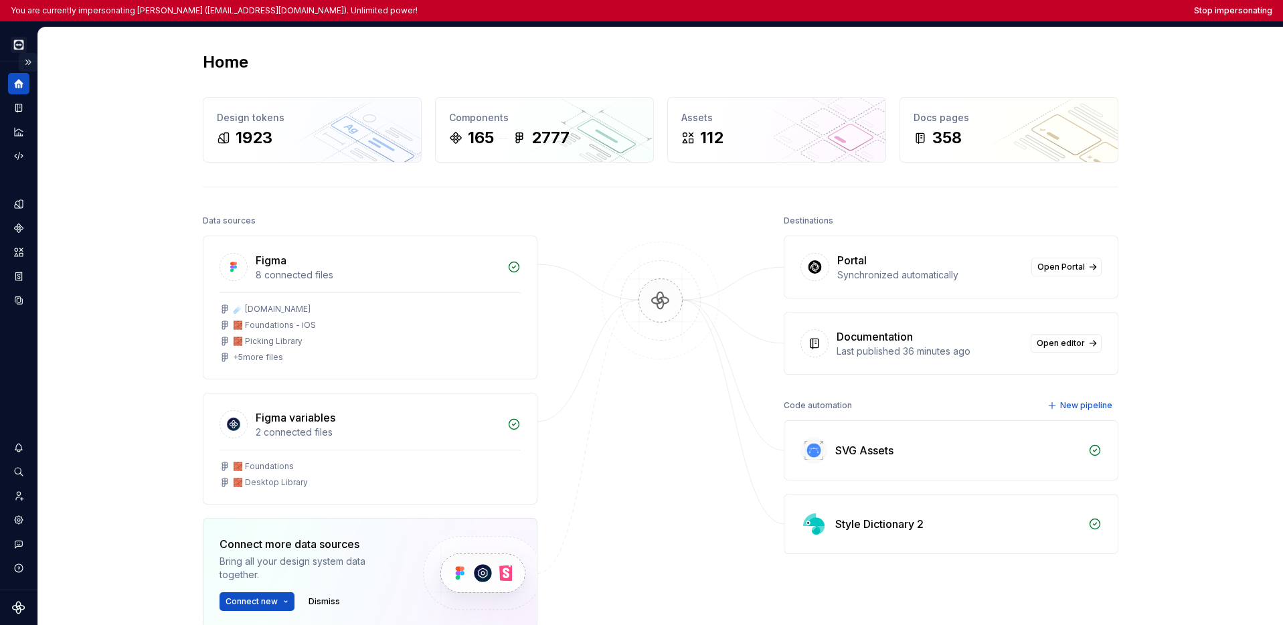
click at [27, 64] on button "Expand sidebar" at bounding box center [28, 62] width 19 height 19
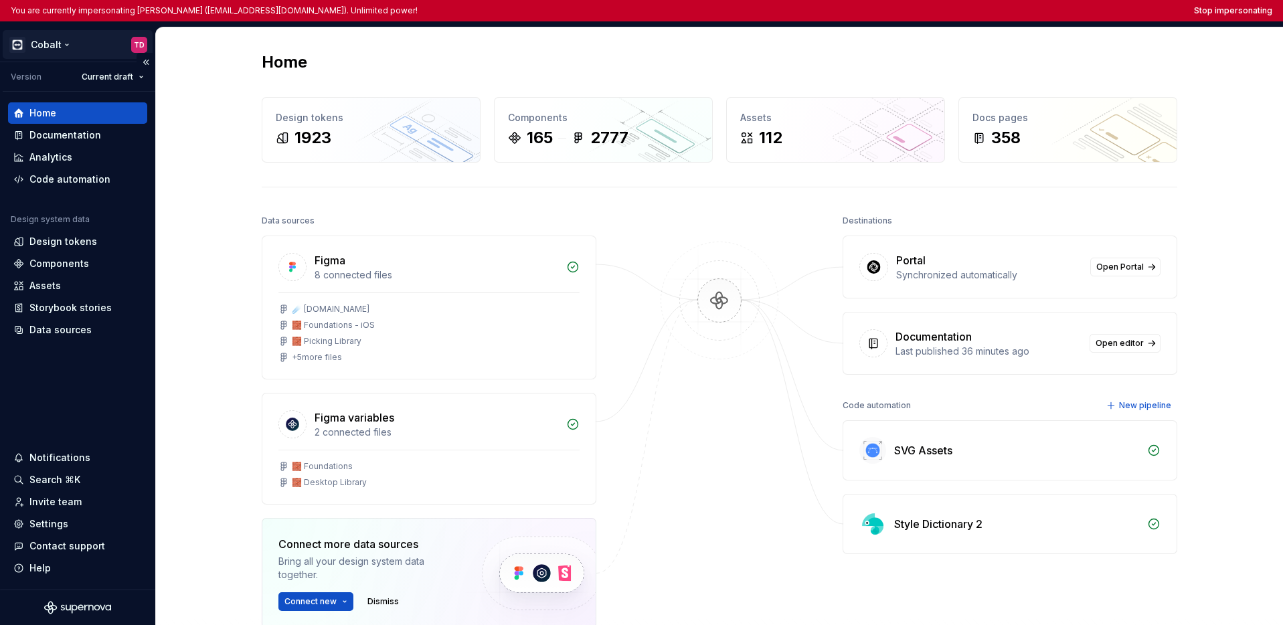
click at [42, 53] on html "You are currently impersonating [PERSON_NAME] ([EMAIL_ADDRESS][DOMAIN_NAME]). U…" at bounding box center [641, 312] width 1283 height 625
click at [94, 373] on html "You are currently impersonating [PERSON_NAME] ([EMAIL_ADDRESS][DOMAIN_NAME]). U…" at bounding box center [641, 312] width 1283 height 625
click at [74, 140] on div "Documentation" at bounding box center [65, 134] width 72 height 13
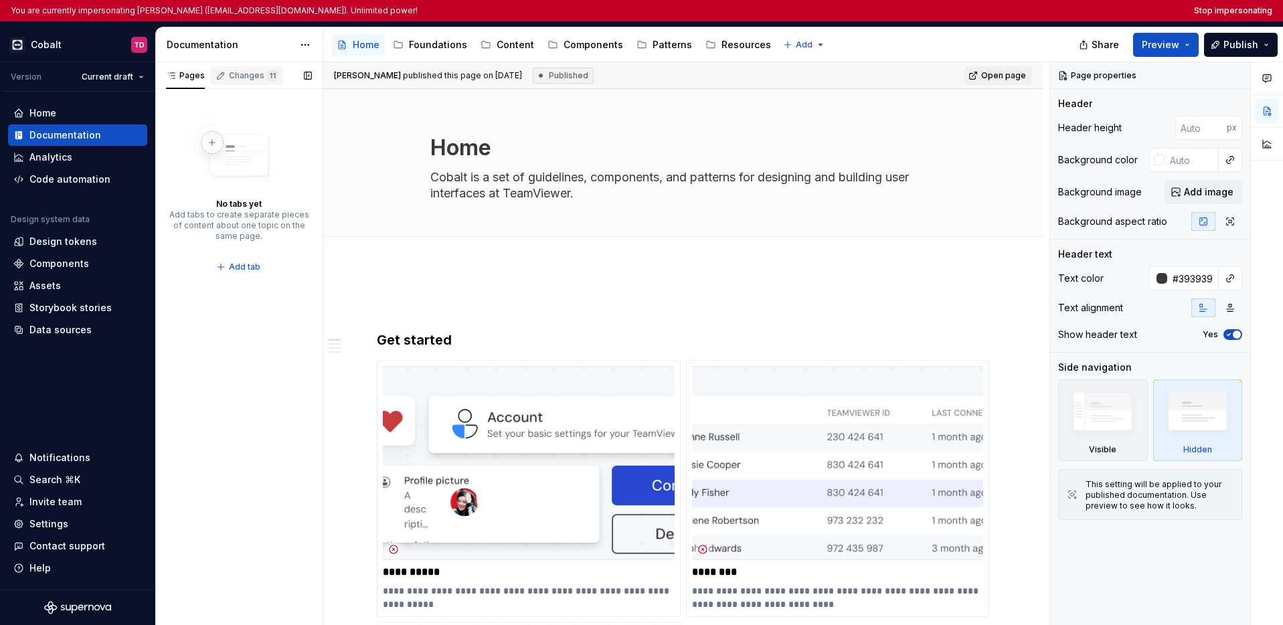
click at [242, 72] on div "Changes 11" at bounding box center [253, 75] width 49 height 11
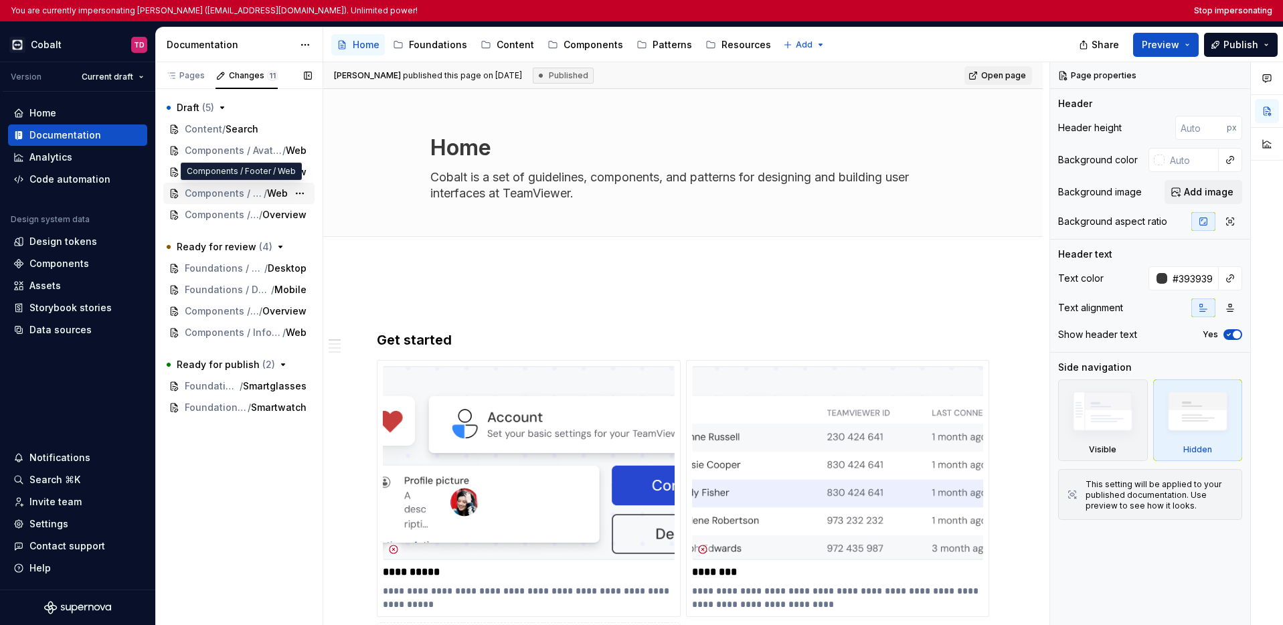
click at [229, 197] on span "Components / Footer" at bounding box center [224, 193] width 79 height 13
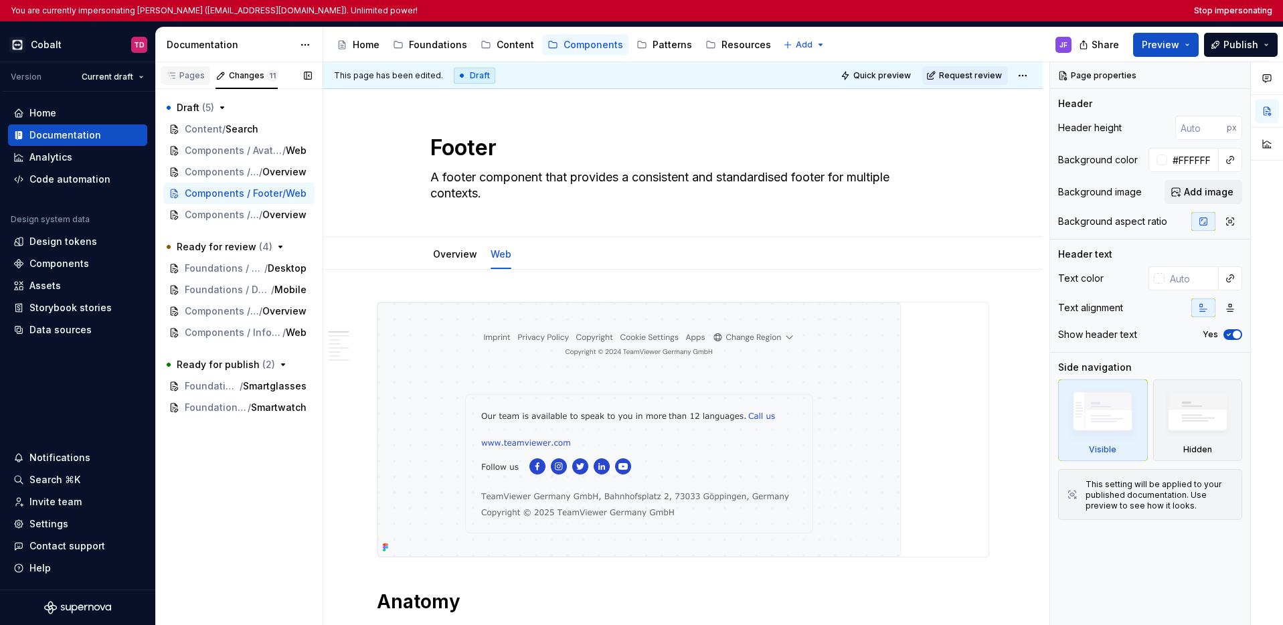
click at [191, 72] on div "Pages" at bounding box center [185, 75] width 39 height 11
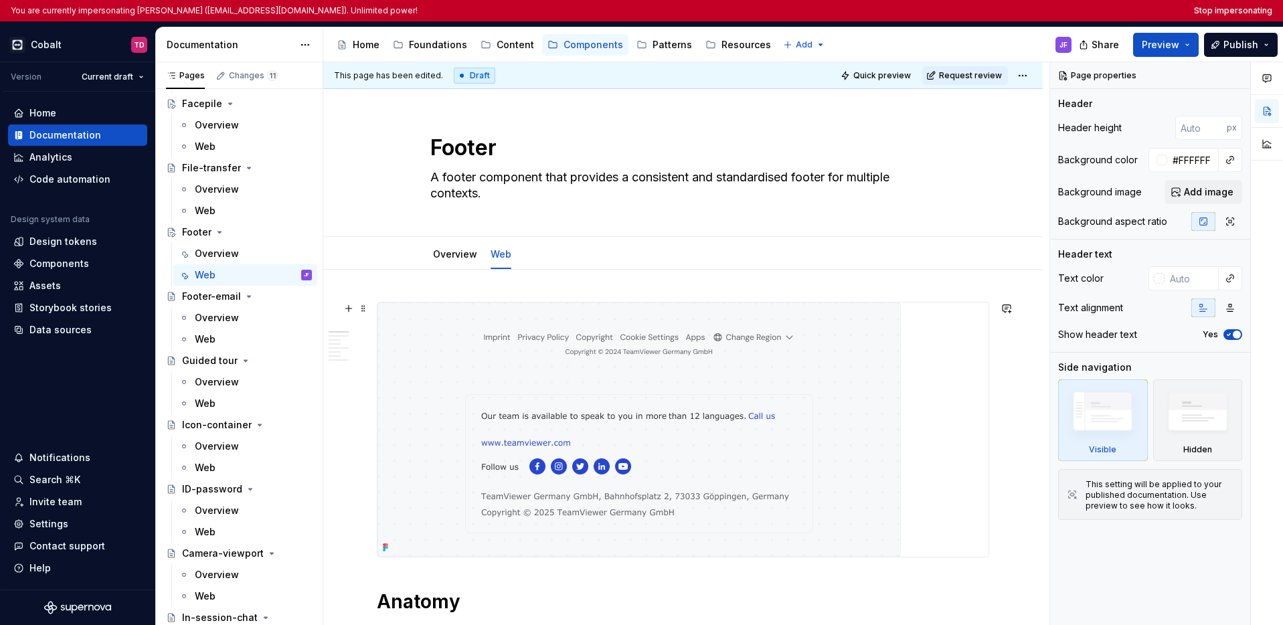
click at [591, 364] on img at bounding box center [638, 429] width 523 height 254
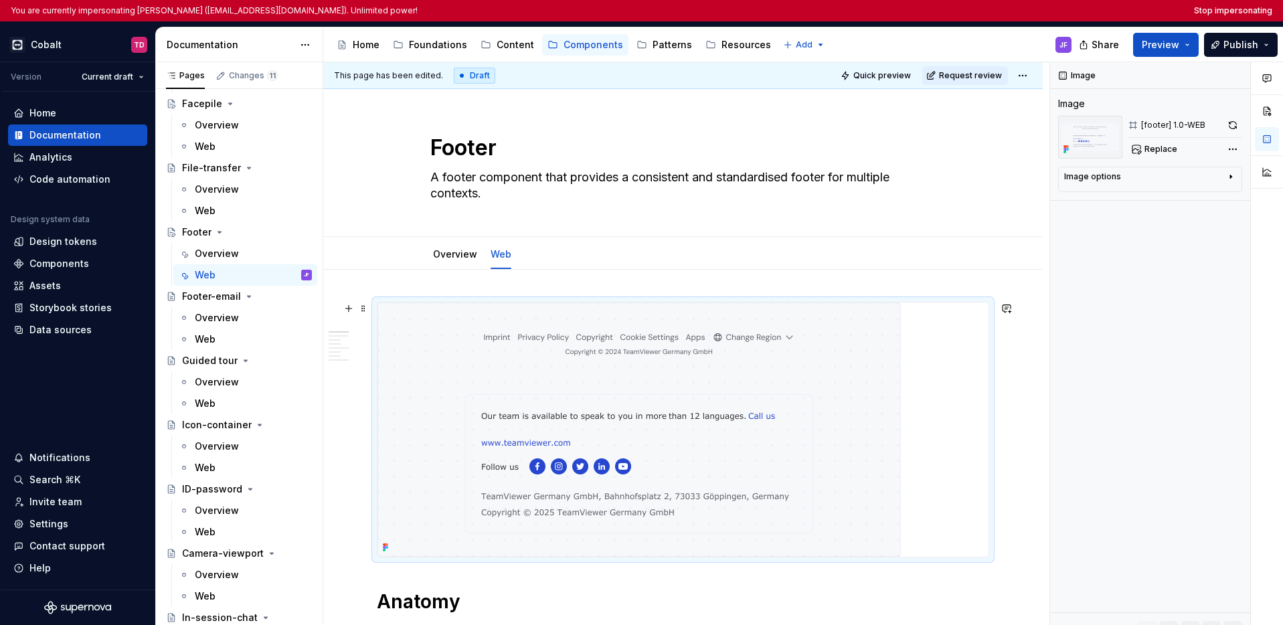
type textarea "*"
type textarea "A footer component that provides provides a simple bottom section for a page, e…"
type textarea "*"
type textarea "A footer component that provides a simple bottom section for a page, ensuring a…"
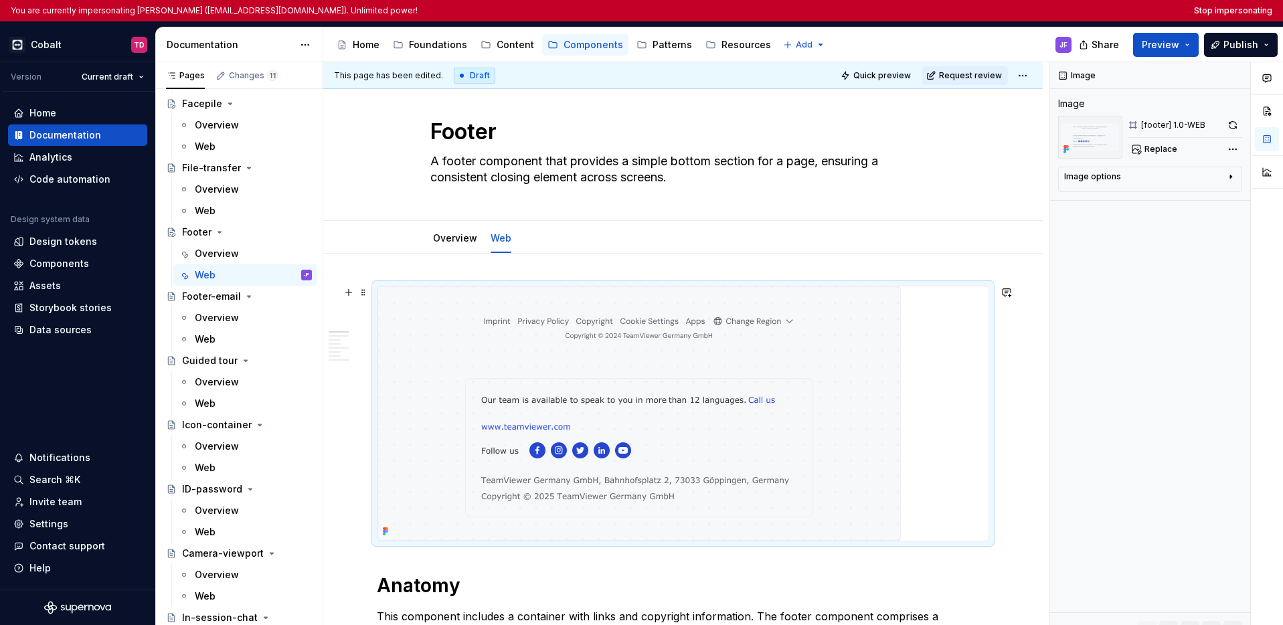
scroll to position [95, 0]
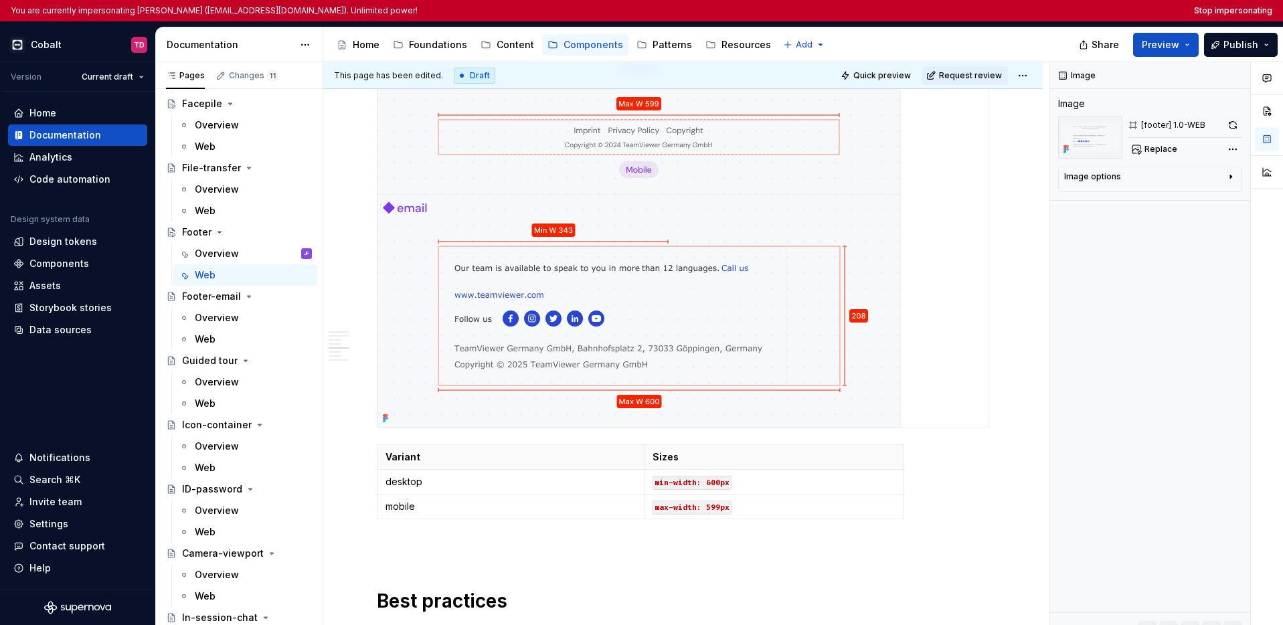
type textarea "*"
type textarea "A footer component that provides a simple bottom section for a page"
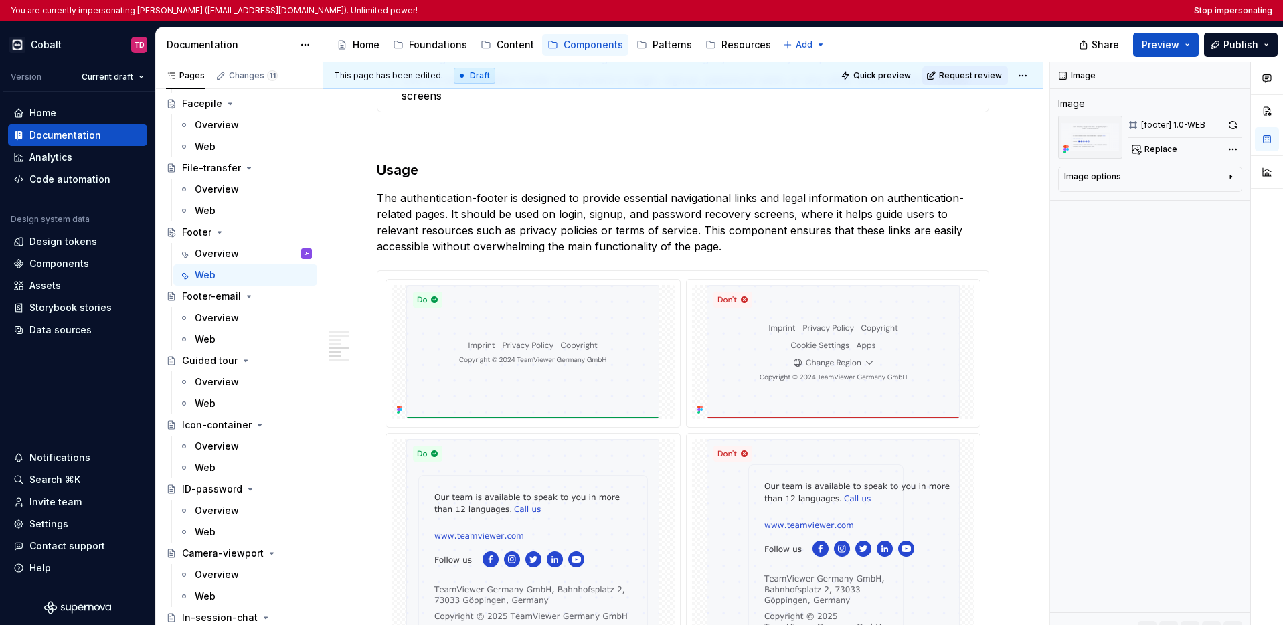
type textarea "*"
type textarea "A footer component that provides a simple bottom section for a page."
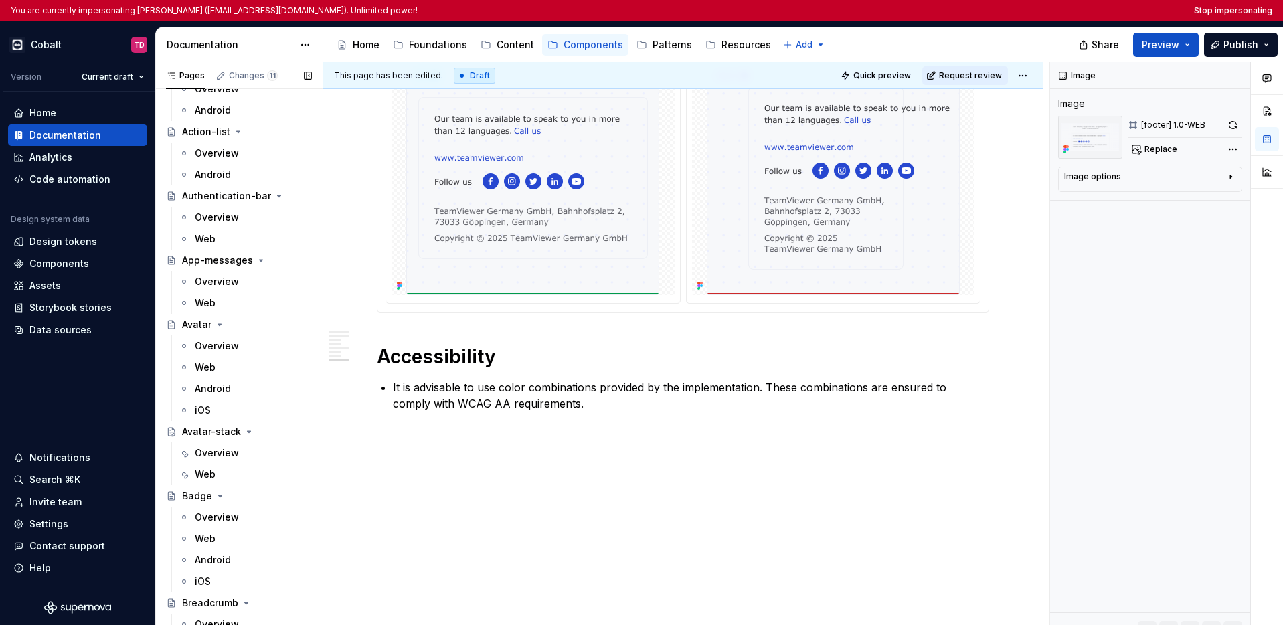
scroll to position [0, 0]
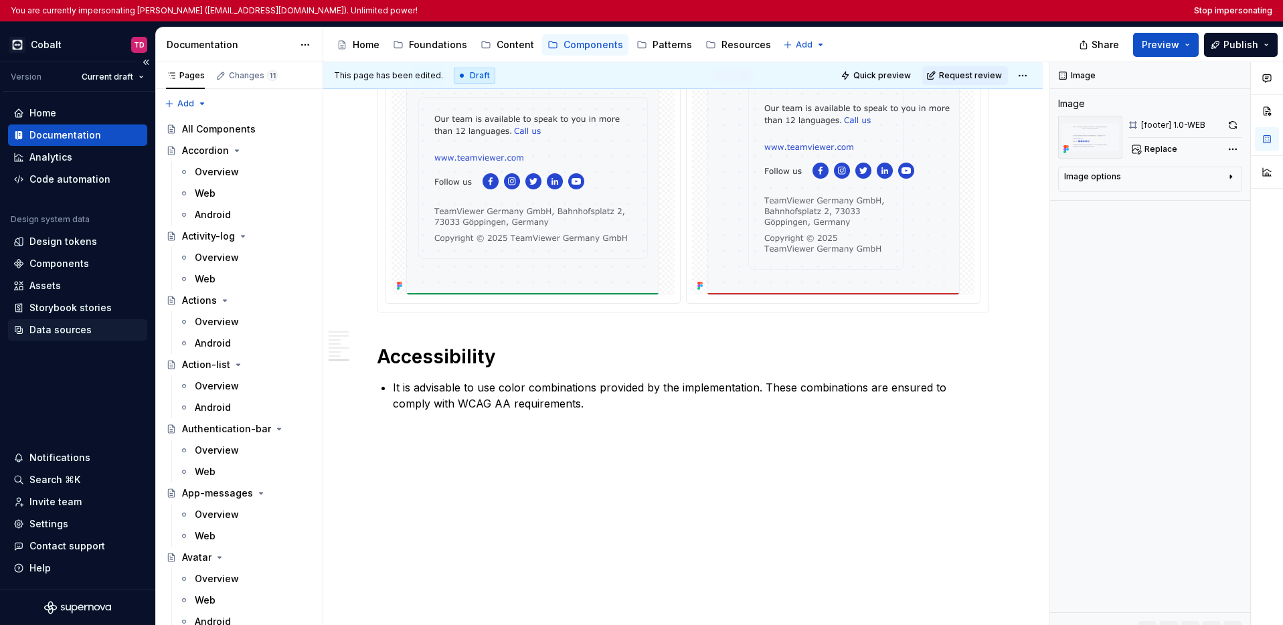
click at [71, 330] on div "Data sources" at bounding box center [60, 329] width 62 height 13
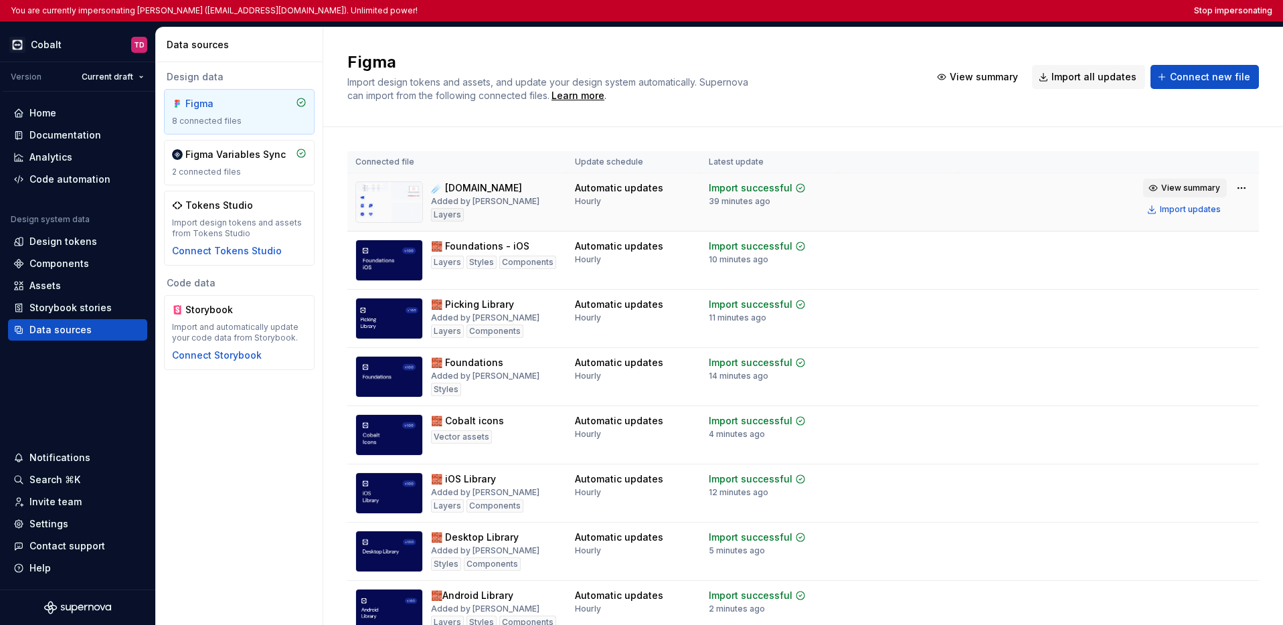
click at [1017, 192] on span "View summary" at bounding box center [1190, 188] width 59 height 11
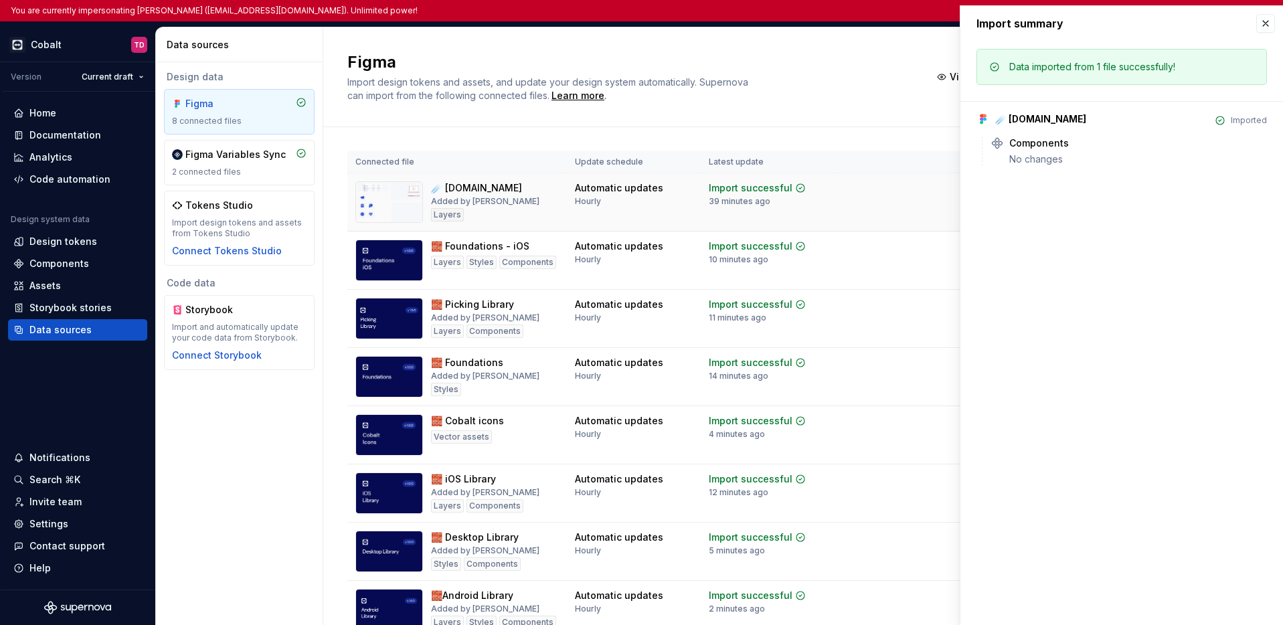
click at [1017, 189] on div "Import summary Import summary Data imported from 1 file successfully! ☄️ Supern…" at bounding box center [1121, 315] width 322 height 619
click at [1017, 220] on div "Import summary Import summary Data imported from 1 file successfully! ☄️ Supern…" at bounding box center [1121, 315] width 322 height 619
click at [1017, 22] on button "button" at bounding box center [1265, 23] width 19 height 19
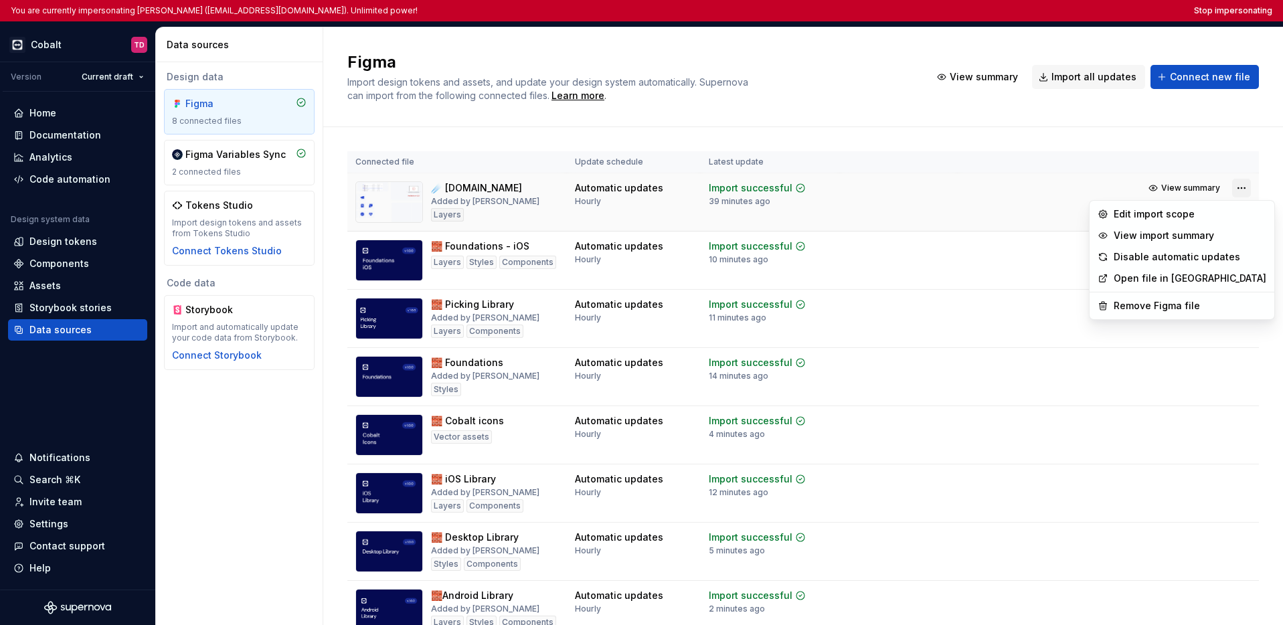
click at [1017, 190] on html "You are currently impersonating Tiago Diniz (tiago.diniz@teamviewer.com). Unlim…" at bounding box center [641, 312] width 1283 height 625
click at [1017, 213] on div "Edit import scope" at bounding box center [1189, 213] width 153 height 13
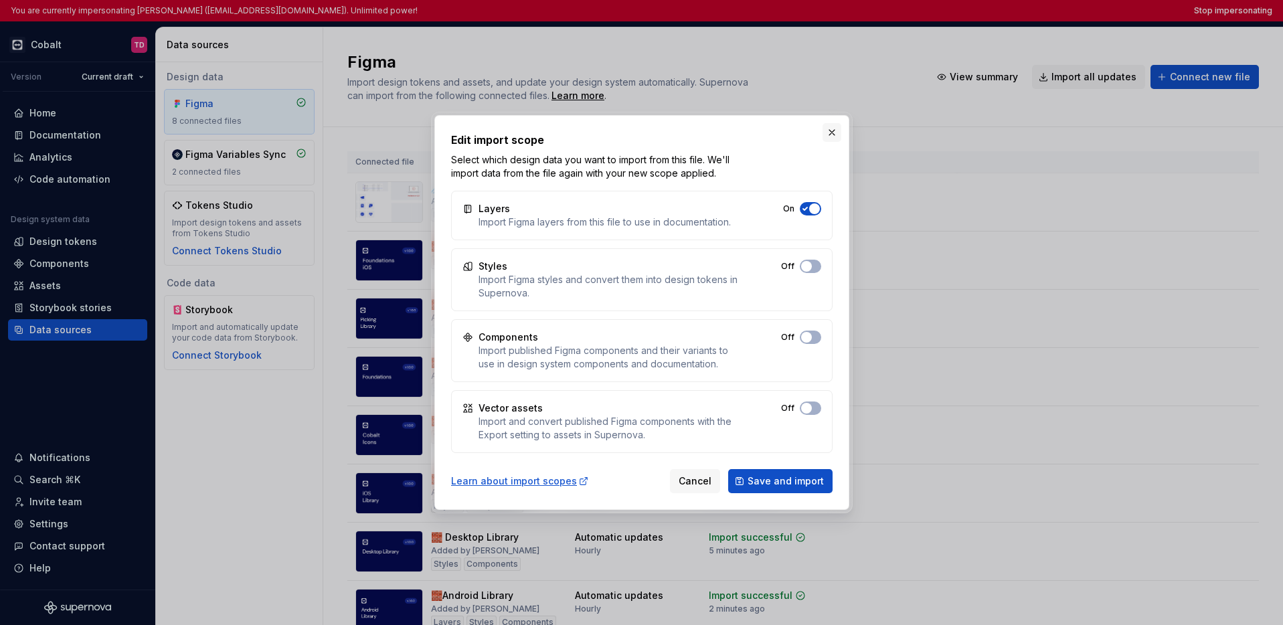
click at [830, 134] on button "button" at bounding box center [831, 132] width 19 height 19
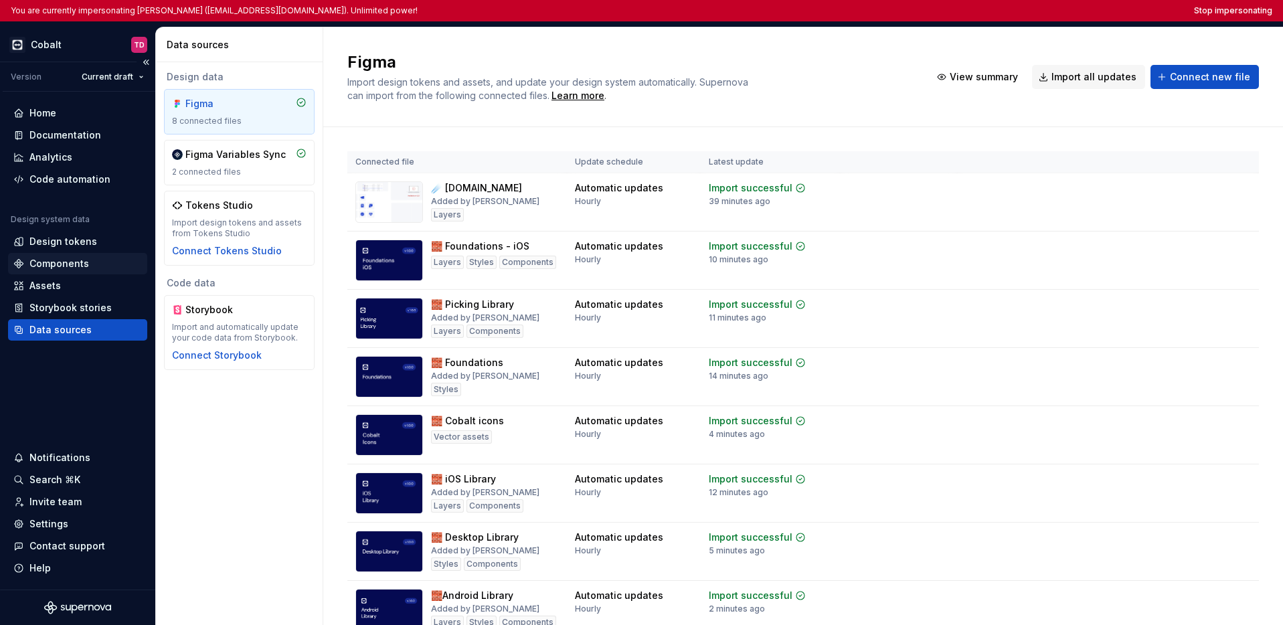
click at [73, 266] on div "Components" at bounding box center [59, 263] width 60 height 13
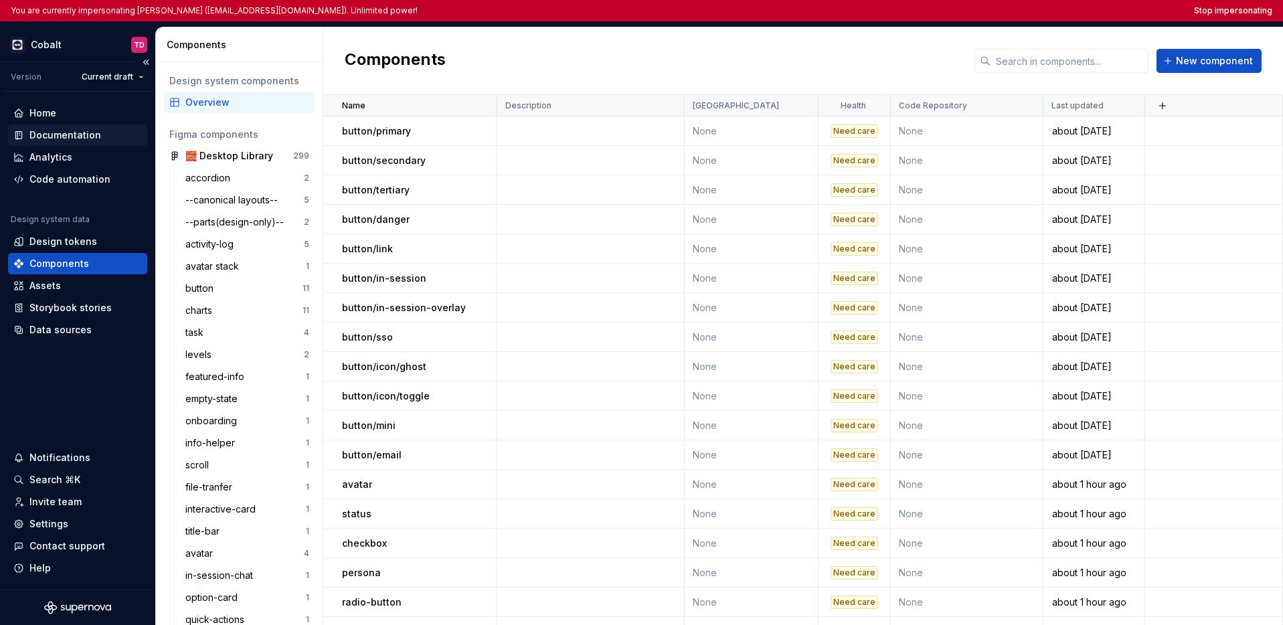
click at [70, 142] on div "Documentation" at bounding box center [77, 134] width 139 height 21
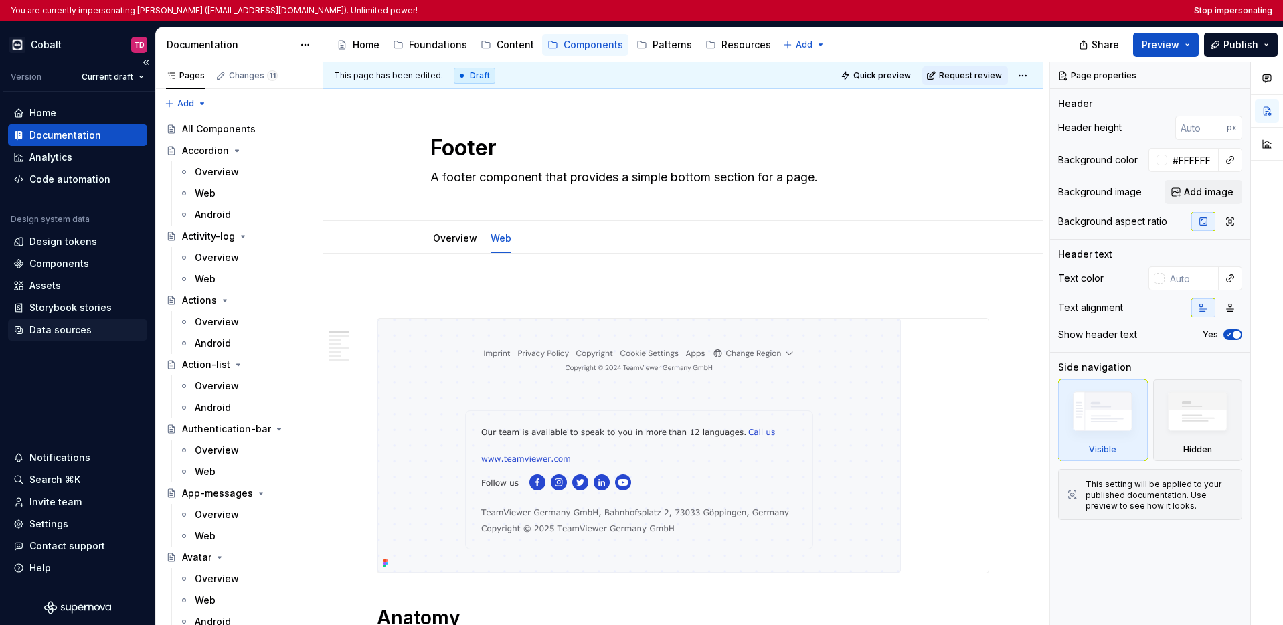
click at [68, 329] on div "Data sources" at bounding box center [60, 329] width 62 height 13
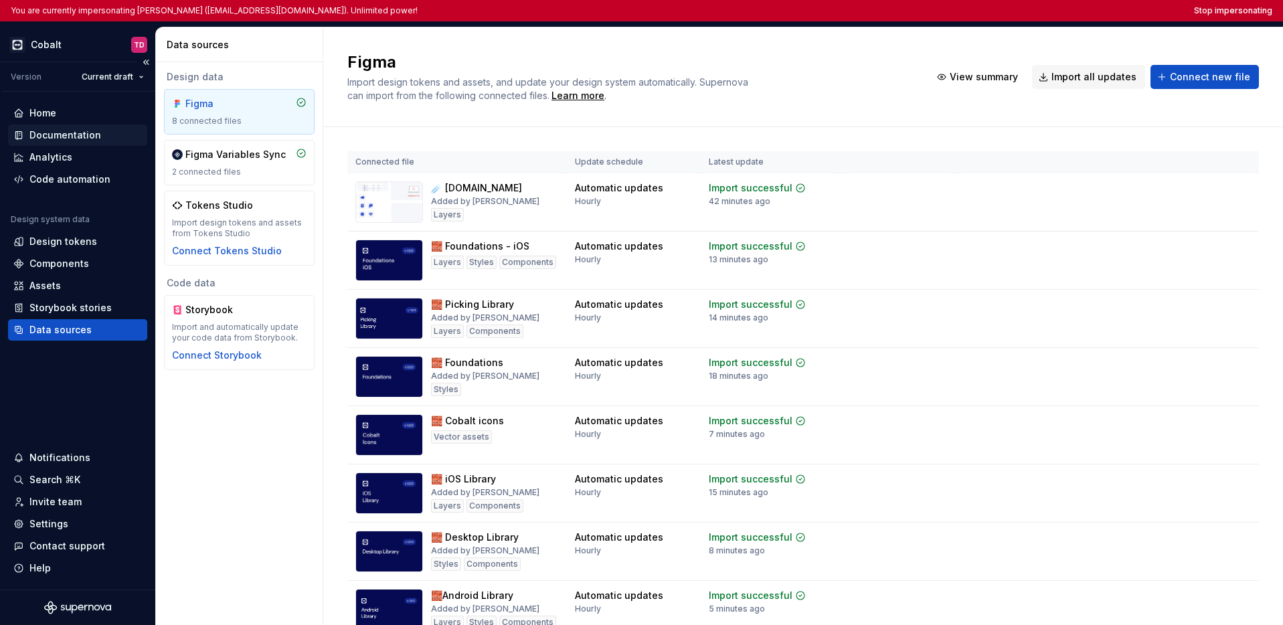
click at [70, 141] on div "Documentation" at bounding box center [65, 134] width 72 height 13
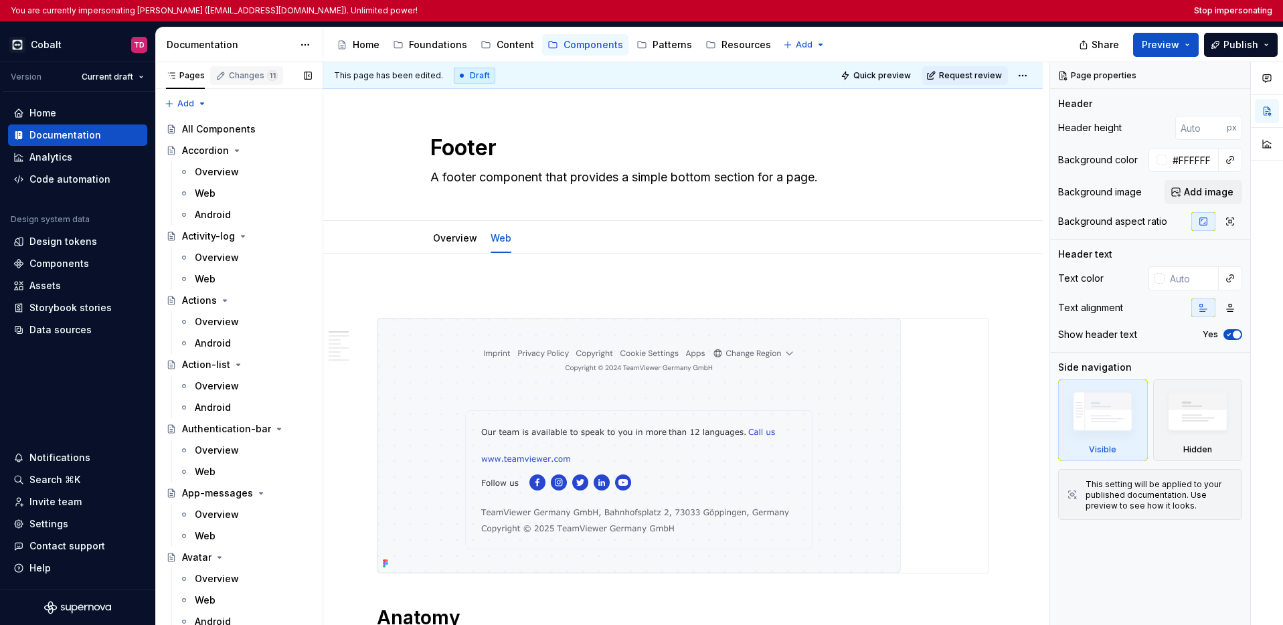
click at [242, 76] on div "Changes 11" at bounding box center [253, 75] width 49 height 11
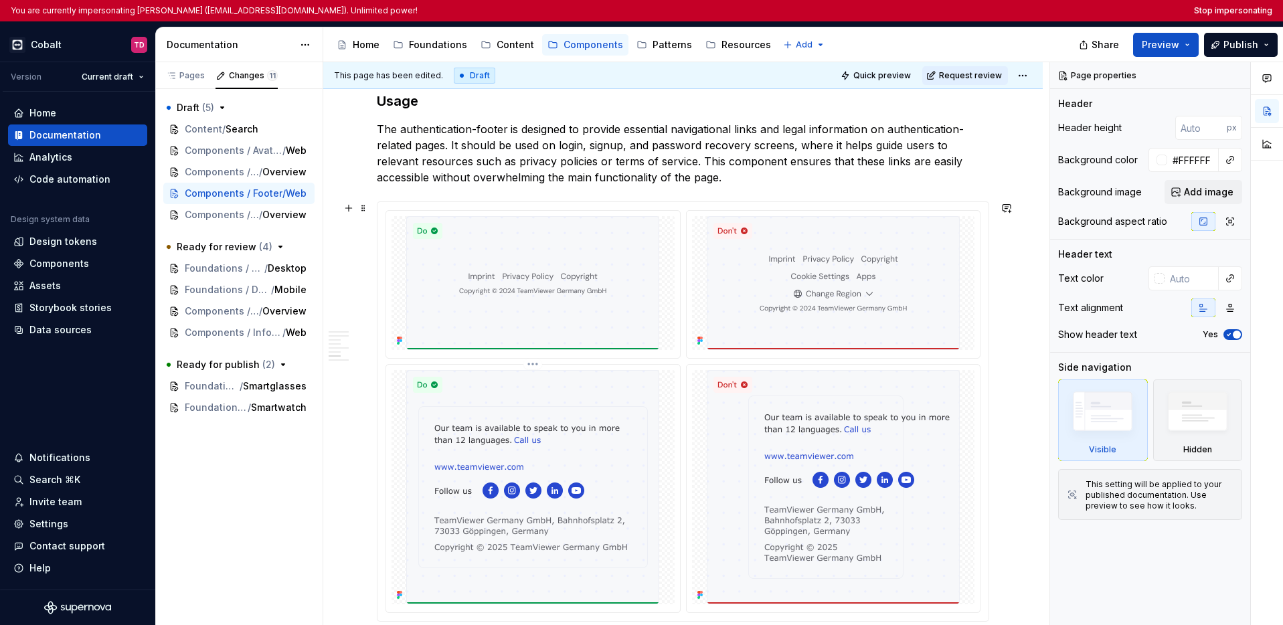
scroll to position [2665, 0]
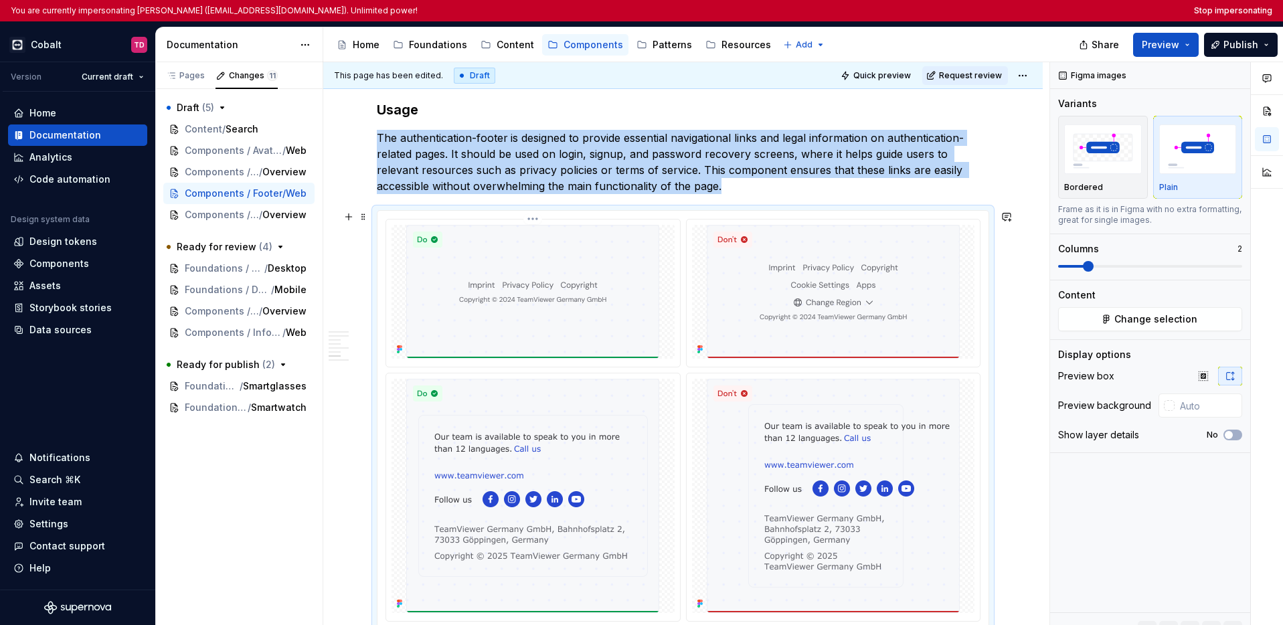
click at [595, 317] on img at bounding box center [532, 292] width 253 height 134
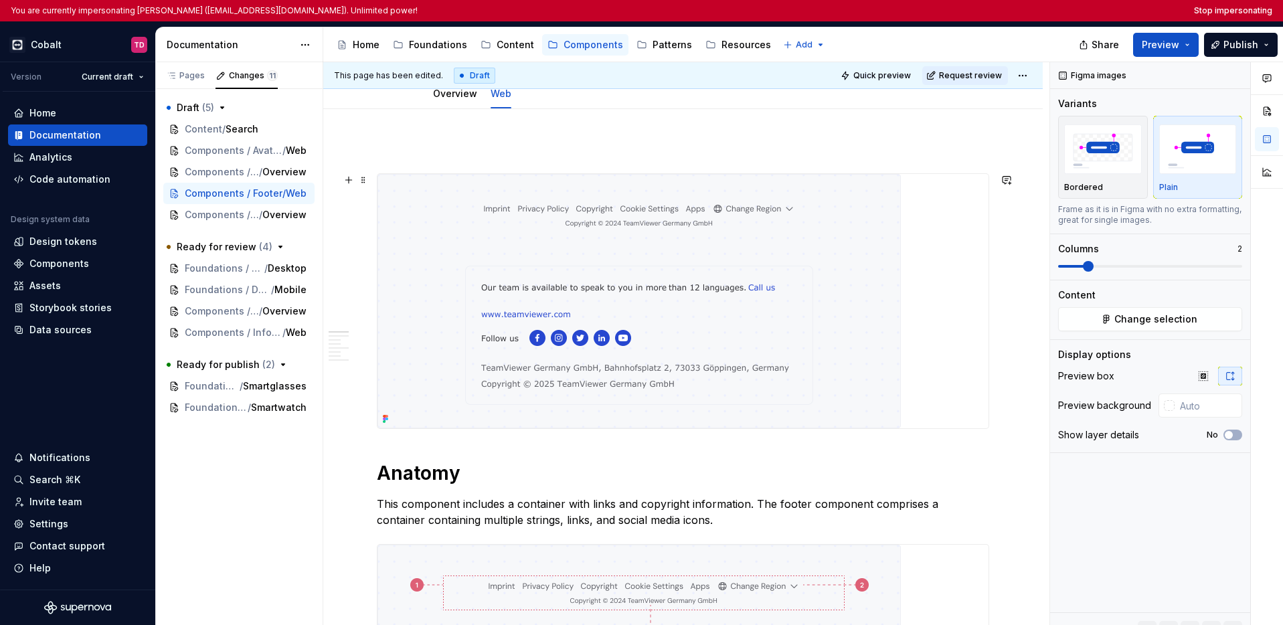
scroll to position [0, 0]
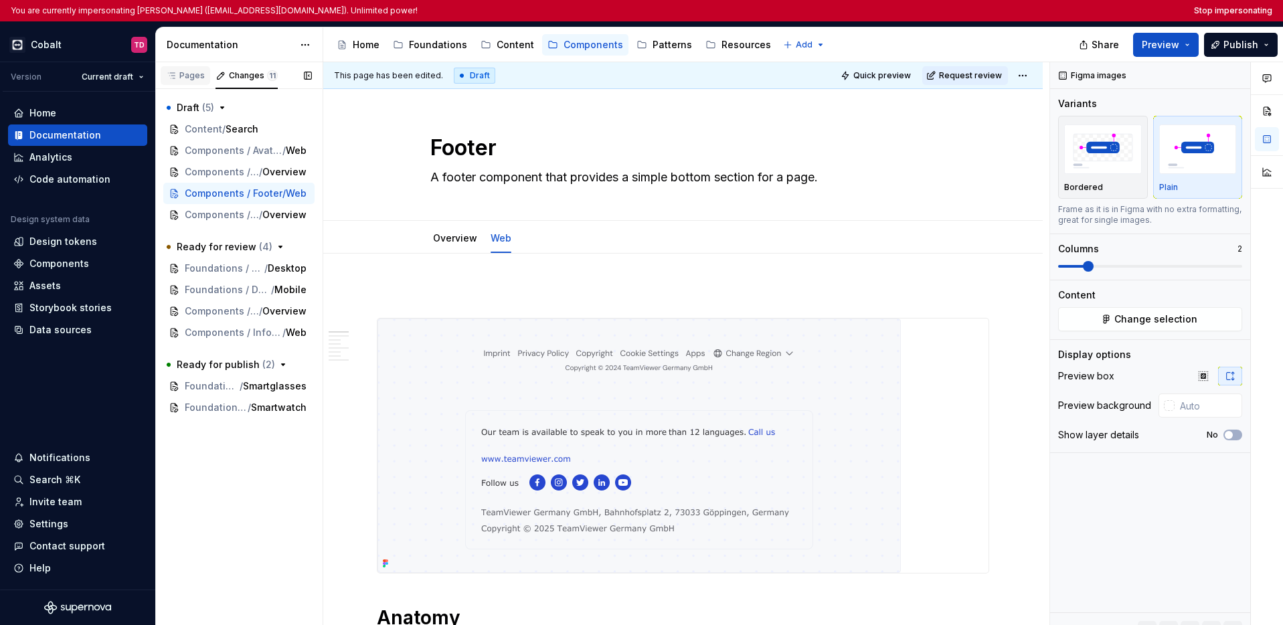
click at [191, 80] on div "Pages" at bounding box center [185, 75] width 39 height 11
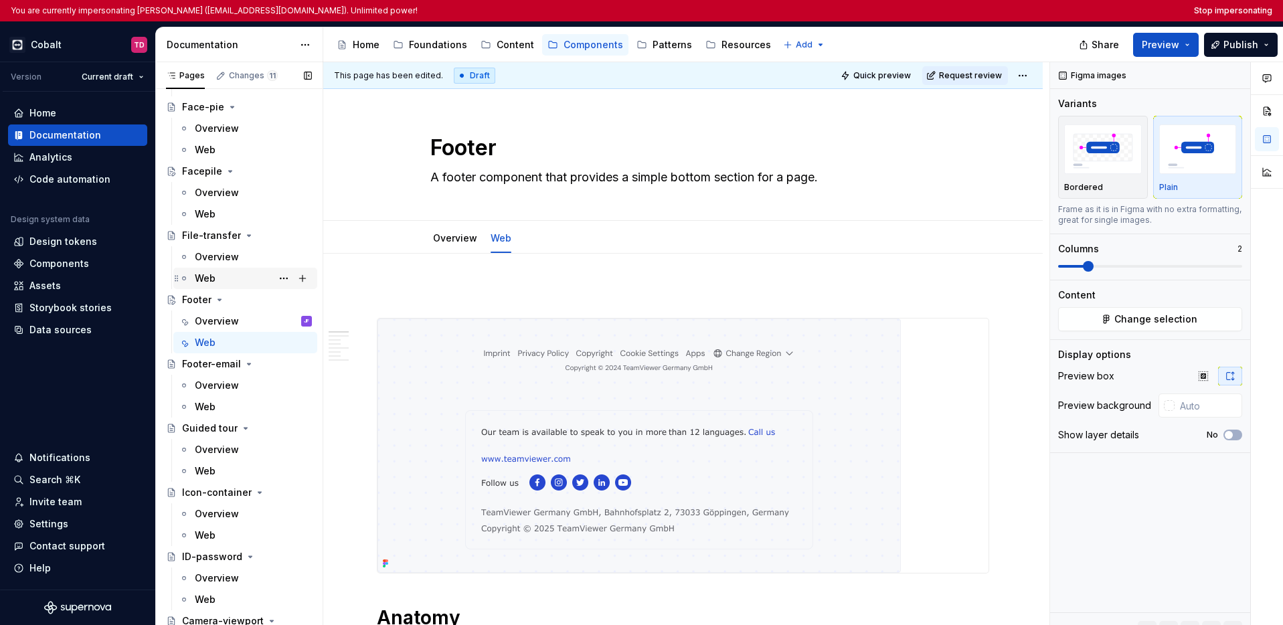
scroll to position [2557, 0]
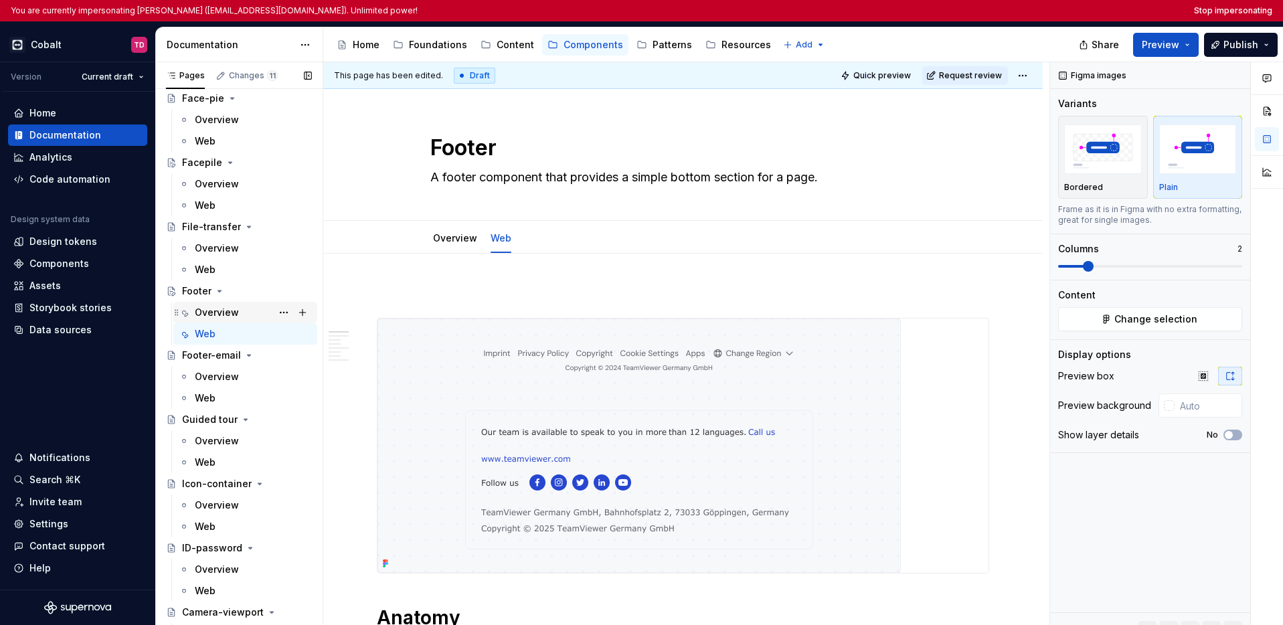
click at [231, 310] on div "Overview" at bounding box center [217, 312] width 44 height 13
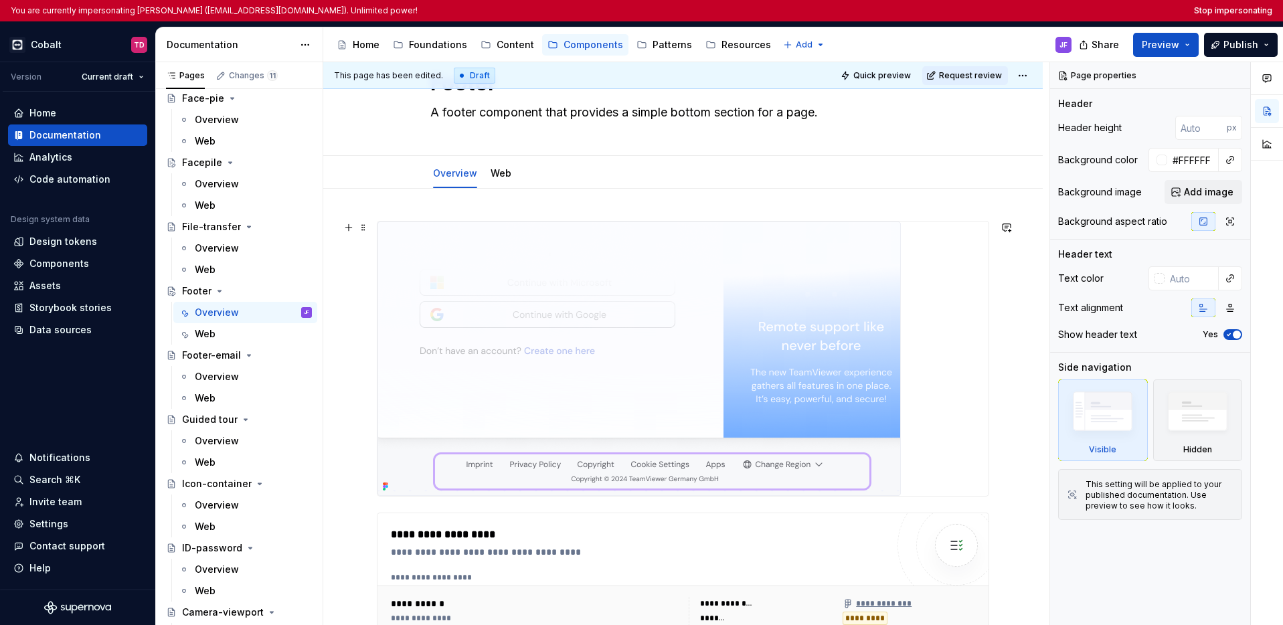
scroll to position [74, 0]
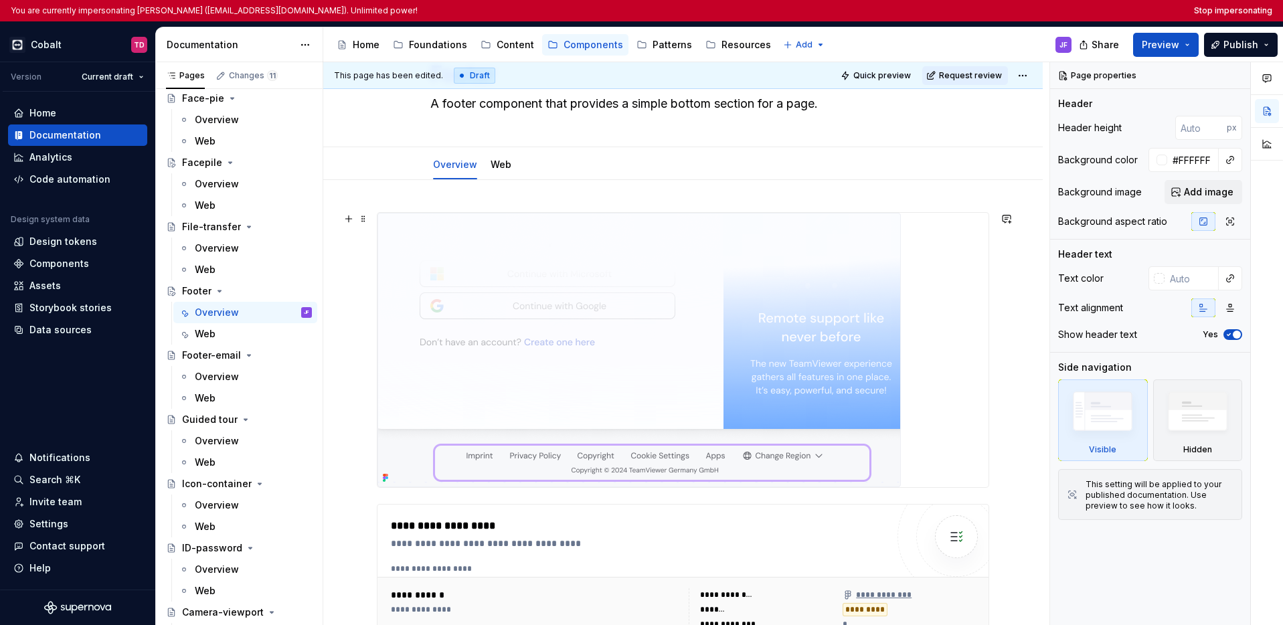
click at [821, 278] on img at bounding box center [638, 350] width 523 height 274
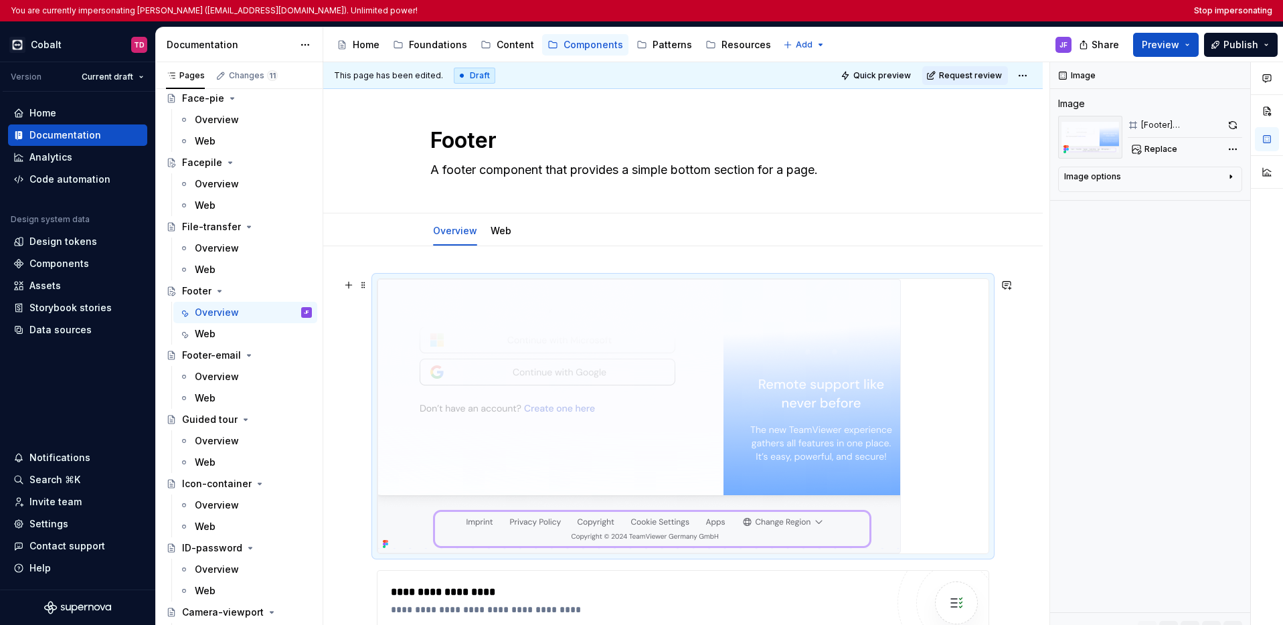
scroll to position [16, 0]
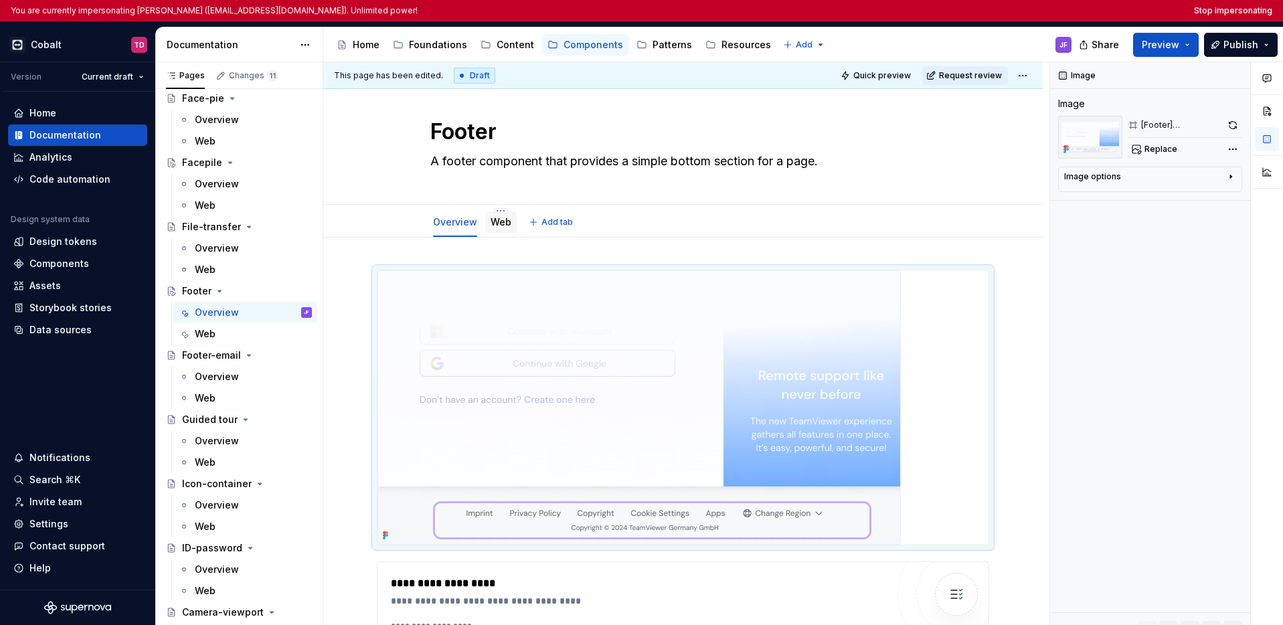
click at [504, 222] on link "Web" at bounding box center [500, 221] width 21 height 11
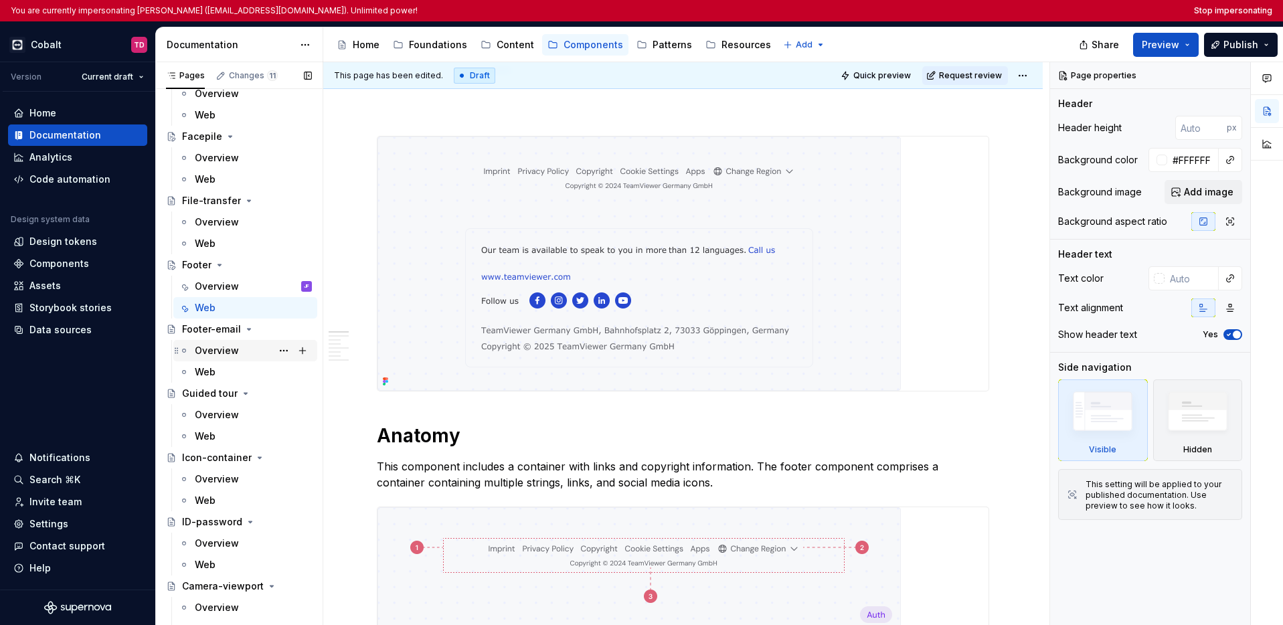
scroll to position [2626, 0]
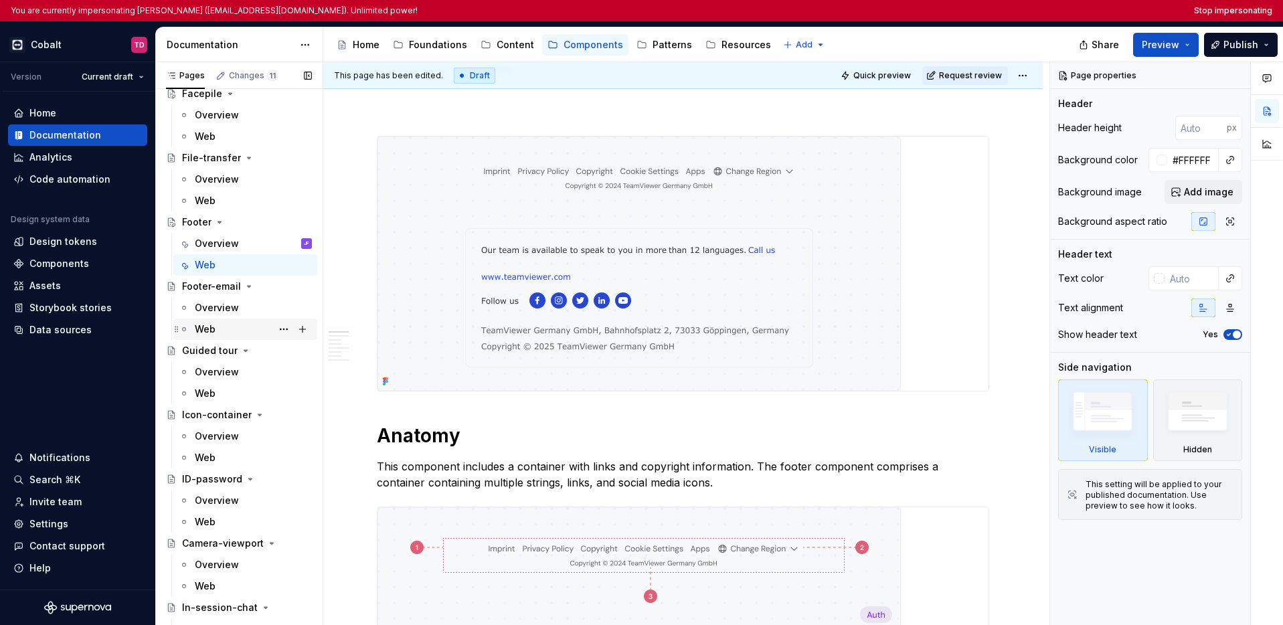
click at [223, 327] on div "Web" at bounding box center [253, 329] width 117 height 19
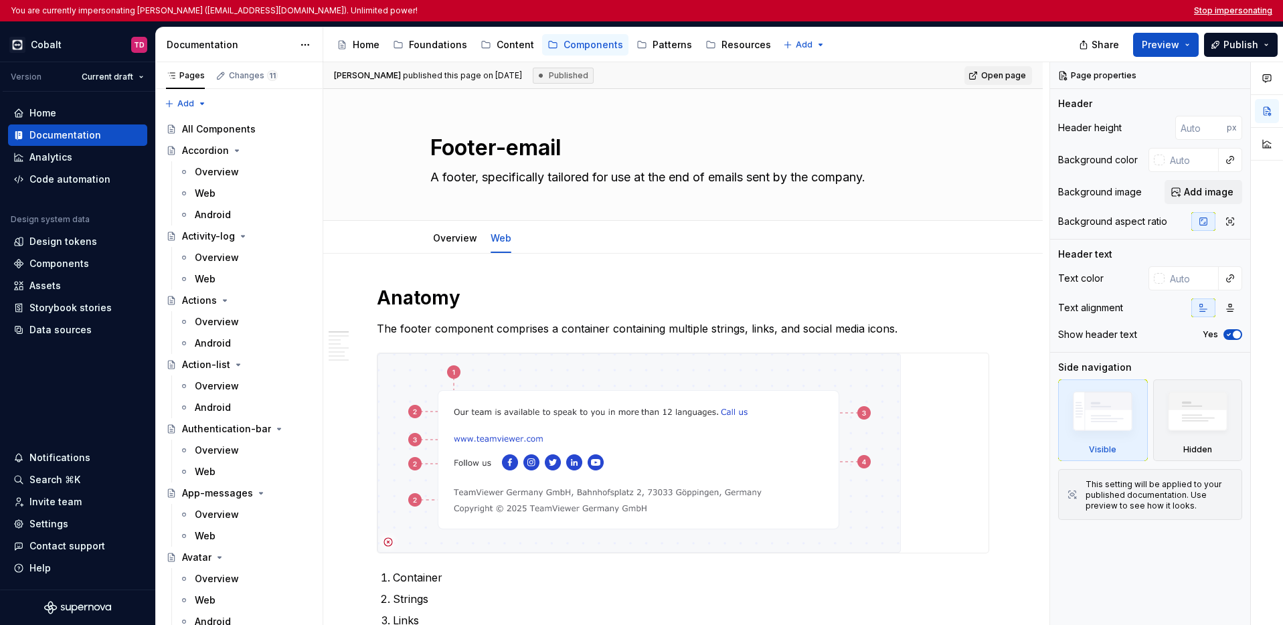
click at [1017, 9] on button "Stop impersonating" at bounding box center [1233, 10] width 78 height 11
type textarea "*"
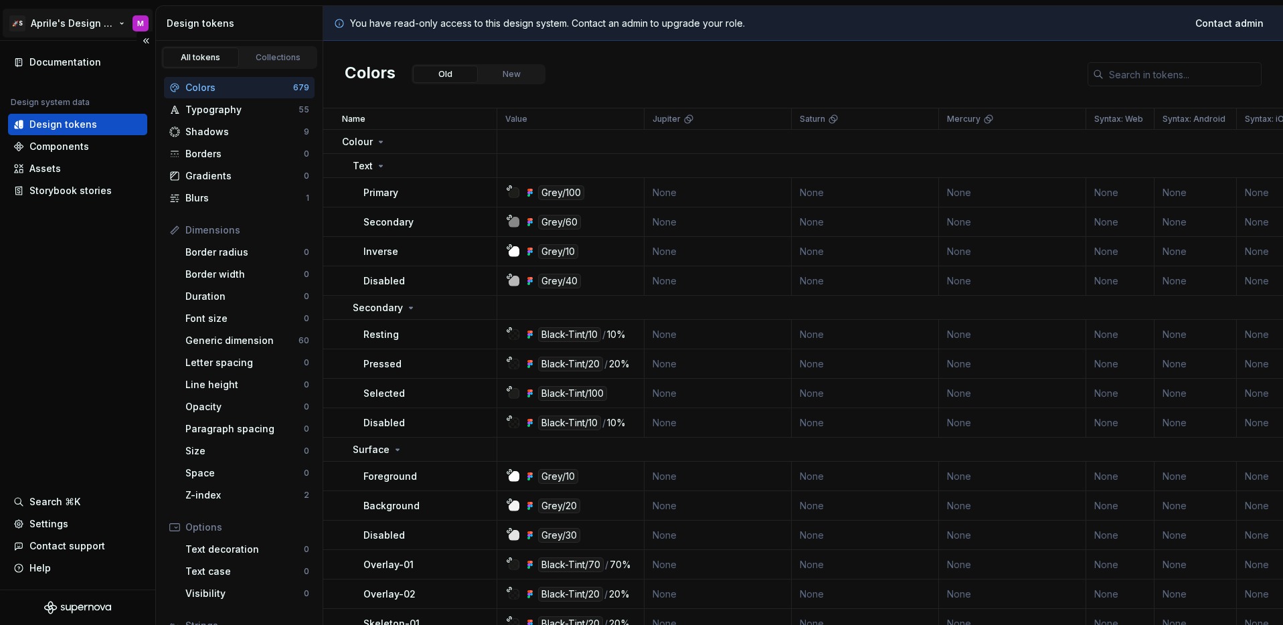
click at [71, 21] on html "🚀S Aprile's Design System M Documentation Design system data Design tokens Comp…" at bounding box center [641, 312] width 1283 height 625
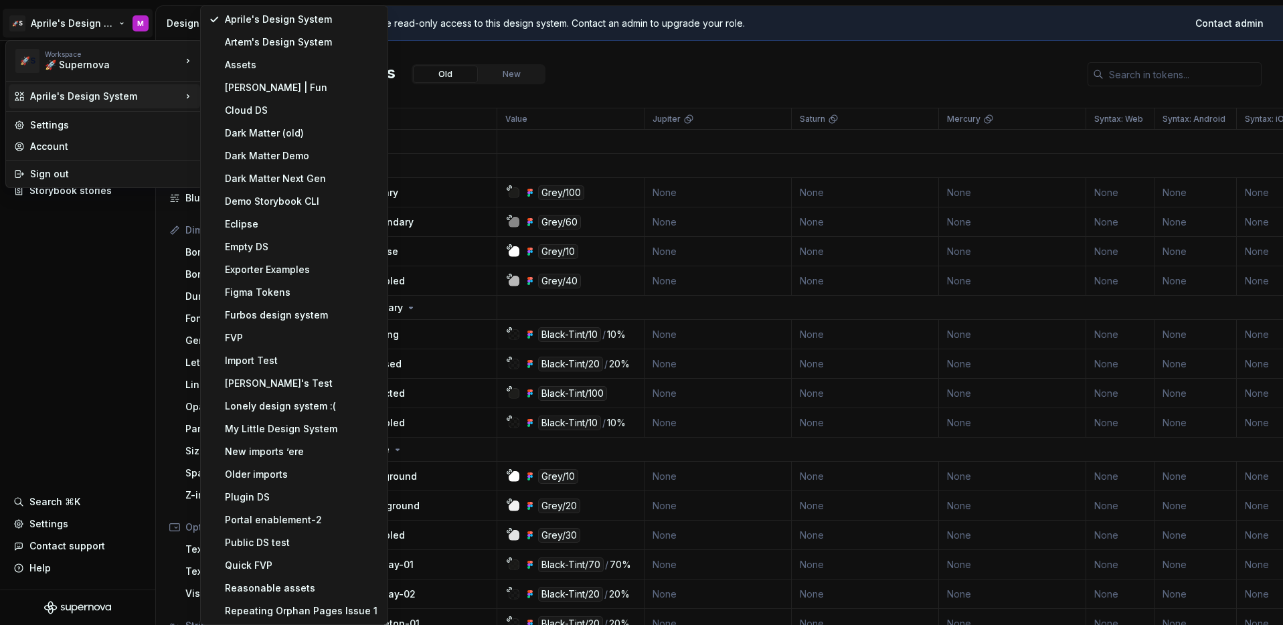
click at [82, 278] on html "🚀S Aprile's Design System M Documentation Design system data Design tokens Comp…" at bounding box center [641, 312] width 1283 height 625
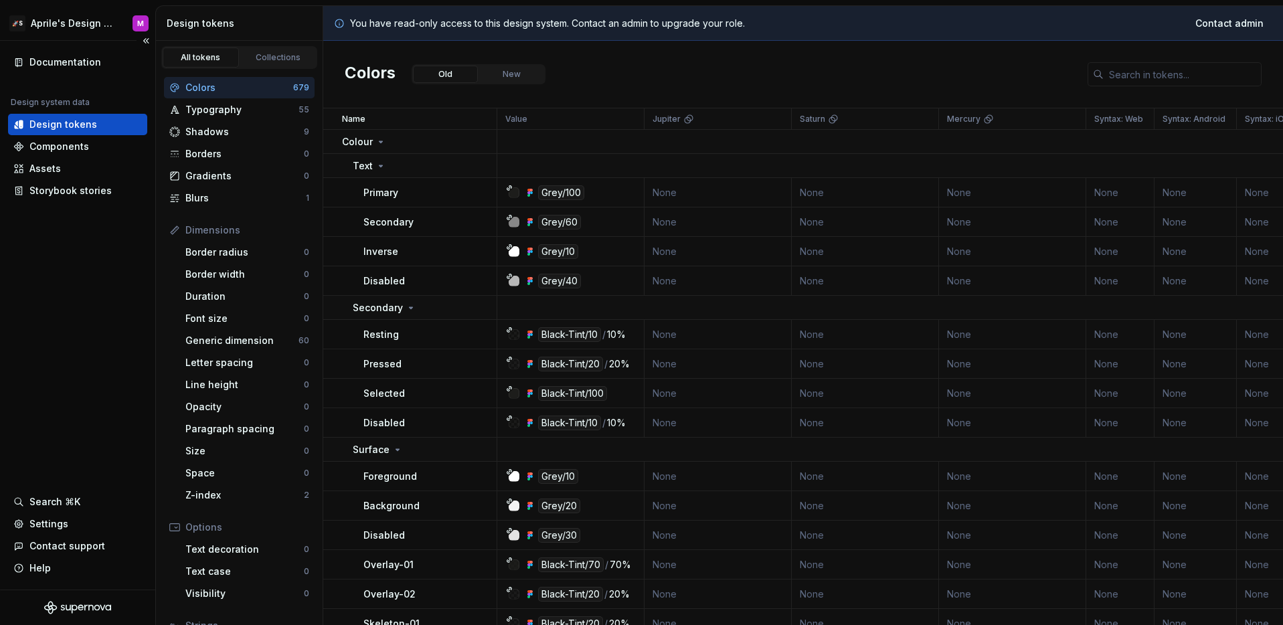
click at [97, 254] on div "Documentation Design system data Design tokens Components Assets Storybook stor…" at bounding box center [77, 315] width 155 height 549
